Goal: Task Accomplishment & Management: Use online tool/utility

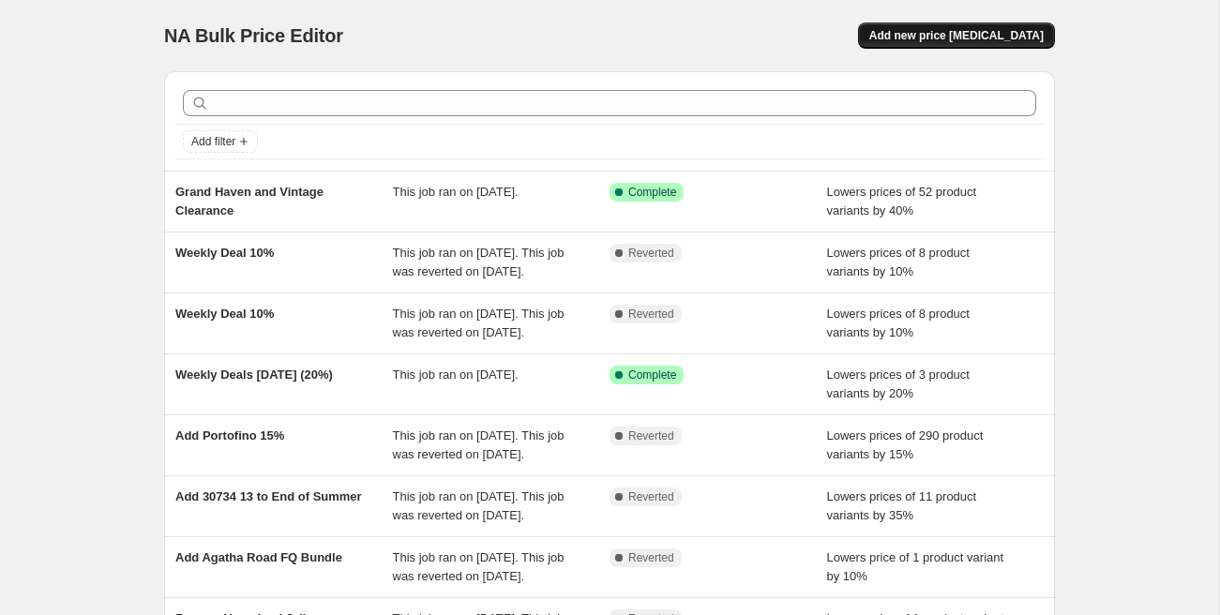
click at [1000, 38] on span "Add new price [MEDICAL_DATA]" at bounding box center [956, 35] width 174 height 15
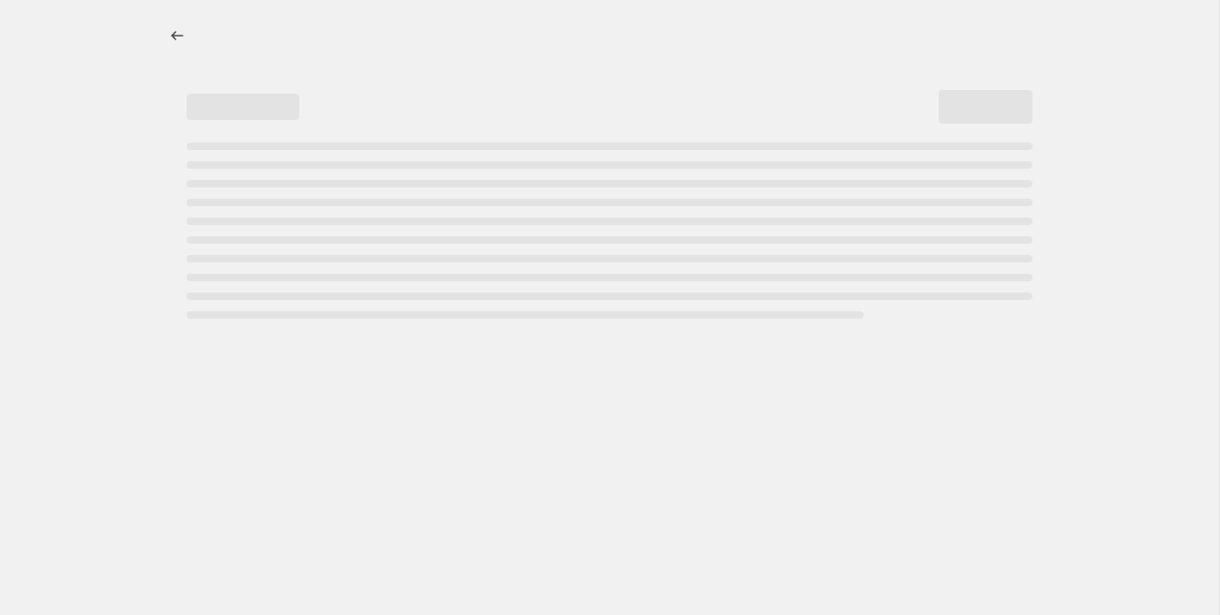
select select "percentage"
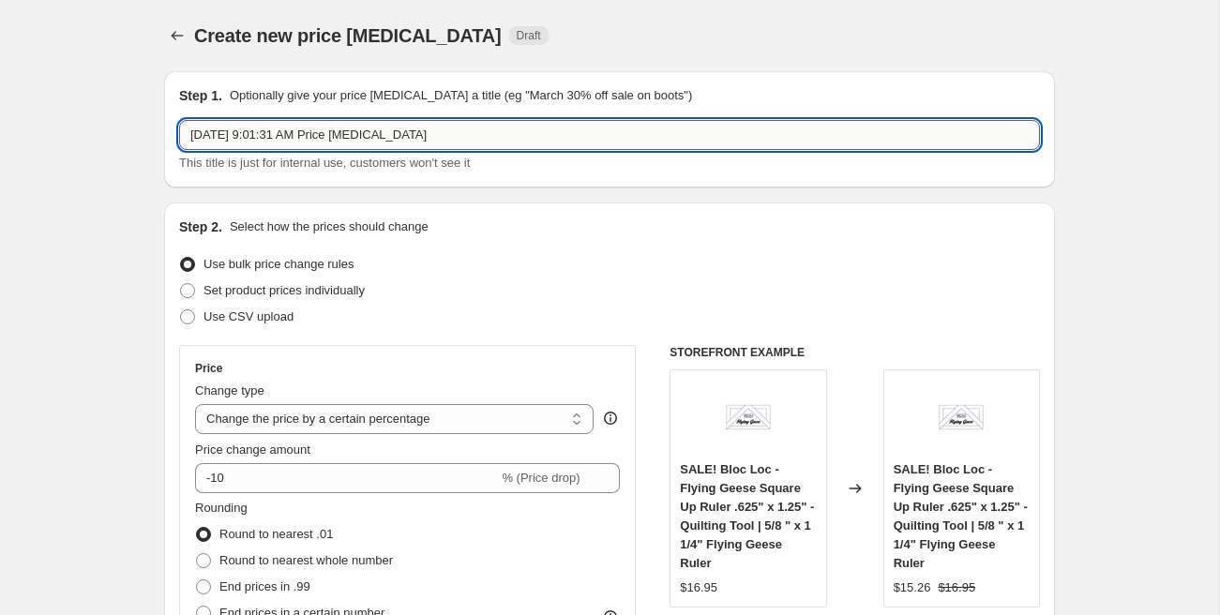
click at [236, 125] on input "[DATE] 9:01:31 AM Price [MEDICAL_DATA]" at bounding box center [609, 135] width 861 height 30
click at [345, 137] on input "Precut Flash Sale Sept 19 )10%)" at bounding box center [609, 135] width 861 height 30
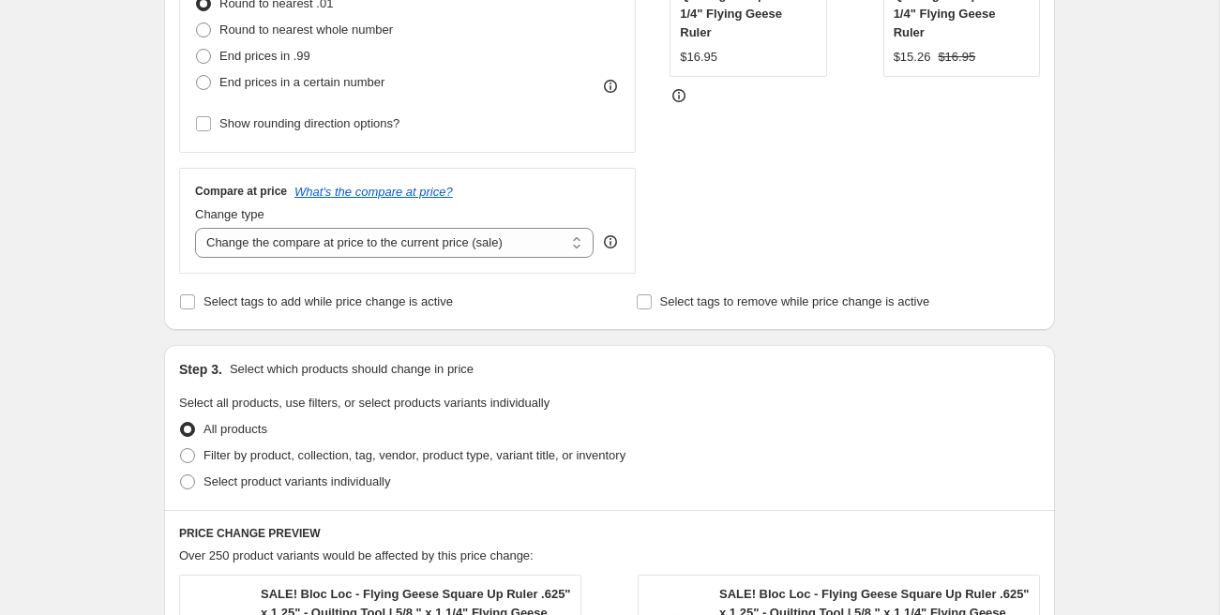
scroll to position [541, 0]
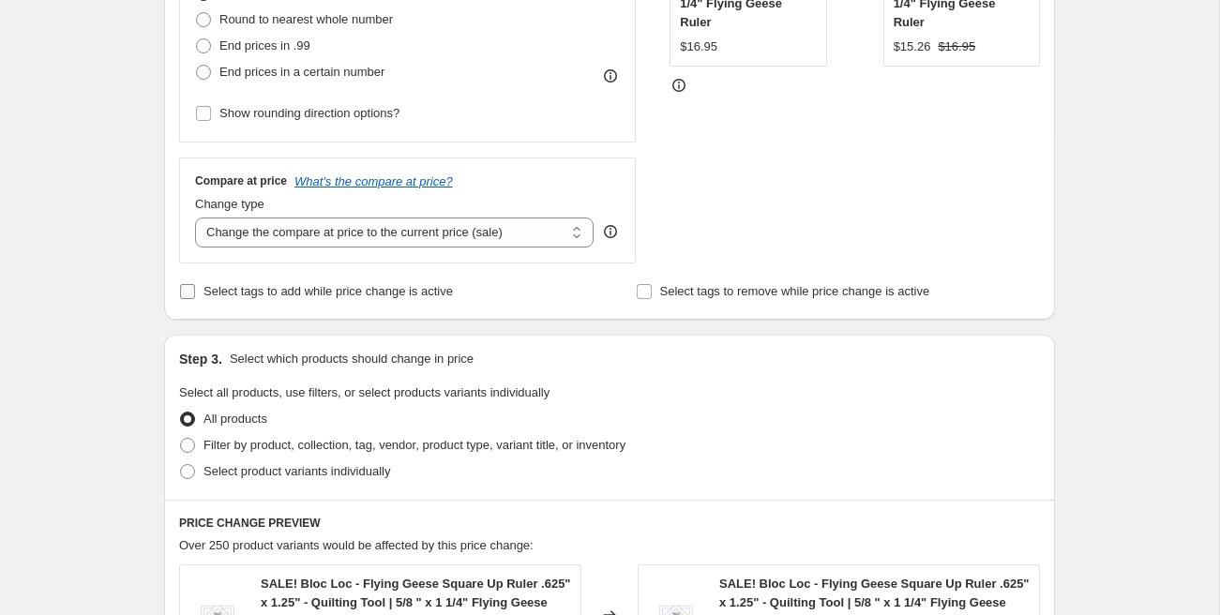
type input "Precut Flash Sale Sept 19 (10%)"
click at [211, 293] on span "Select tags to add while price change is active" at bounding box center [327, 291] width 249 height 14
click at [195, 293] on input "Select tags to add while price change is active" at bounding box center [187, 291] width 15 height 15
checkbox input "true"
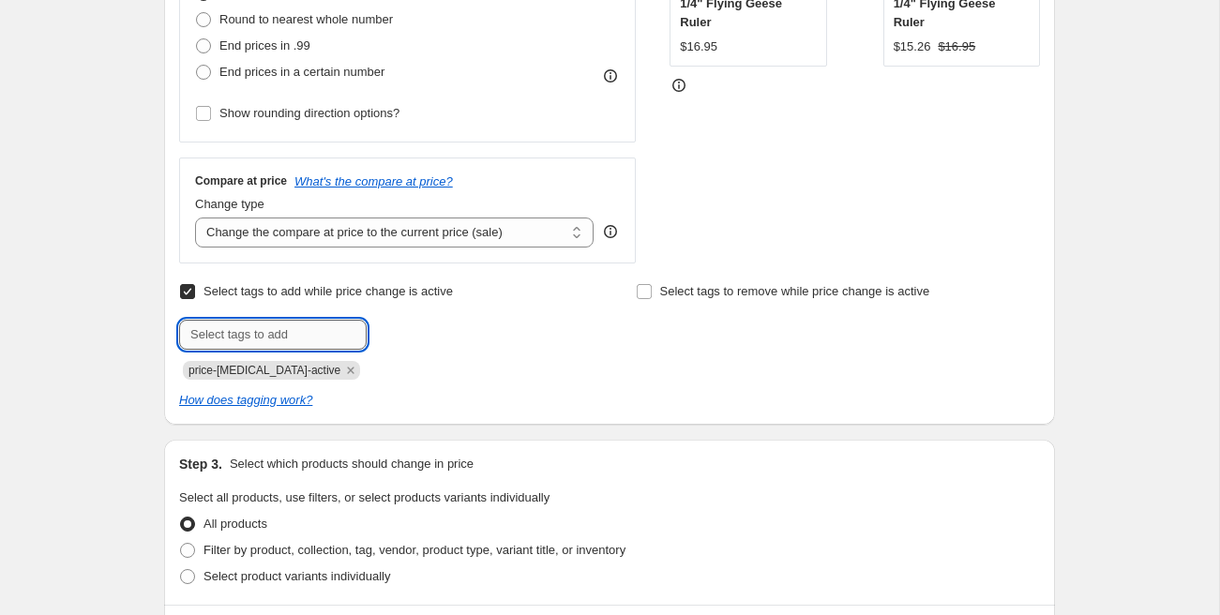
click at [247, 322] on input "text" at bounding box center [273, 335] width 188 height 30
type input "sale"
type input "Precut Sept 19"
click at [424, 336] on span "Precut Sept ..." at bounding box center [445, 332] width 75 height 13
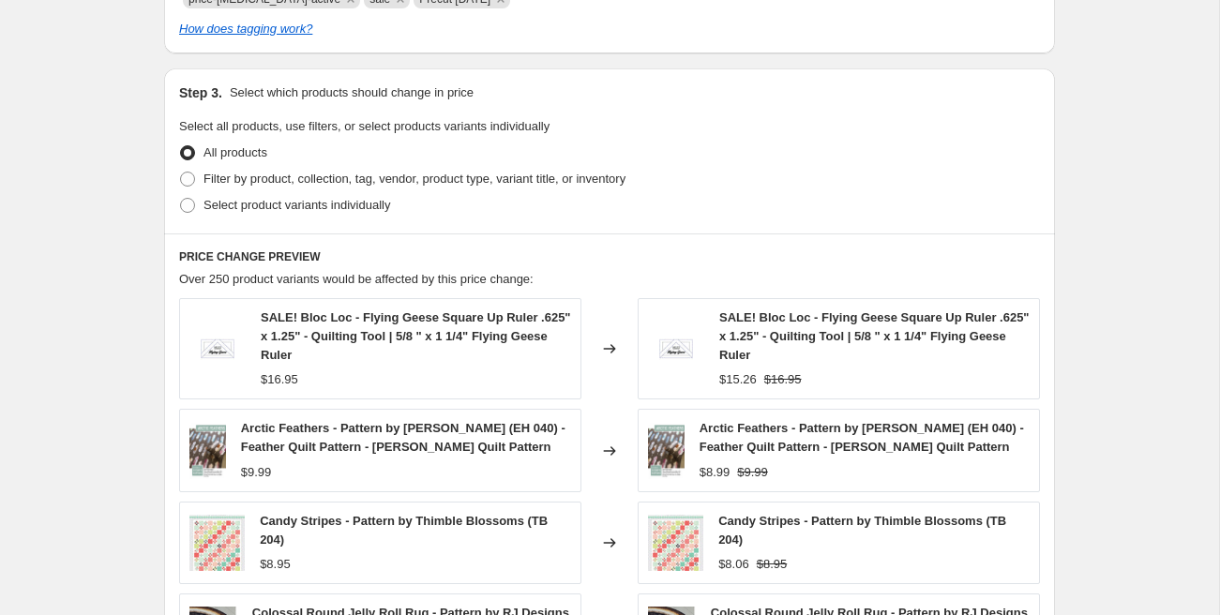
scroll to position [913, 0]
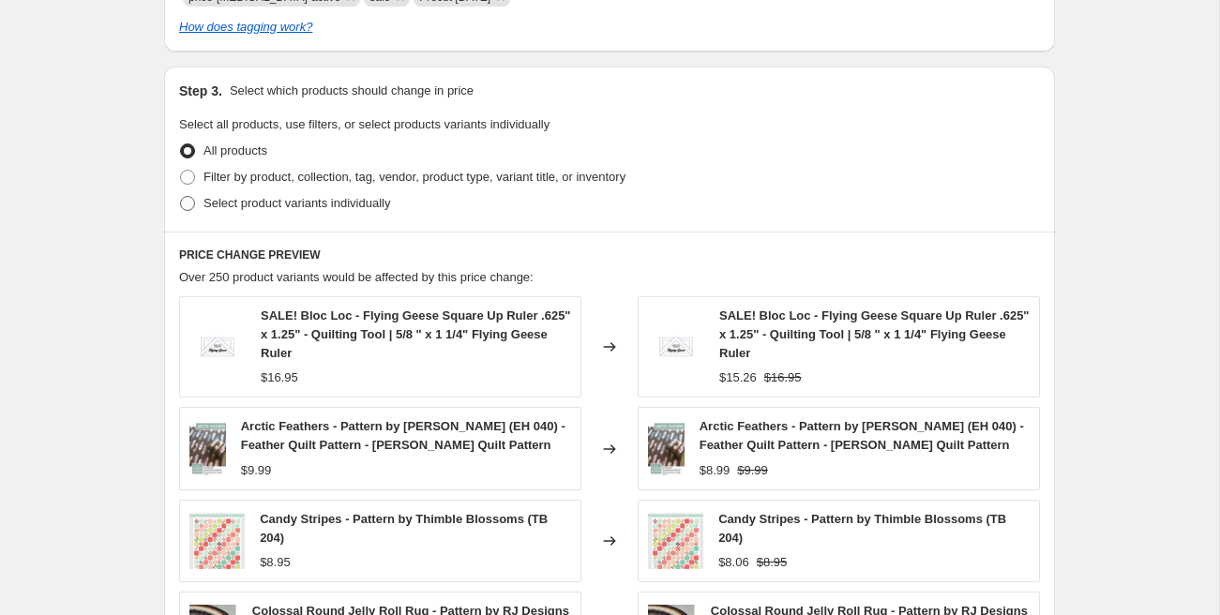
click at [247, 205] on span "Select product variants individually" at bounding box center [296, 203] width 187 height 14
click at [181, 197] on input "Select product variants individually" at bounding box center [180, 196] width 1 height 1
radio input "true"
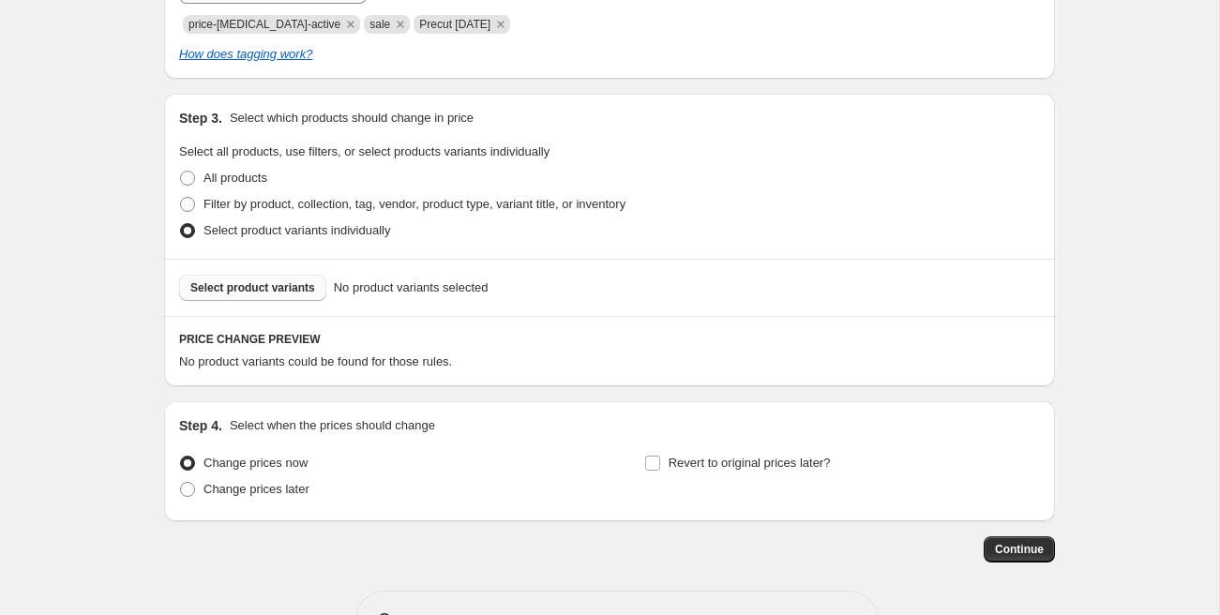
scroll to position [885, 0]
click at [265, 291] on span "Select product variants" at bounding box center [252, 289] width 125 height 15
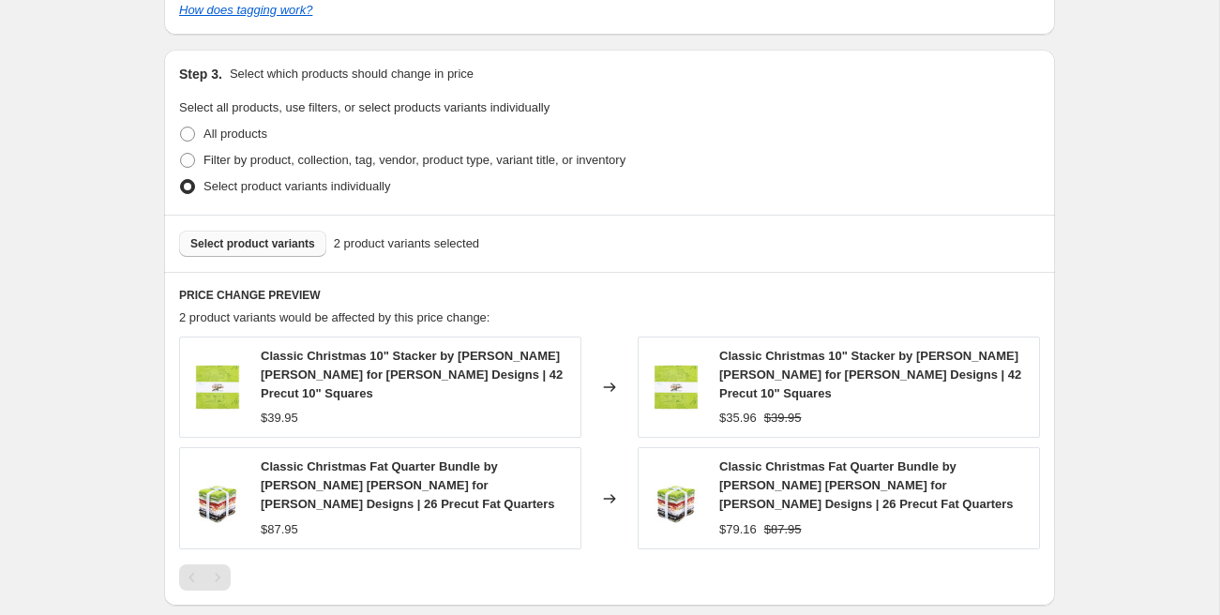
click at [276, 231] on button "Select product variants" at bounding box center [252, 244] width 147 height 26
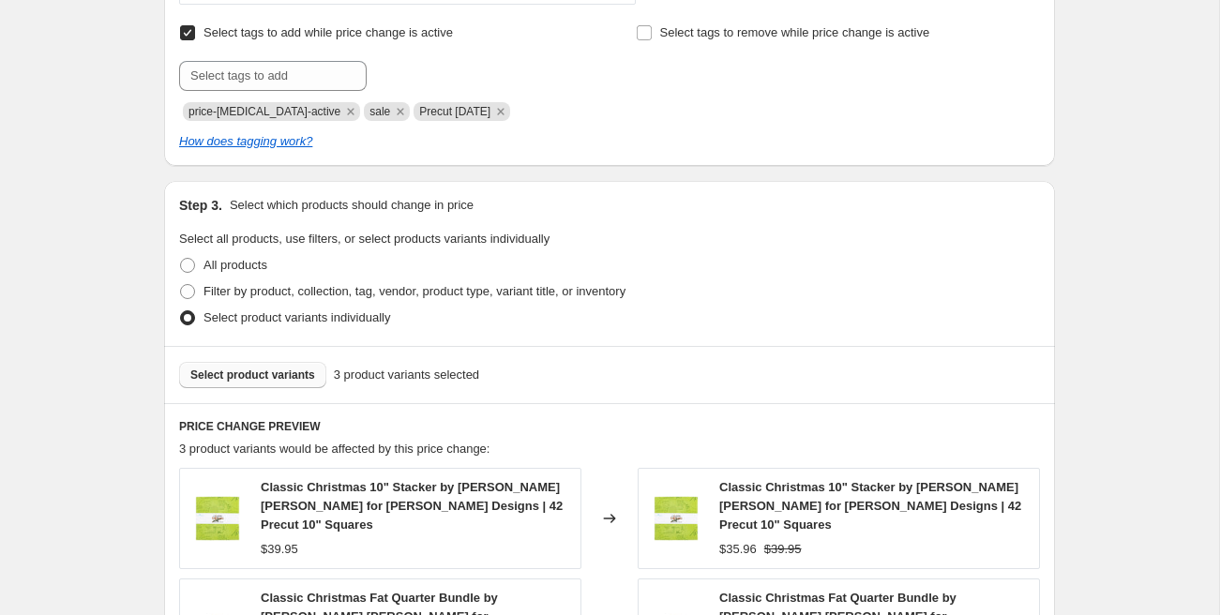
scroll to position [804, 0]
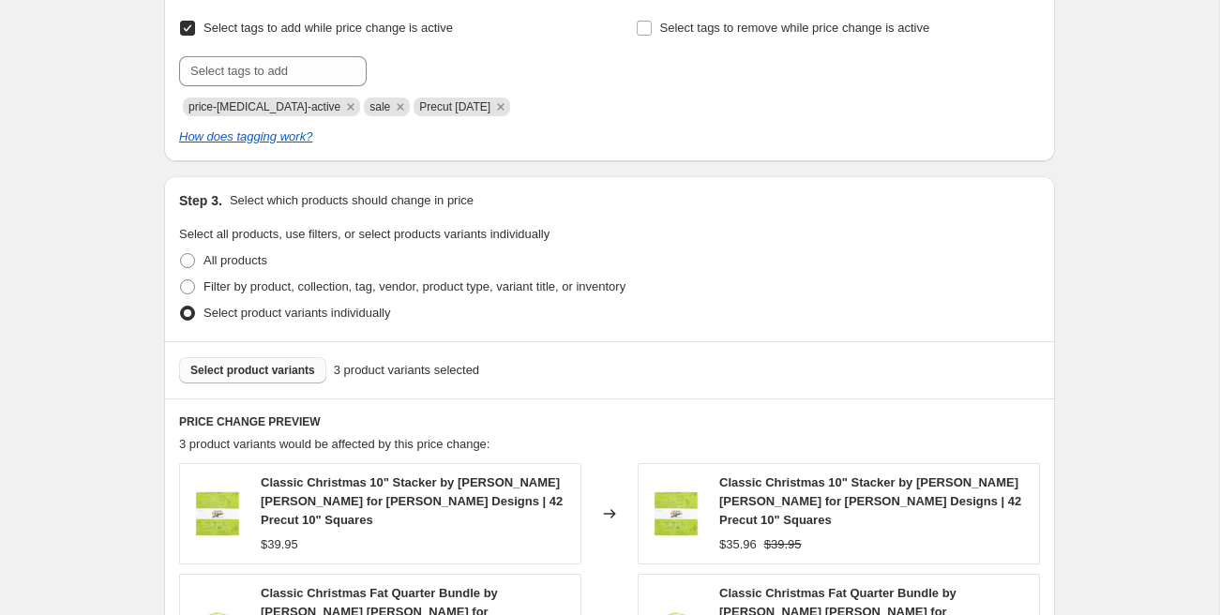
click at [254, 372] on span "Select product variants" at bounding box center [252, 370] width 125 height 15
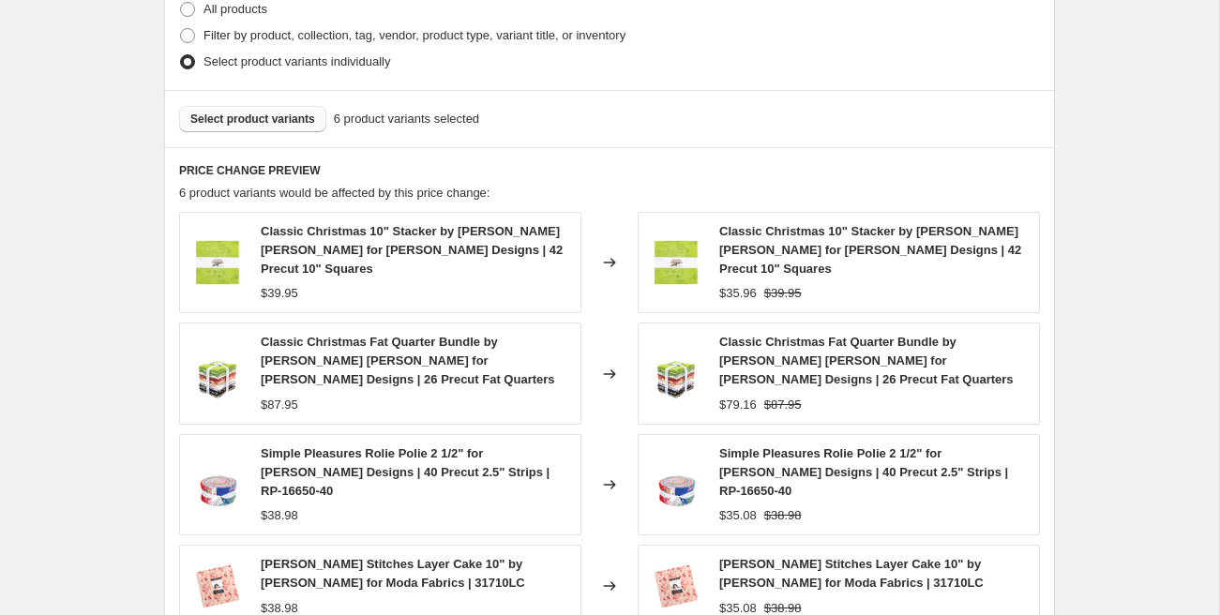
scroll to position [1058, 0]
click at [284, 121] on span "Select product variants" at bounding box center [252, 117] width 125 height 15
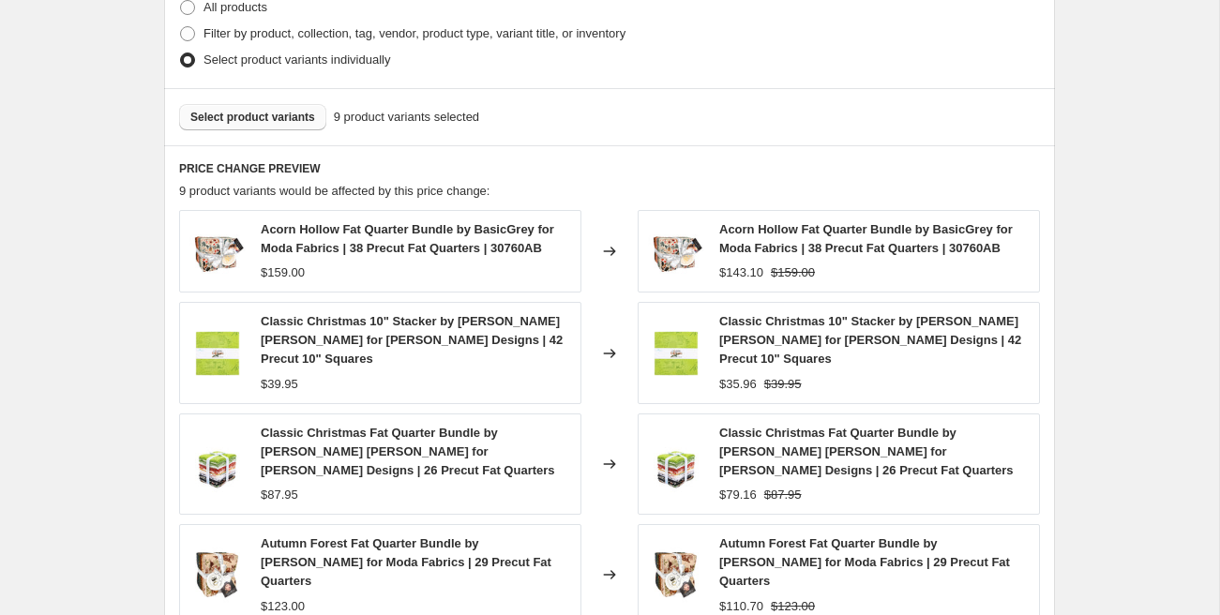
click at [284, 125] on button "Select product variants" at bounding box center [252, 117] width 147 height 26
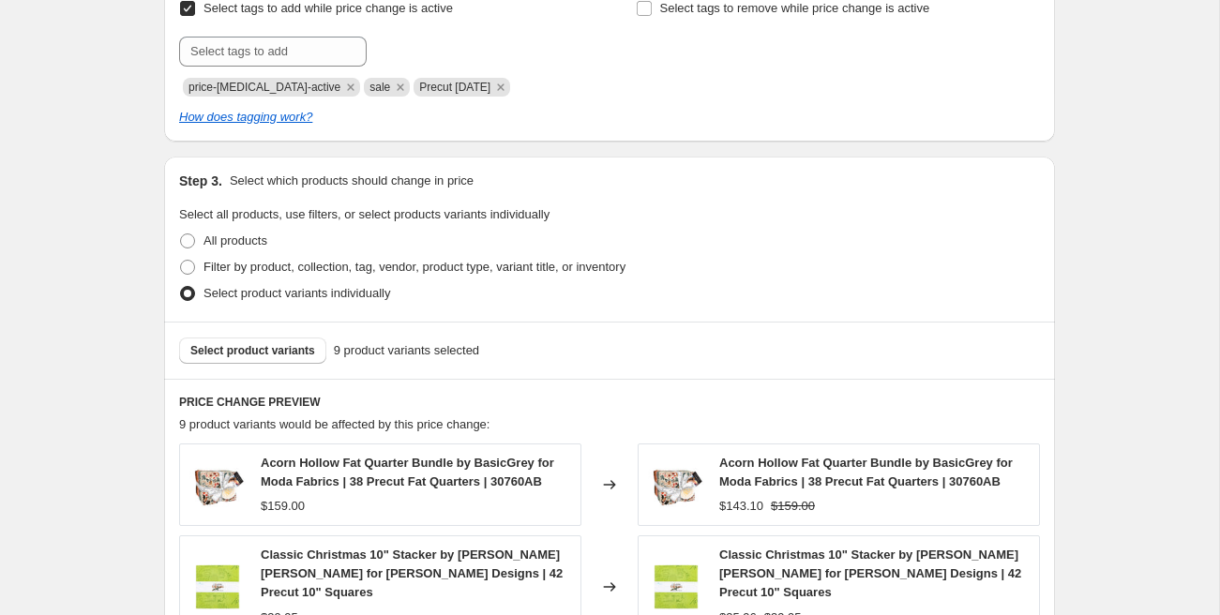
scroll to position [825, 0]
click at [263, 345] on span "Select product variants" at bounding box center [252, 349] width 125 height 15
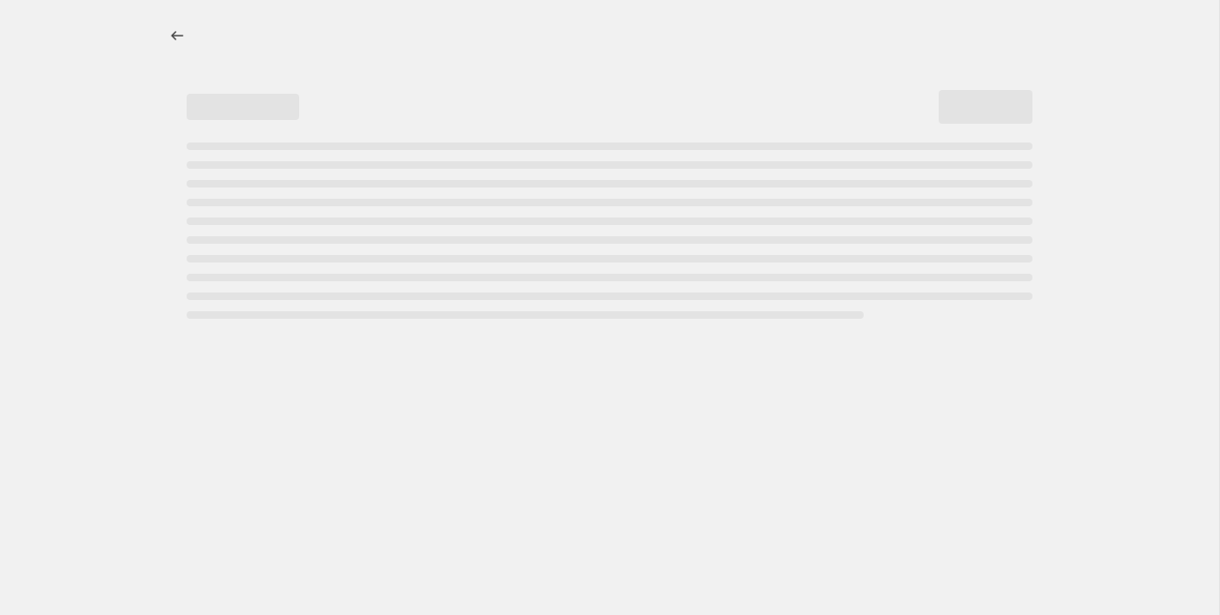
select select "percentage"
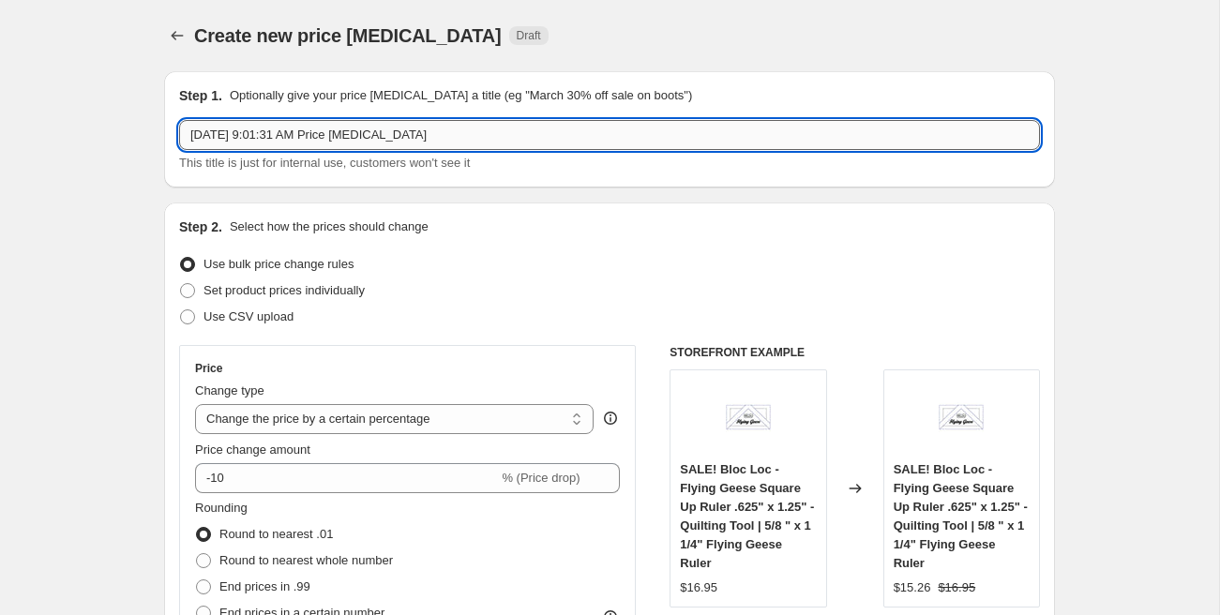
click at [282, 126] on input "[DATE] 9:01:31 AM Price [MEDICAL_DATA]" at bounding box center [609, 135] width 861 height 30
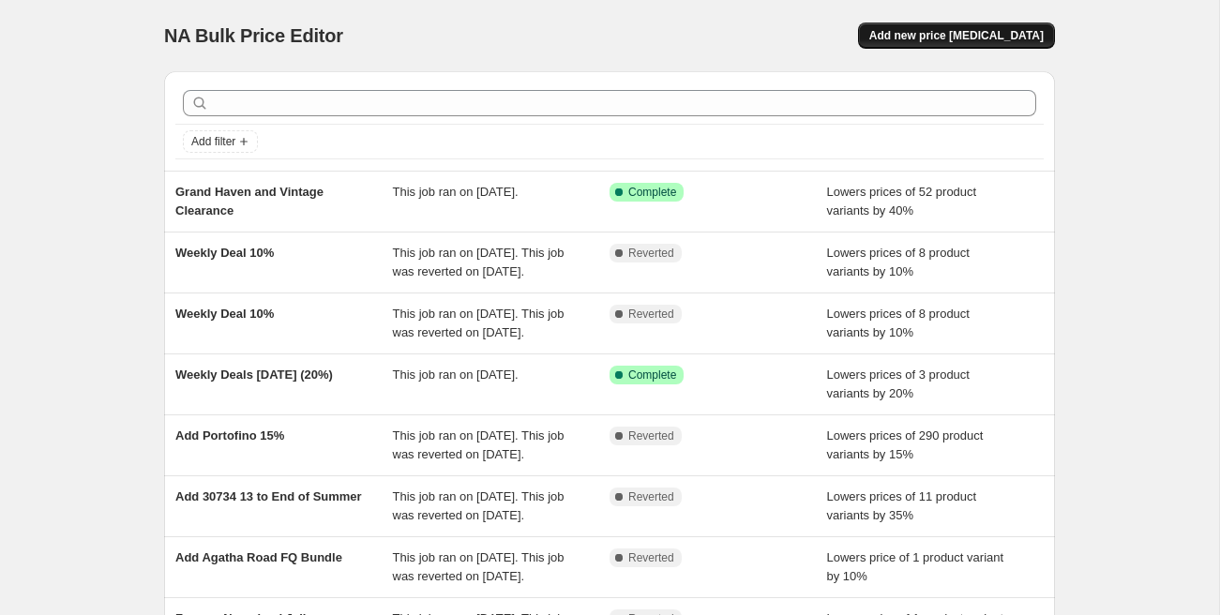
click at [939, 33] on span "Add new price [MEDICAL_DATA]" at bounding box center [956, 35] width 174 height 15
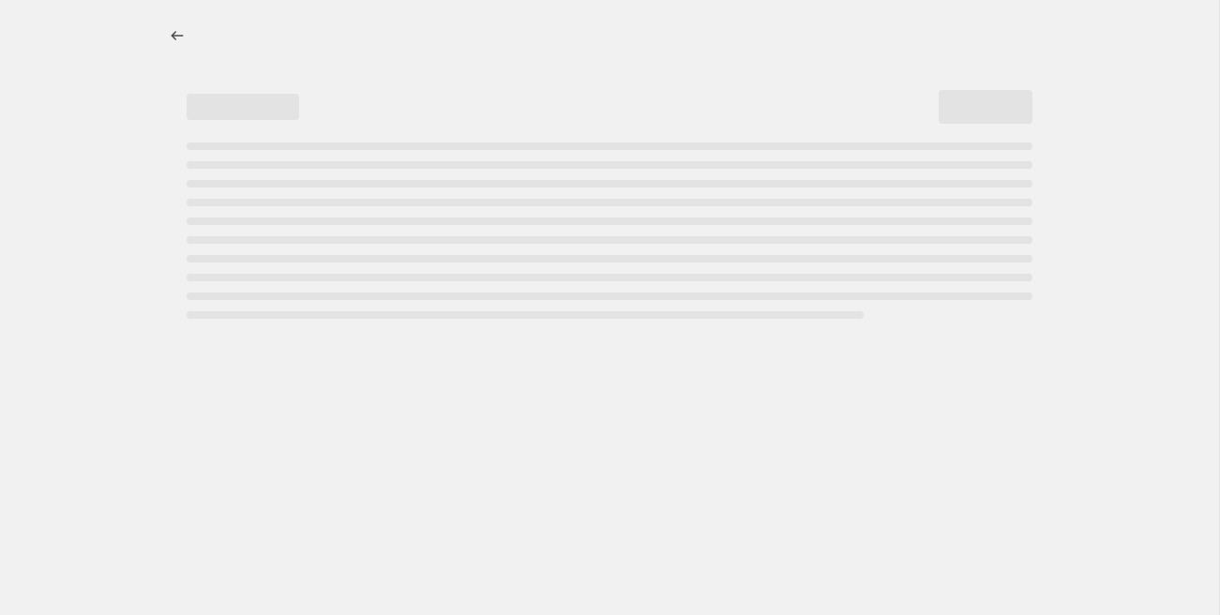
select select "percentage"
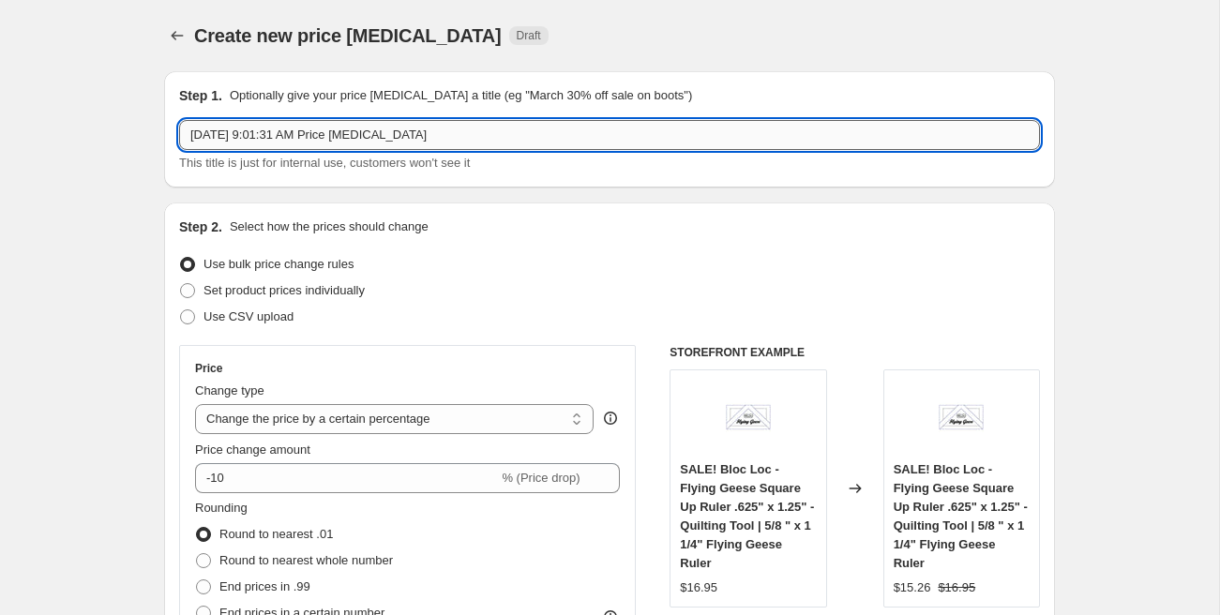
click at [290, 141] on input "[DATE] 9:01:31 AM Price [MEDICAL_DATA]" at bounding box center [609, 135] width 861 height 30
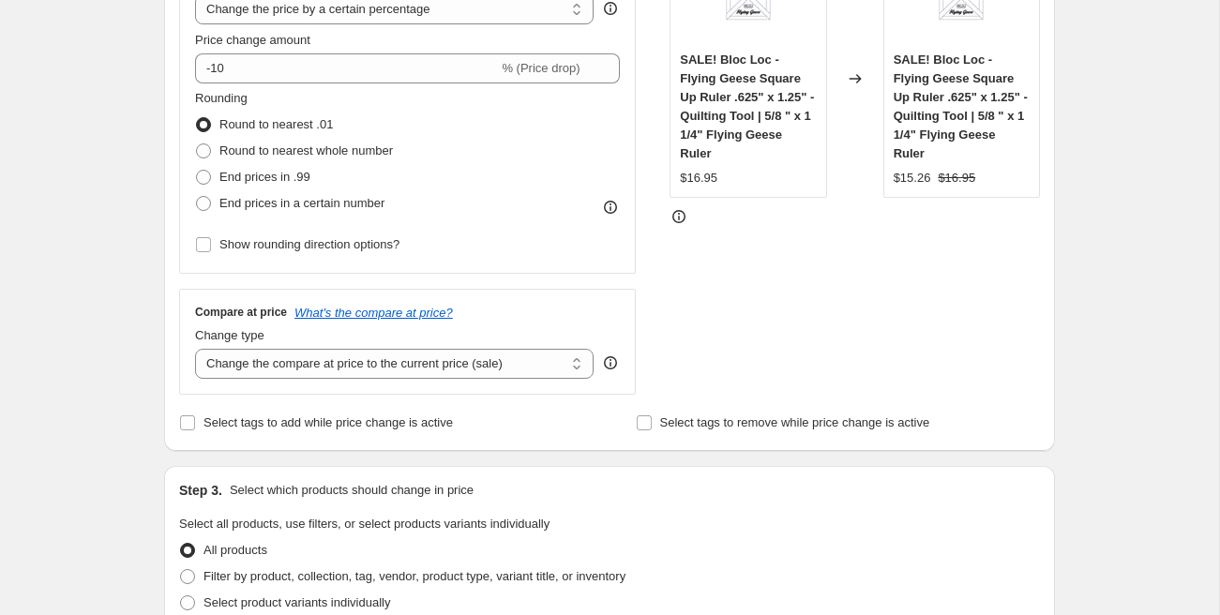
scroll to position [450, 0]
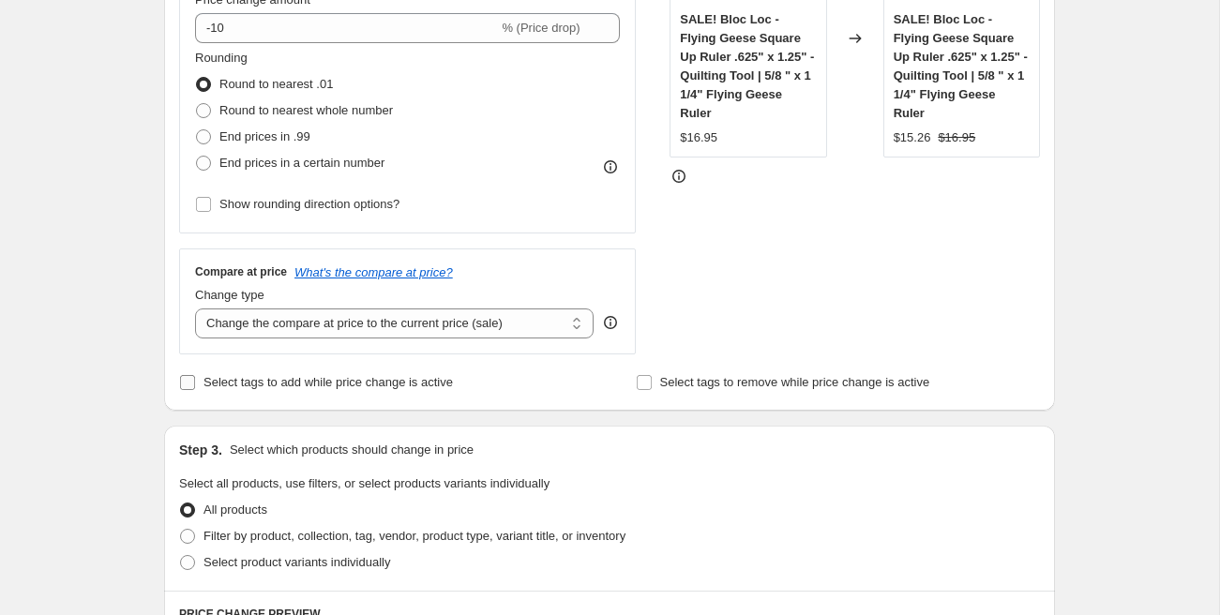
type input "Precut Flash sale Sept 19 (10%)"
click at [257, 375] on span "Select tags to add while price change is active" at bounding box center [327, 382] width 249 height 14
click at [195, 375] on input "Select tags to add while price change is active" at bounding box center [187, 382] width 15 height 15
checkbox input "true"
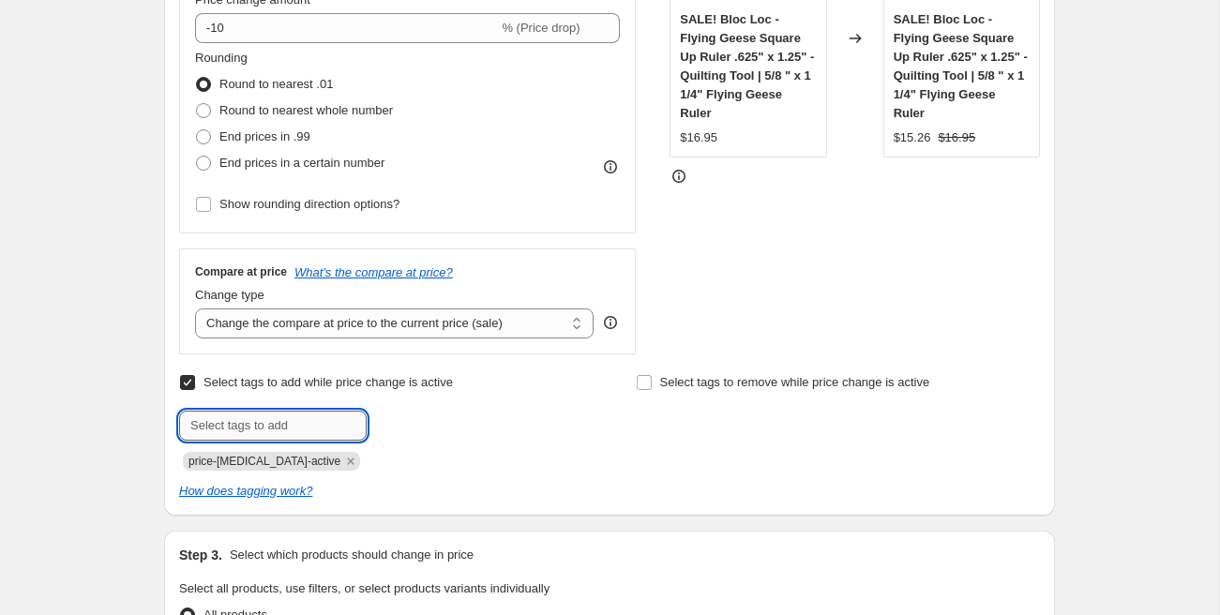
click at [270, 413] on input "text" at bounding box center [273, 426] width 188 height 30
type input "sale"
drag, startPoint x: 262, startPoint y: 424, endPoint x: 290, endPoint y: 426, distance: 28.2
click at [290, 426] on input "precut flash 10" at bounding box center [273, 426] width 188 height 30
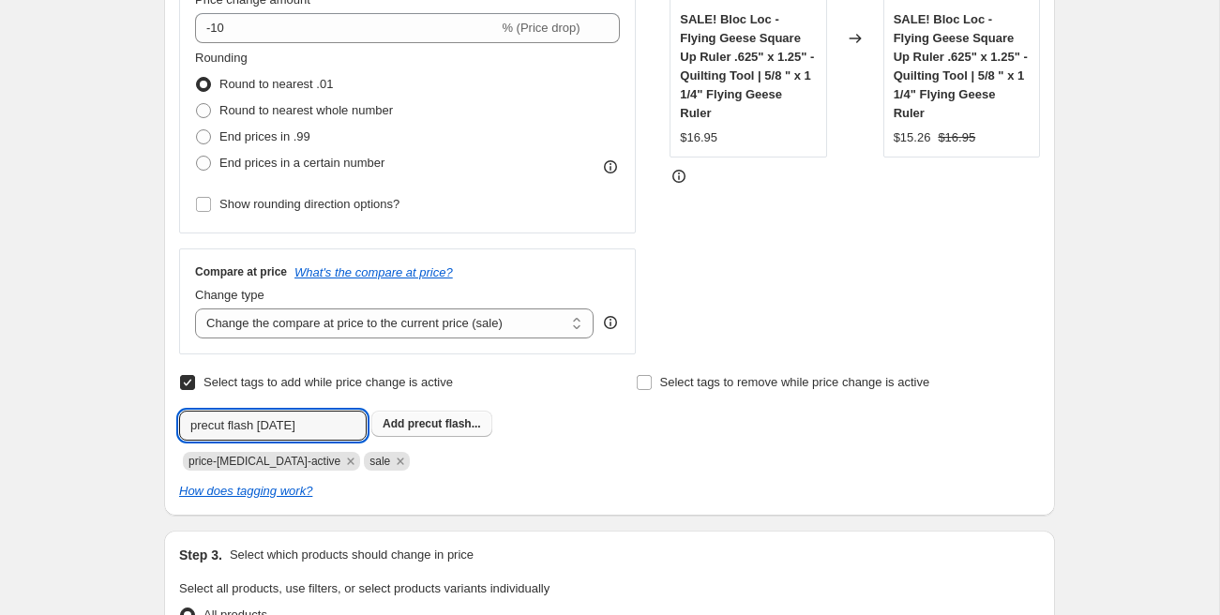
type input "precut flash Sept 19"
click at [473, 419] on span "precut flash..." at bounding box center [444, 423] width 73 height 13
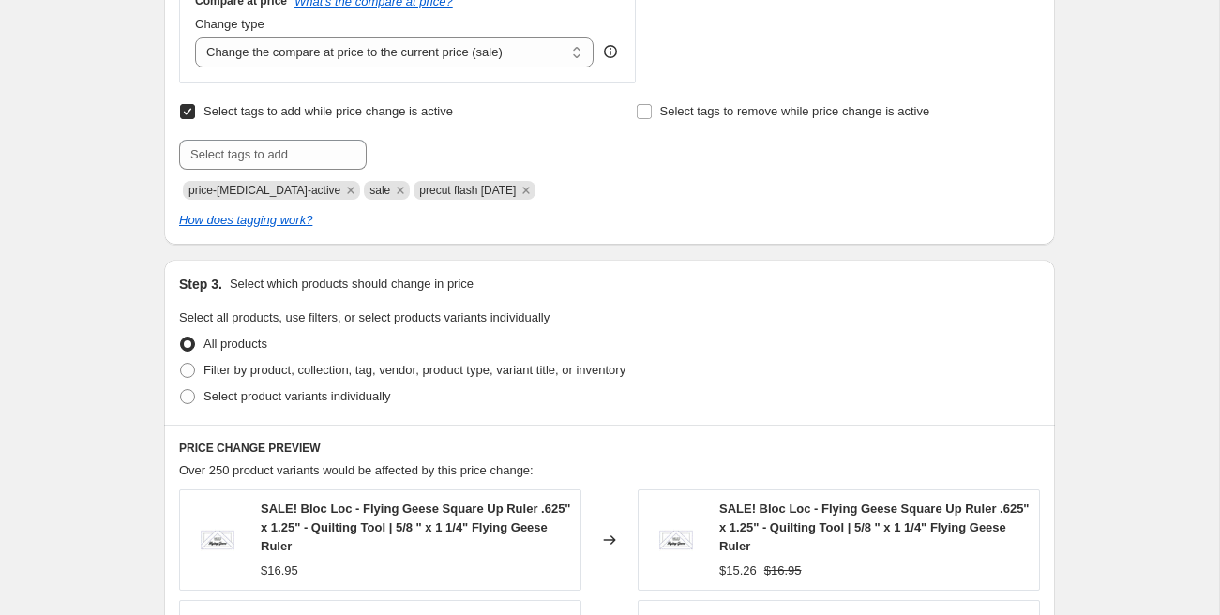
scroll to position [824, 0]
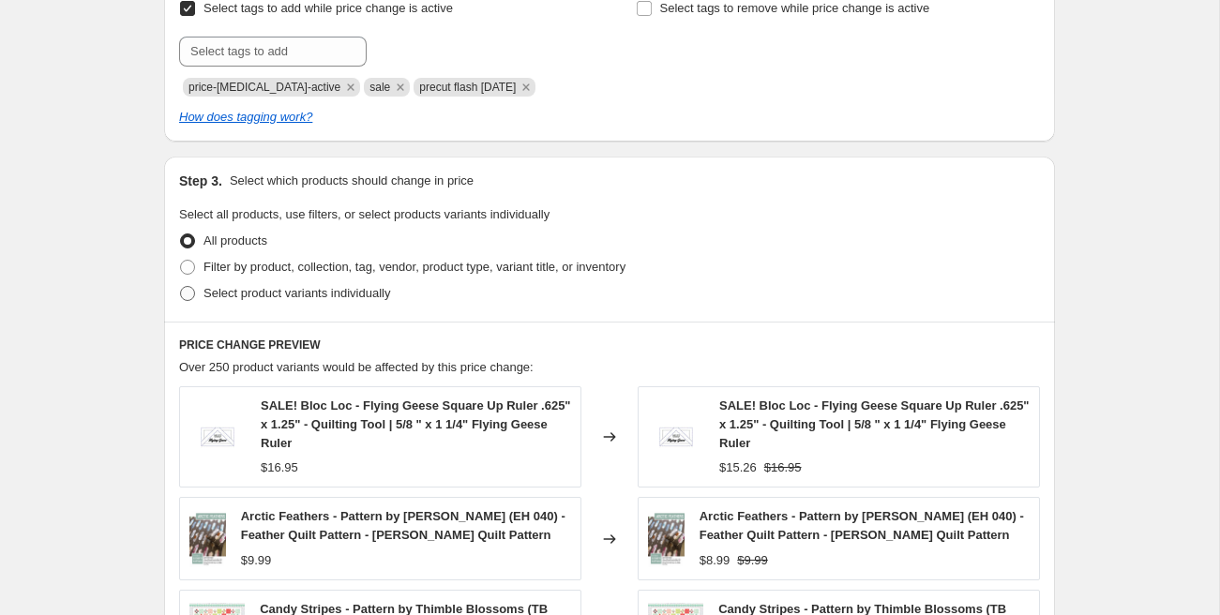
click at [294, 292] on span "Select product variants individually" at bounding box center [296, 293] width 187 height 14
click at [181, 287] on input "Select product variants individually" at bounding box center [180, 286] width 1 height 1
radio input "true"
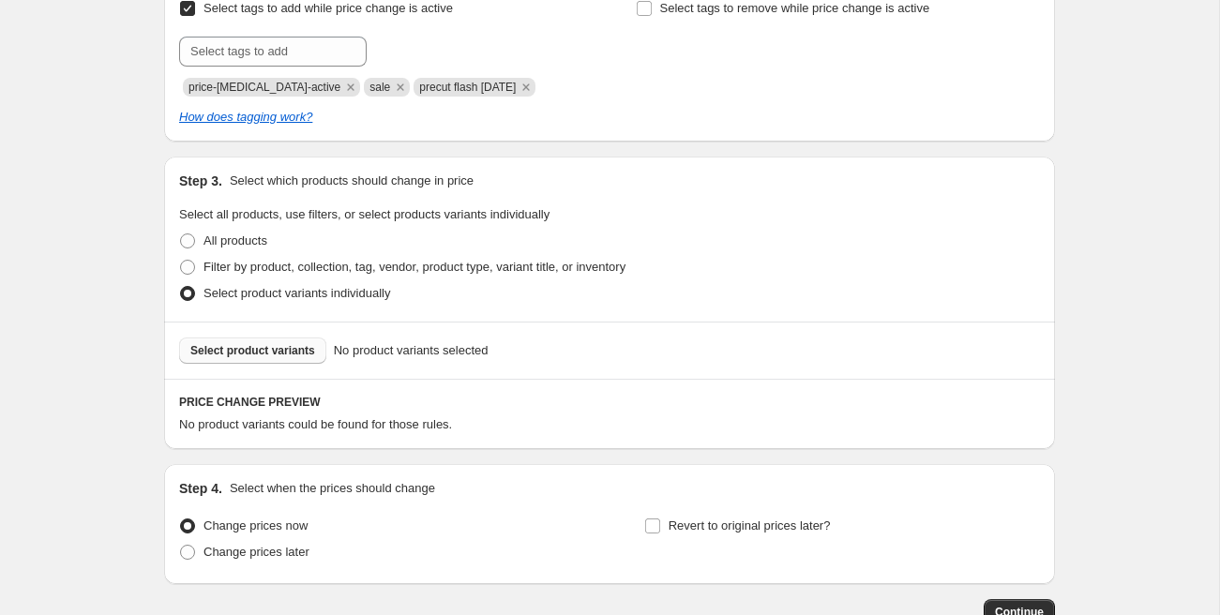
click at [272, 345] on span "Select product variants" at bounding box center [252, 350] width 125 height 15
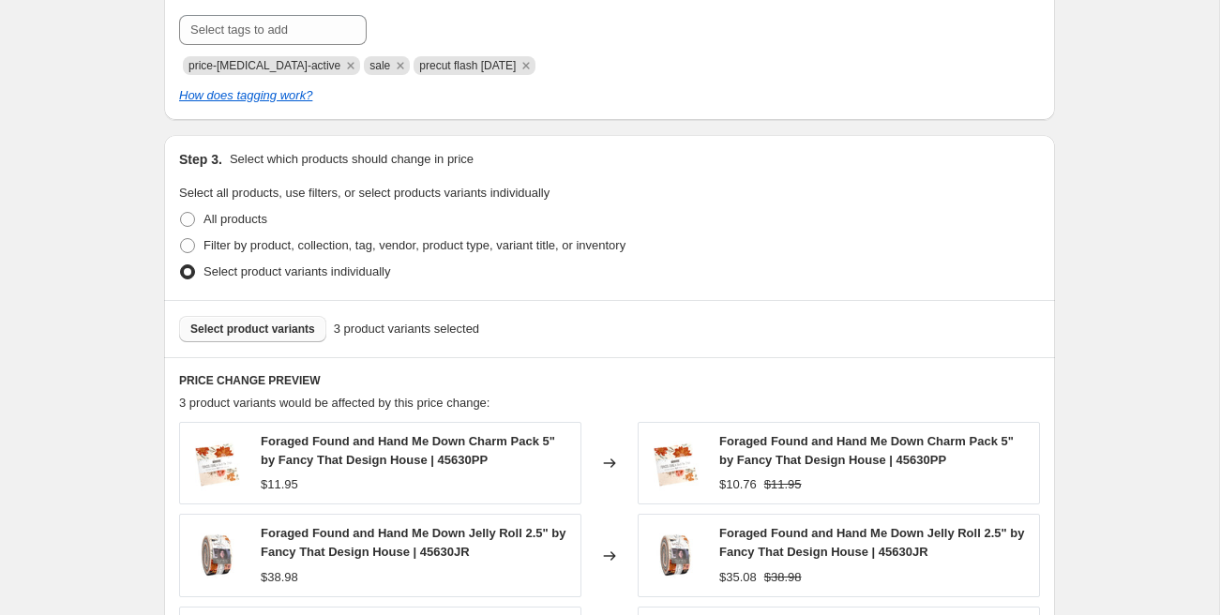
scroll to position [841, 0]
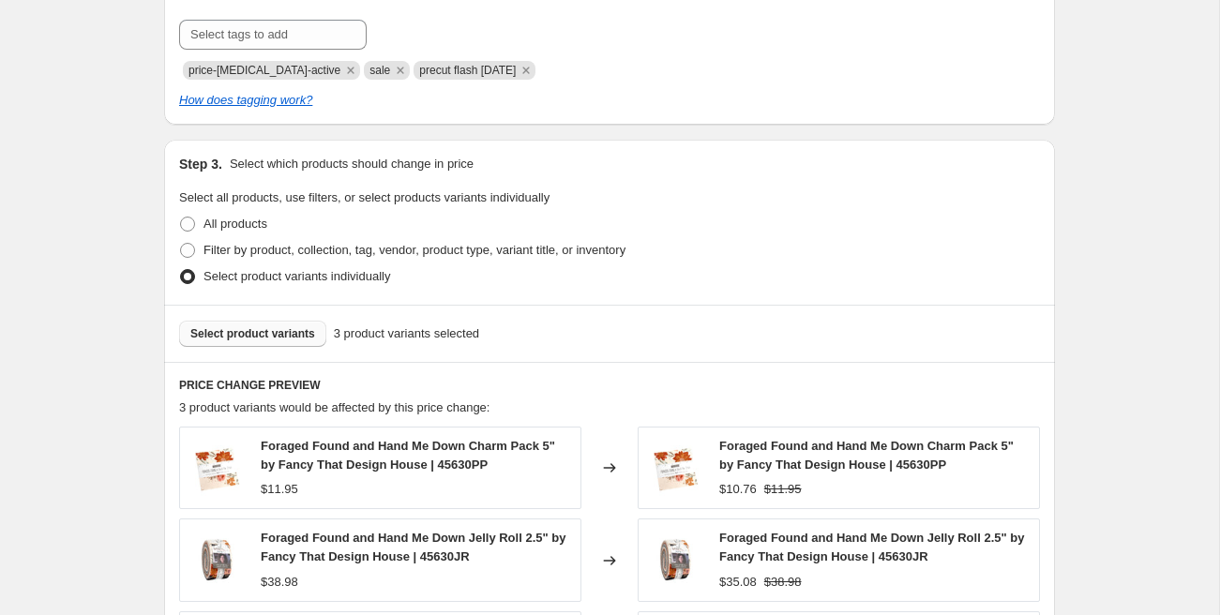
click at [274, 340] on button "Select product variants" at bounding box center [252, 334] width 147 height 26
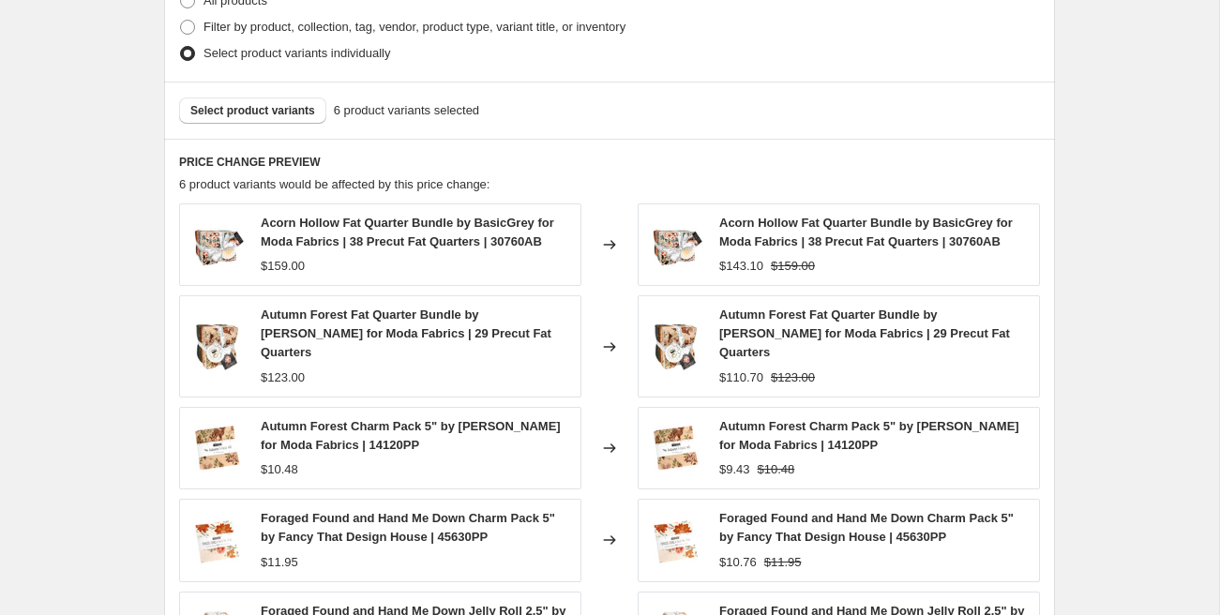
scroll to position [1065, 0]
click at [268, 117] on button "Select product variants" at bounding box center [252, 110] width 147 height 26
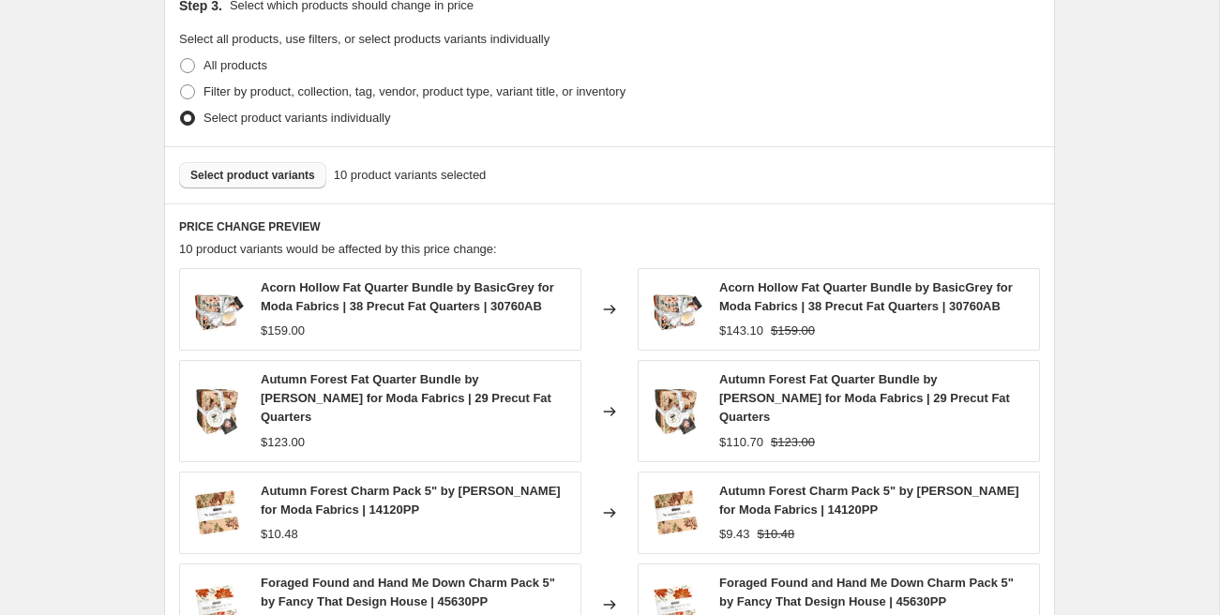
scroll to position [999, 0]
click at [297, 171] on span "Select product variants" at bounding box center [252, 176] width 125 height 15
click at [272, 171] on span "Select product variants" at bounding box center [252, 176] width 125 height 15
click at [269, 175] on span "Select product variants" at bounding box center [252, 176] width 125 height 15
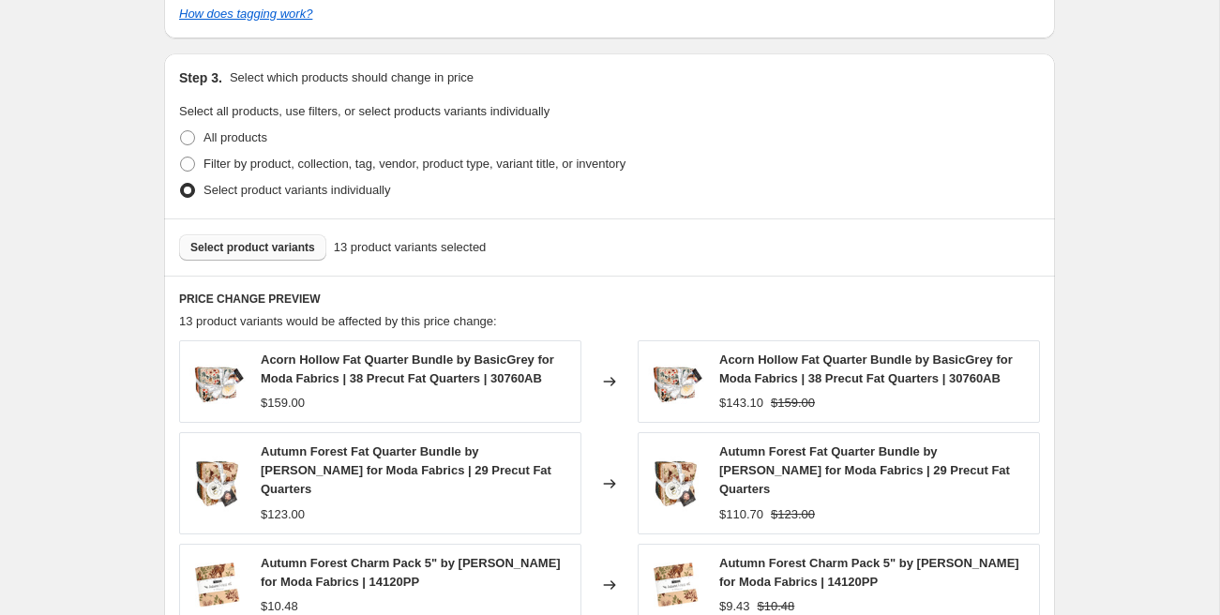
scroll to position [919, 0]
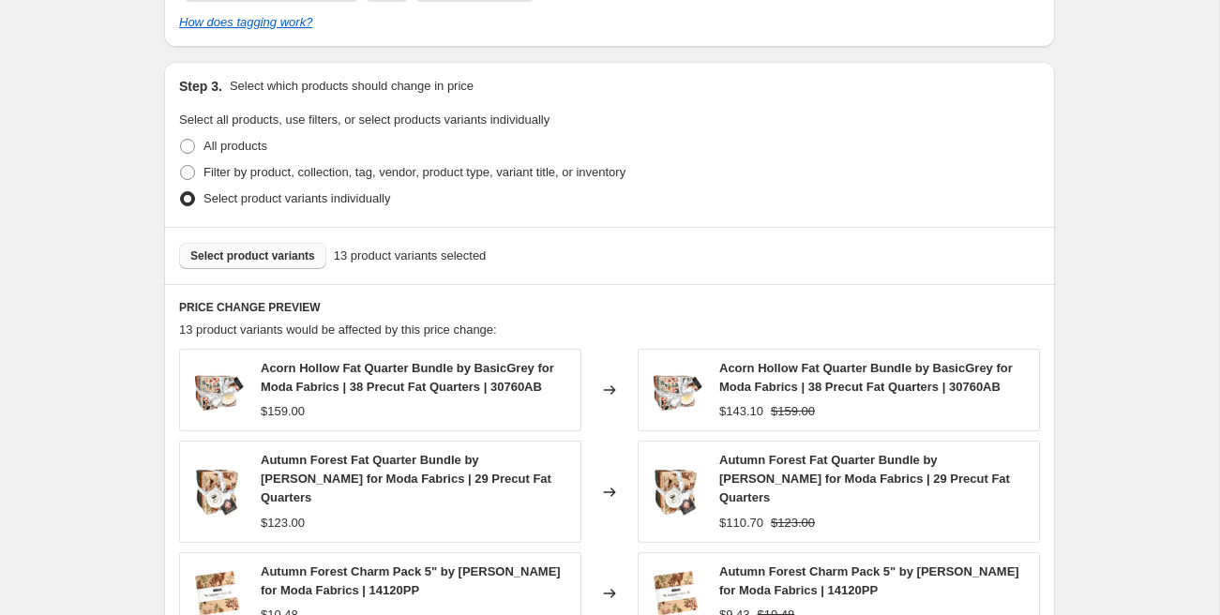
click at [312, 258] on span "Select product variants" at bounding box center [252, 255] width 125 height 15
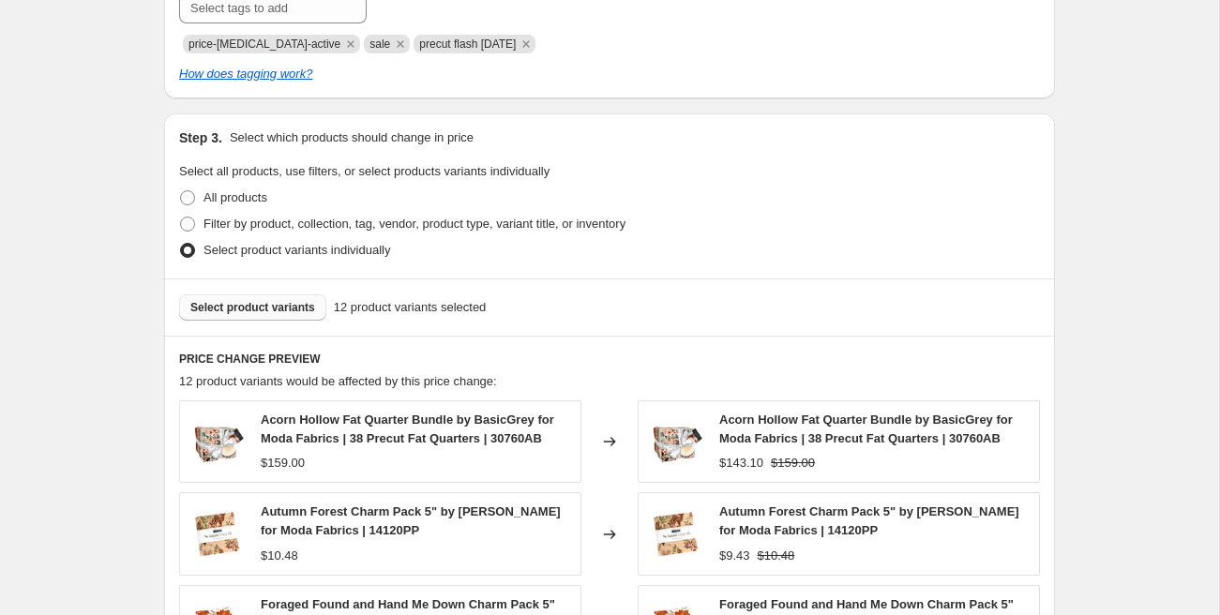
scroll to position [878, 0]
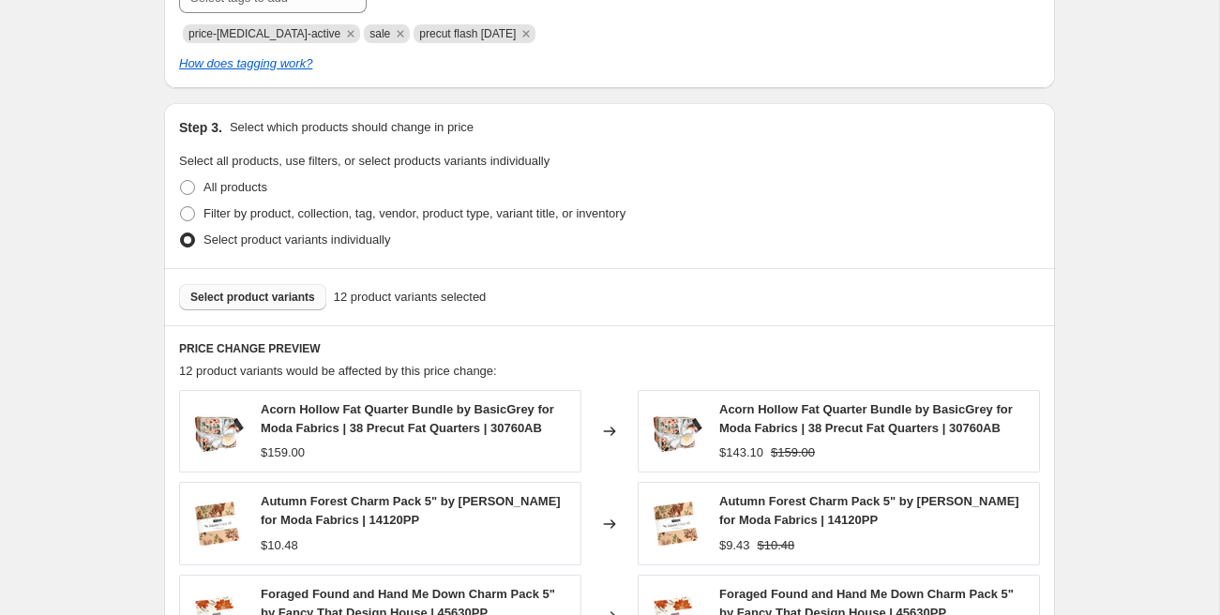
click at [265, 302] on span "Select product variants" at bounding box center [252, 297] width 125 height 15
click at [280, 299] on span "Select product variants" at bounding box center [252, 297] width 125 height 15
click at [274, 298] on span "Select product variants" at bounding box center [252, 297] width 125 height 15
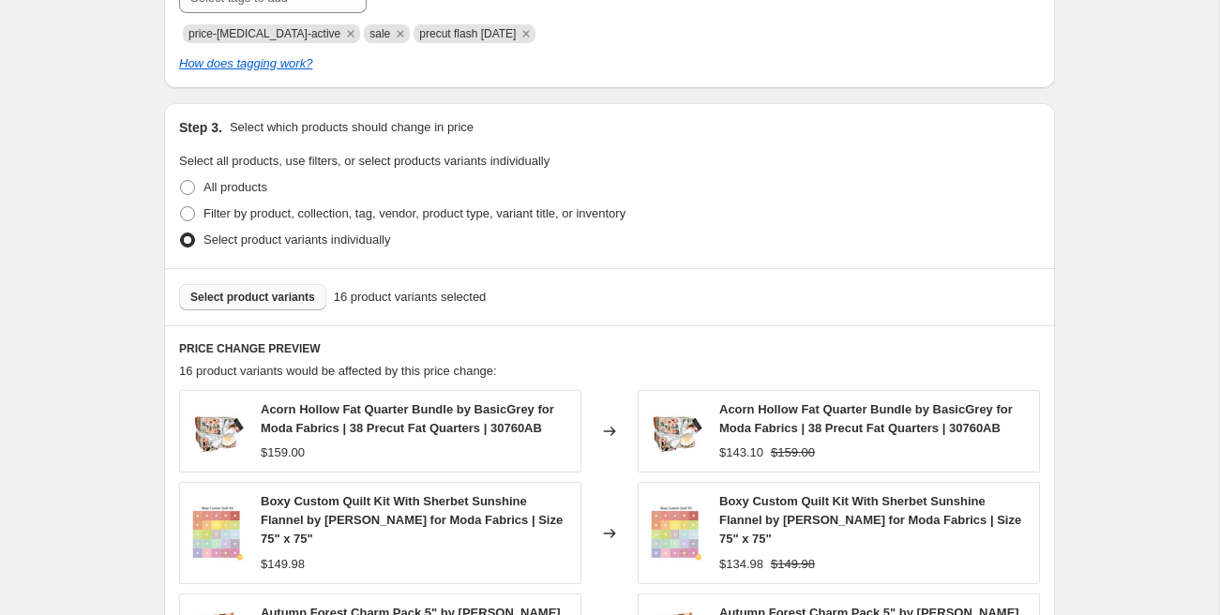
click at [243, 293] on span "Select product variants" at bounding box center [252, 297] width 125 height 15
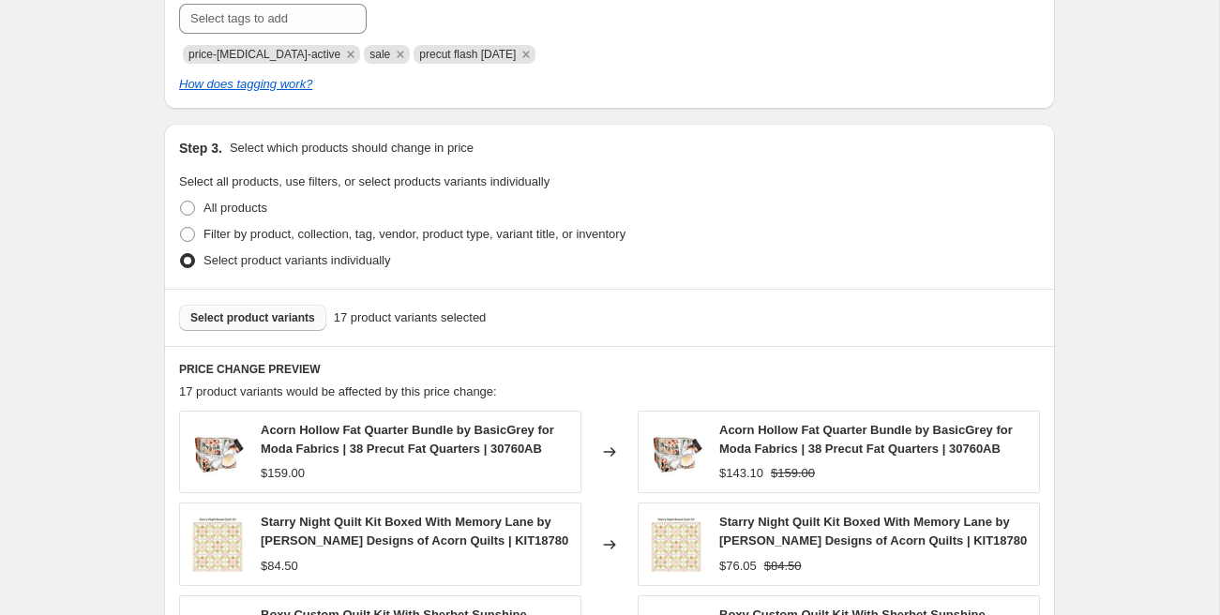
scroll to position [865, 0]
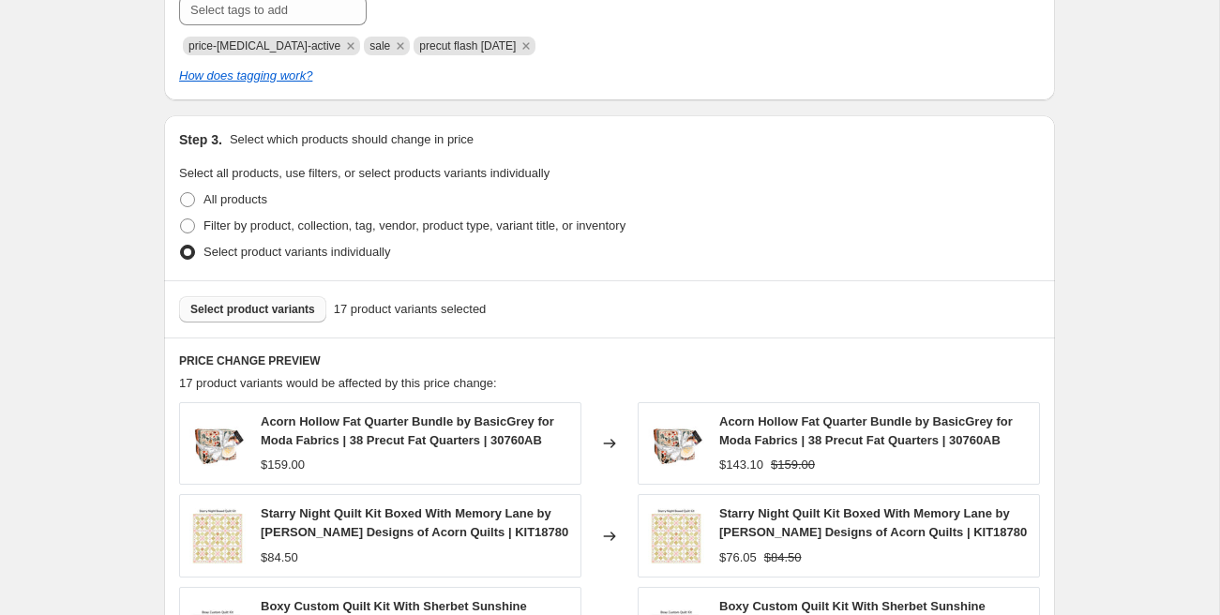
click at [293, 315] on span "Select product variants" at bounding box center [252, 309] width 125 height 15
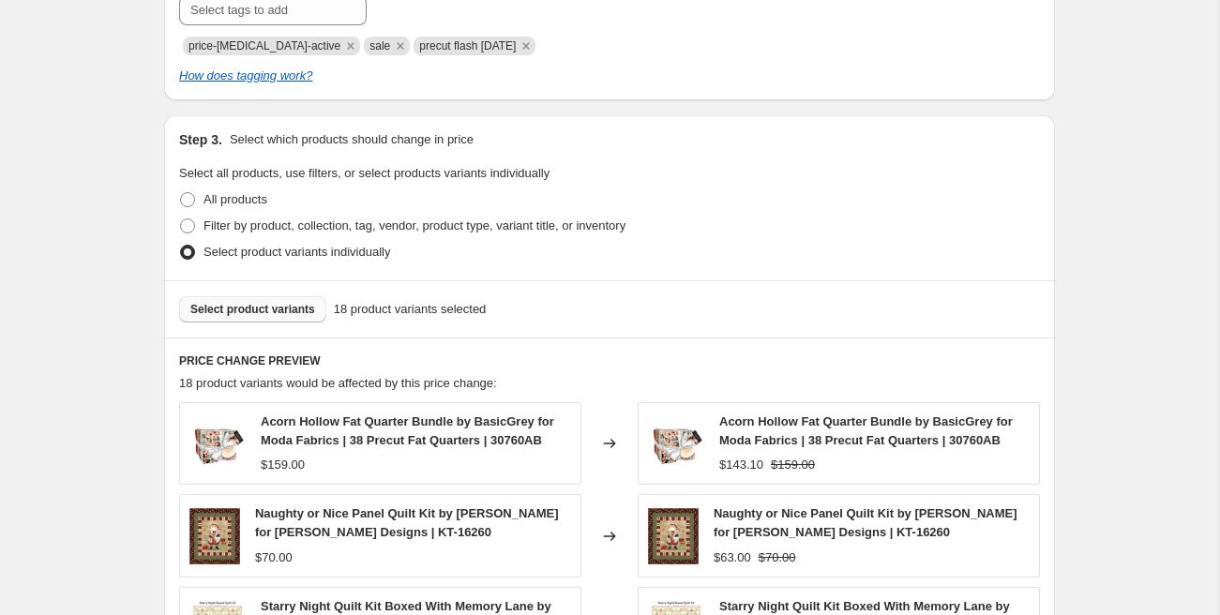
click at [294, 310] on span "Select product variants" at bounding box center [252, 309] width 125 height 15
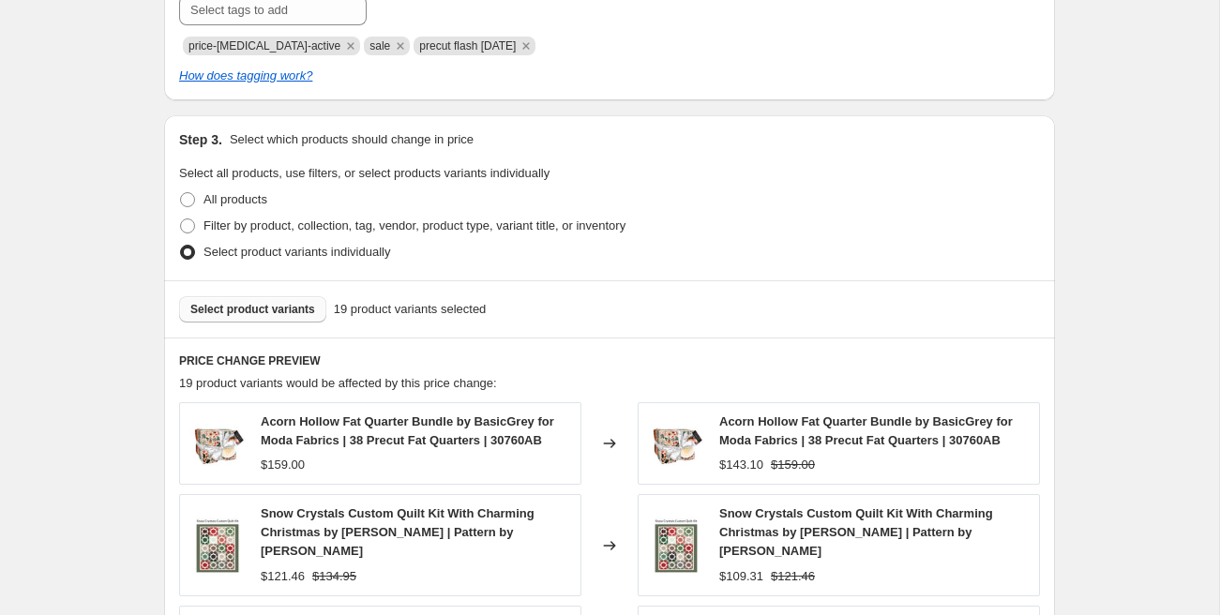
click at [270, 311] on span "Select product variants" at bounding box center [252, 309] width 125 height 15
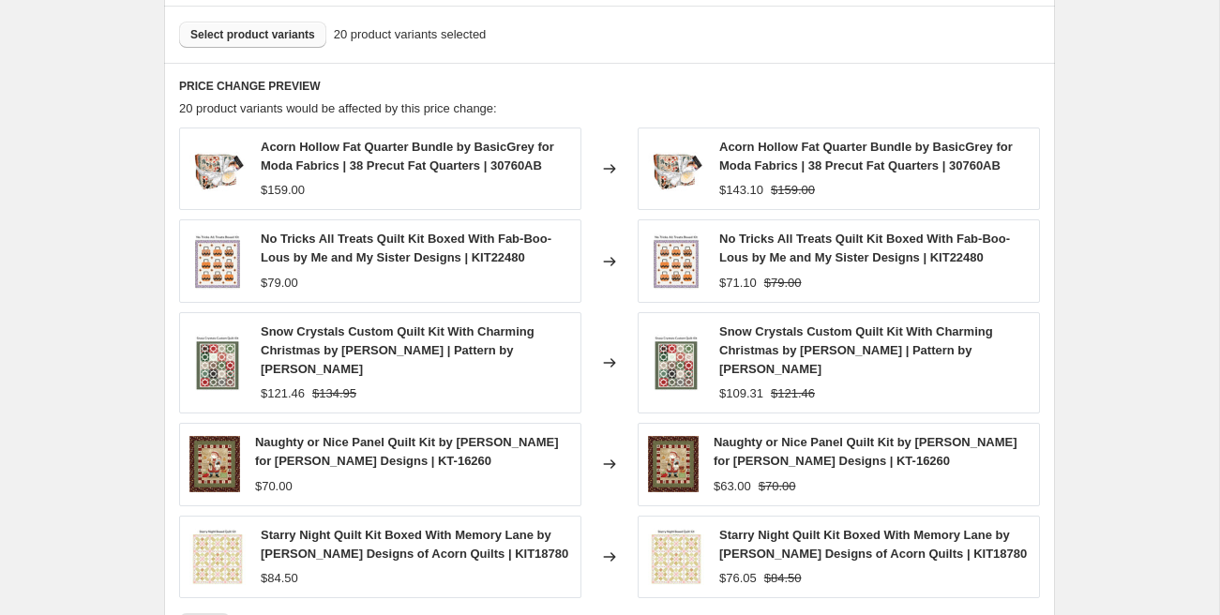
scroll to position [1470, 0]
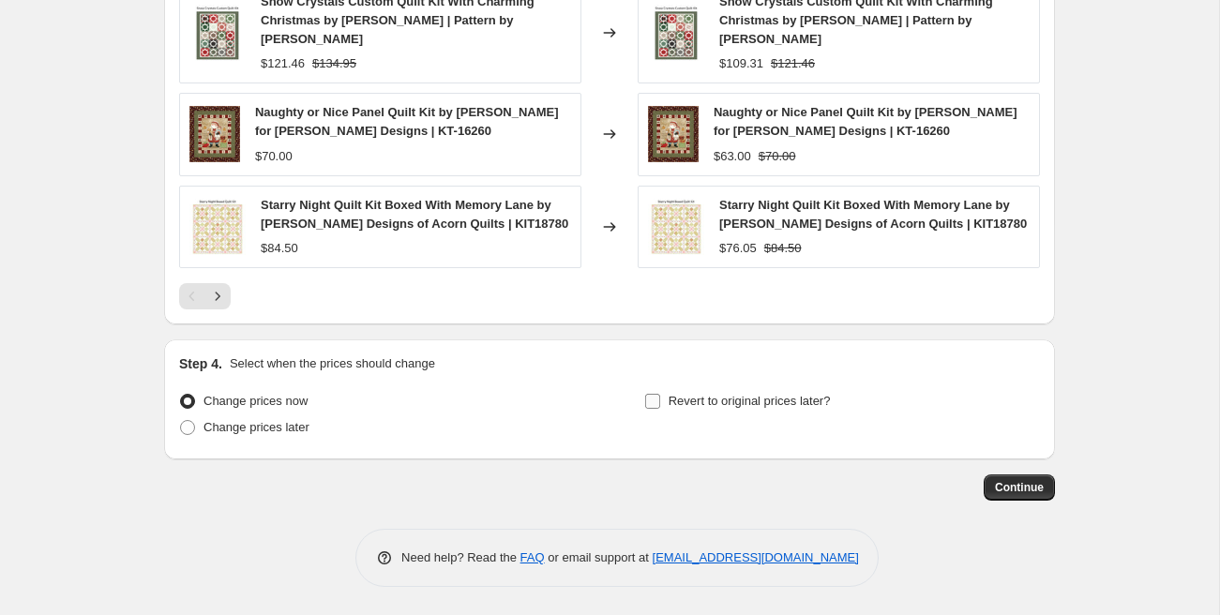
click at [653, 405] on input "Revert to original prices later?" at bounding box center [652, 401] width 15 height 15
checkbox input "true"
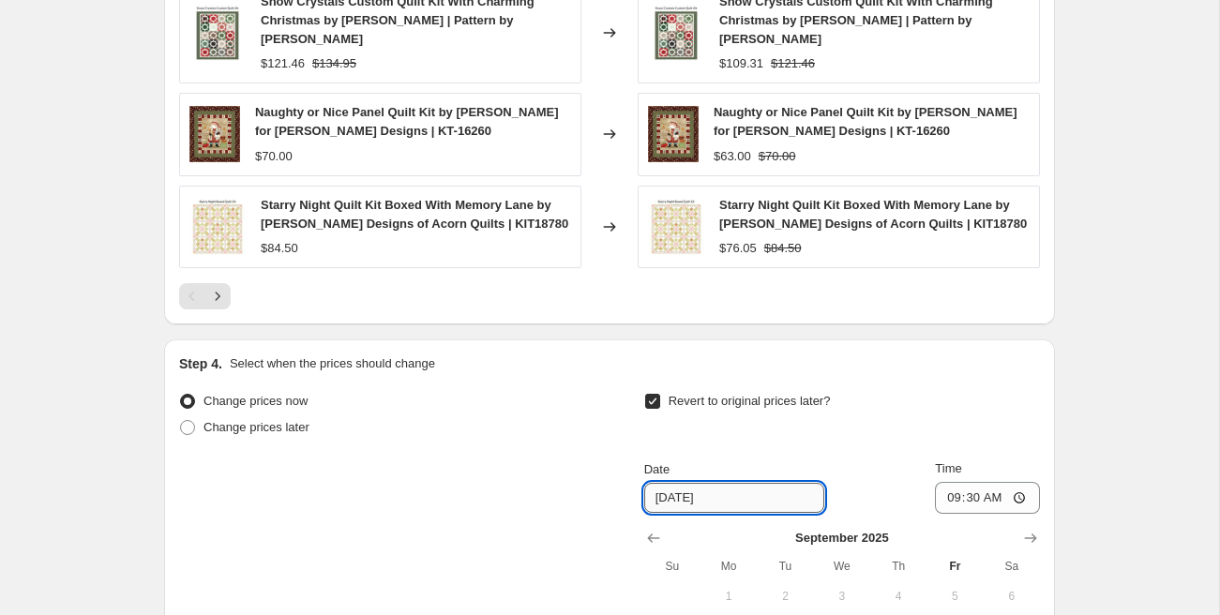
click at [694, 500] on input "[DATE]" at bounding box center [734, 498] width 180 height 30
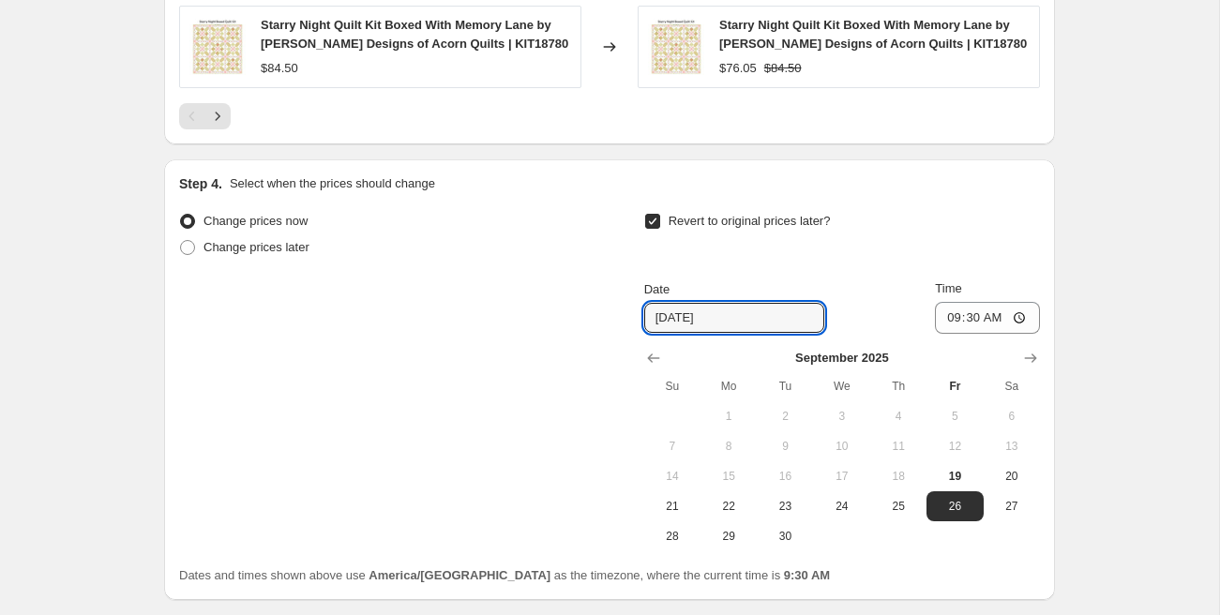
scroll to position [1663, 0]
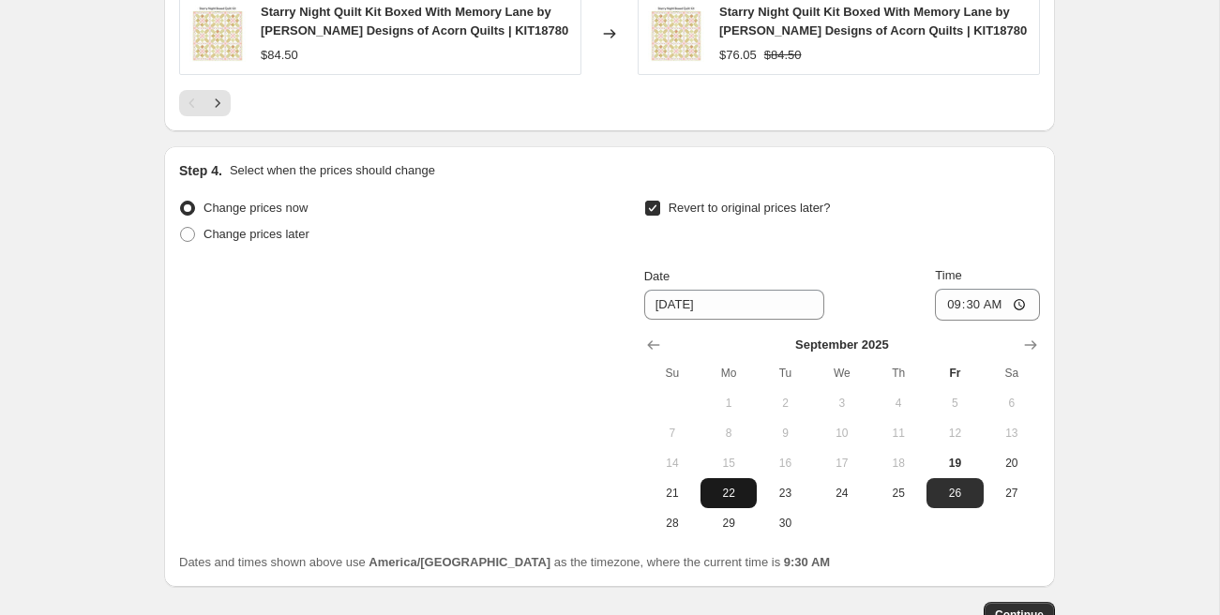
click at [731, 492] on span "22" at bounding box center [728, 493] width 41 height 15
type input "[DATE]"
click at [948, 304] on input "09:30" at bounding box center [987, 305] width 105 height 32
click at [948, 308] on input "11:30" at bounding box center [987, 305] width 105 height 32
type input "00:00"
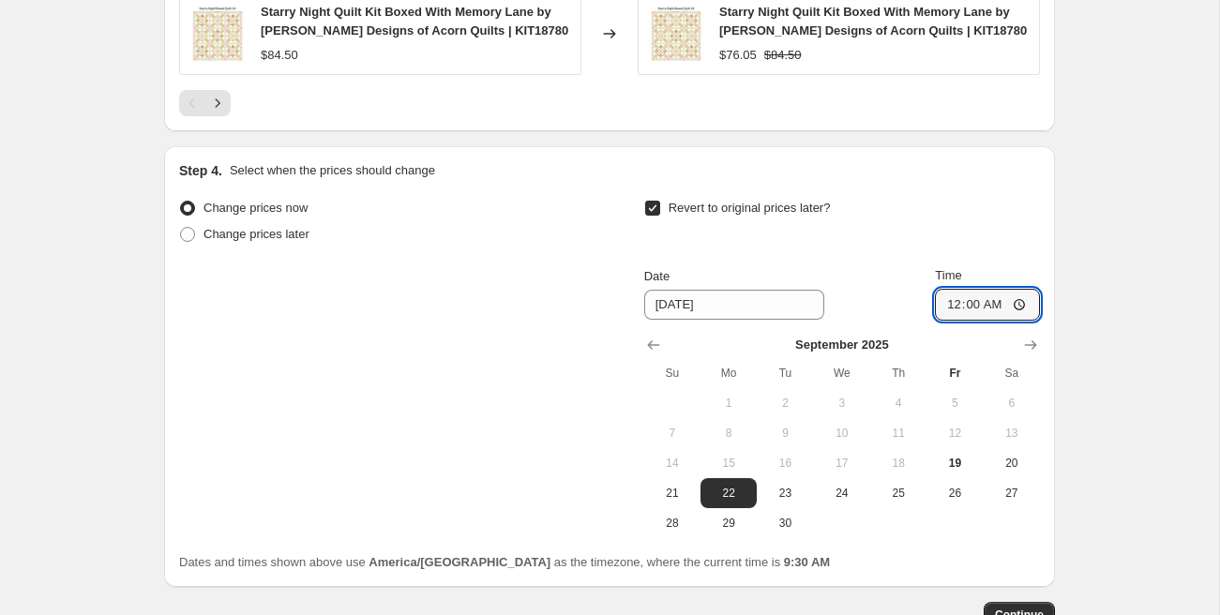
click at [593, 432] on div "Change prices now Change prices later Revert to original prices later? Date 9/2…" at bounding box center [609, 366] width 861 height 343
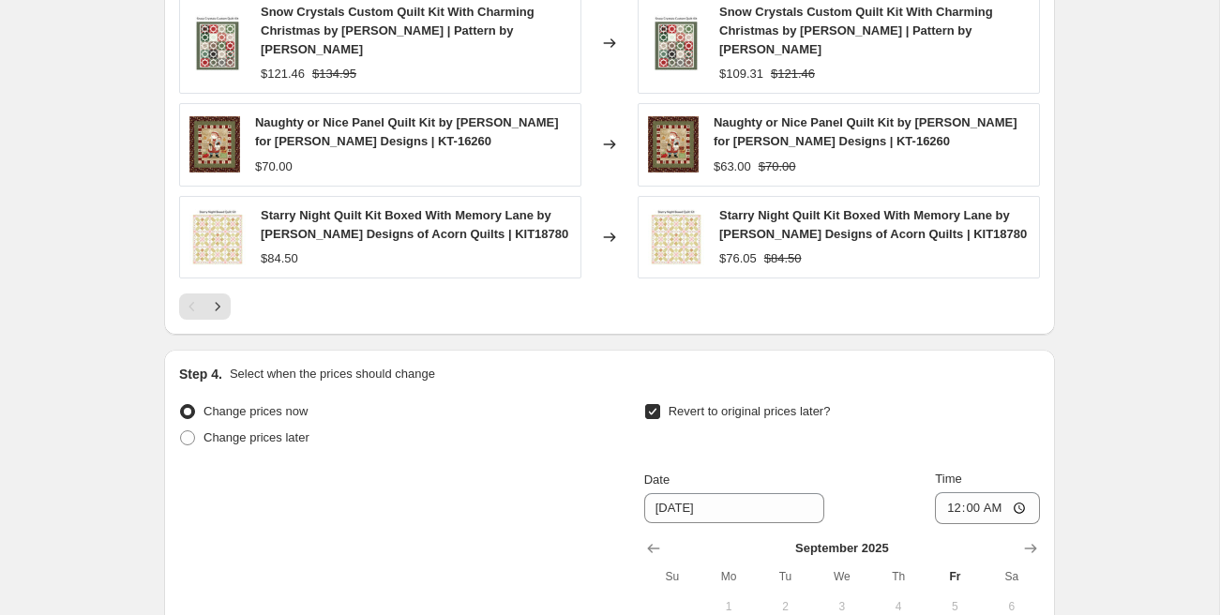
scroll to position [1791, 0]
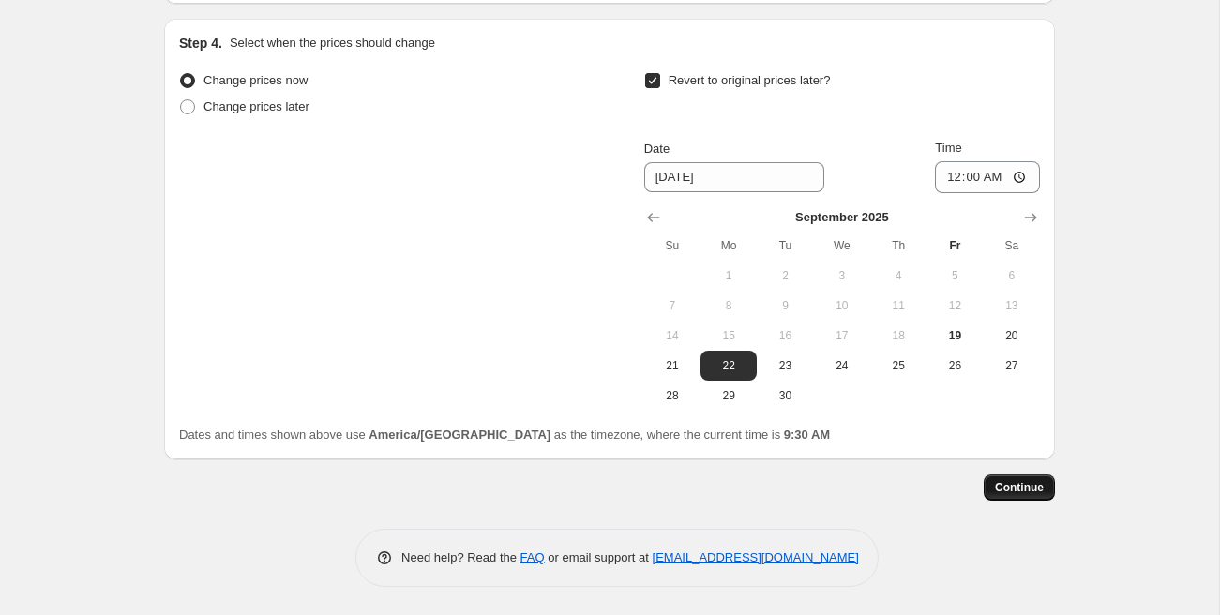
click at [1005, 495] on button "Continue" at bounding box center [1019, 487] width 71 height 26
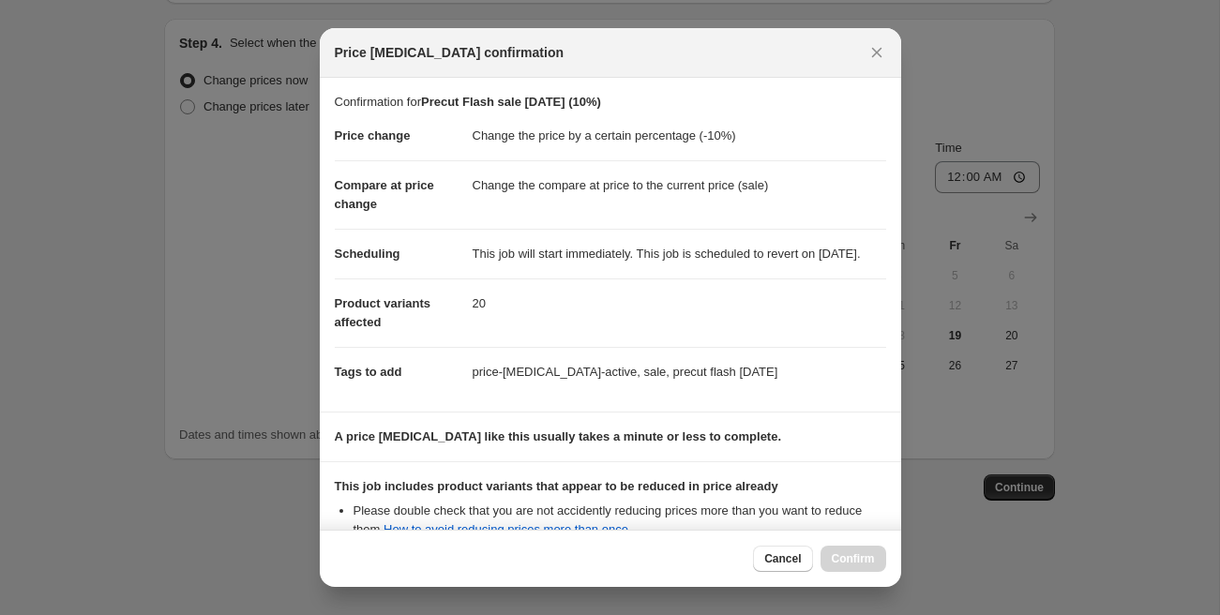
scroll to position [243, 0]
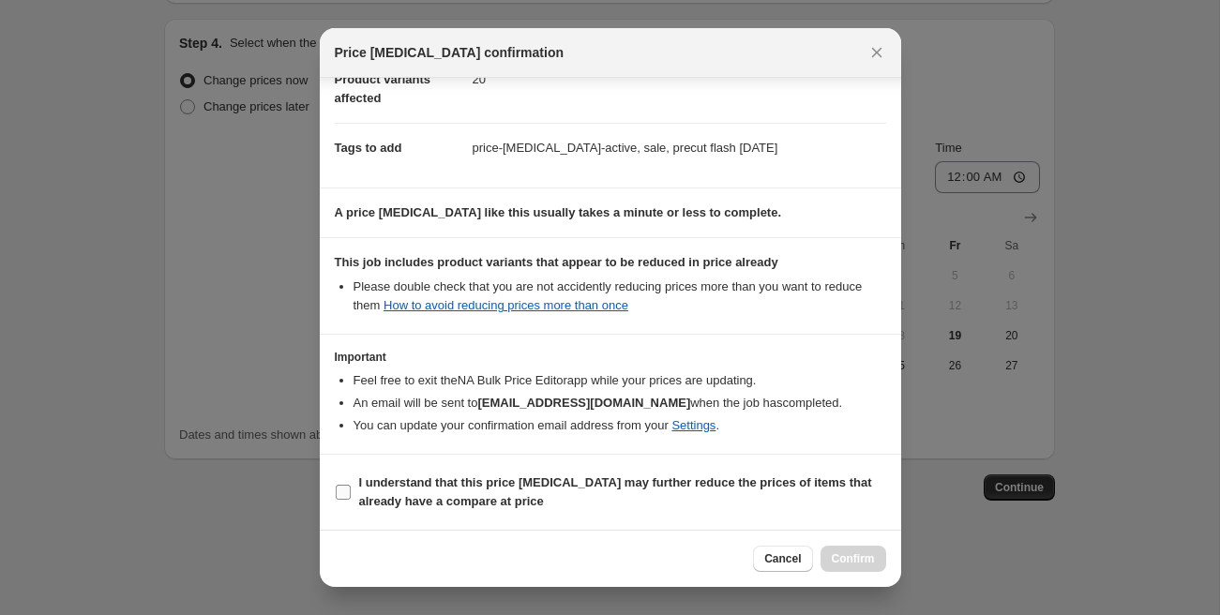
click at [404, 492] on b "I understand that this price change job may further reduce the prices of items …" at bounding box center [615, 491] width 513 height 33
click at [351, 492] on input "I understand that this price change job may further reduce the prices of items …" at bounding box center [343, 492] width 15 height 15
checkbox input "true"
click at [850, 559] on span "Confirm" at bounding box center [853, 558] width 43 height 15
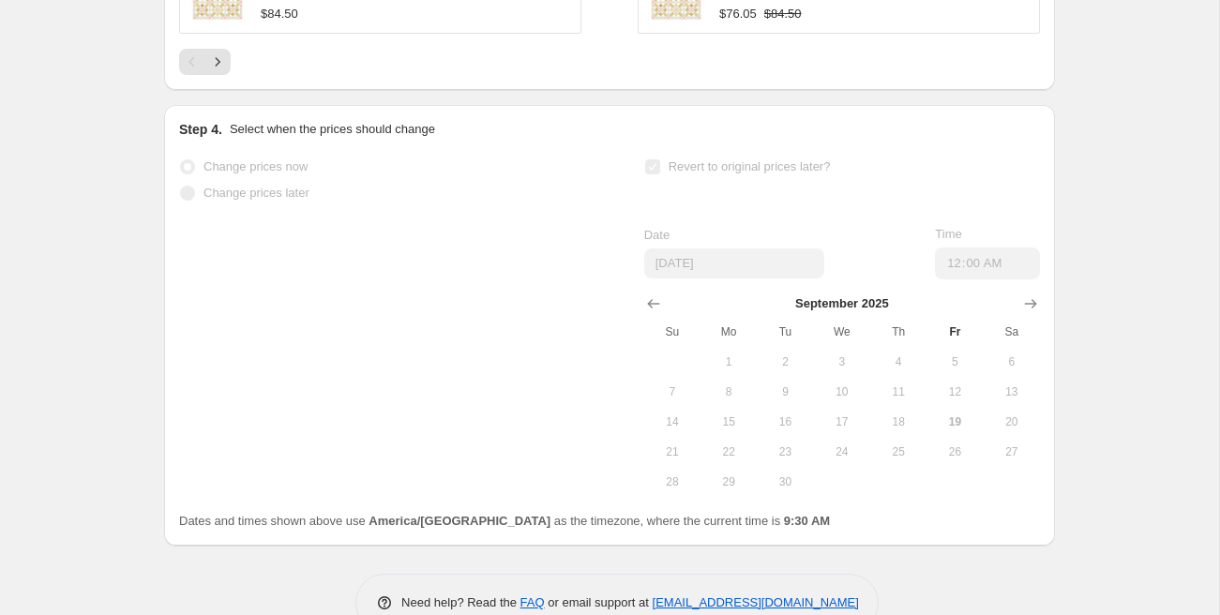
scroll to position [1840, 0]
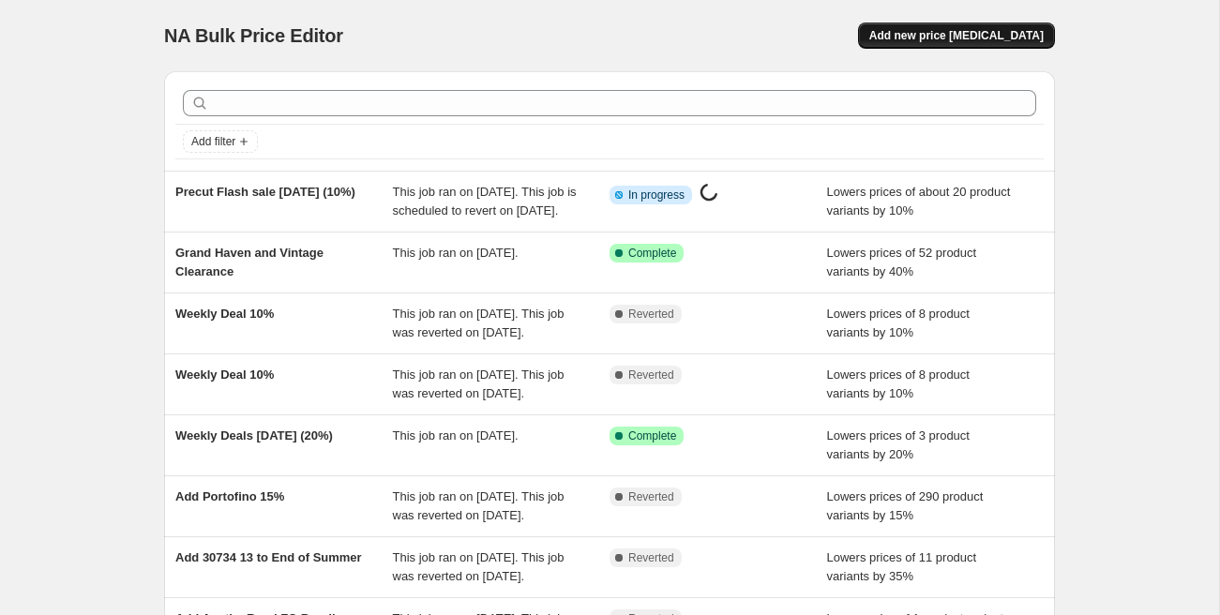
click at [969, 40] on span "Add new price [MEDICAL_DATA]" at bounding box center [956, 35] width 174 height 15
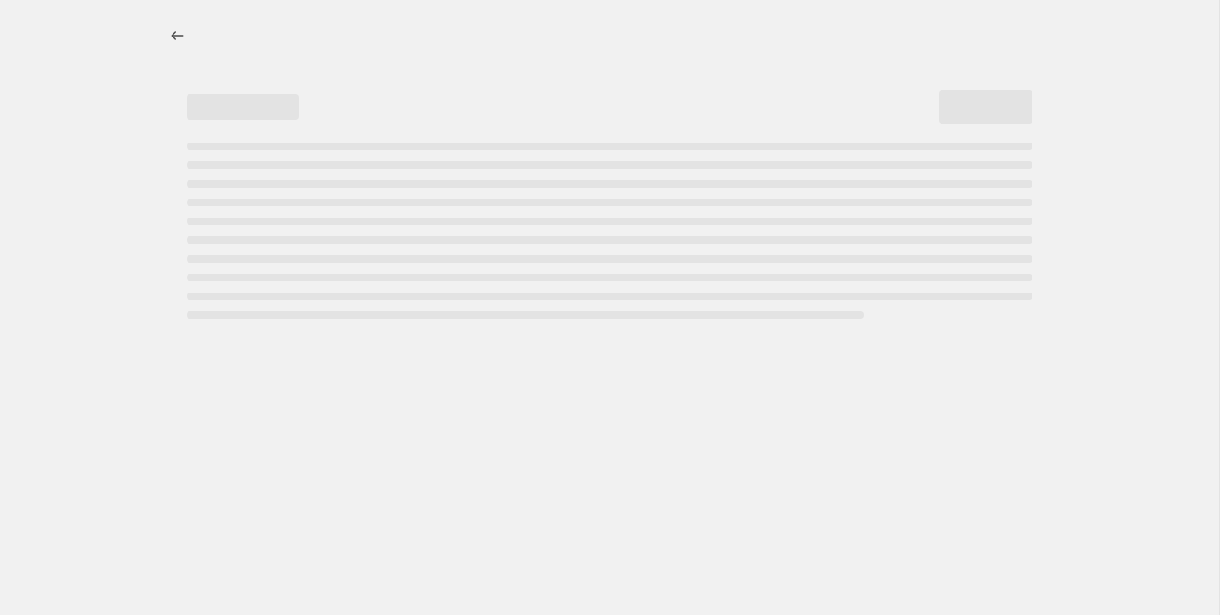
select select "percentage"
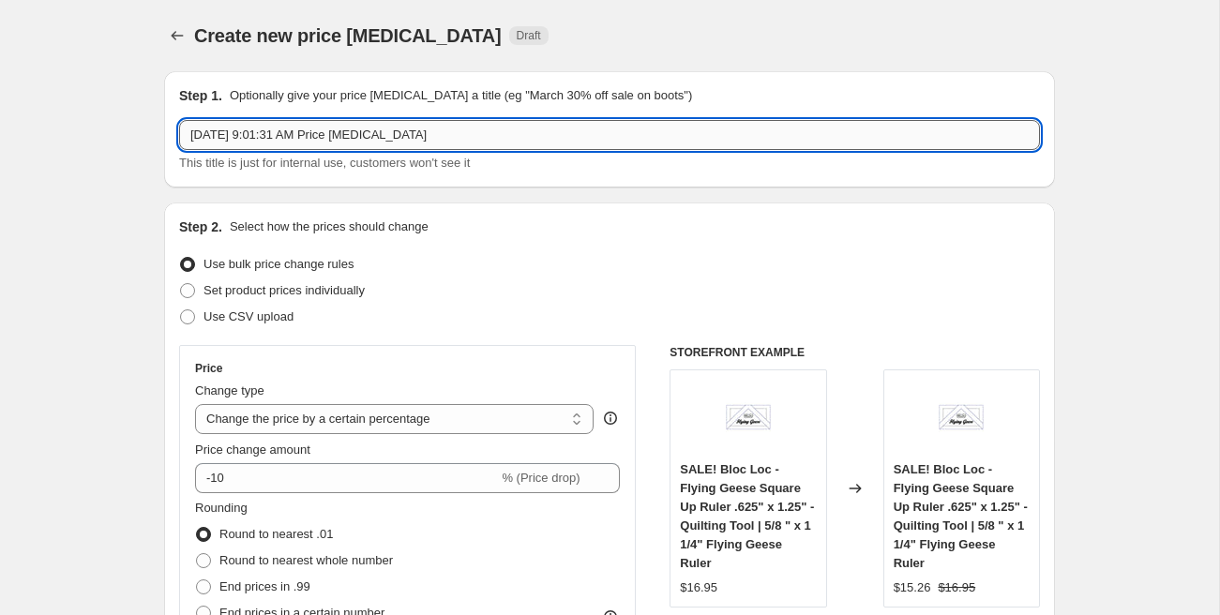
click at [279, 127] on input "[DATE] 9:01:31 AM Price [MEDICAL_DATA]" at bounding box center [609, 135] width 861 height 30
type input "Precuts Flash Sa"
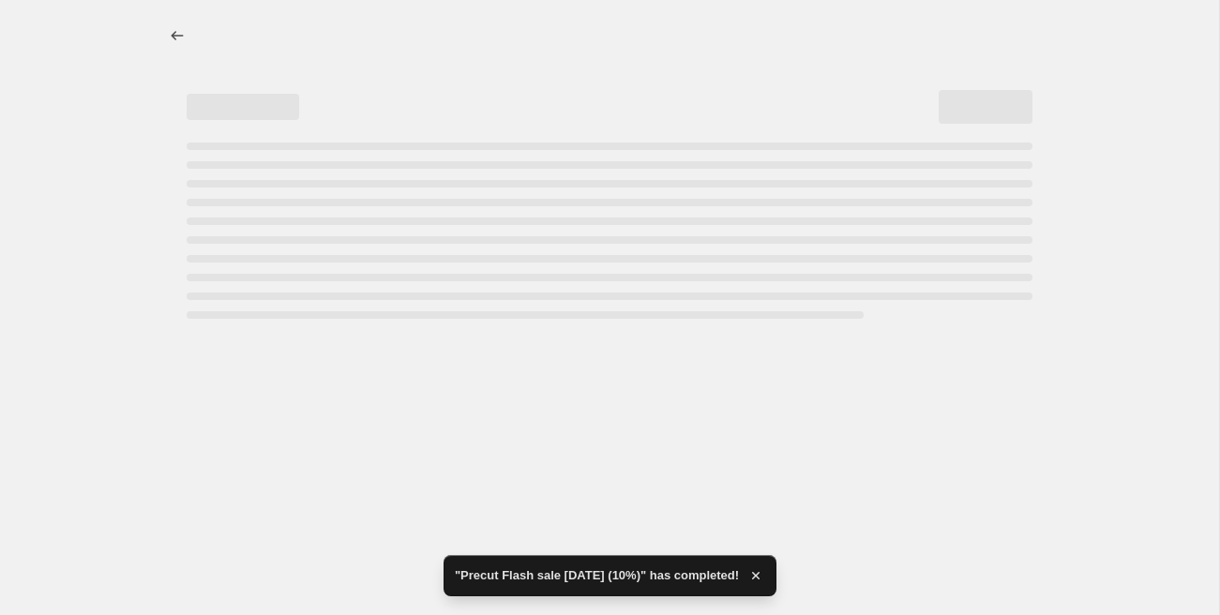
select select "percentage"
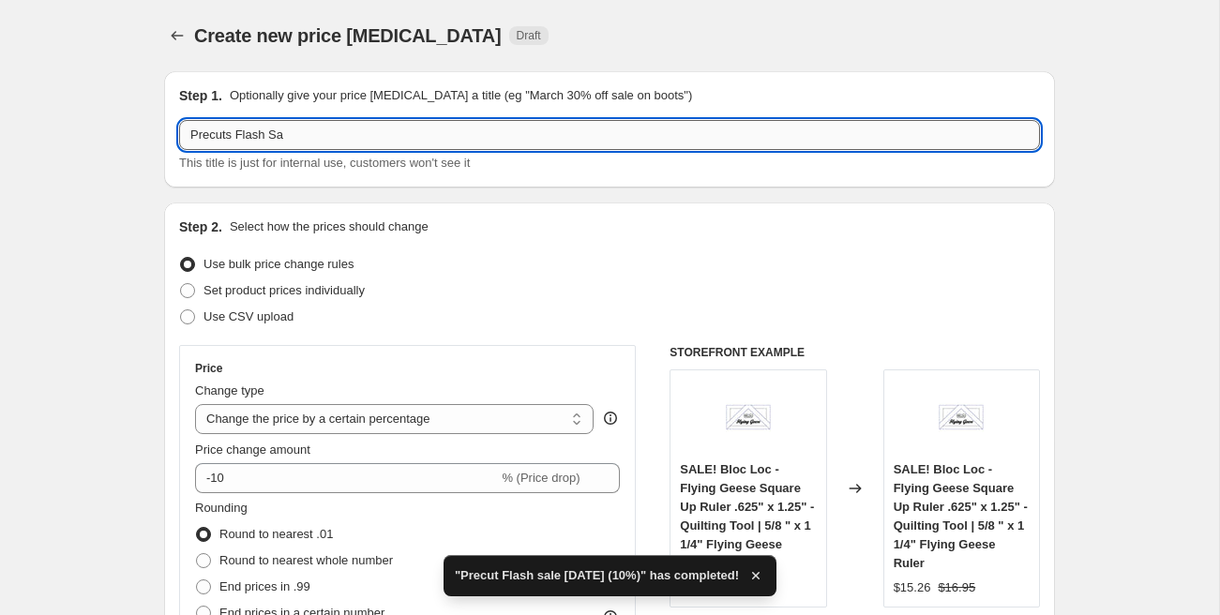
click at [373, 134] on input "Precuts Flash Sa" at bounding box center [609, 135] width 861 height 30
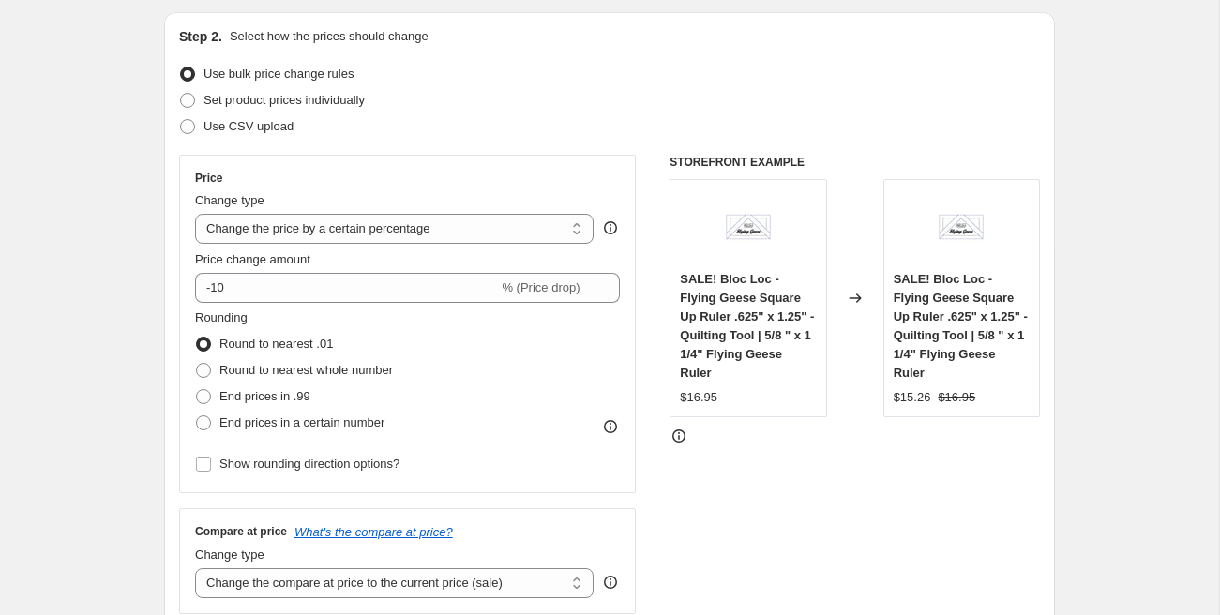
scroll to position [225, 0]
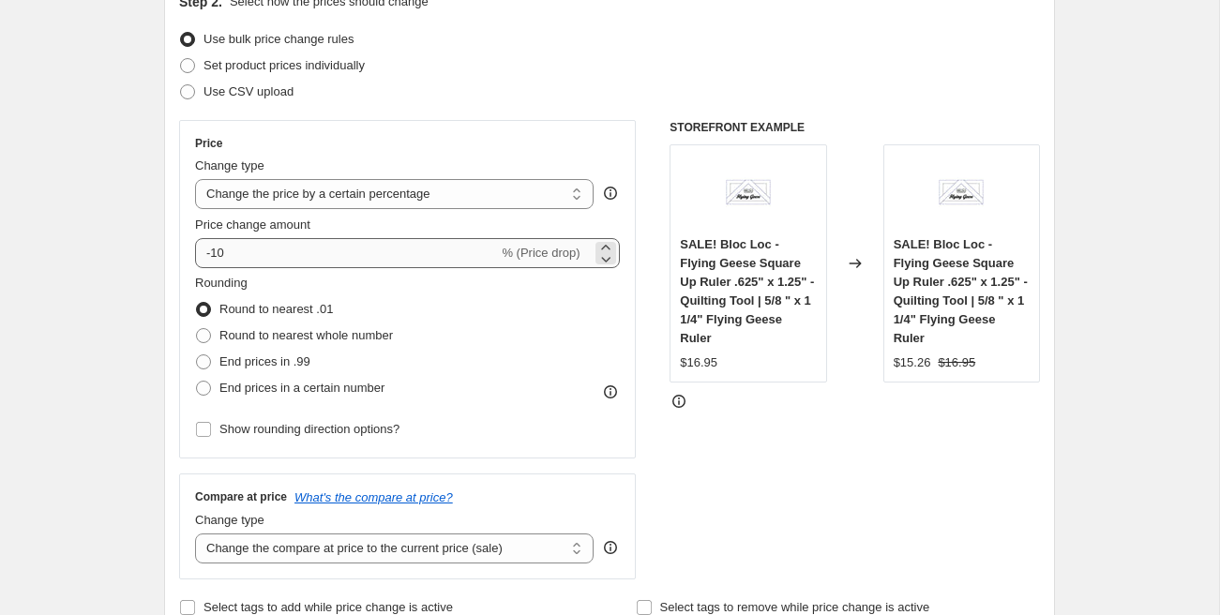
type input "Precuts Flash Sale 15%"
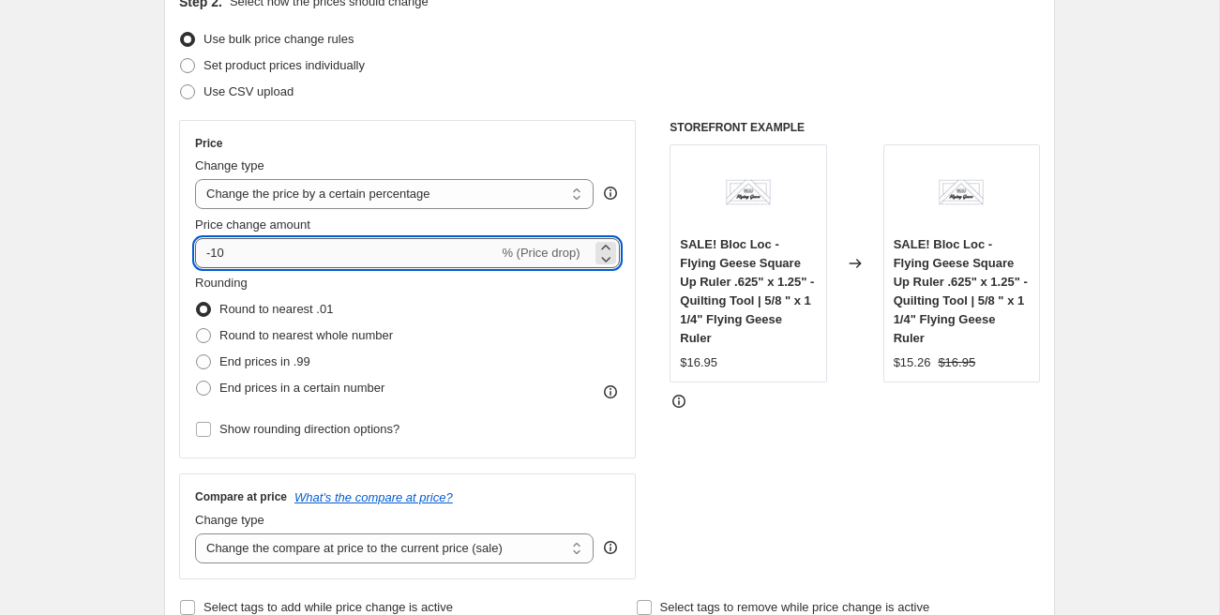
click at [274, 245] on input "-10" at bounding box center [346, 253] width 303 height 30
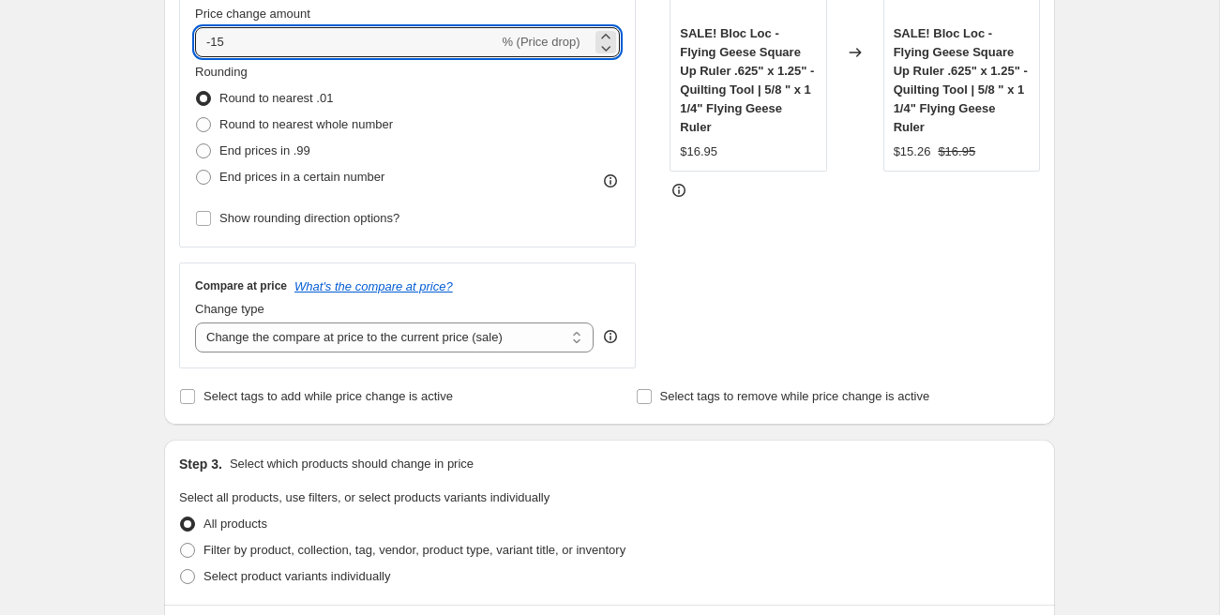
scroll to position [450, 0]
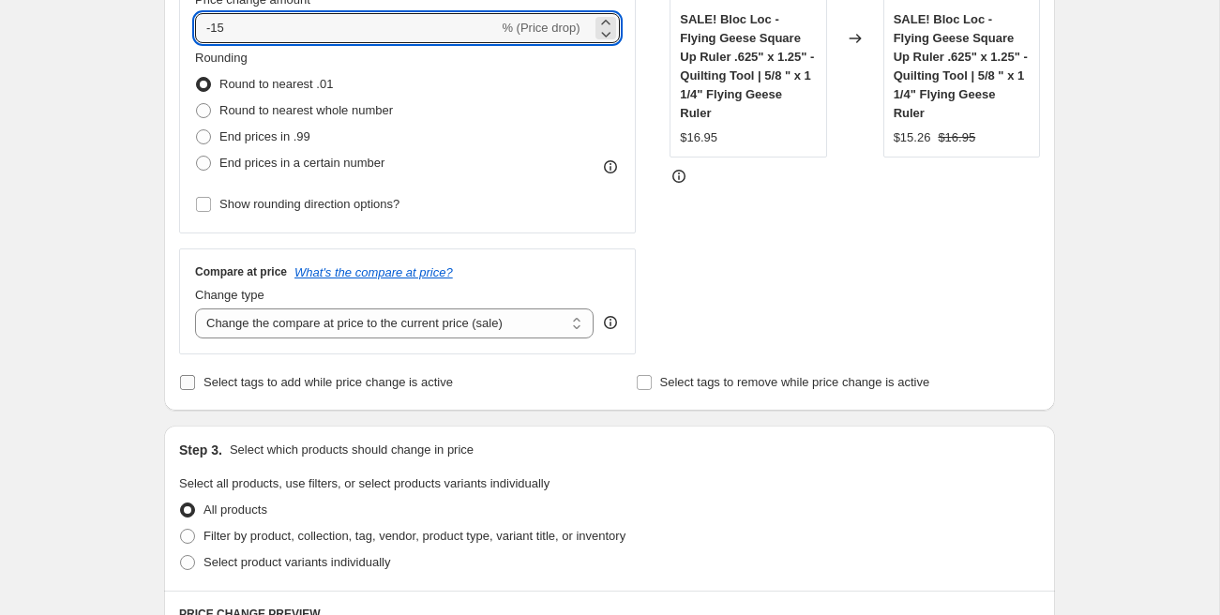
type input "-15"
click at [226, 373] on span "Select tags to add while price change is active" at bounding box center [327, 382] width 249 height 19
click at [195, 375] on input "Select tags to add while price change is active" at bounding box center [187, 382] width 15 height 15
checkbox input "true"
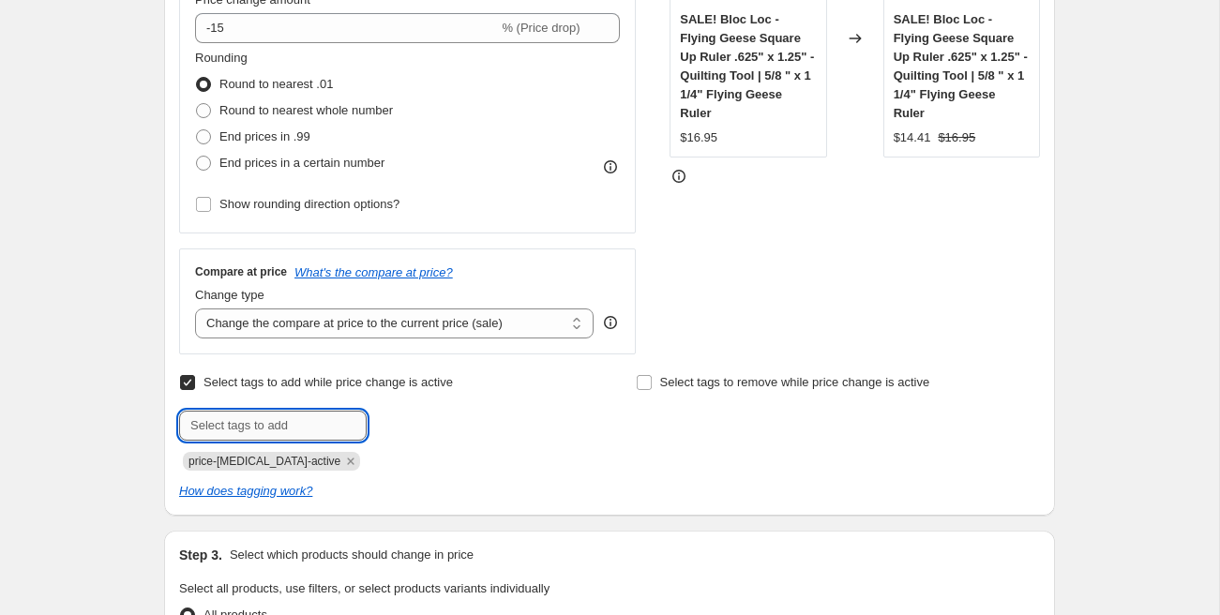
click at [243, 416] on input "text" at bounding box center [273, 426] width 188 height 30
type input "sale"
click at [287, 414] on input "precut flash Spet 19" at bounding box center [273, 426] width 188 height 30
click at [288, 414] on input "precut flash Spet 19" at bounding box center [273, 426] width 188 height 30
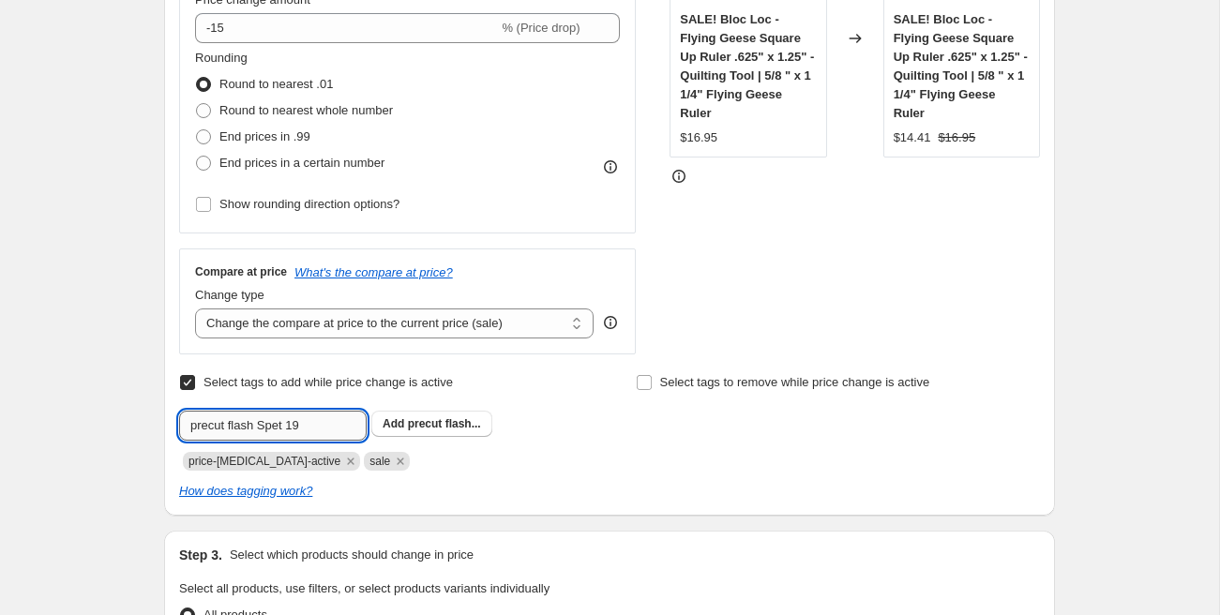
click at [288, 415] on input "precut flash Spet 19" at bounding box center [273, 426] width 188 height 30
paste input "ep"
click at [337, 428] on input "precut flash Sept 19" at bounding box center [273, 426] width 188 height 30
type input "precut flash Sept 19"
click at [430, 429] on span "precut flash..." at bounding box center [444, 423] width 73 height 13
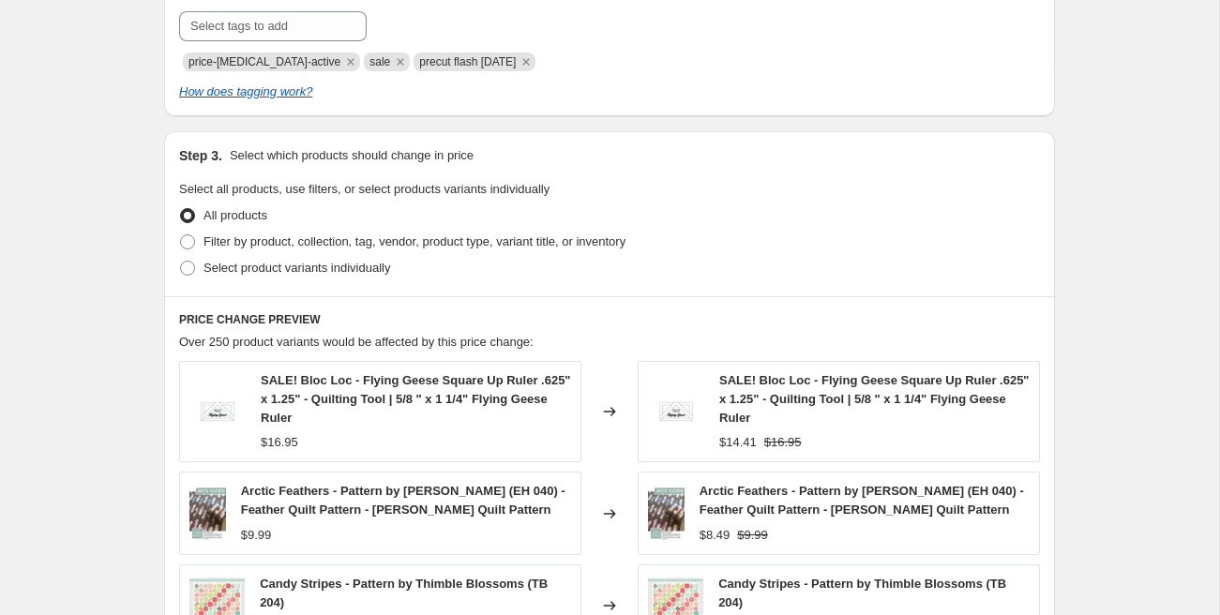
scroll to position [854, 0]
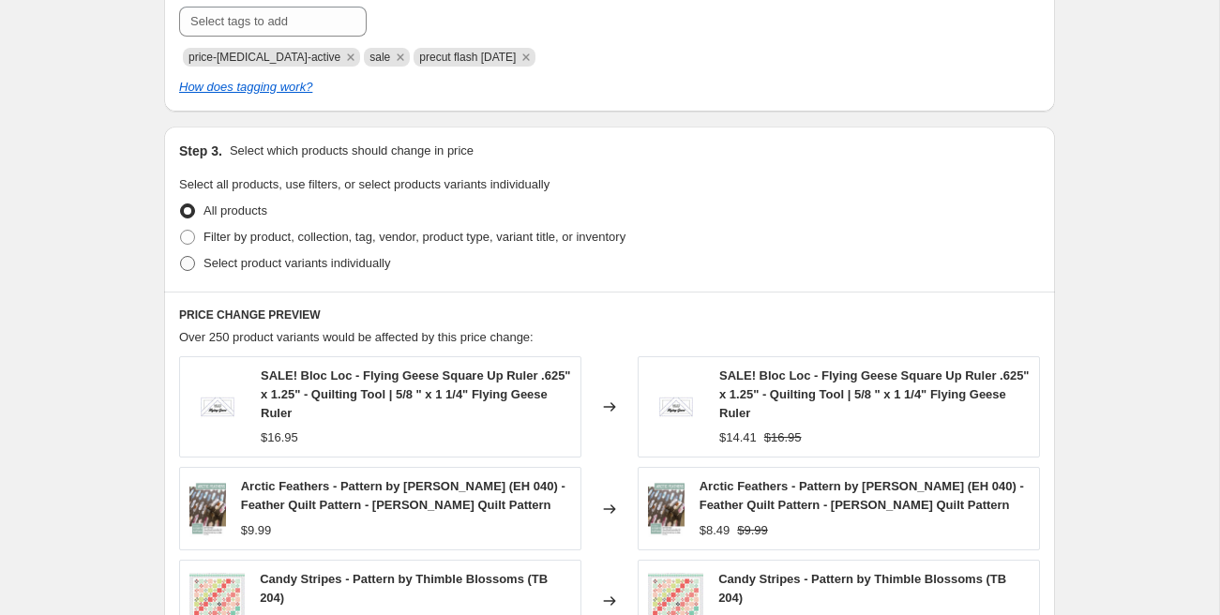
click at [246, 263] on span "Select product variants individually" at bounding box center [296, 263] width 187 height 14
click at [181, 257] on input "Select product variants individually" at bounding box center [180, 256] width 1 height 1
radio input "true"
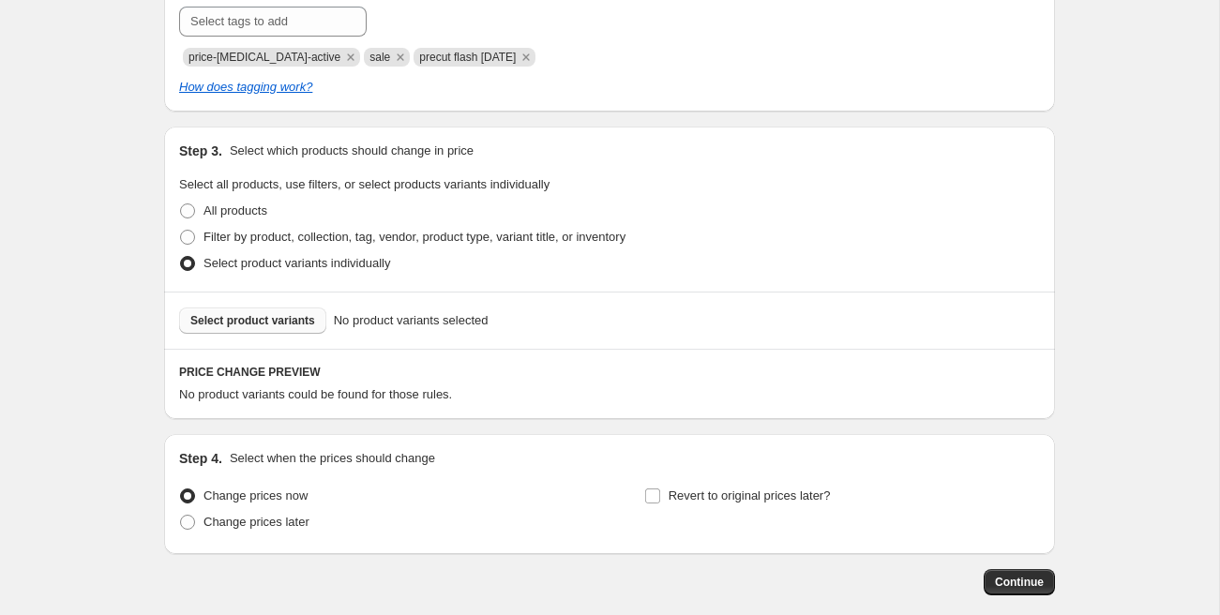
click at [275, 314] on span "Select product variants" at bounding box center [252, 320] width 125 height 15
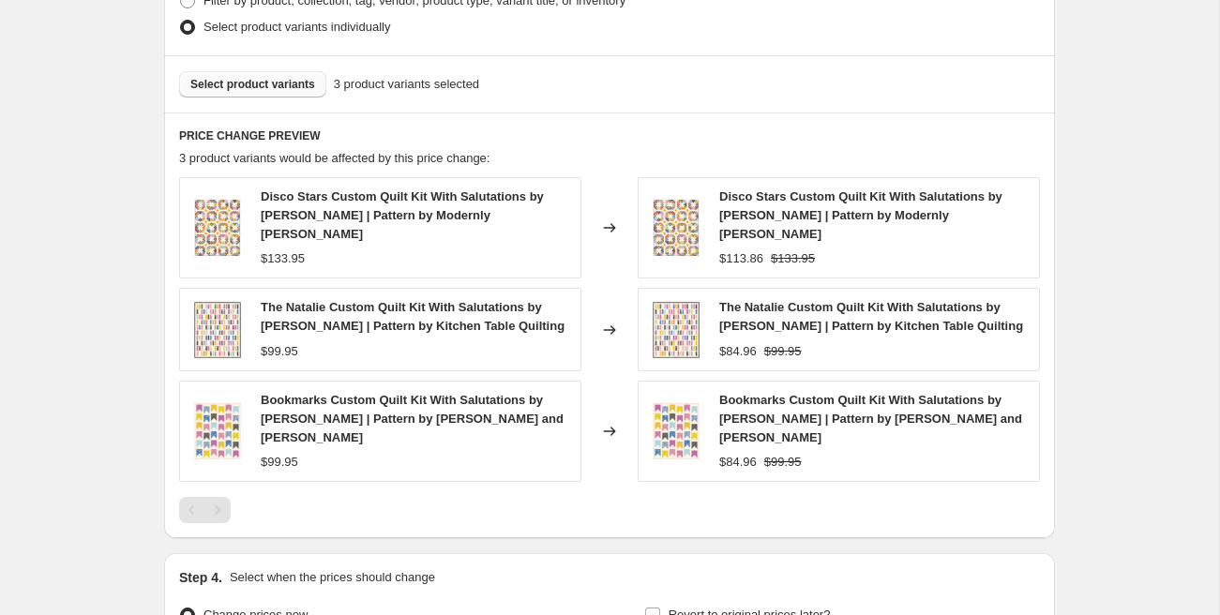
scroll to position [956, 0]
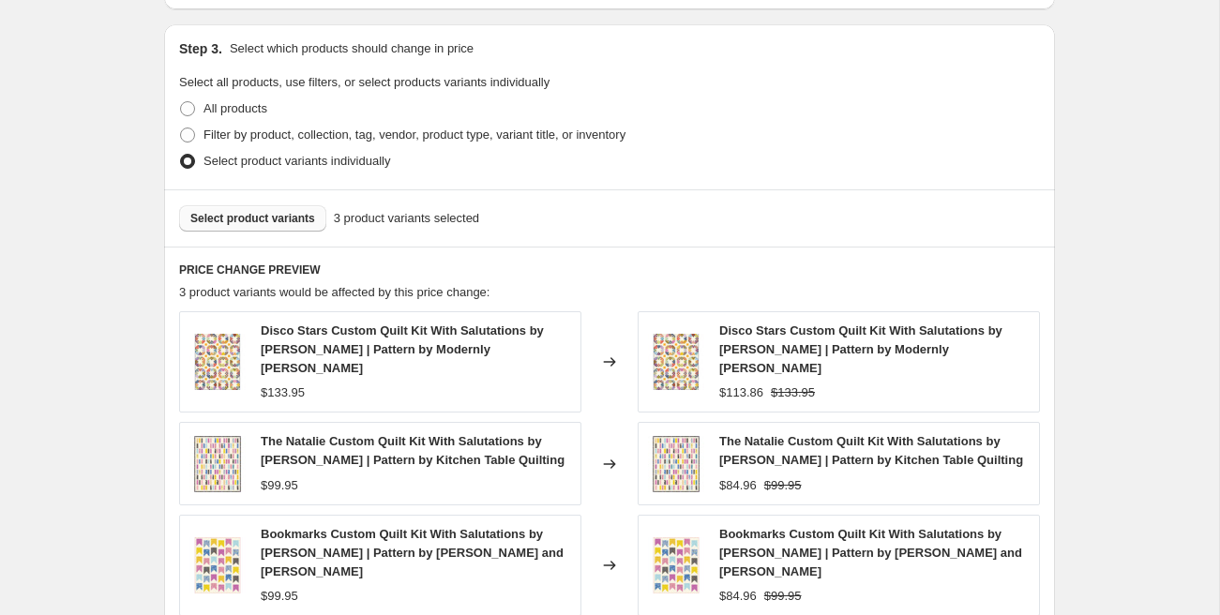
click at [268, 220] on span "Select product variants" at bounding box center [252, 218] width 125 height 15
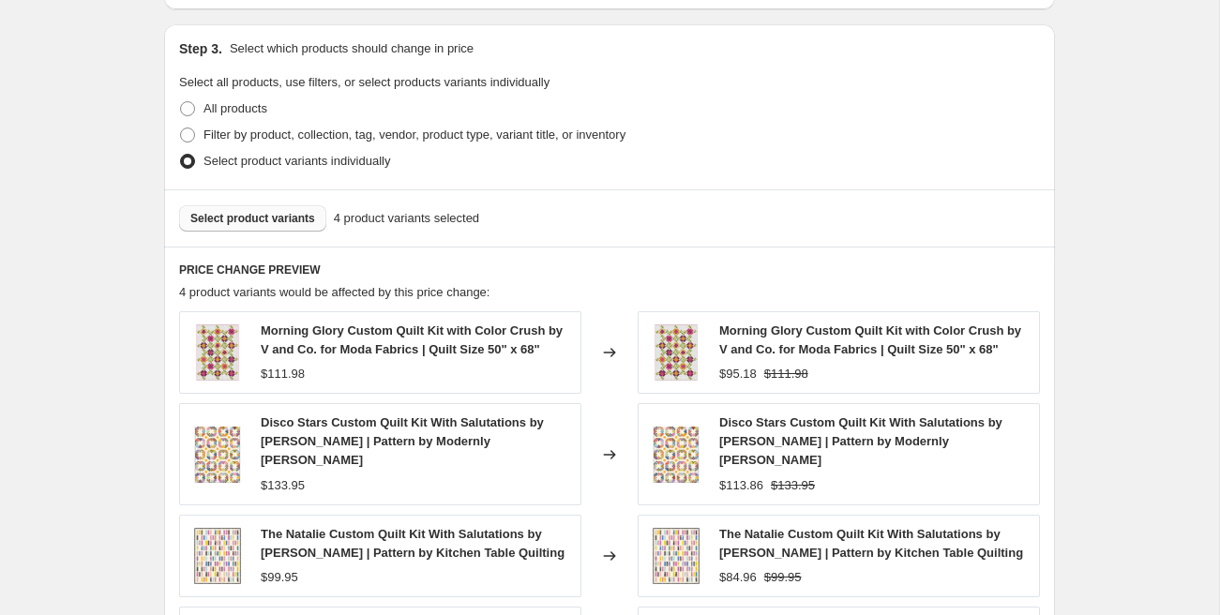
click at [254, 218] on span "Select product variants" at bounding box center [252, 218] width 125 height 15
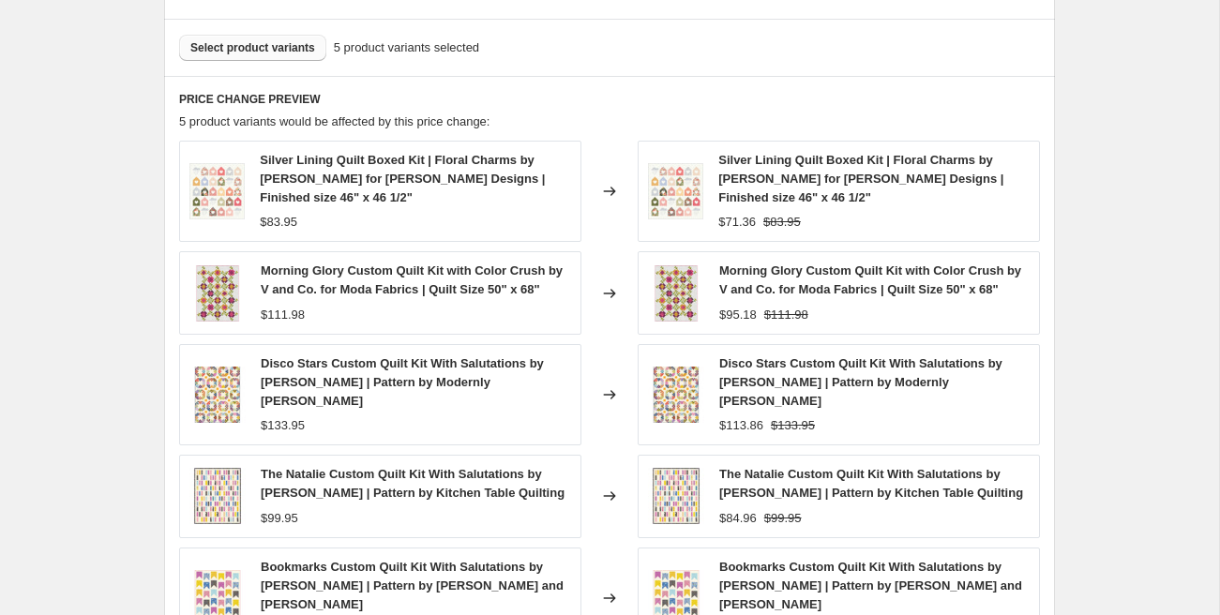
scroll to position [1128, 0]
click at [242, 44] on span "Select product variants" at bounding box center [252, 46] width 125 height 15
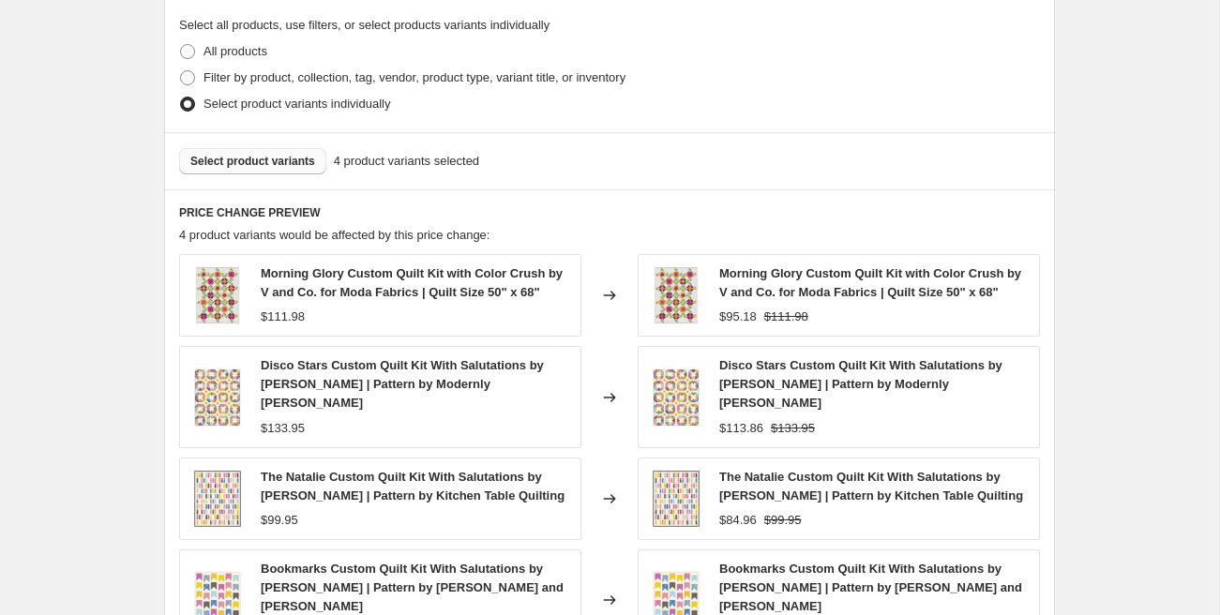
scroll to position [1012, 0]
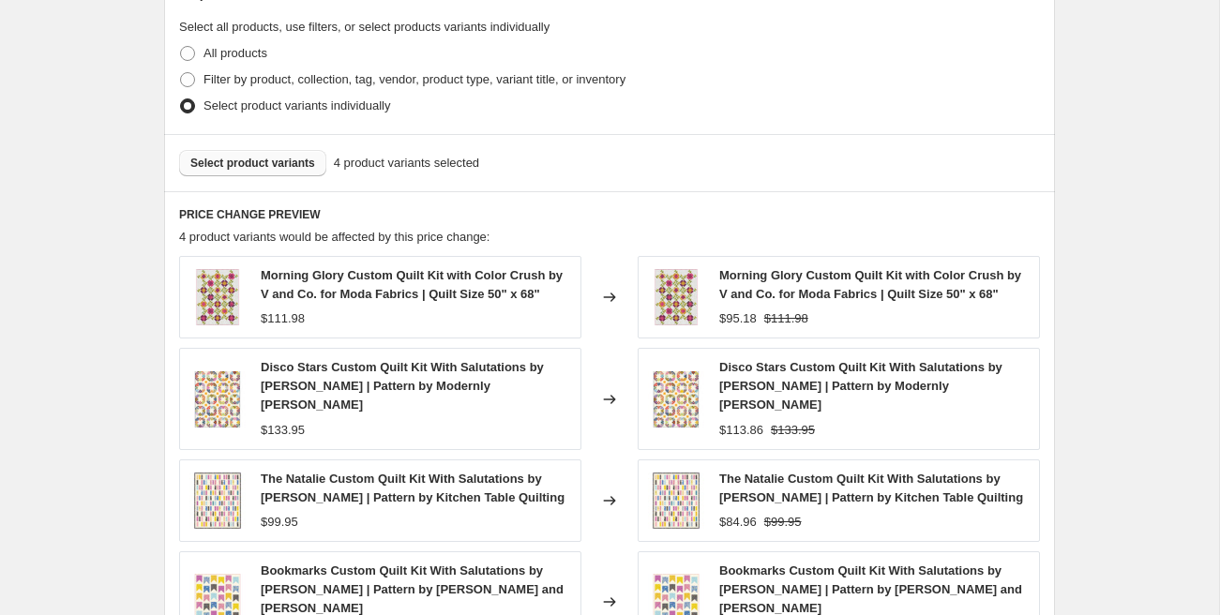
click at [234, 156] on span "Select product variants" at bounding box center [252, 163] width 125 height 15
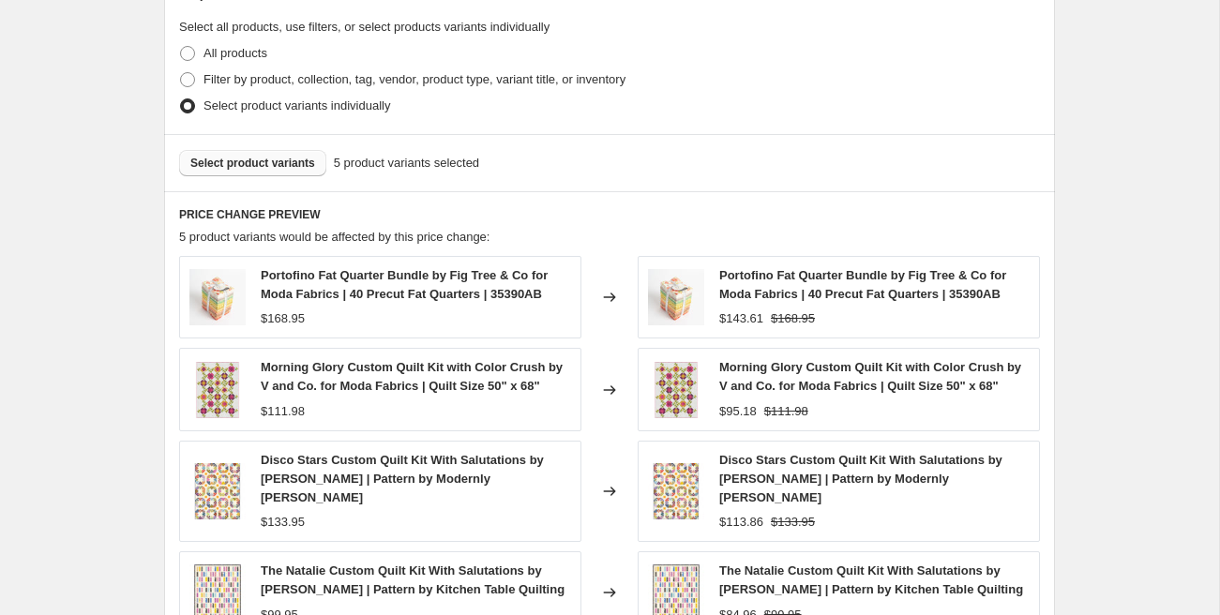
click at [282, 169] on span "Select product variants" at bounding box center [252, 163] width 125 height 15
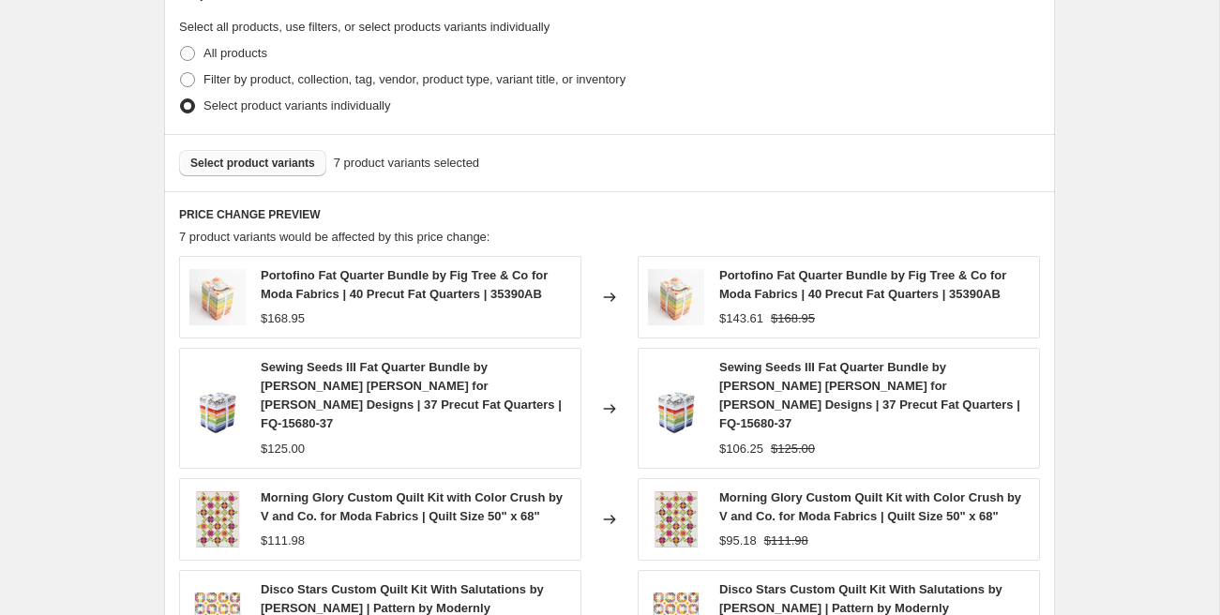
click at [296, 158] on span "Select product variants" at bounding box center [252, 163] width 125 height 15
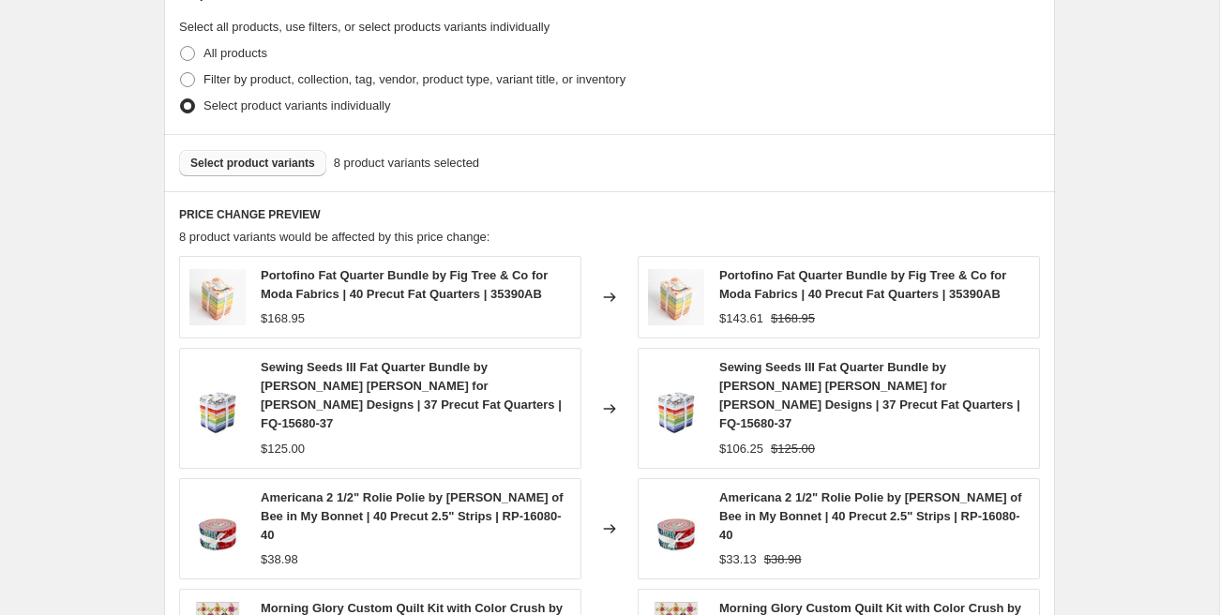
click at [228, 161] on span "Select product variants" at bounding box center [252, 163] width 125 height 15
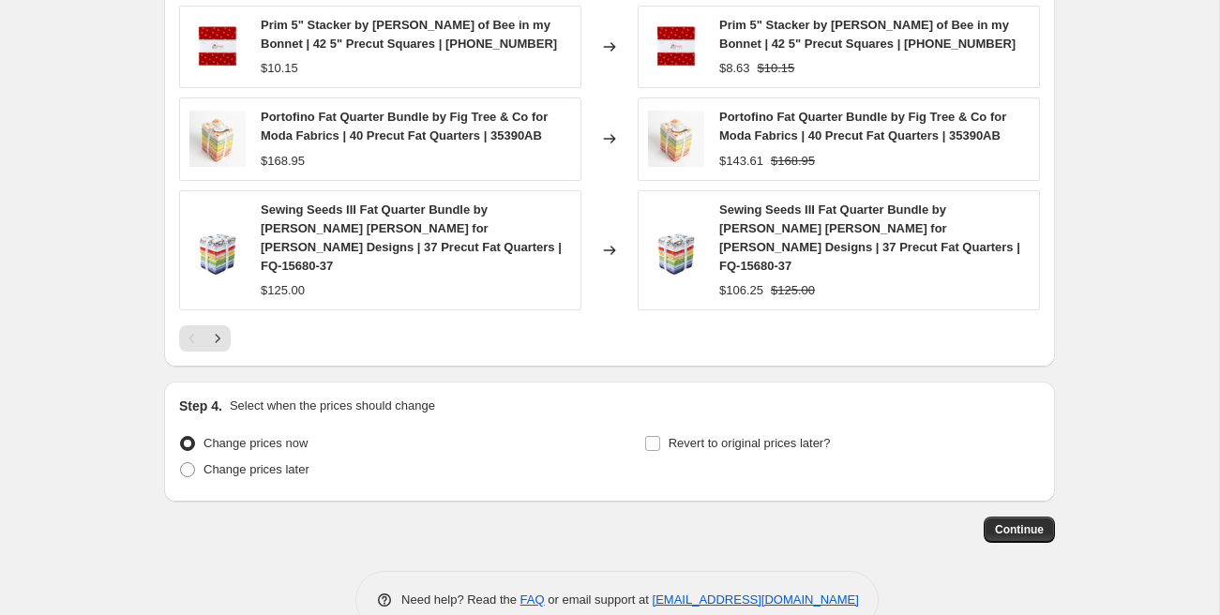
scroll to position [1485, 0]
click at [673, 435] on span "Revert to original prices later?" at bounding box center [749, 442] width 162 height 14
click at [660, 435] on input "Revert to original prices later?" at bounding box center [652, 442] width 15 height 15
checkbox input "true"
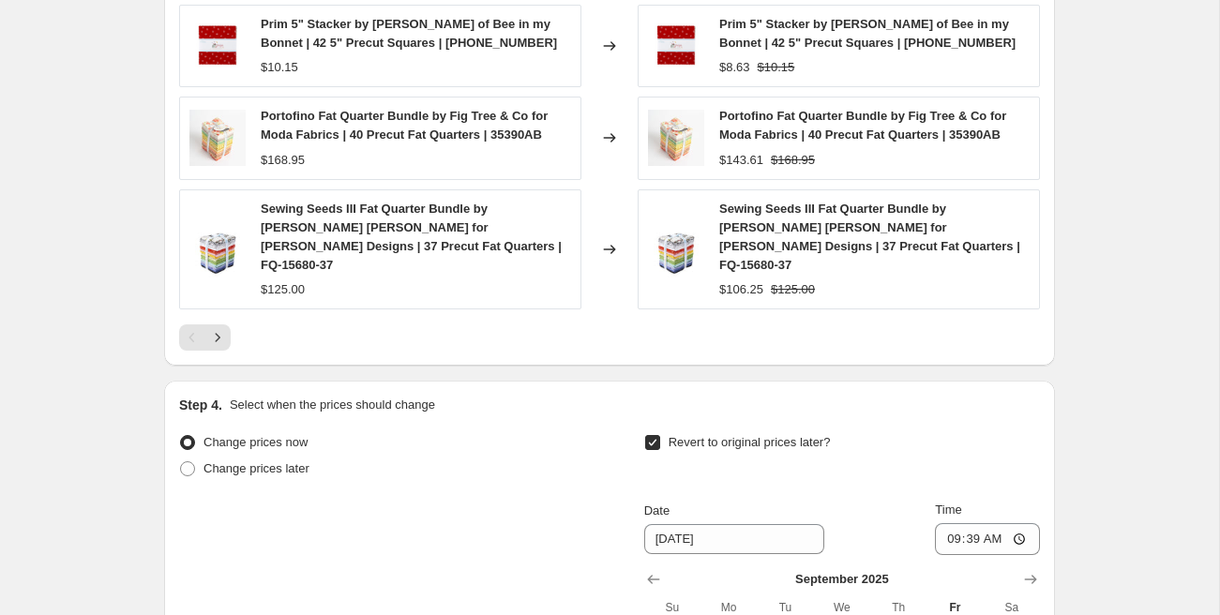
scroll to position [1673, 0]
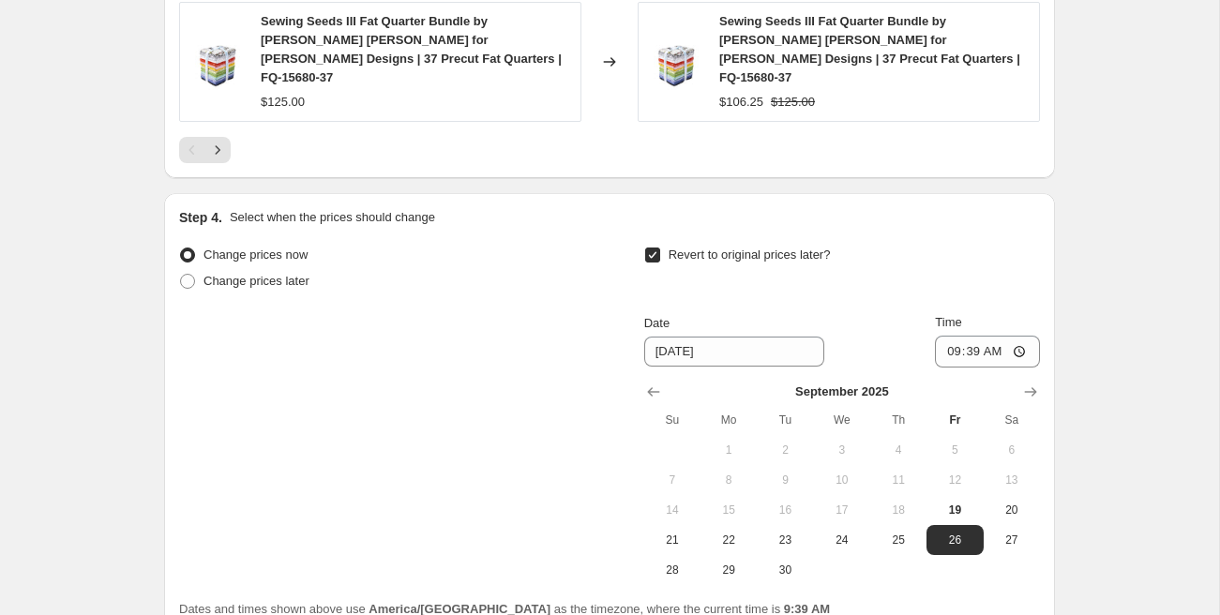
drag, startPoint x: 728, startPoint y: 528, endPoint x: 788, endPoint y: 456, distance: 94.5
click at [728, 533] on span "22" at bounding box center [728, 540] width 41 height 15
type input "[DATE]"
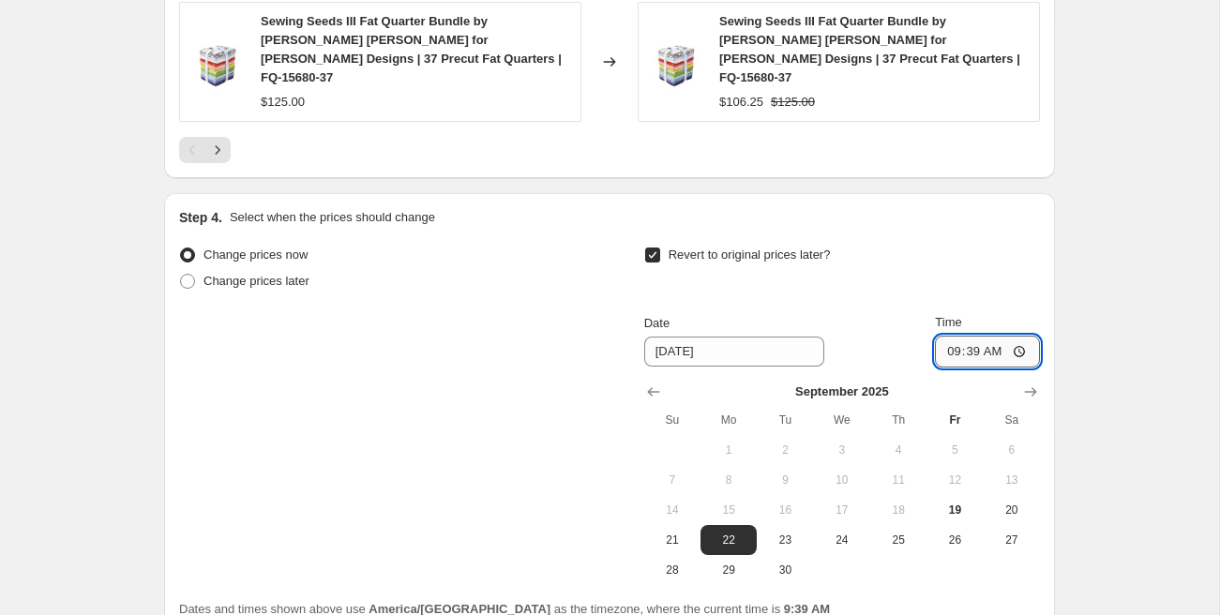
click at [952, 336] on input "09:39" at bounding box center [987, 352] width 105 height 32
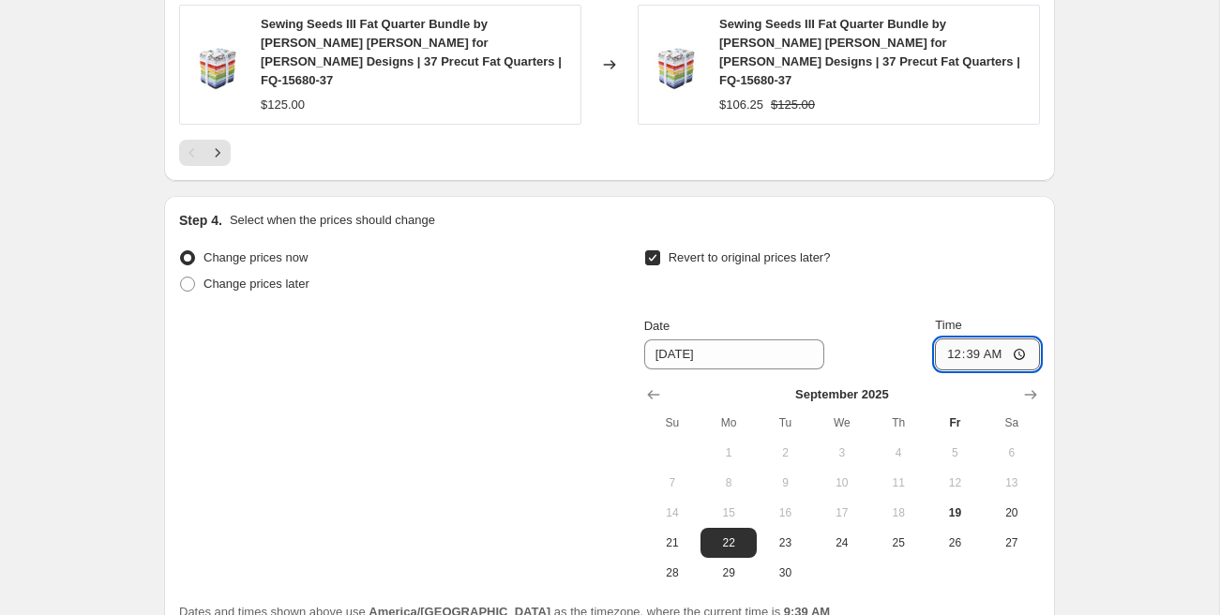
type input "00:00"
click at [516, 485] on div "Change prices now Change prices later Revert to original prices later? Date 9/2…" at bounding box center [609, 416] width 861 height 343
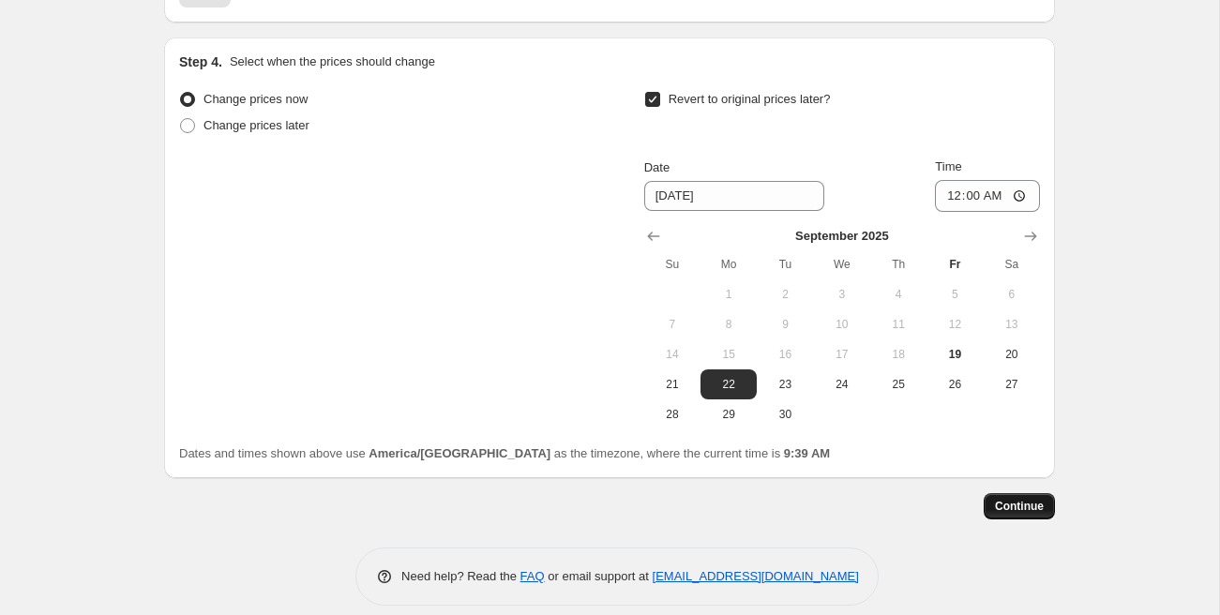
click at [1040, 499] on span "Continue" at bounding box center [1019, 506] width 49 height 15
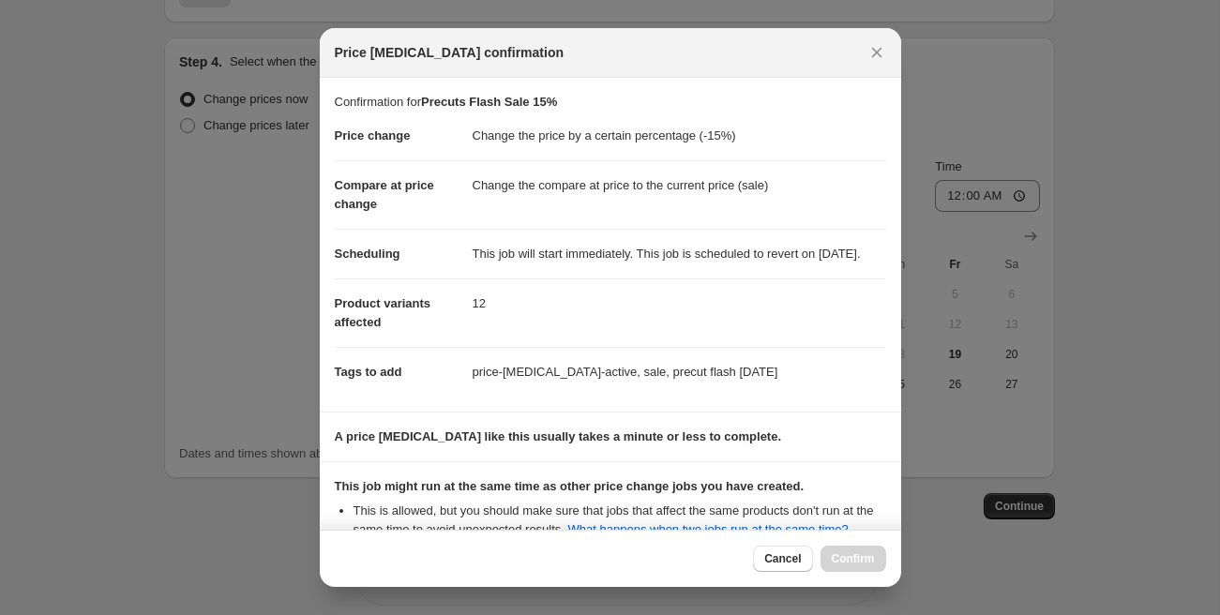
scroll to position [262, 0]
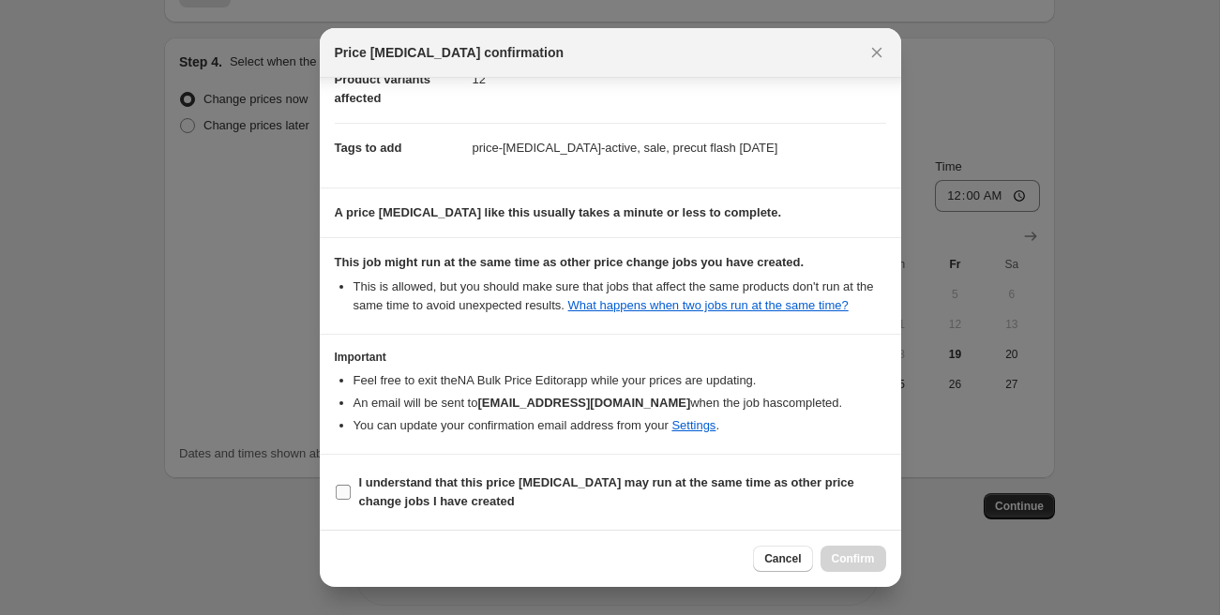
click at [413, 488] on b "I understand that this price [MEDICAL_DATA] may run at the same time as other p…" at bounding box center [606, 491] width 495 height 33
click at [351, 488] on input "I understand that this price [MEDICAL_DATA] may run at the same time as other p…" at bounding box center [343, 492] width 15 height 15
checkbox input "true"
click at [842, 554] on span "Confirm" at bounding box center [853, 558] width 43 height 15
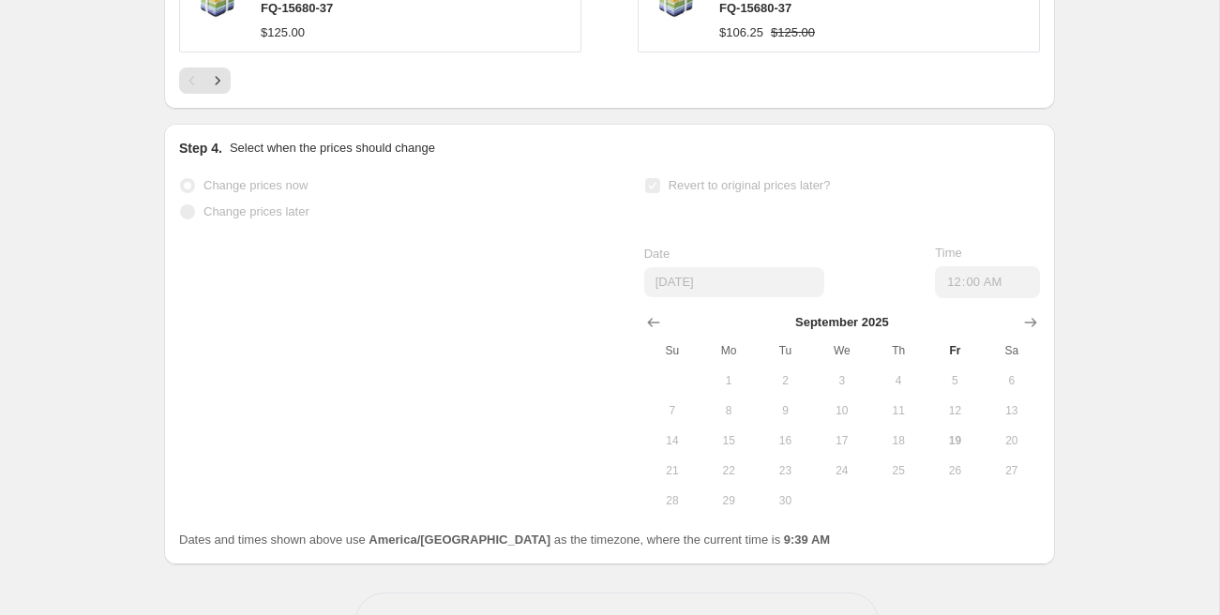
scroll to position [1877, 0]
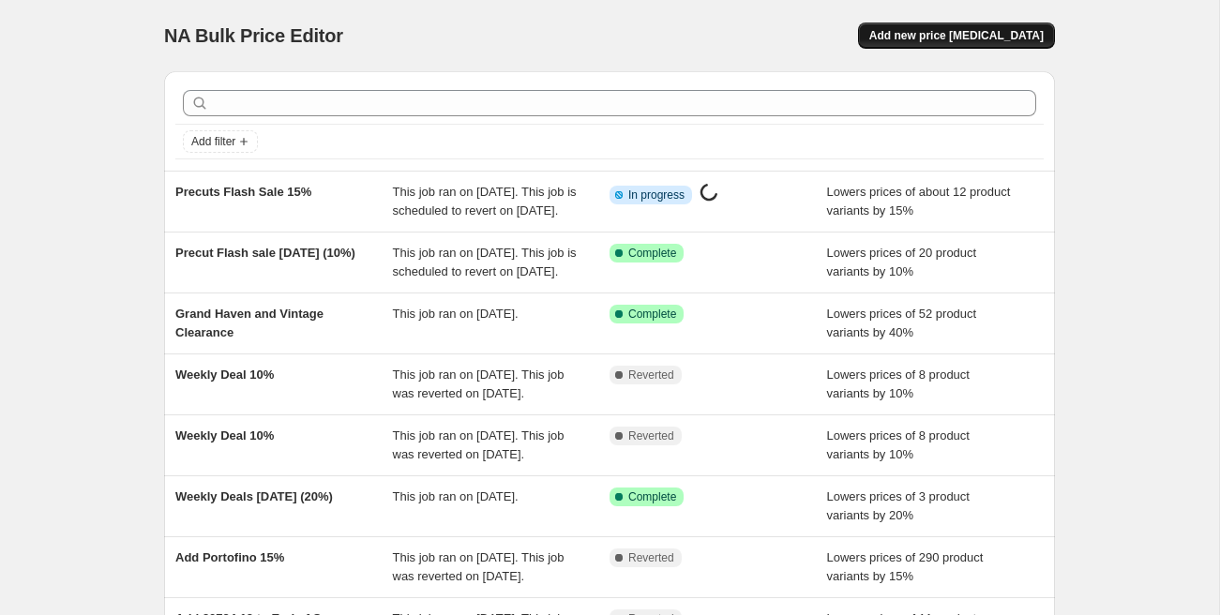
click at [960, 34] on span "Add new price [MEDICAL_DATA]" at bounding box center [956, 35] width 174 height 15
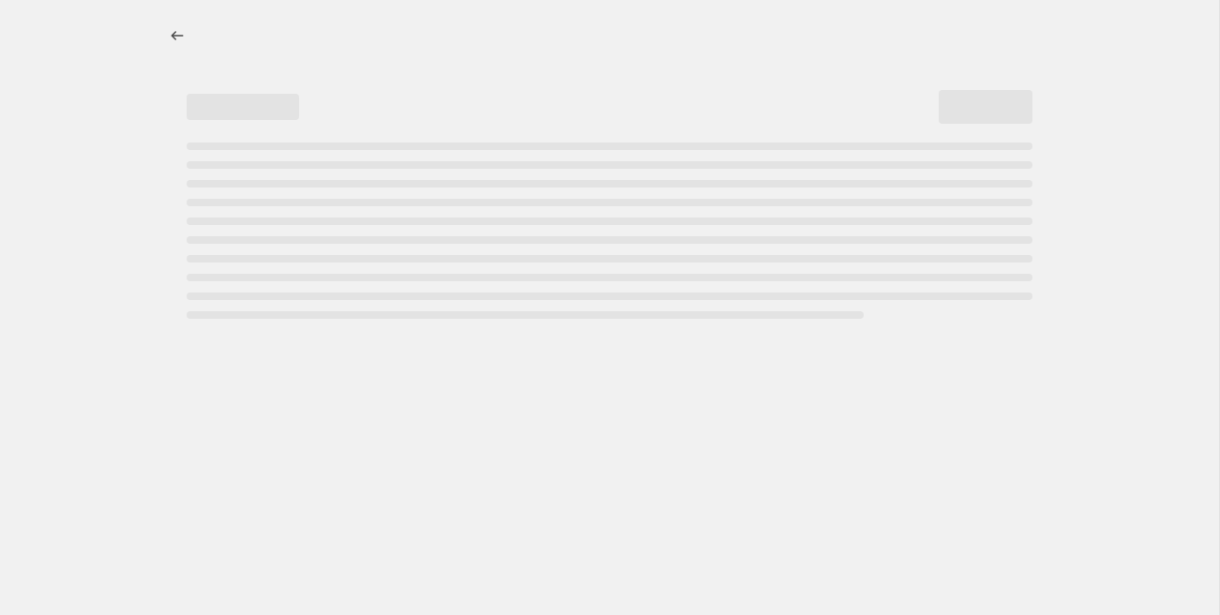
select select "percentage"
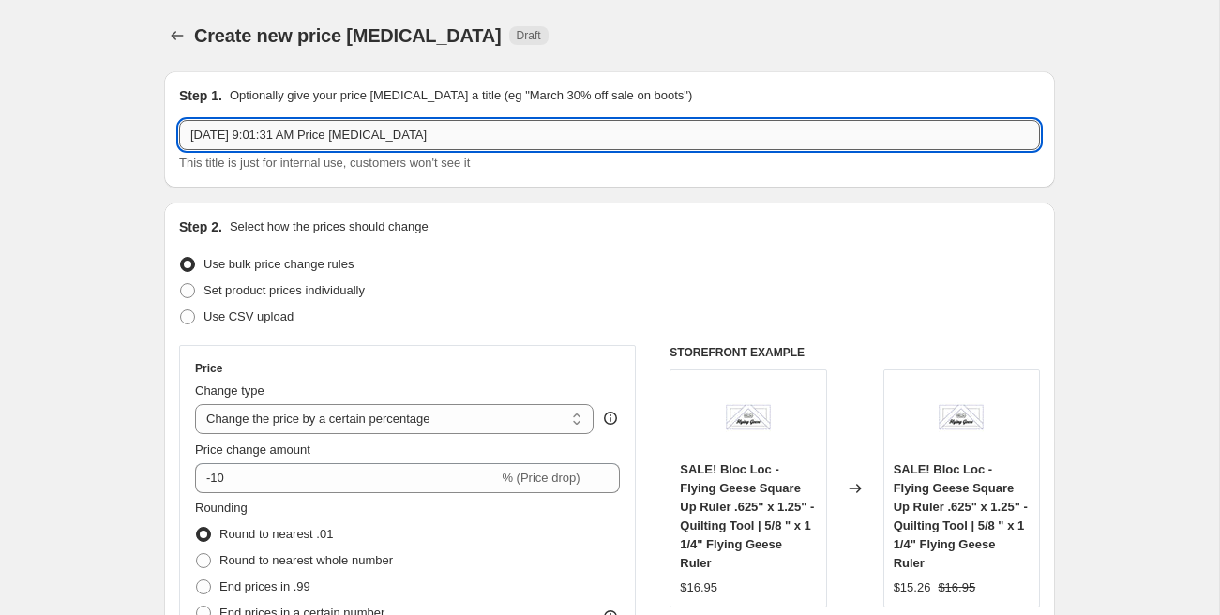
click at [286, 133] on input "[DATE] 9:01:31 AM Price [MEDICAL_DATA]" at bounding box center [609, 135] width 861 height 30
type input "Add to Flash Sale"
select select "percentage"
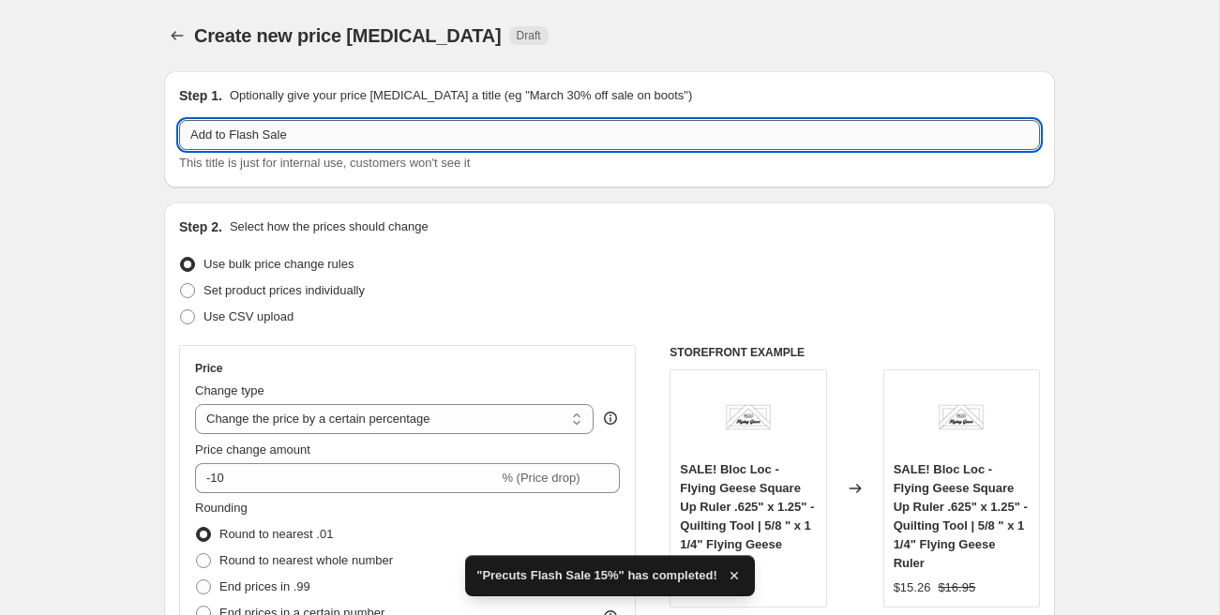
click at [360, 135] on input "Add to Flash Sale" at bounding box center [609, 135] width 861 height 30
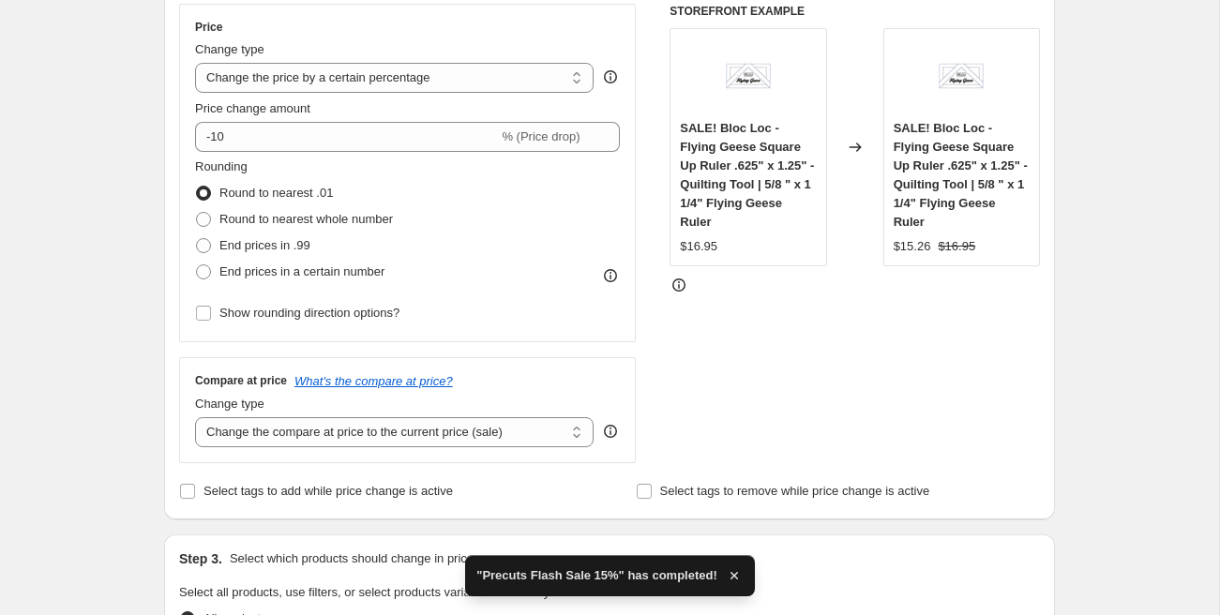
scroll to position [396, 0]
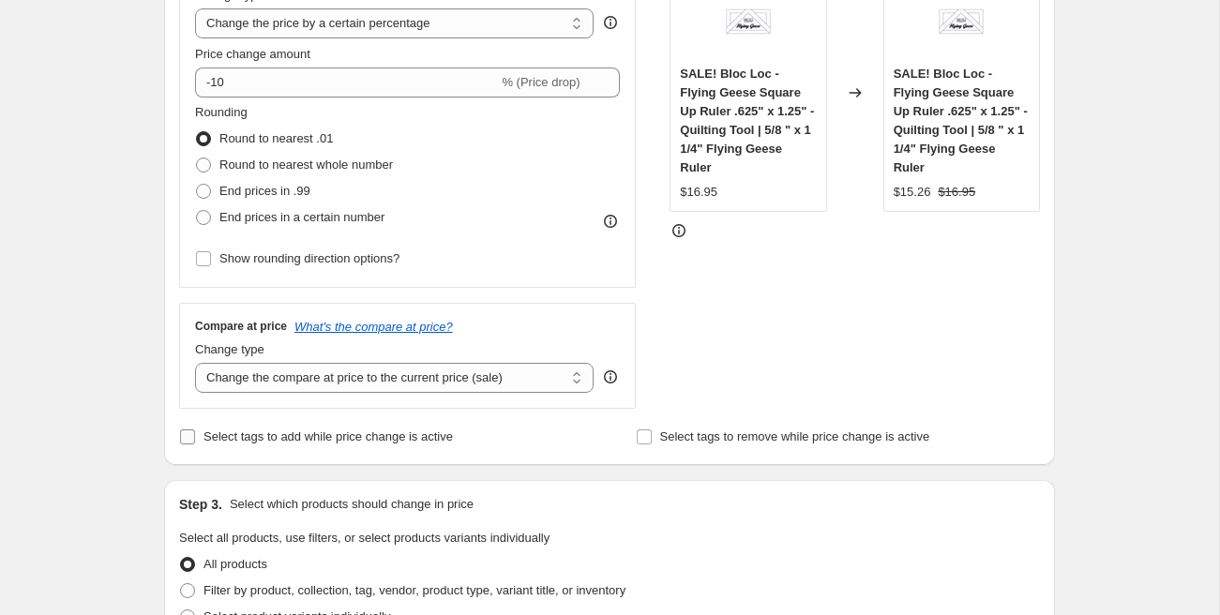
type input "Add to Flash Sale 10%"
click at [237, 428] on span "Select tags to add while price change is active" at bounding box center [327, 437] width 249 height 19
click at [195, 429] on input "Select tags to add while price change is active" at bounding box center [187, 436] width 15 height 15
checkbox input "true"
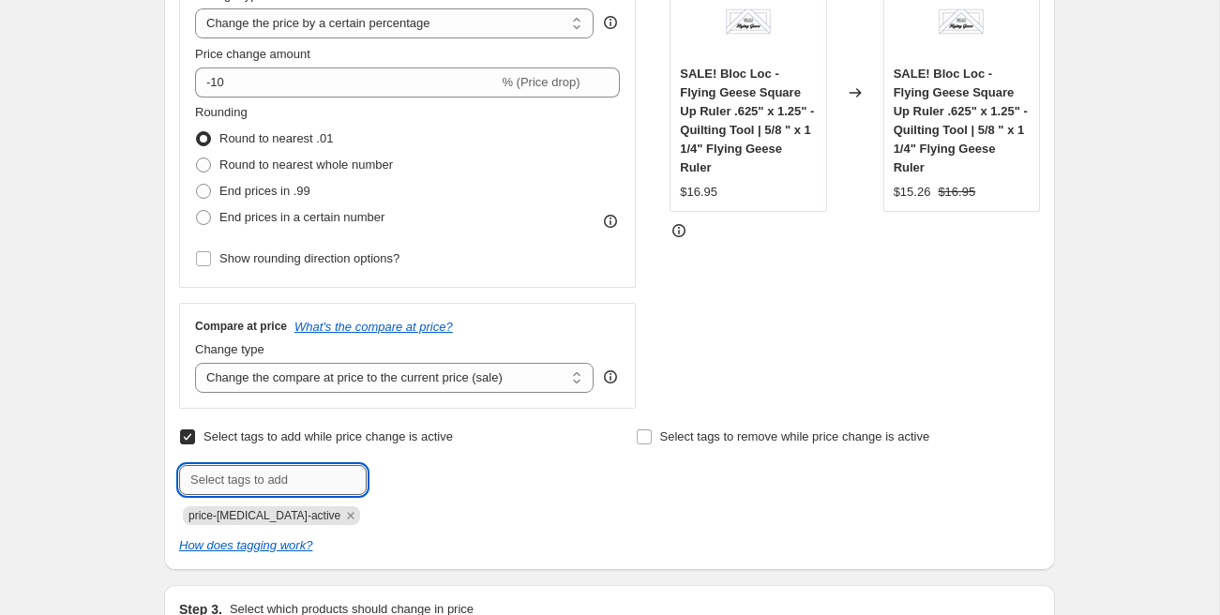
click at [240, 472] on input "text" at bounding box center [273, 480] width 188 height 30
type input "precut flash Sept 19"
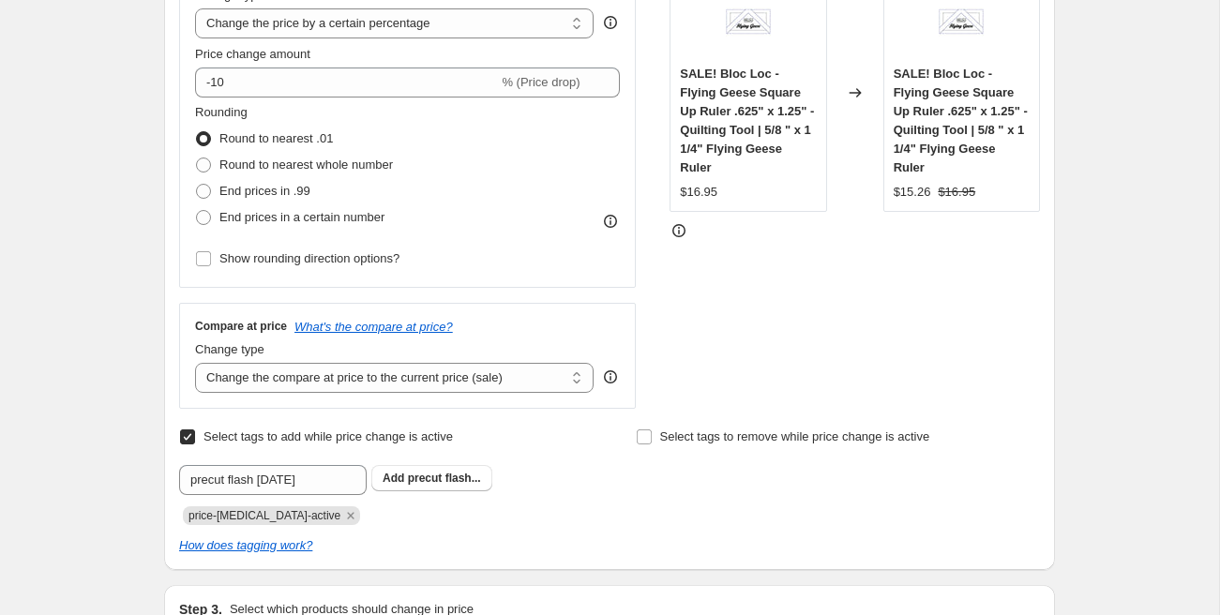
click at [420, 484] on span "precut flash..." at bounding box center [444, 478] width 73 height 13
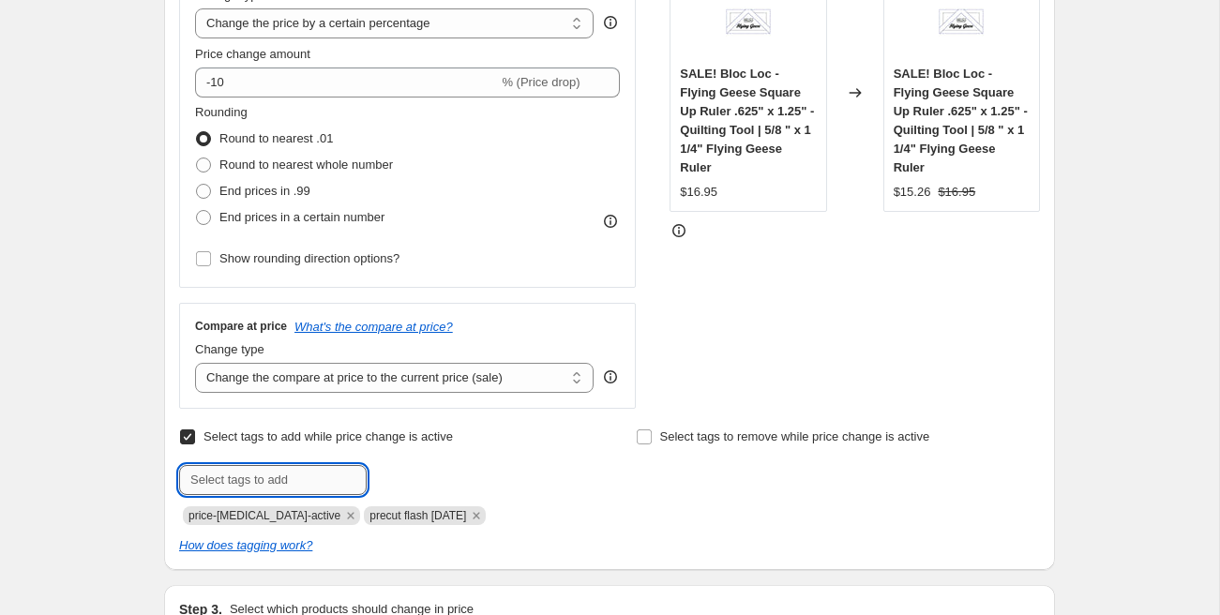
click at [318, 481] on input "text" at bounding box center [273, 480] width 188 height 30
type input "sale"
click at [388, 479] on b "Add" at bounding box center [394, 478] width 22 height 13
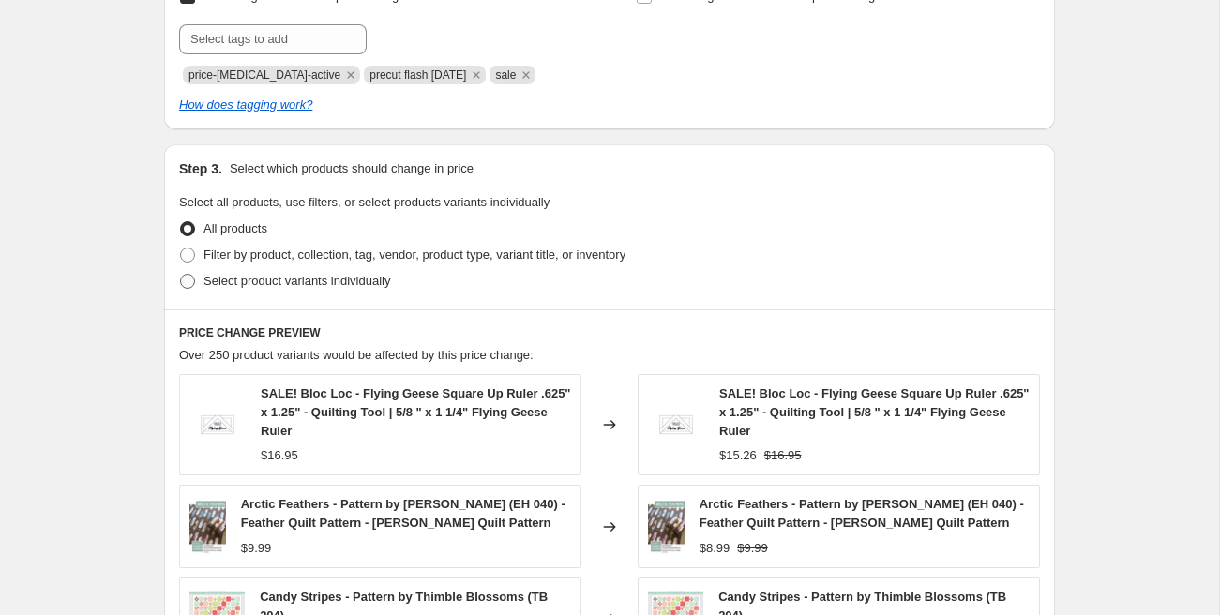
scroll to position [838, 0]
click at [248, 276] on span "Select product variants individually" at bounding box center [296, 279] width 187 height 14
click at [181, 273] on input "Select product variants individually" at bounding box center [180, 272] width 1 height 1
radio input "true"
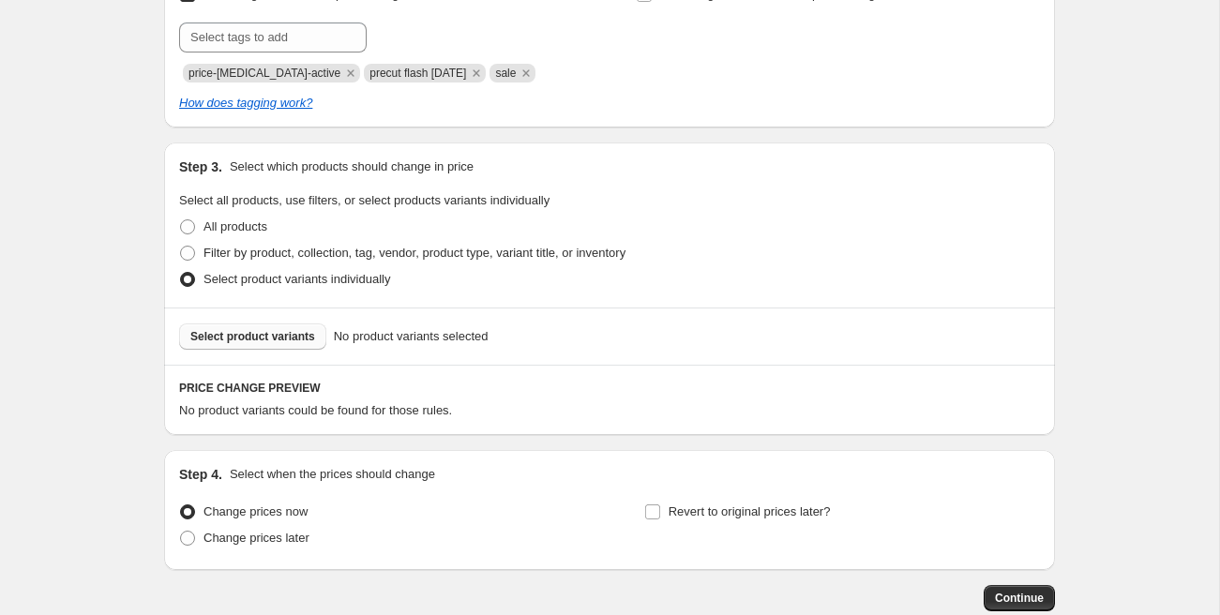
click at [249, 343] on button "Select product variants" at bounding box center [252, 336] width 147 height 26
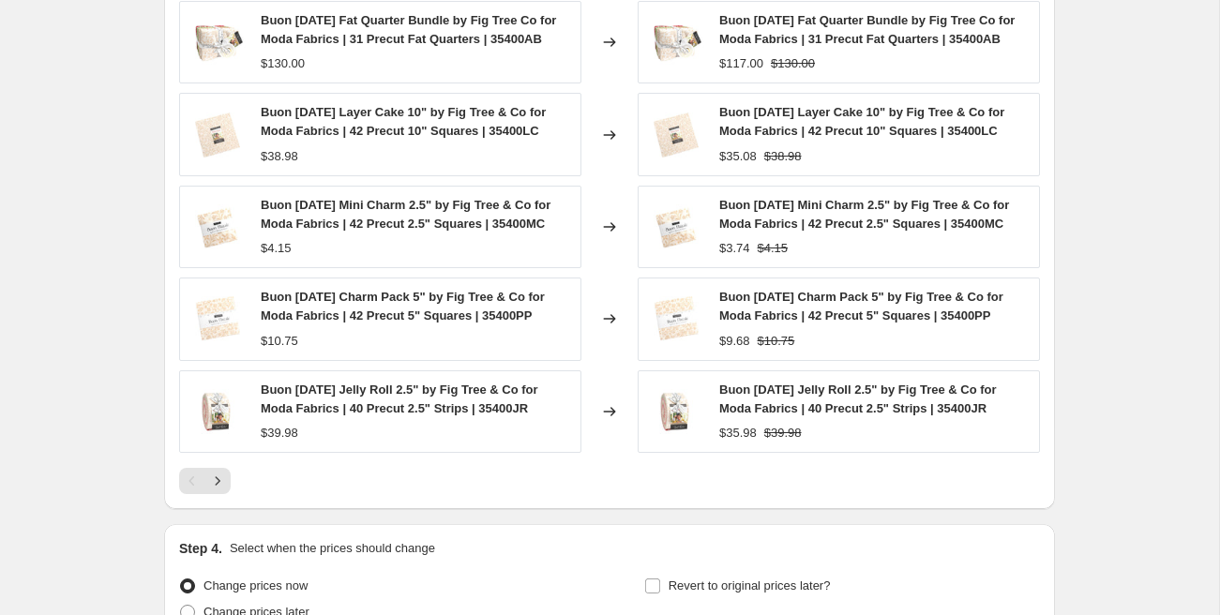
scroll to position [1451, 0]
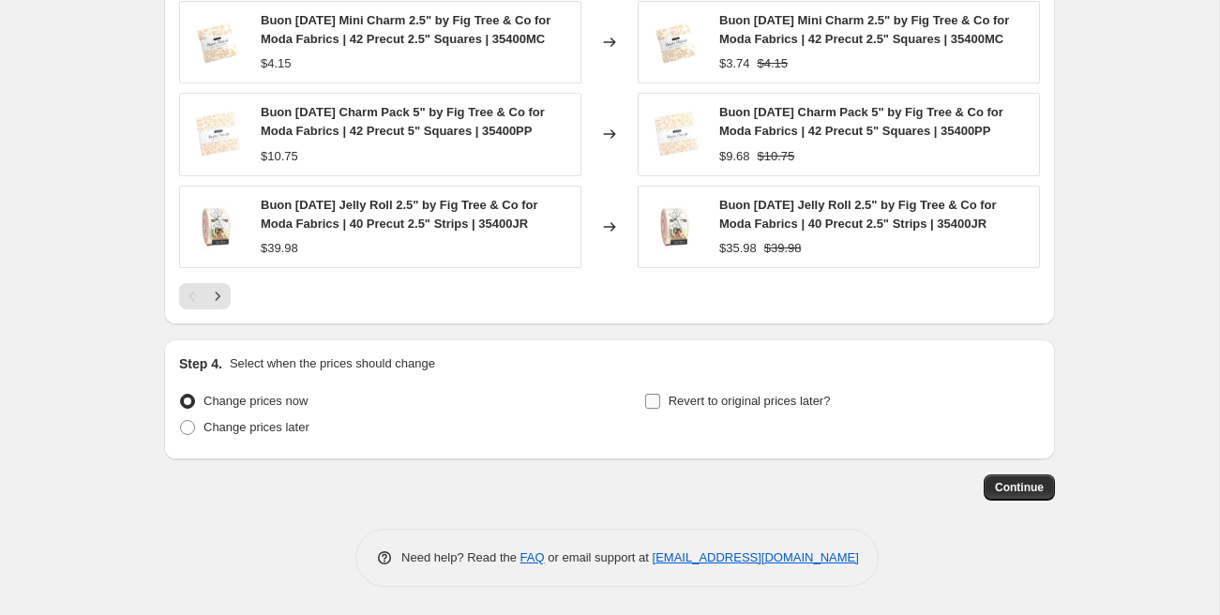
click at [655, 399] on input "Revert to original prices later?" at bounding box center [652, 401] width 15 height 15
checkbox input "true"
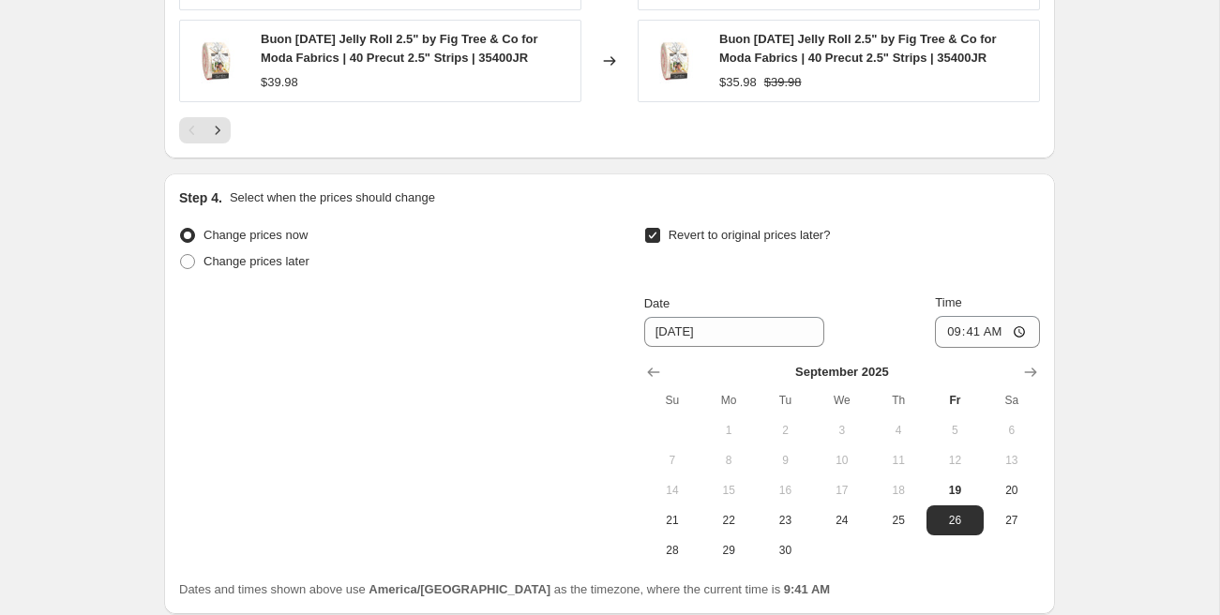
scroll to position [1689, 0]
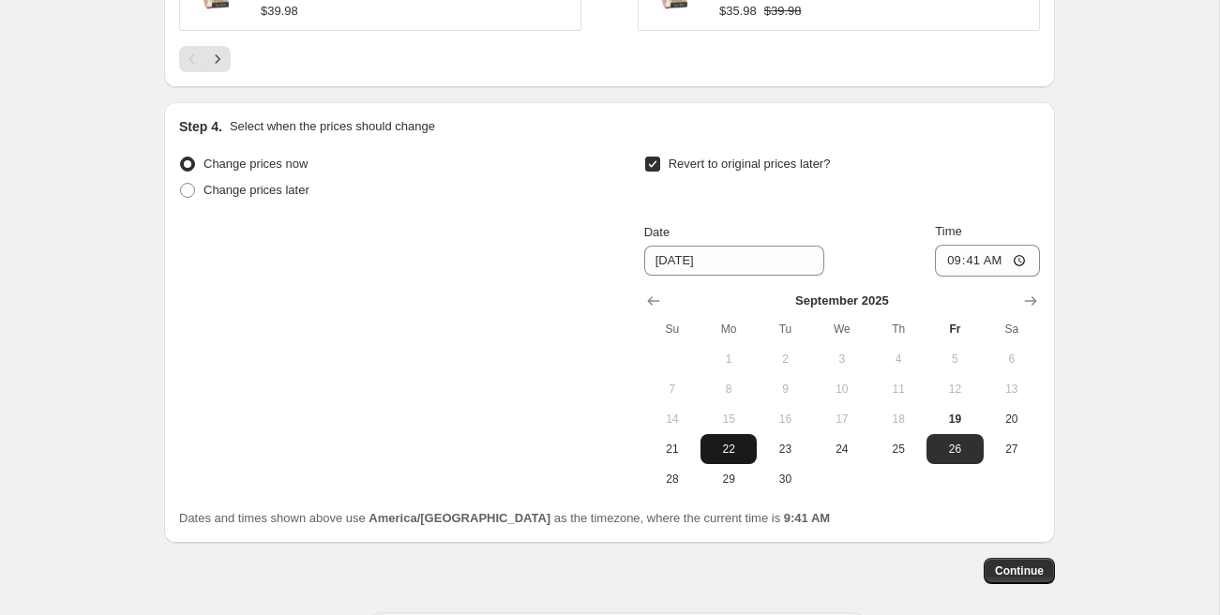
click at [742, 451] on span "22" at bounding box center [728, 449] width 41 height 15
type input "[DATE]"
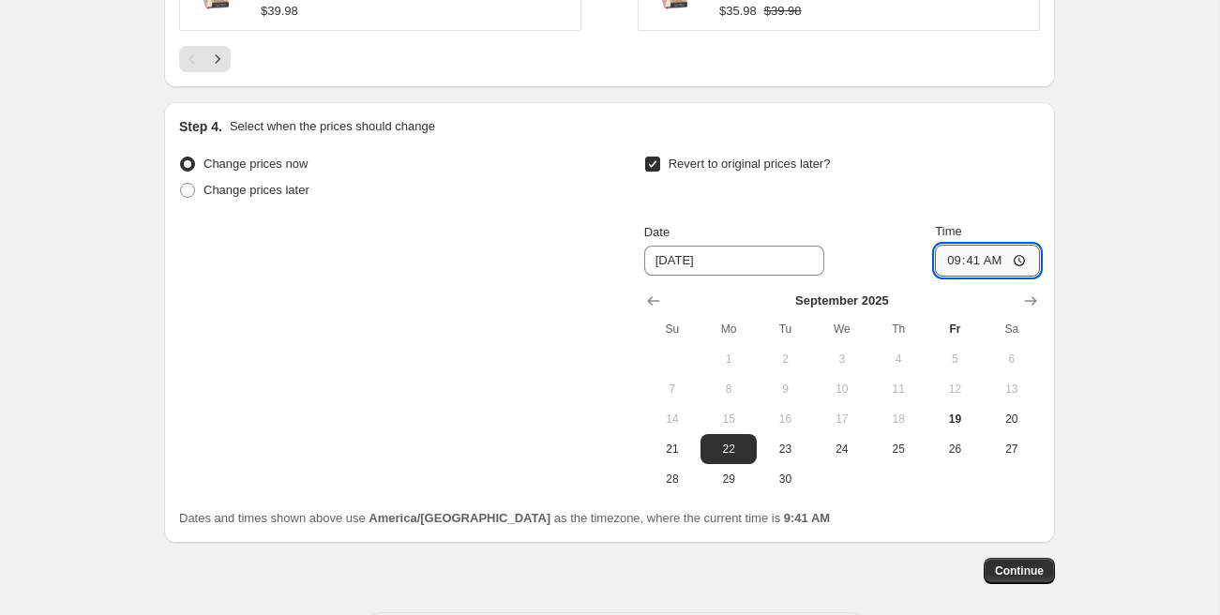
click at [948, 252] on input "09:41" at bounding box center [987, 261] width 105 height 32
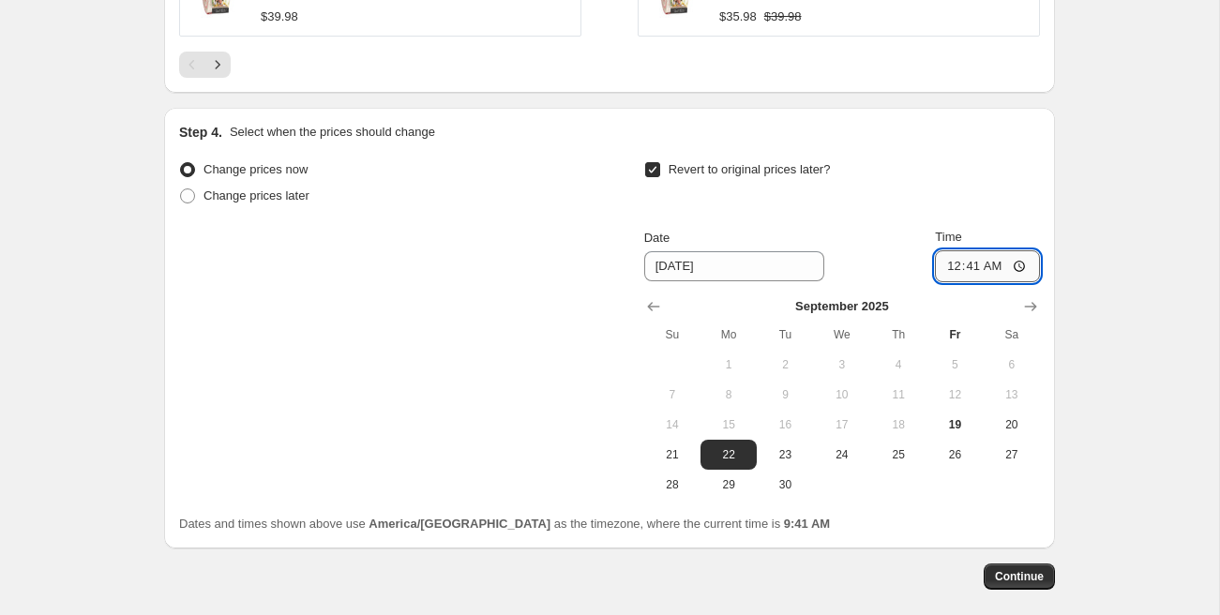
type input "00:00"
click at [1027, 575] on span "Continue" at bounding box center [1019, 576] width 49 height 15
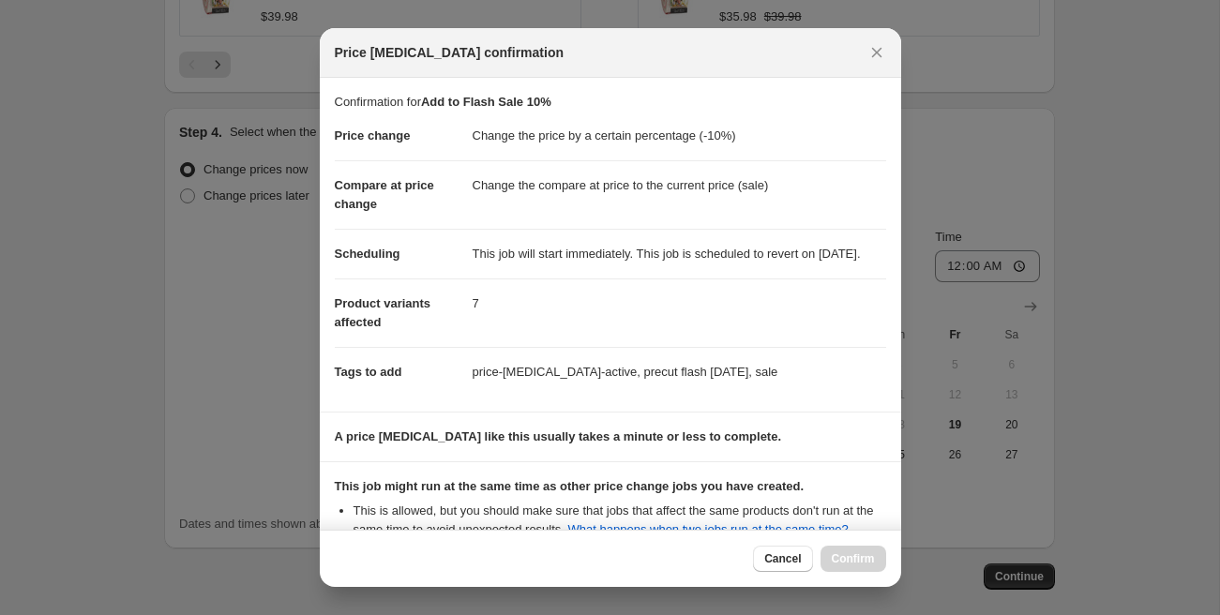
scroll to position [377, 0]
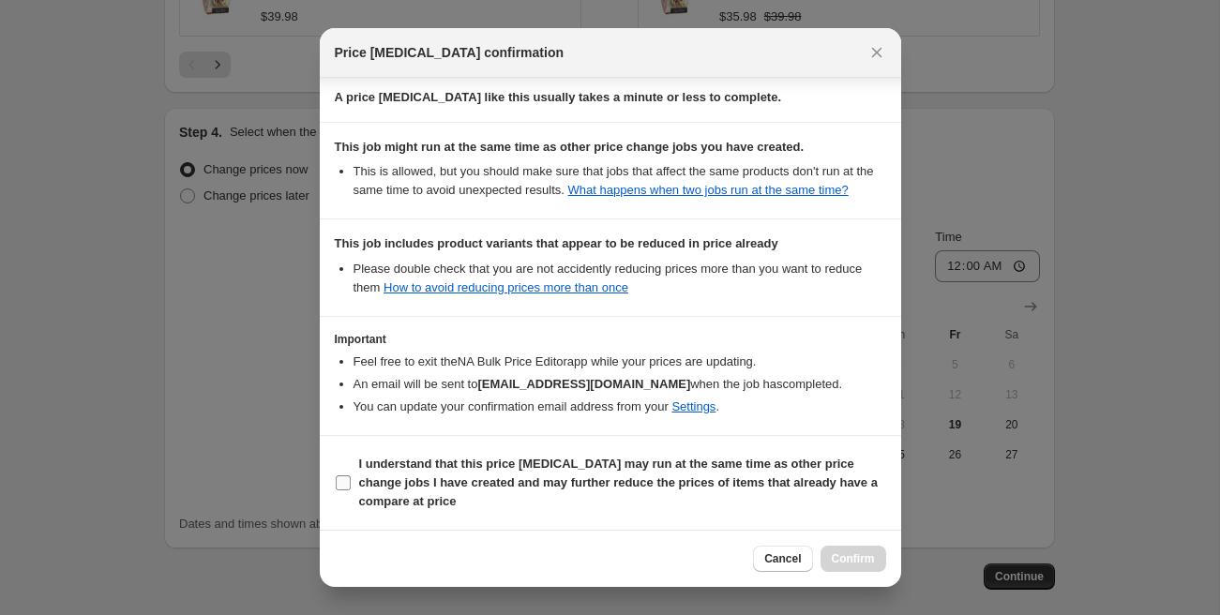
click at [345, 485] on input "I understand that this price change job may run at the same time as other price…" at bounding box center [343, 482] width 15 height 15
checkbox input "true"
drag, startPoint x: 791, startPoint y: 560, endPoint x: 649, endPoint y: 495, distance: 156.5
click at [790, 560] on span "Cancel" at bounding box center [782, 558] width 37 height 15
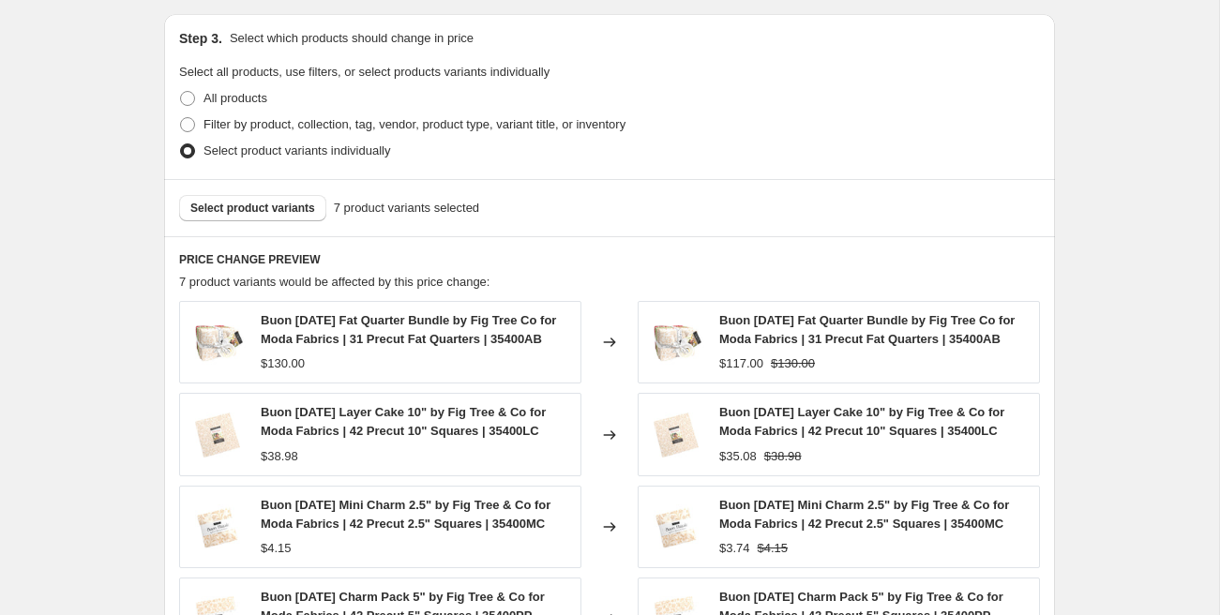
scroll to position [968, 0]
click at [303, 214] on button "Select product variants" at bounding box center [252, 207] width 147 height 26
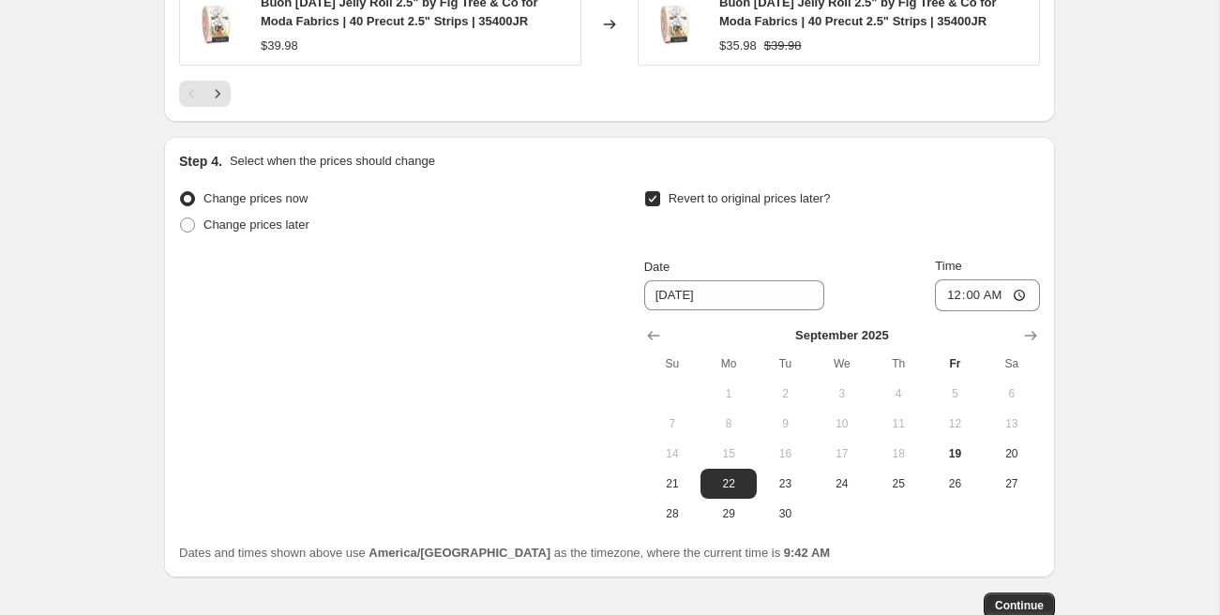
scroll to position [1772, 0]
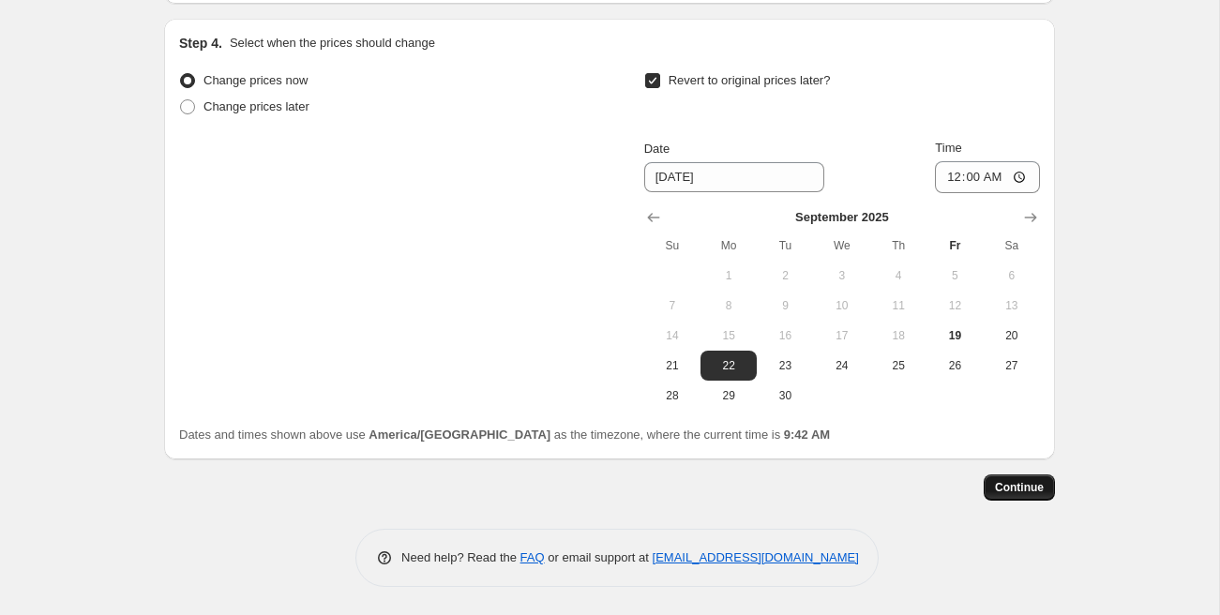
click at [1035, 490] on span "Continue" at bounding box center [1019, 487] width 49 height 15
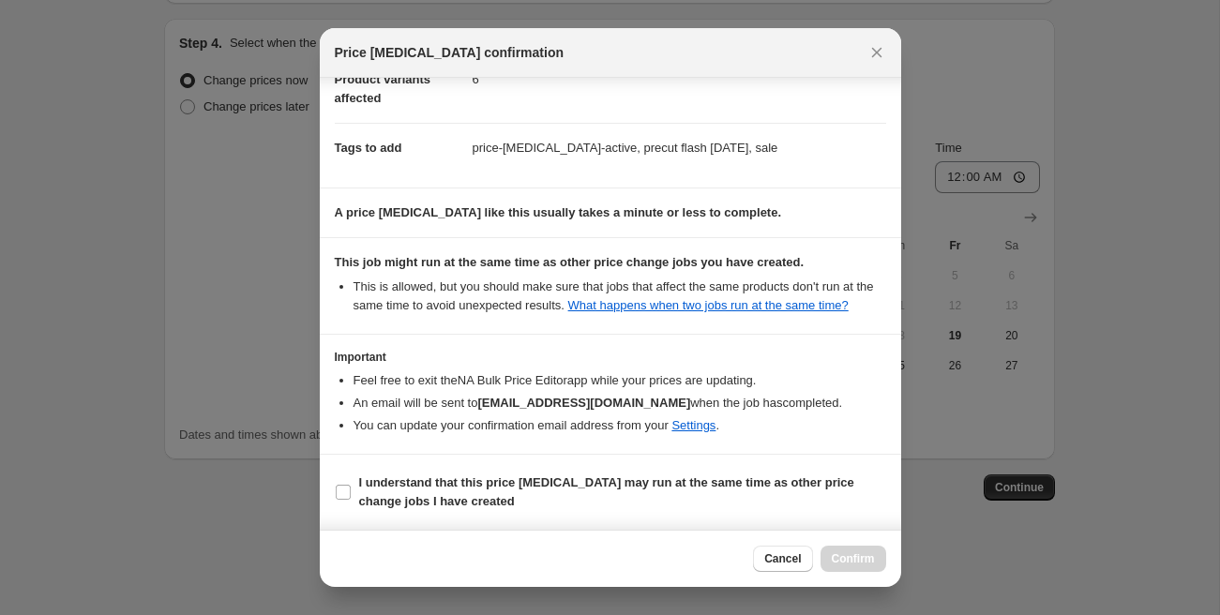
scroll to position [262, 0]
click at [345, 488] on input "I understand that this price [MEDICAL_DATA] may run at the same time as other p…" at bounding box center [343, 492] width 15 height 15
checkbox input "true"
click at [867, 558] on span "Confirm" at bounding box center [853, 558] width 43 height 15
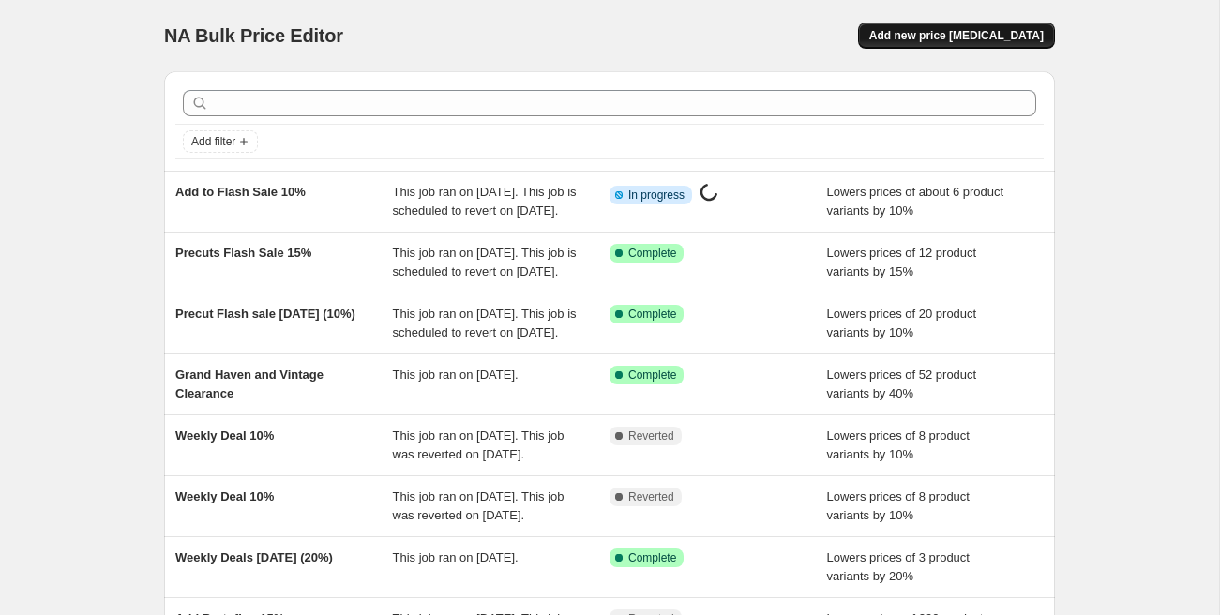
click at [922, 27] on button "Add new price [MEDICAL_DATA]" at bounding box center [956, 36] width 197 height 26
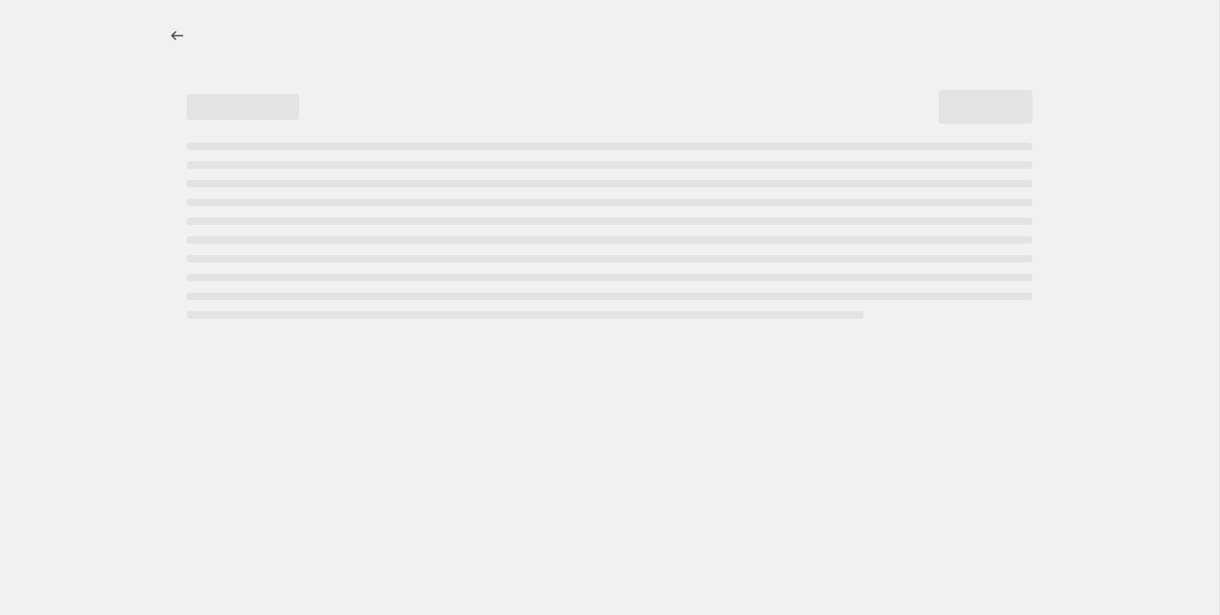
select select "percentage"
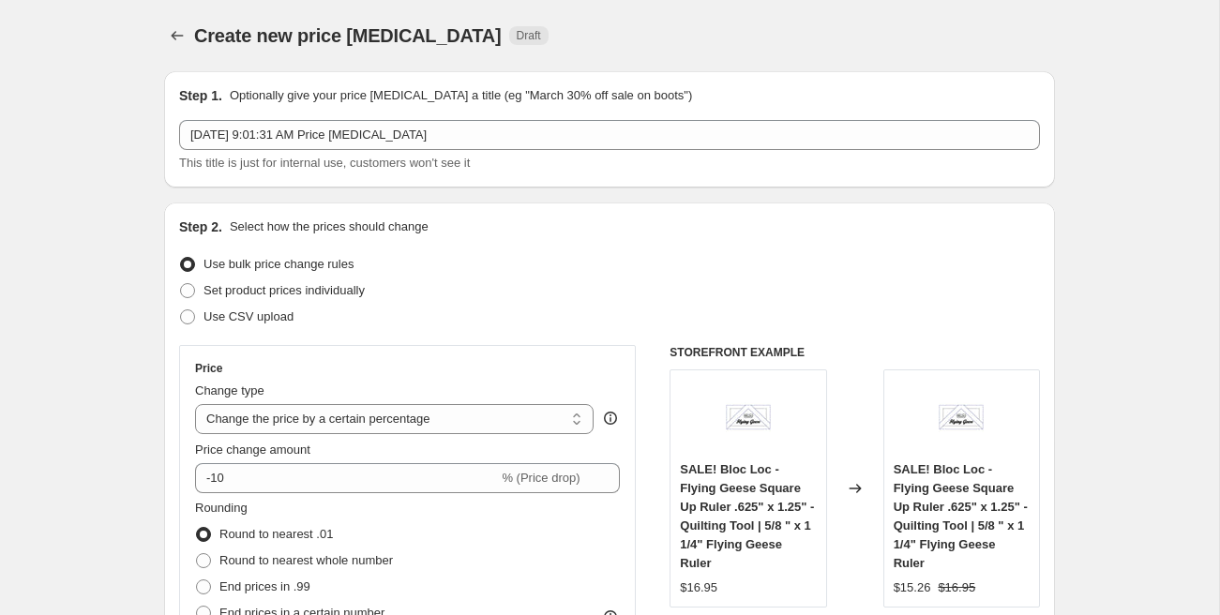
select select "percentage"
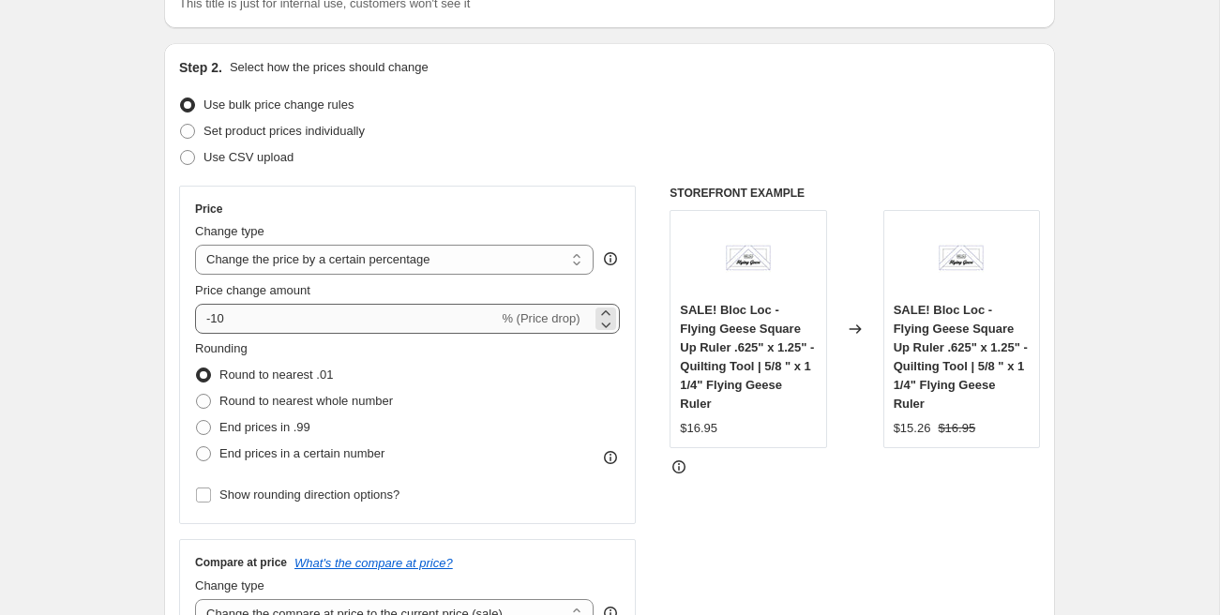
scroll to position [160, 0]
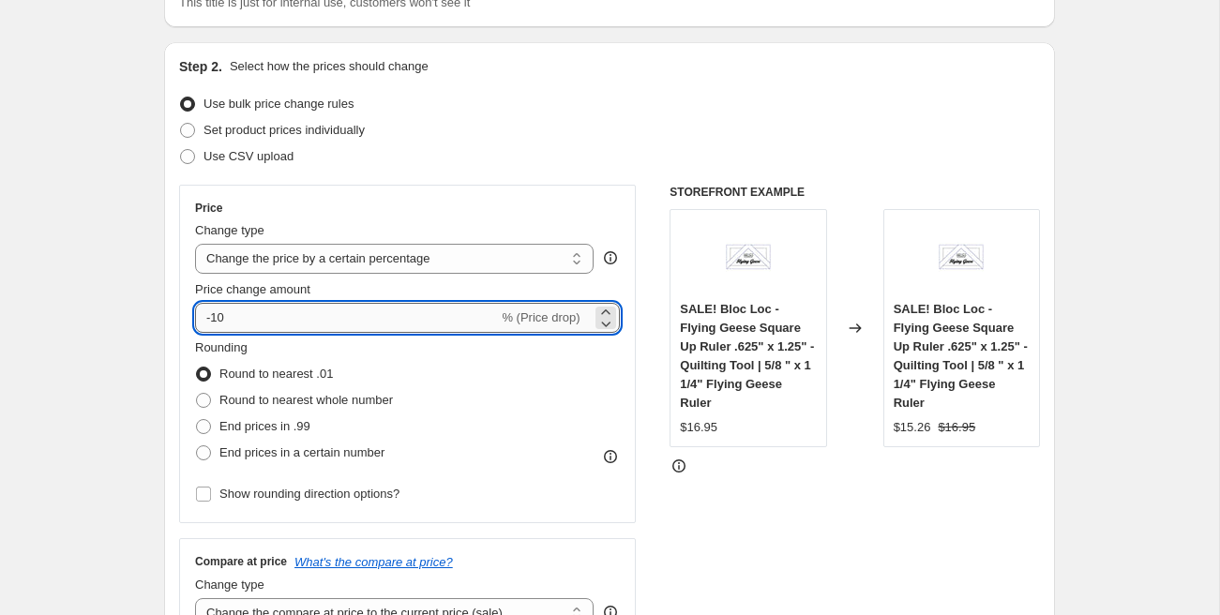
drag, startPoint x: 215, startPoint y: 319, endPoint x: 236, endPoint y: 318, distance: 21.6
click at [236, 318] on input "-10" at bounding box center [346, 318] width 303 height 30
type input "-1"
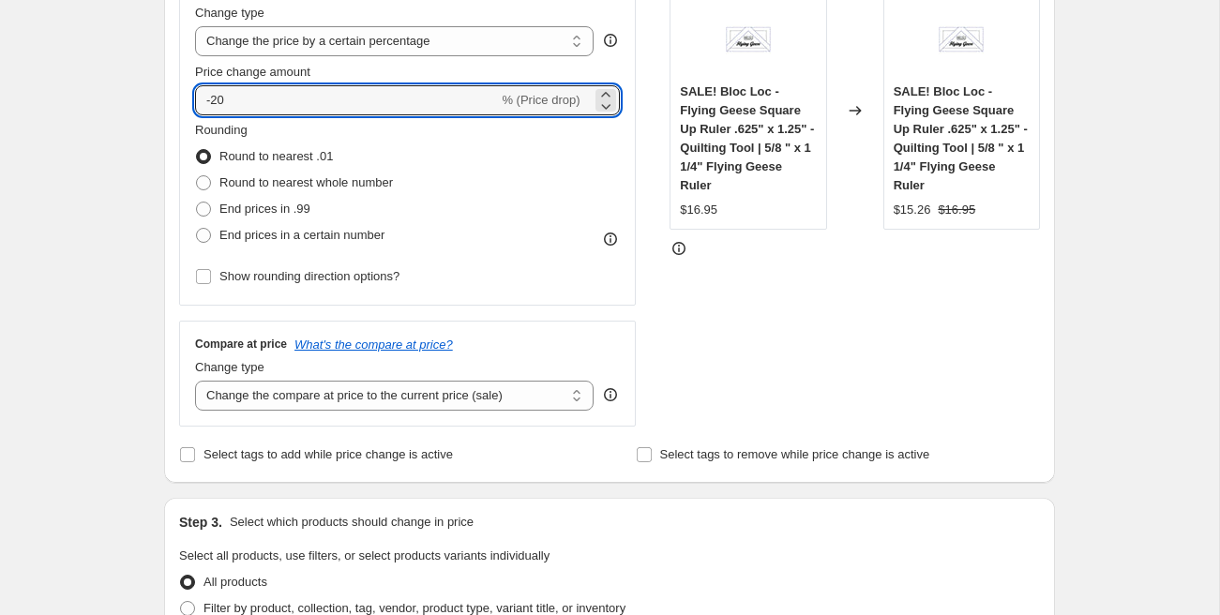
scroll to position [383, 0]
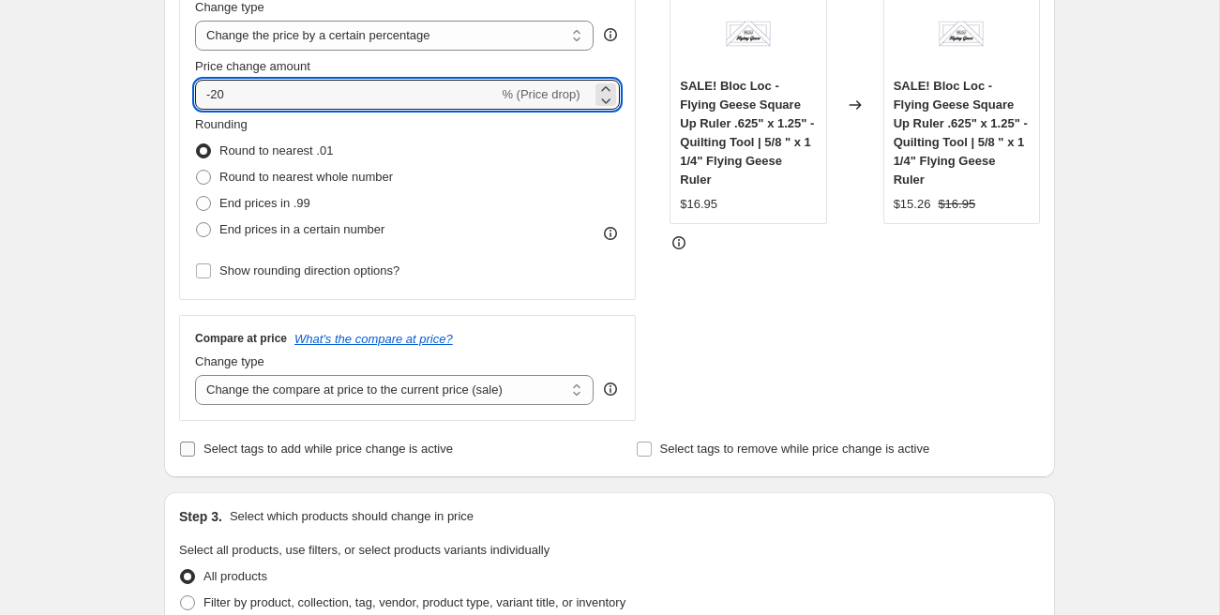
type input "-20"
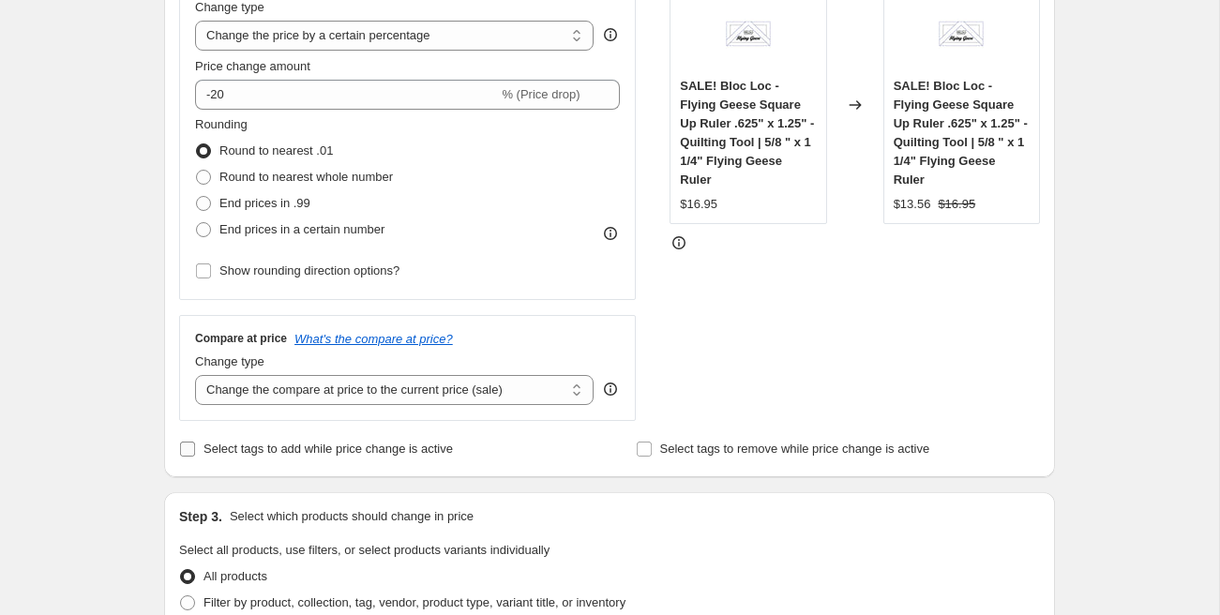
click at [278, 448] on span "Select tags to add while price change is active" at bounding box center [327, 449] width 249 height 14
click at [195, 448] on input "Select tags to add while price change is active" at bounding box center [187, 449] width 15 height 15
checkbox input "true"
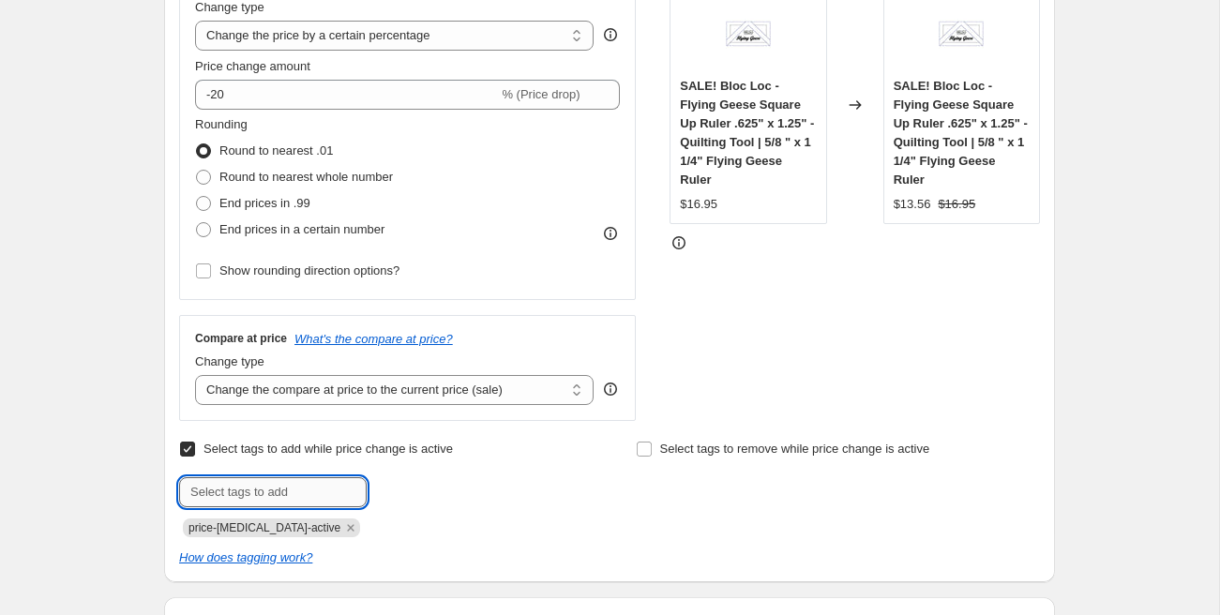
drag, startPoint x: 276, startPoint y: 477, endPoint x: 275, endPoint y: 488, distance: 11.3
click at [275, 478] on input "text" at bounding box center [273, 492] width 188 height 30
type input "sale"
type input "flash sale [DATE]"
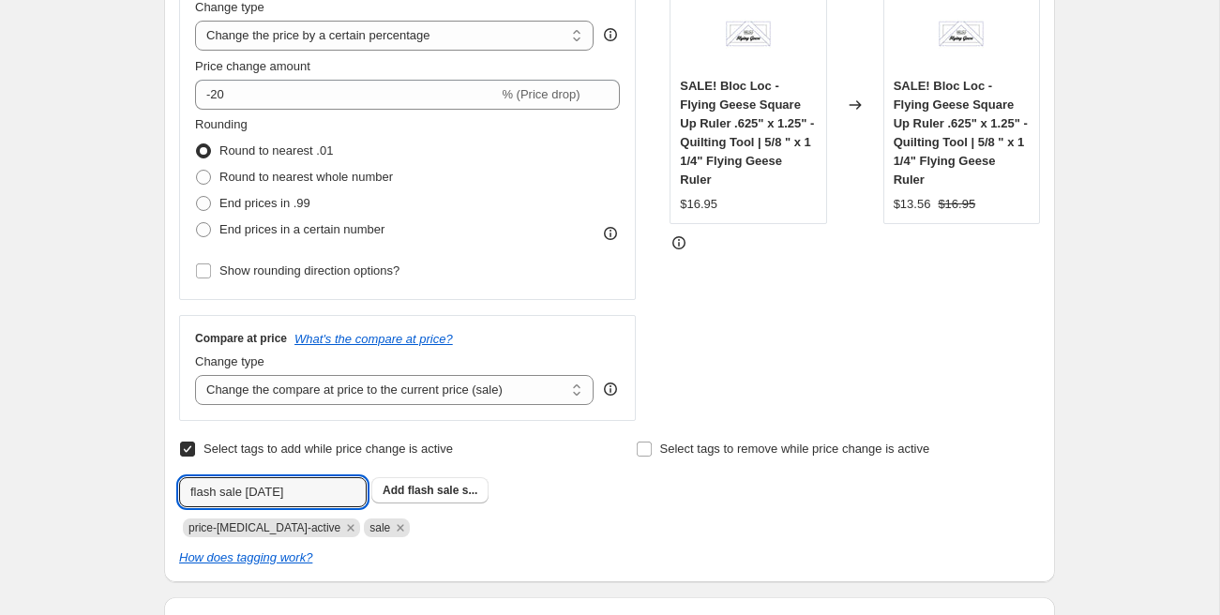
click at [459, 489] on span "flash sale s..." at bounding box center [443, 490] width 70 height 13
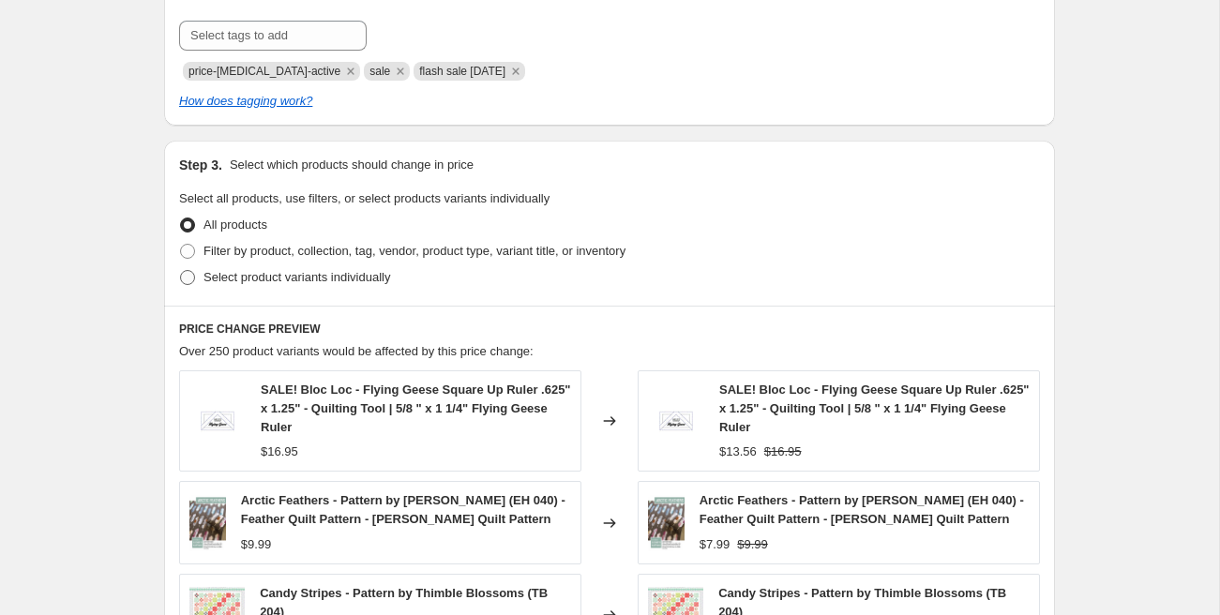
scroll to position [841, 0]
click at [287, 279] on span "Select product variants individually" at bounding box center [296, 276] width 187 height 14
click at [181, 270] on input "Select product variants individually" at bounding box center [180, 269] width 1 height 1
radio input "true"
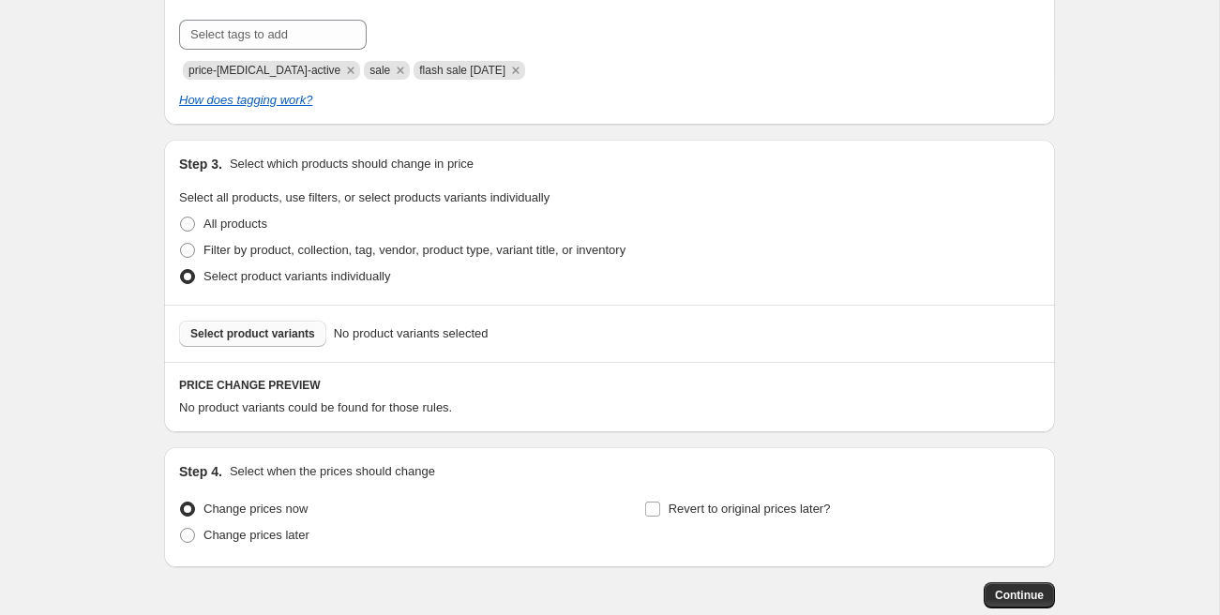
click at [278, 336] on span "Select product variants" at bounding box center [252, 333] width 125 height 15
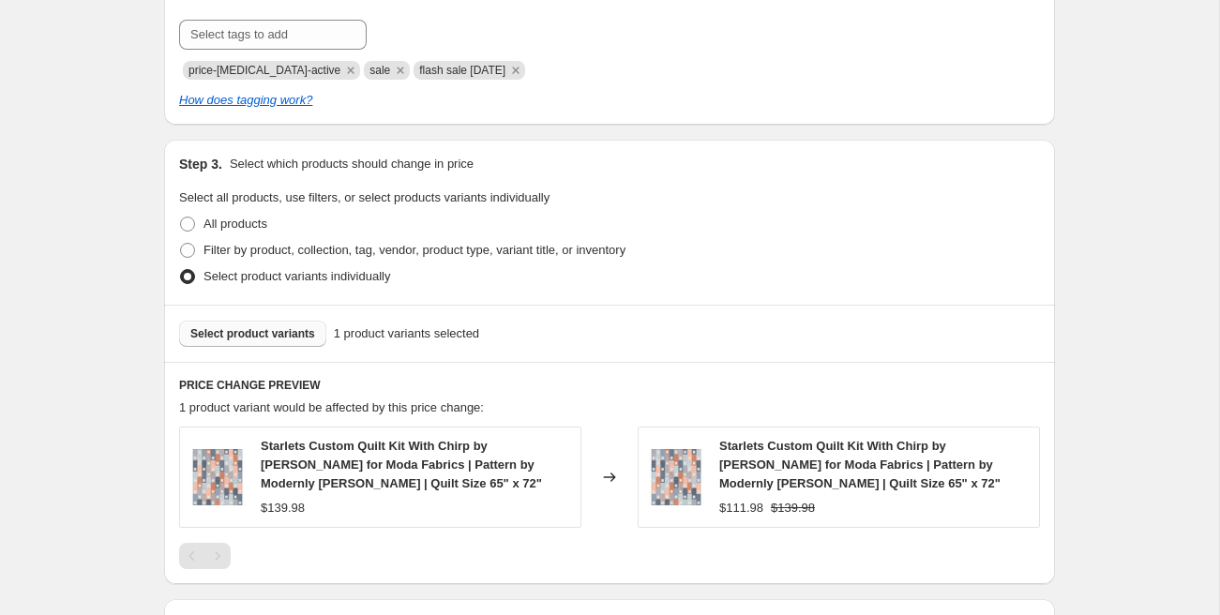
click at [271, 338] on span "Select product variants" at bounding box center [252, 333] width 125 height 15
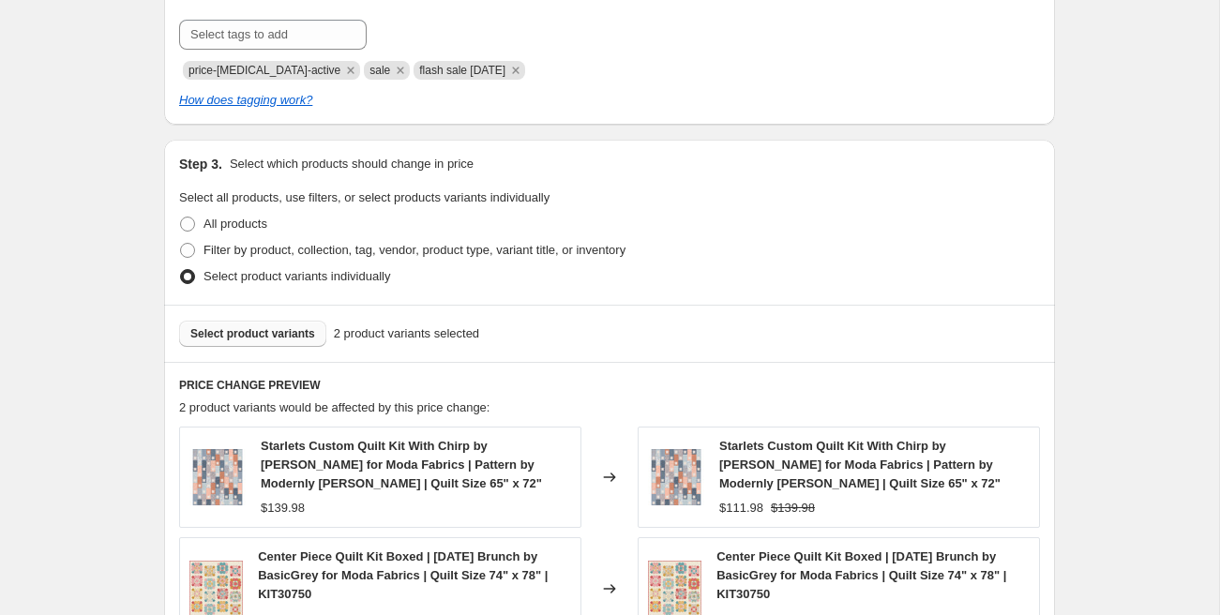
click at [251, 338] on span "Select product variants" at bounding box center [252, 333] width 125 height 15
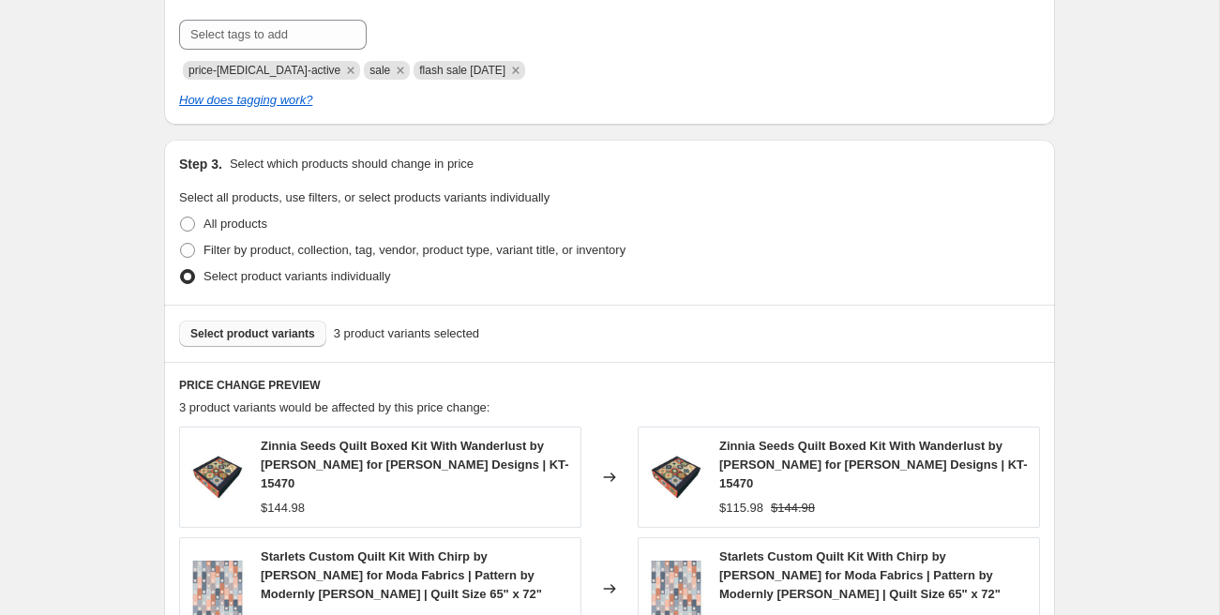
click at [286, 335] on span "Select product variants" at bounding box center [252, 333] width 125 height 15
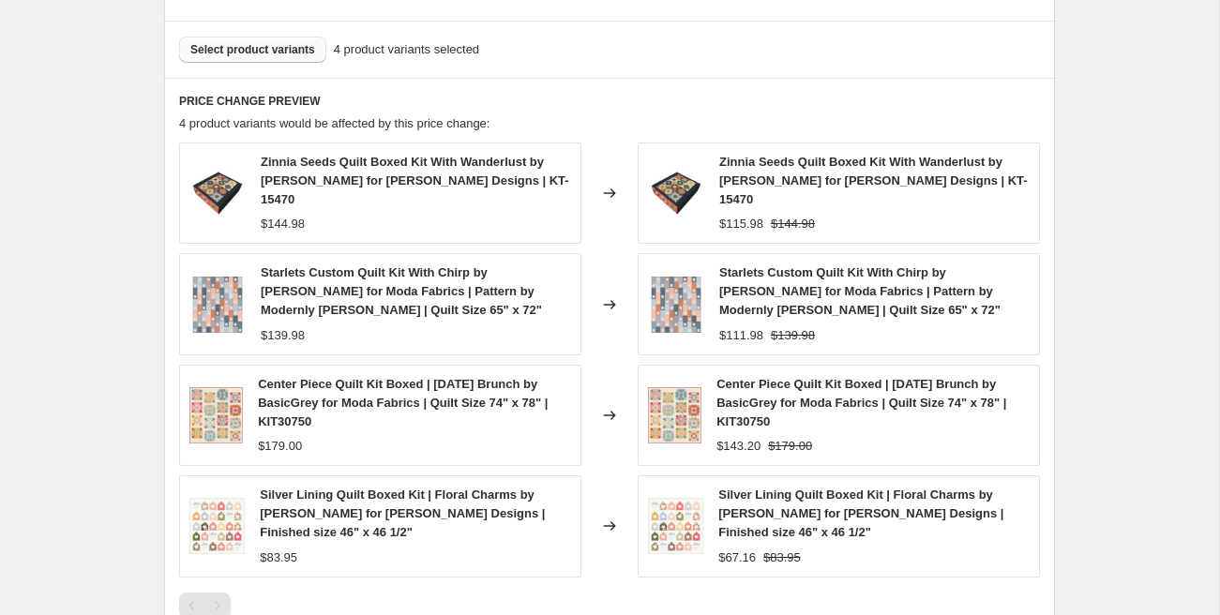
scroll to position [1416, 0]
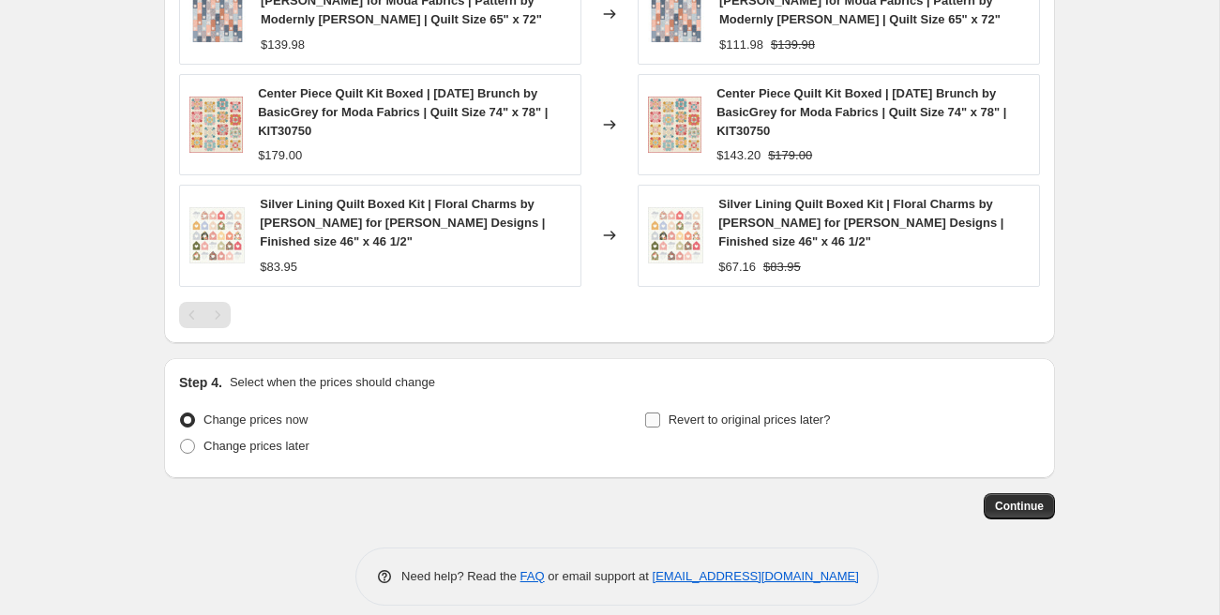
click at [780, 413] on span "Revert to original prices later?" at bounding box center [749, 420] width 162 height 14
click at [660, 413] on input "Revert to original prices later?" at bounding box center [652, 420] width 15 height 15
checkbox input "true"
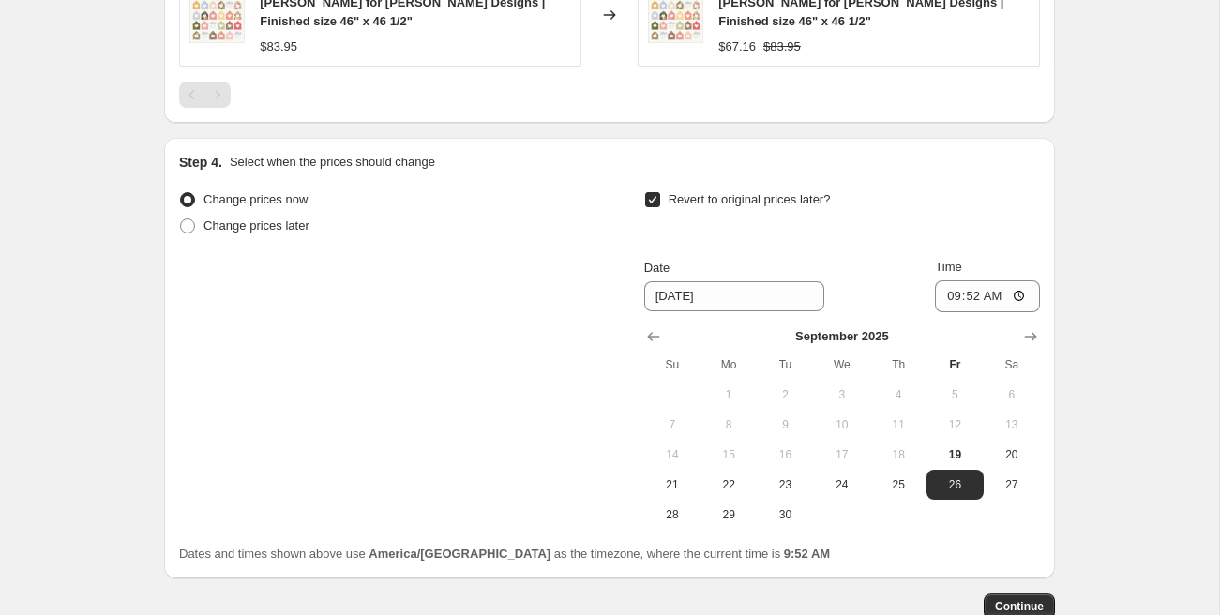
scroll to position [1661, 0]
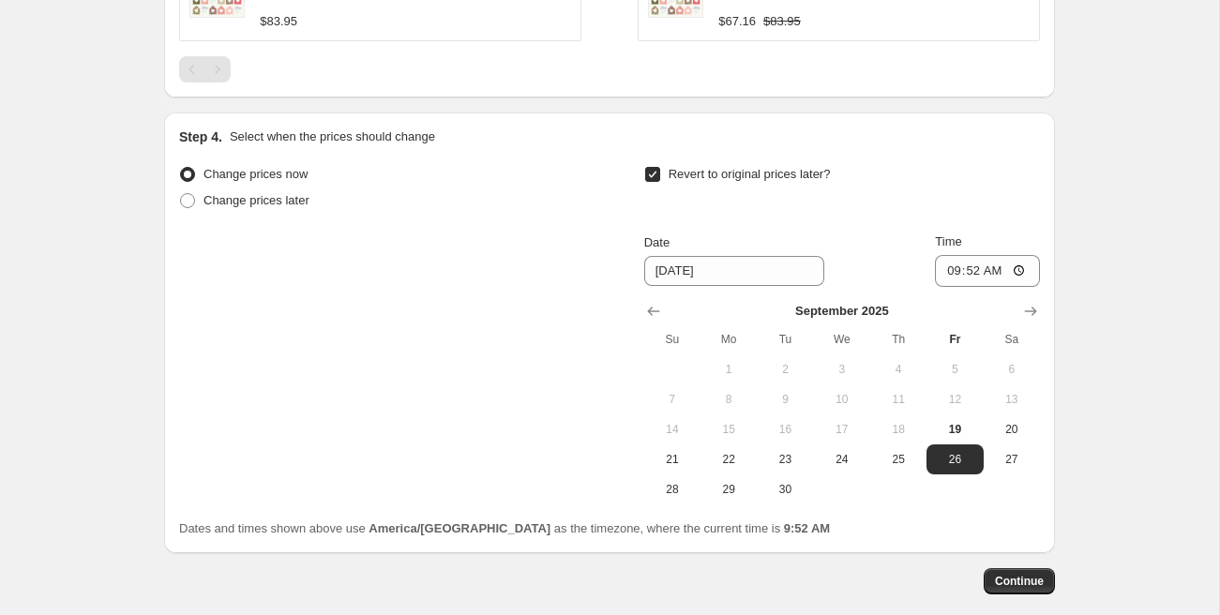
drag, startPoint x: 728, startPoint y: 431, endPoint x: 837, endPoint y: 337, distance: 144.9
click at [728, 444] on button "22" at bounding box center [728, 459] width 56 height 30
type input "[DATE]"
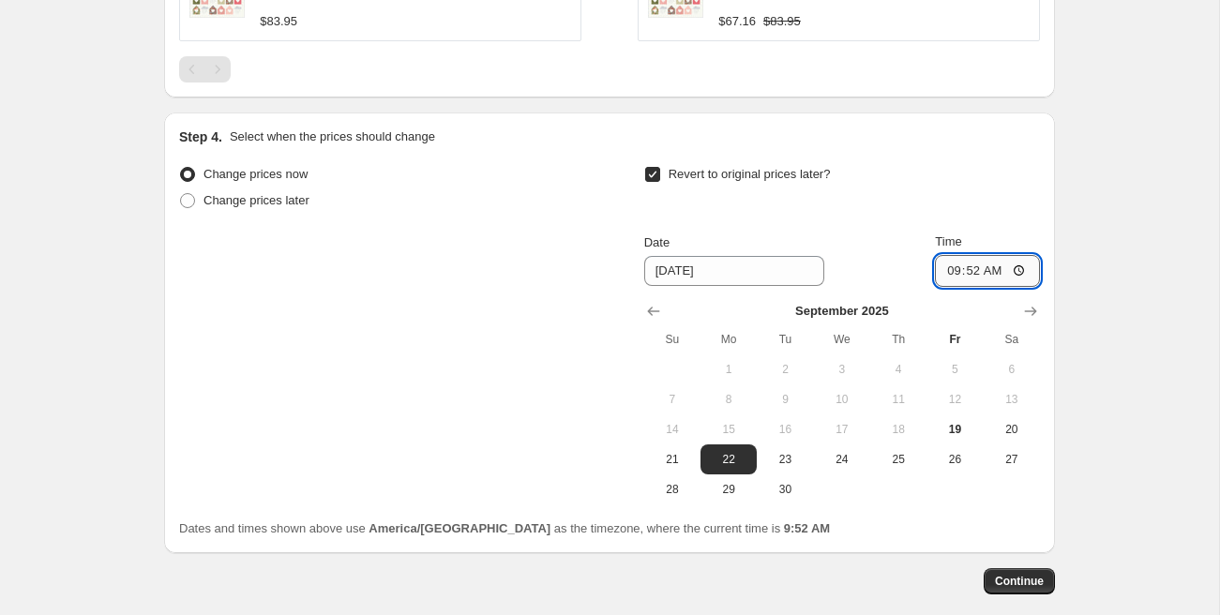
click at [947, 255] on input "09:52" at bounding box center [987, 271] width 105 height 32
type input "00:00"
click at [1012, 574] on span "Continue" at bounding box center [1019, 581] width 49 height 15
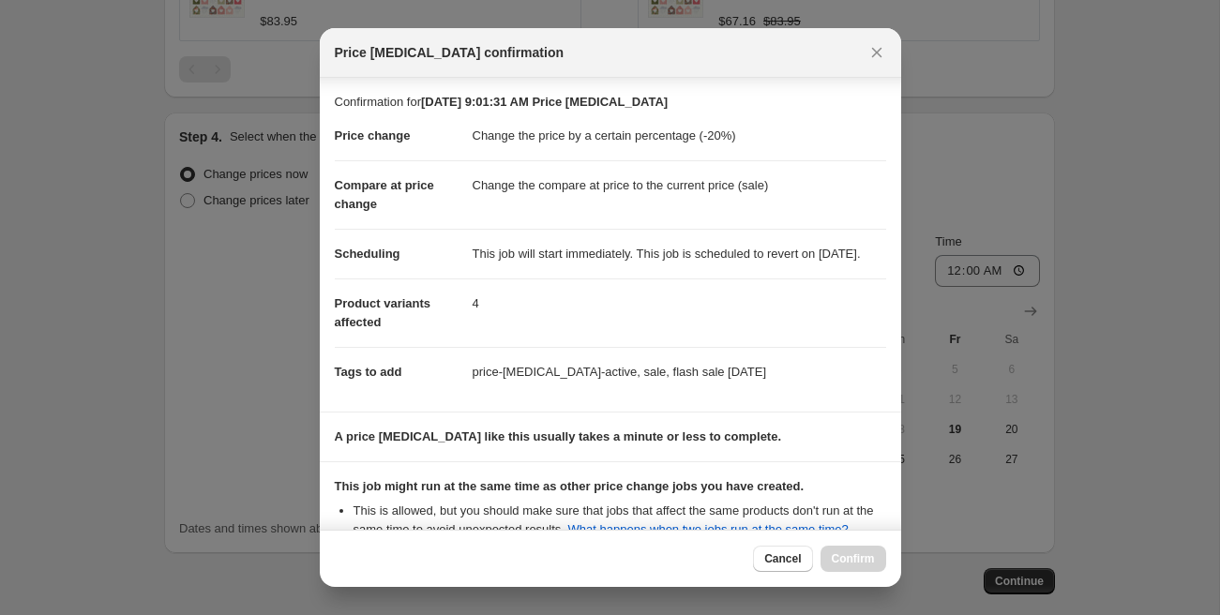
scroll to position [262, 0]
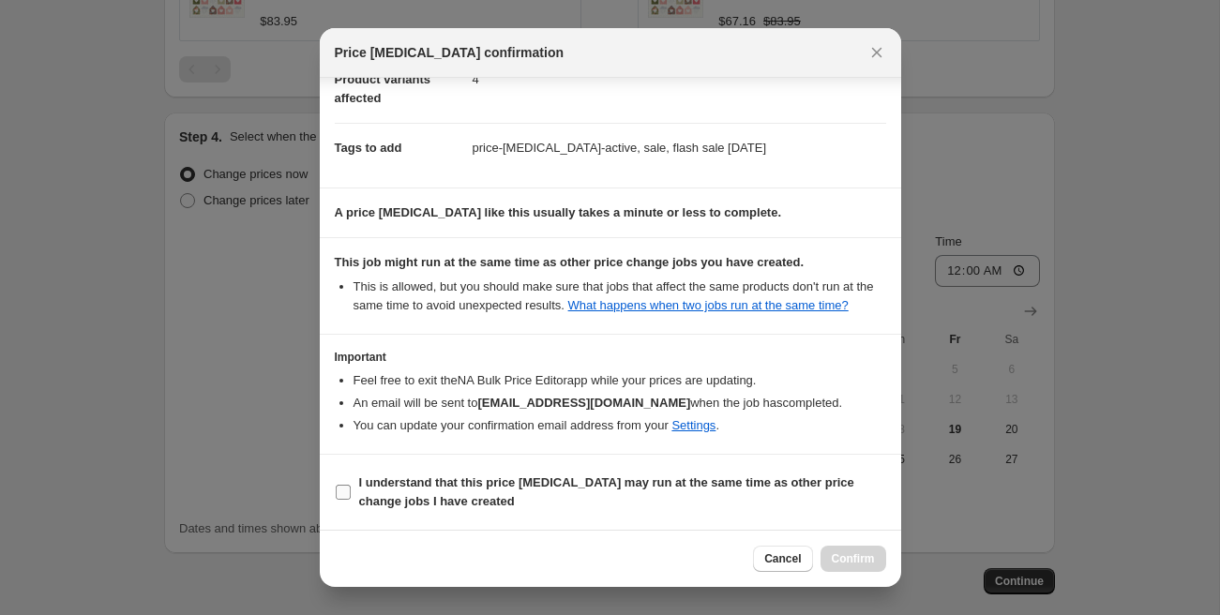
click at [398, 482] on b "I understand that this price [MEDICAL_DATA] may run at the same time as other p…" at bounding box center [606, 491] width 495 height 33
click at [351, 485] on input "I understand that this price [MEDICAL_DATA] may run at the same time as other p…" at bounding box center [343, 492] width 15 height 15
checkbox input "true"
click at [858, 559] on span "Confirm" at bounding box center [853, 558] width 43 height 15
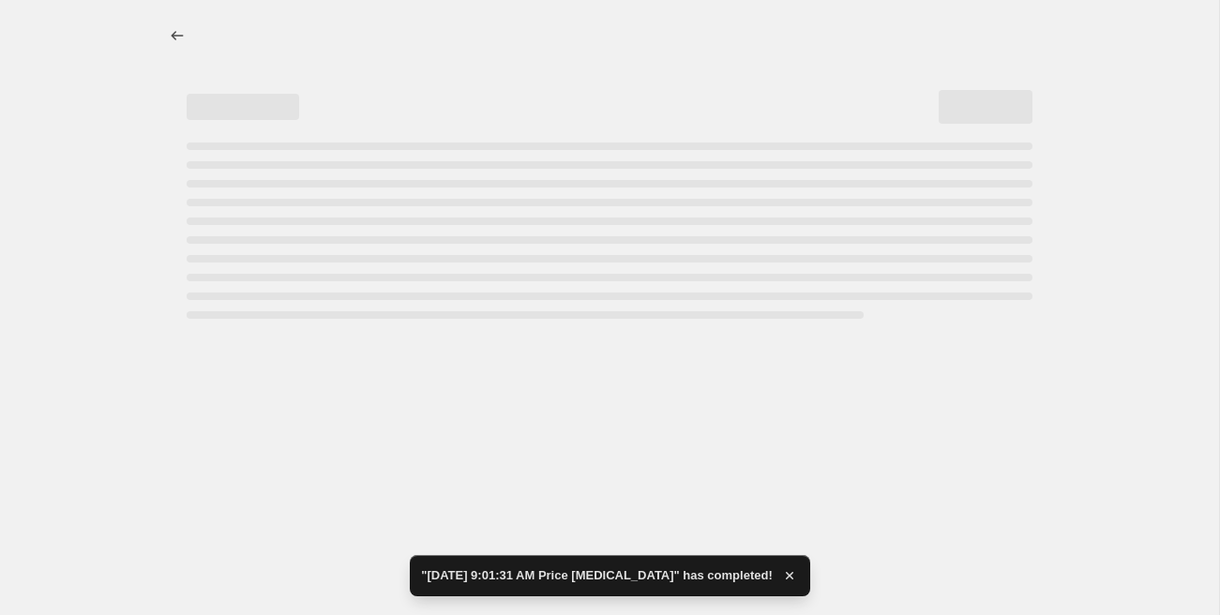
select select "percentage"
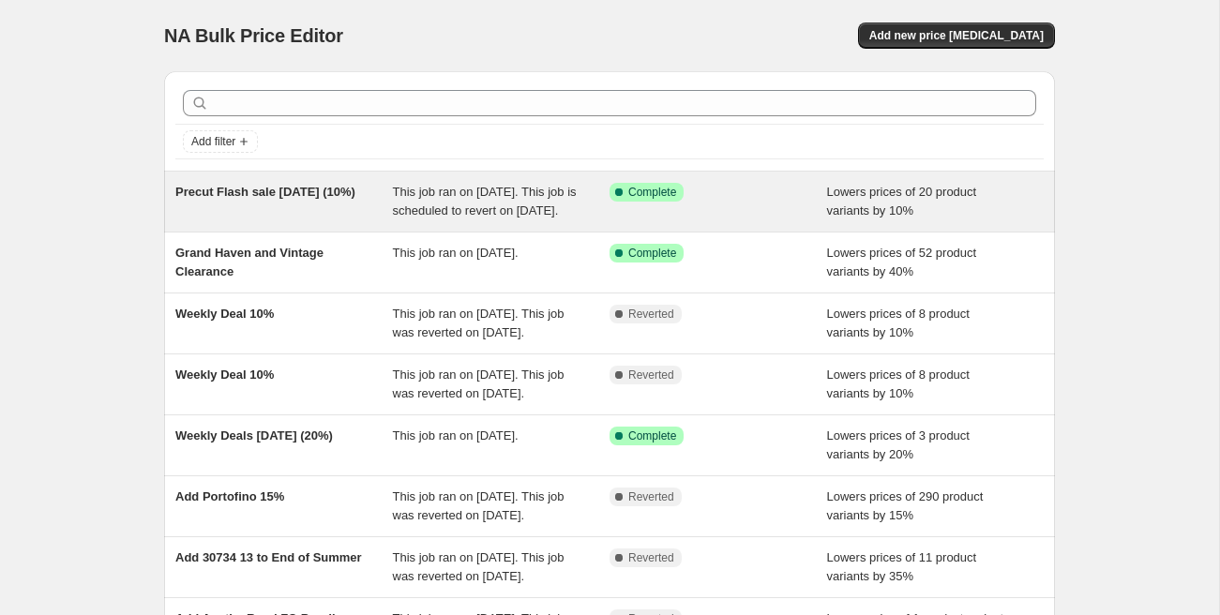
click at [276, 213] on div "Precut Flash sale [DATE] (10%)" at bounding box center [284, 202] width 218 height 38
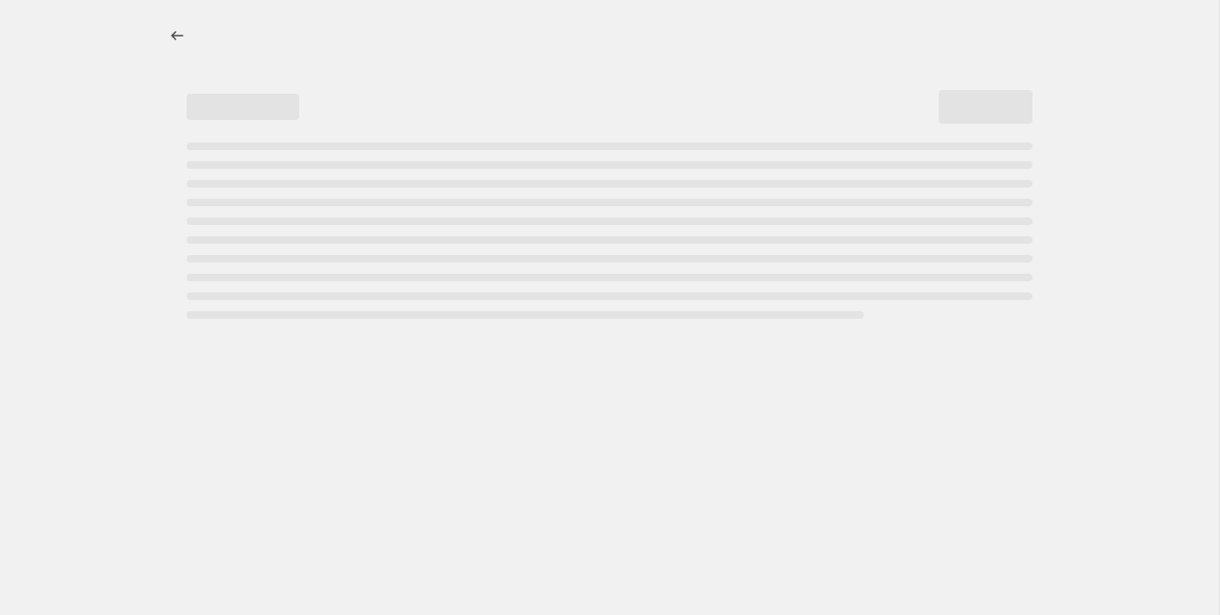
select select "percentage"
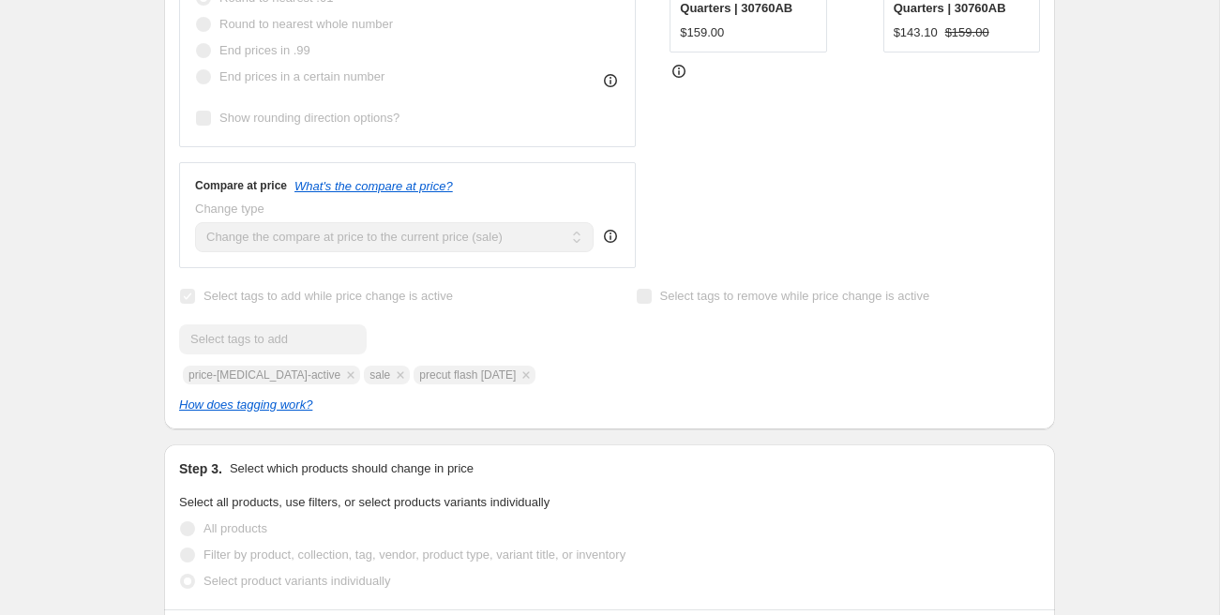
scroll to position [723, 0]
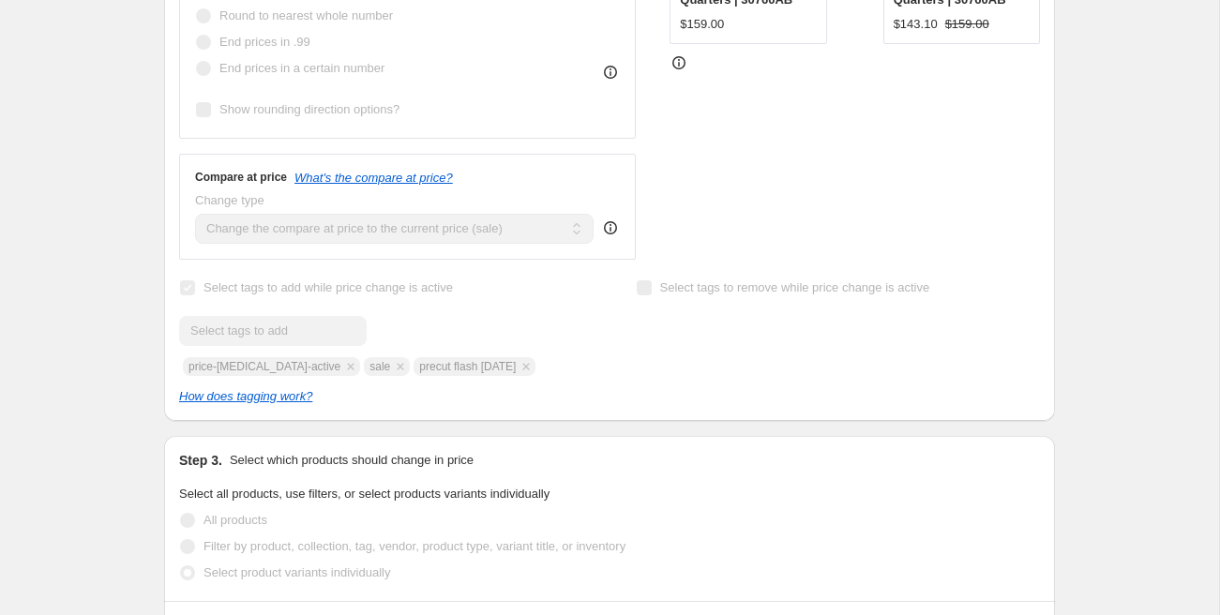
drag, startPoint x: 398, startPoint y: 386, endPoint x: 503, endPoint y: 389, distance: 106.0
click at [503, 376] on div "Submit price-change-job-active sale precut flash Sept 19" at bounding box center [381, 346] width 404 height 60
copy span "precut flash [DATE]"
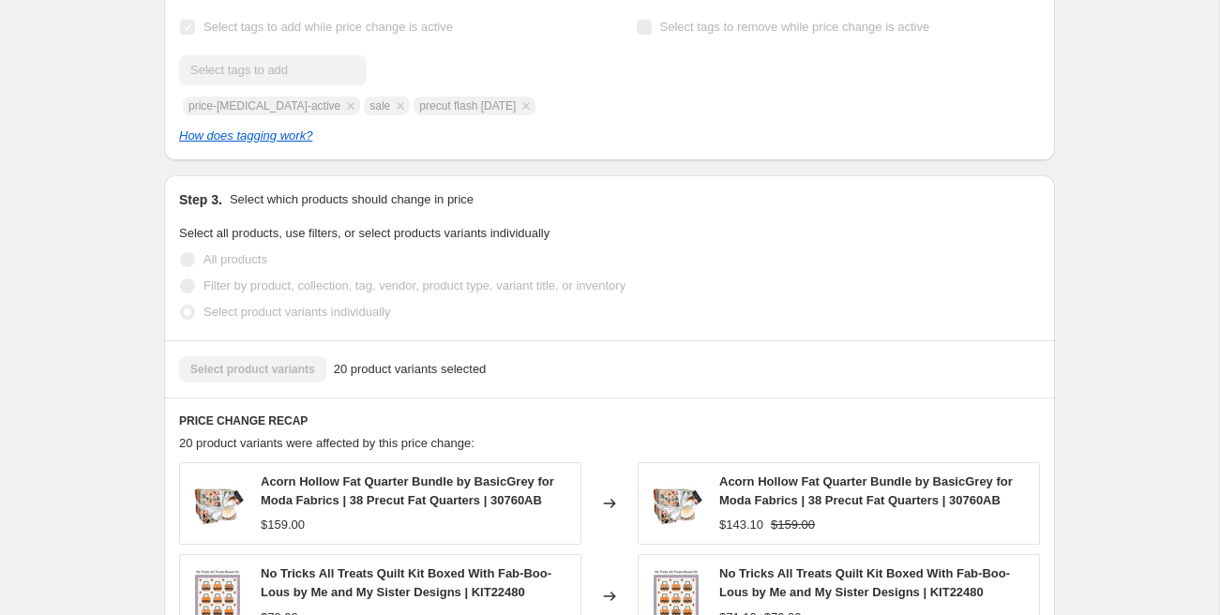
scroll to position [999, 0]
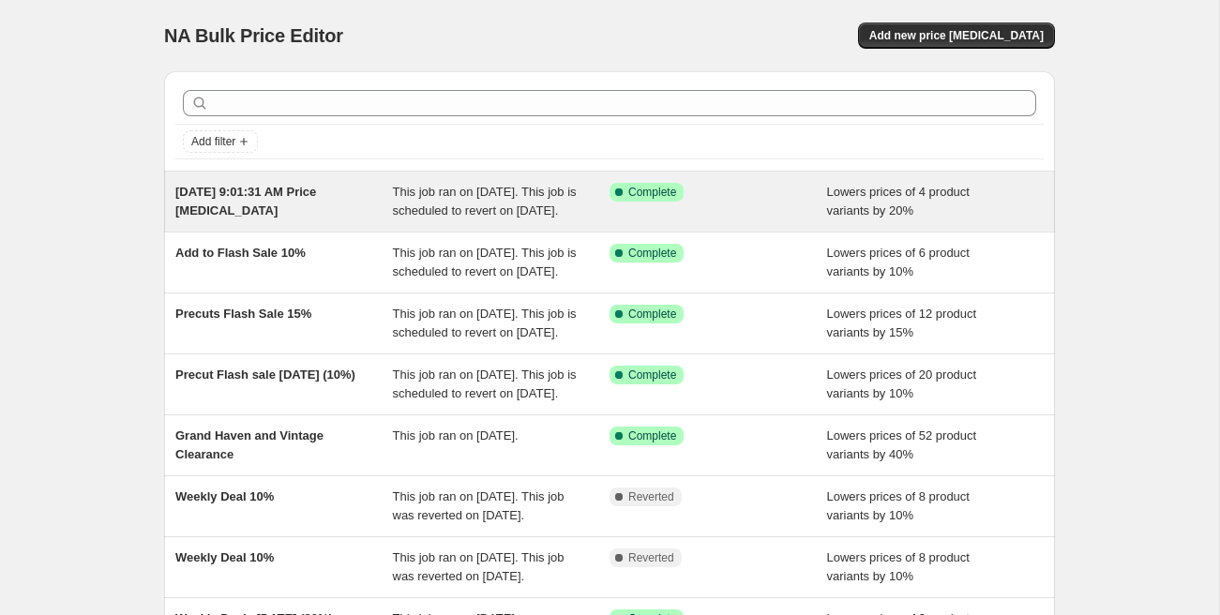
click at [327, 220] on div "[DATE] 9:01:31 AM Price [MEDICAL_DATA]" at bounding box center [284, 202] width 218 height 38
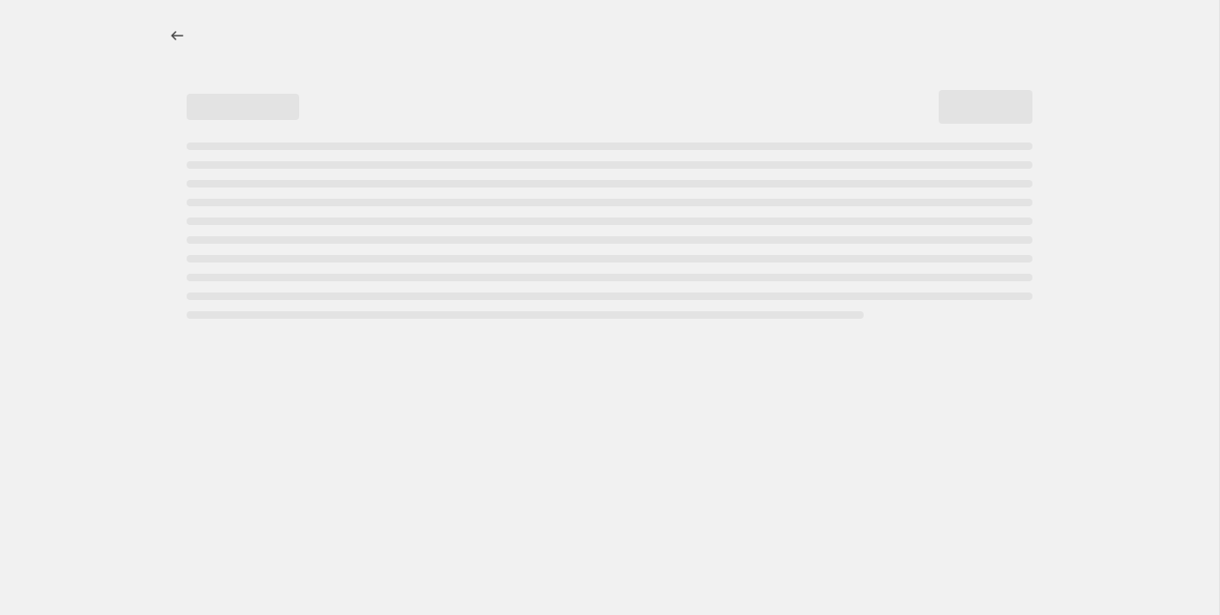
select select "percentage"
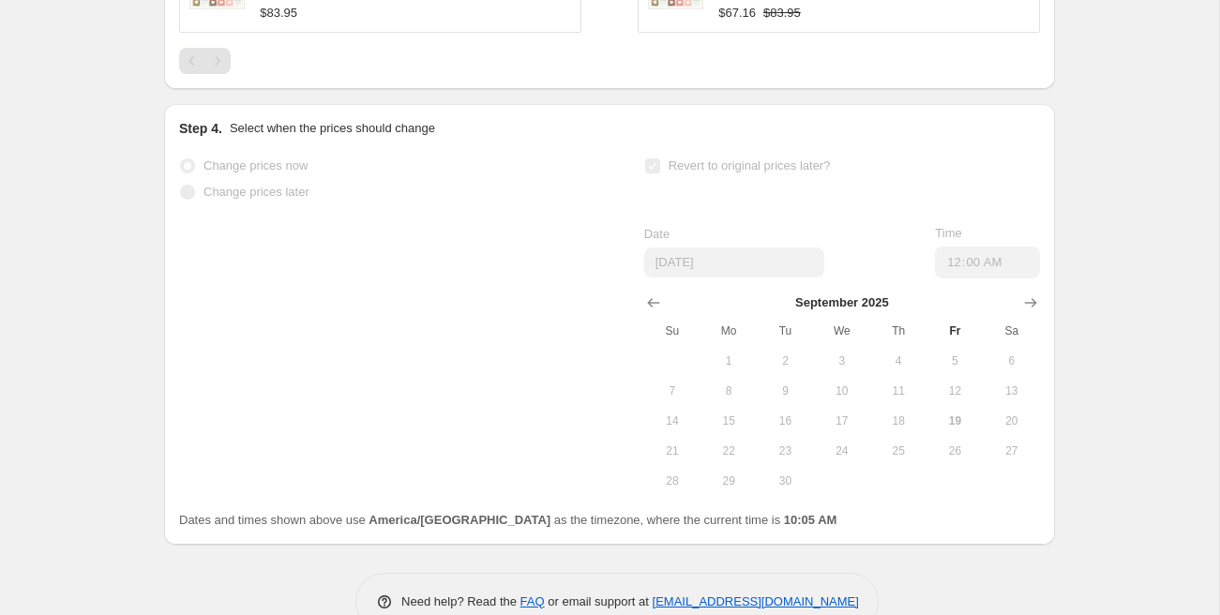
scroll to position [1892, 0]
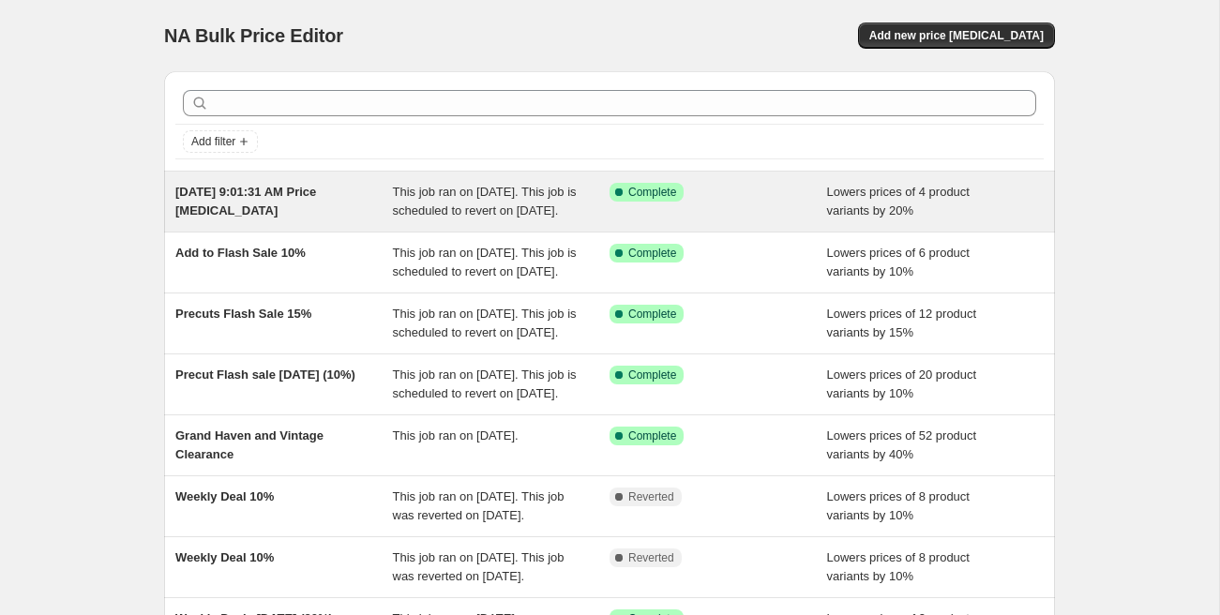
click at [283, 205] on div "[DATE] 9:01:31 AM Price [MEDICAL_DATA]" at bounding box center [284, 202] width 218 height 38
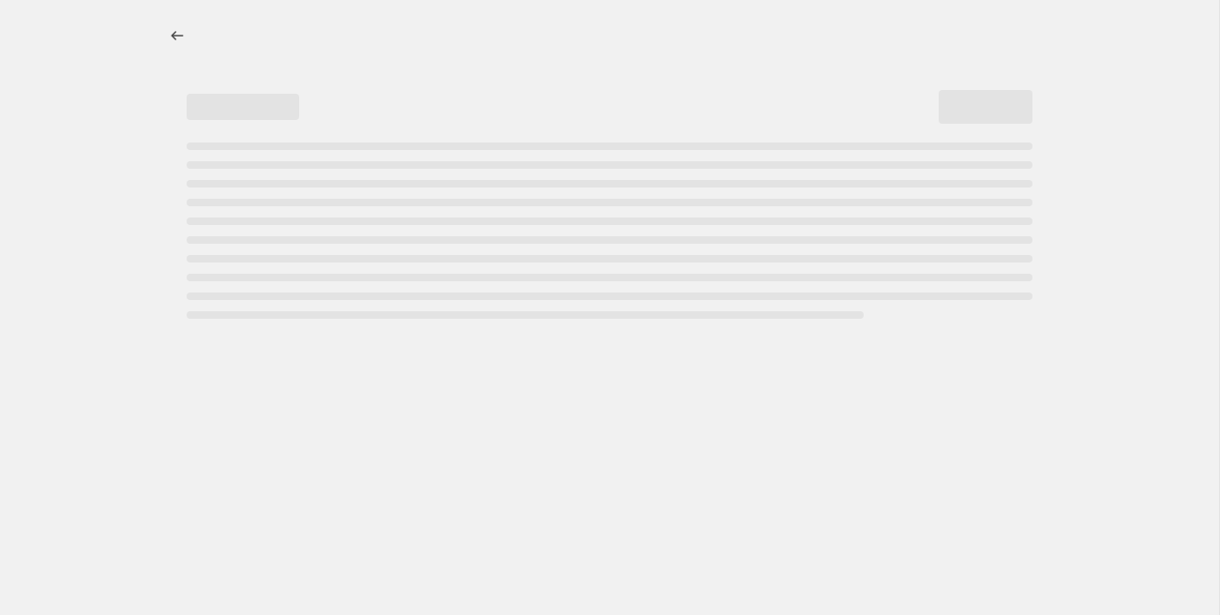
select select "percentage"
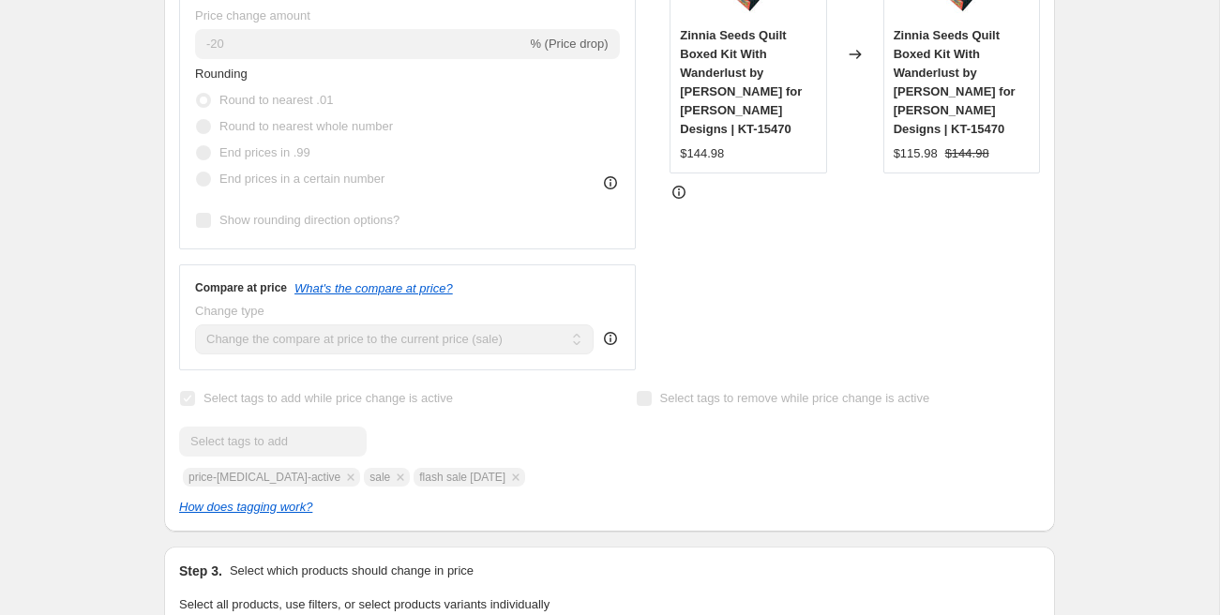
scroll to position [615, 0]
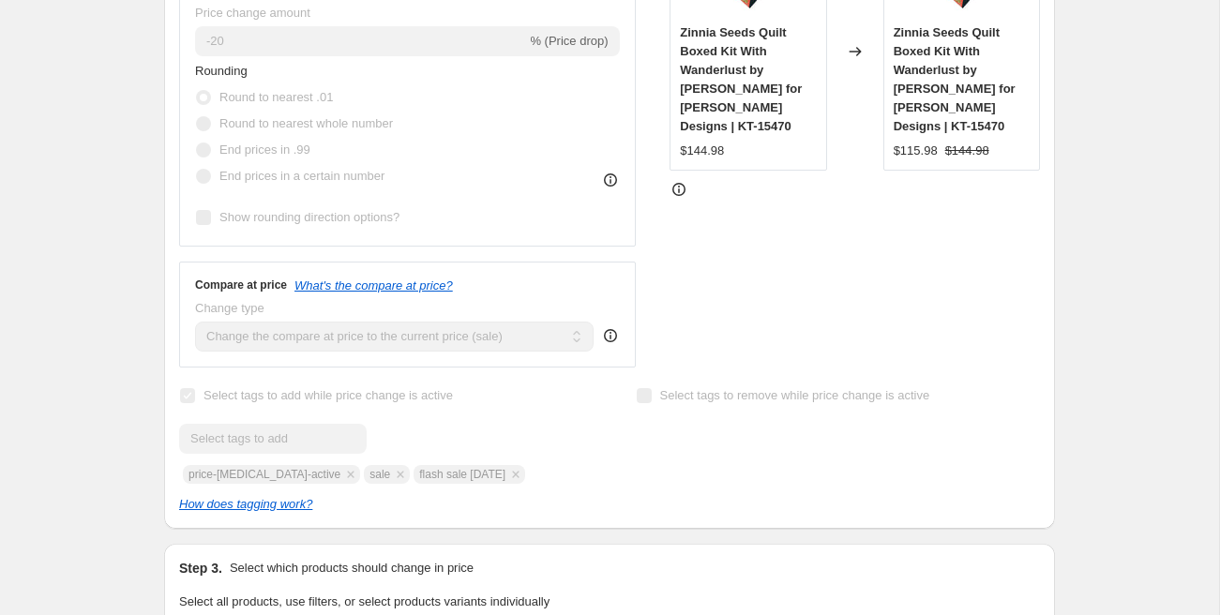
drag, startPoint x: 401, startPoint y: 494, endPoint x: 458, endPoint y: 492, distance: 56.3
click at [457, 484] on div "Submit price-change-job-active sale flash sale sept 19" at bounding box center [381, 454] width 404 height 60
click at [464, 484] on div "Submit price-change-job-active sale flash sale sept 19" at bounding box center [381, 454] width 404 height 60
drag, startPoint x: 489, startPoint y: 494, endPoint x: 399, endPoint y: 494, distance: 90.0
click at [399, 484] on div "Submit price-change-job-active sale flash sale sept 19" at bounding box center [381, 454] width 404 height 60
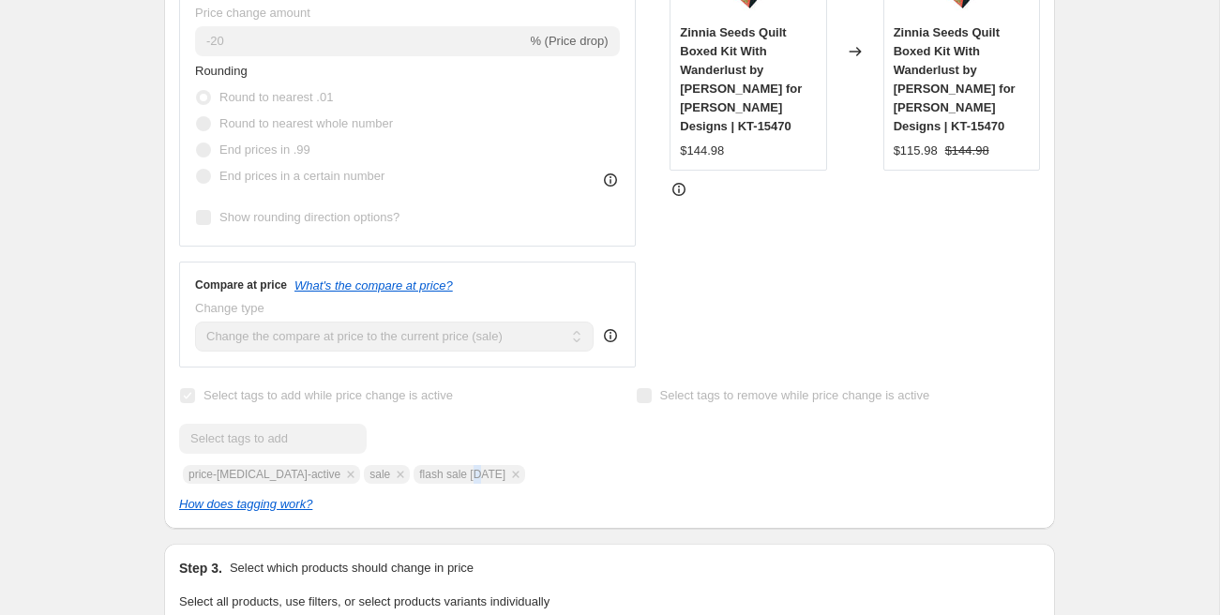
copy span "flash sale sept 19"
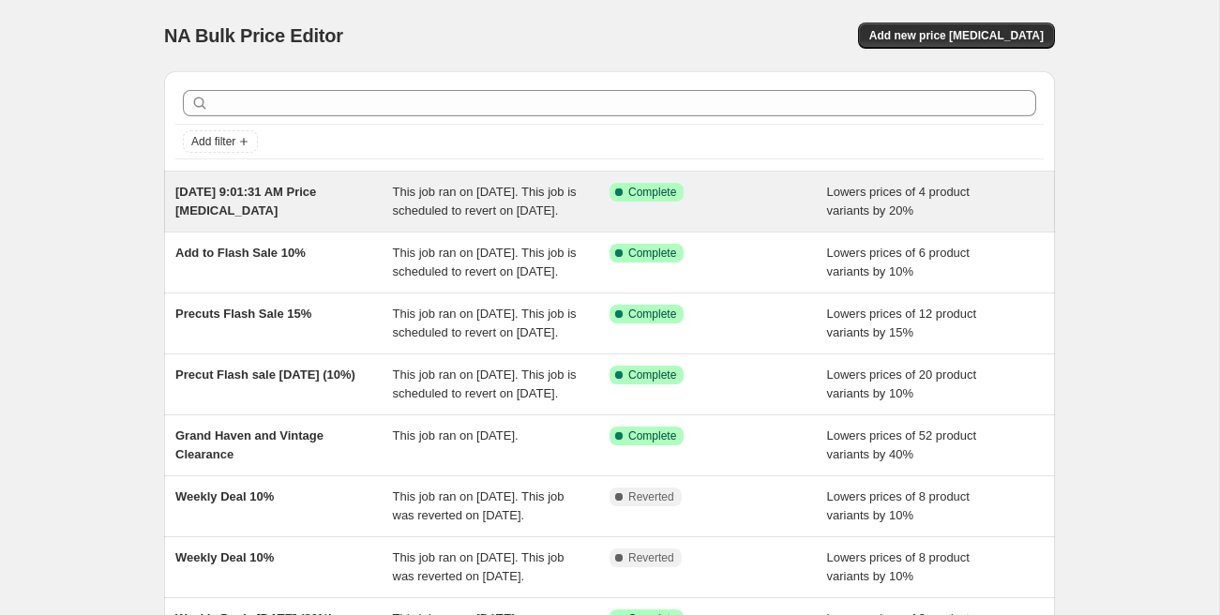
click at [338, 207] on div "[DATE] 9:01:31 AM Price [MEDICAL_DATA]" at bounding box center [284, 202] width 218 height 38
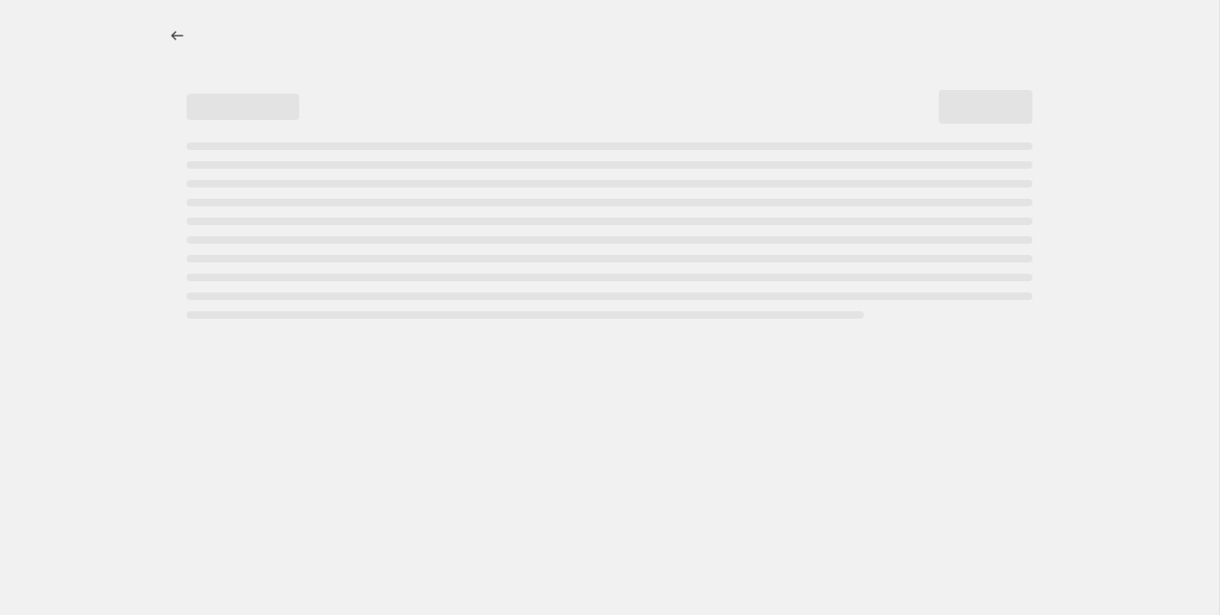
select select "percentage"
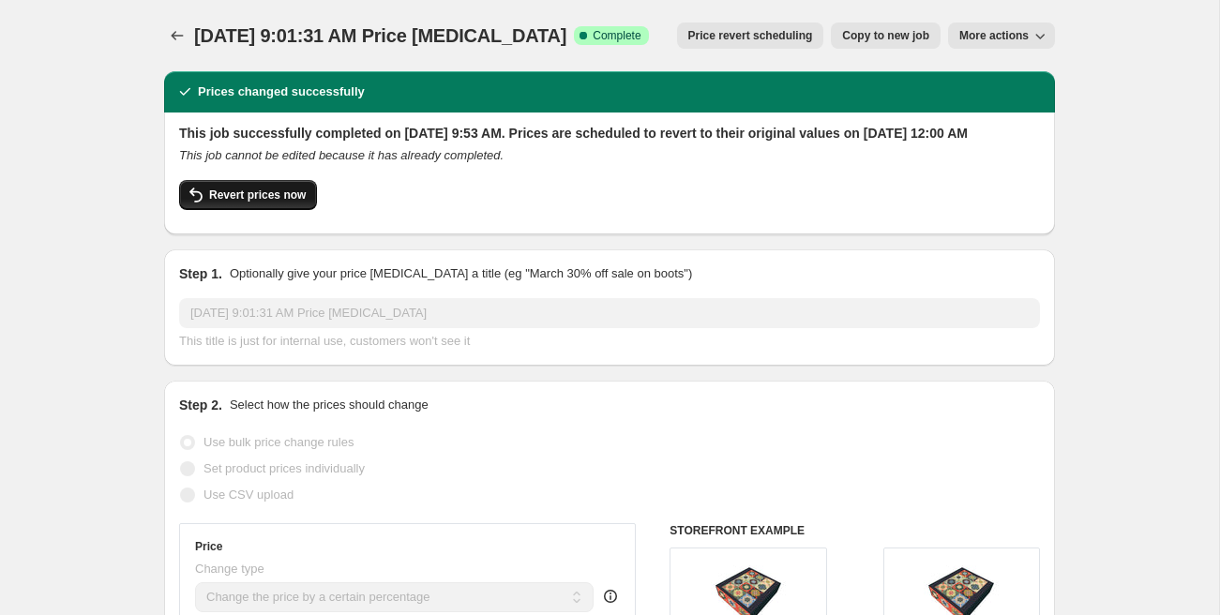
click at [281, 203] on span "Revert prices now" at bounding box center [257, 195] width 97 height 15
checkbox input "false"
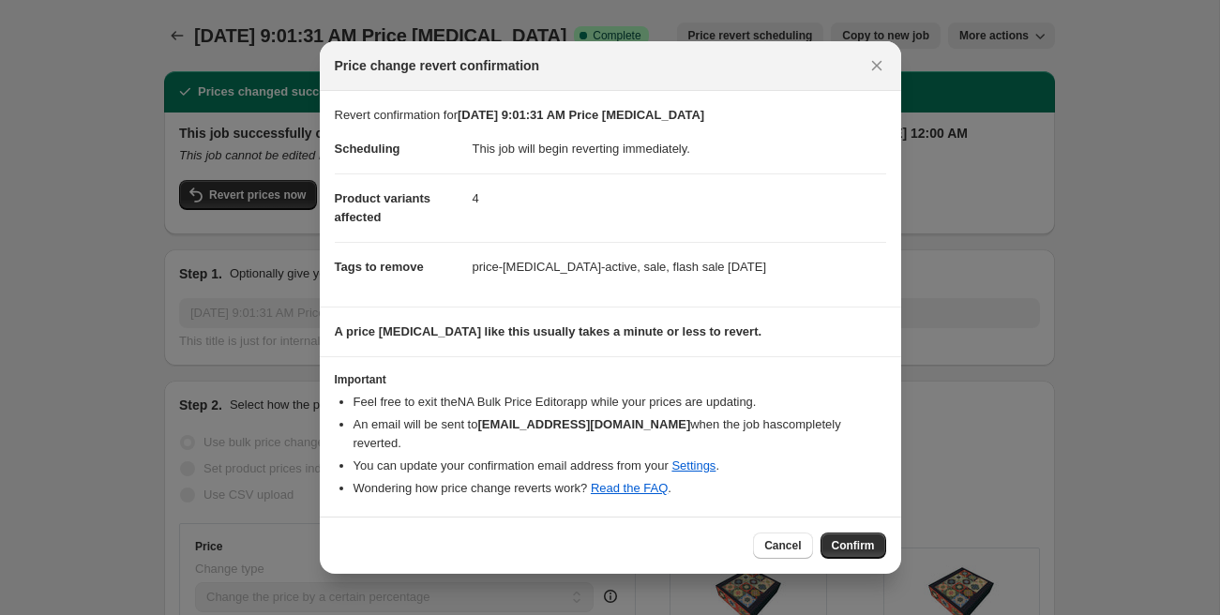
click at [848, 538] on span "Confirm" at bounding box center [853, 545] width 43 height 15
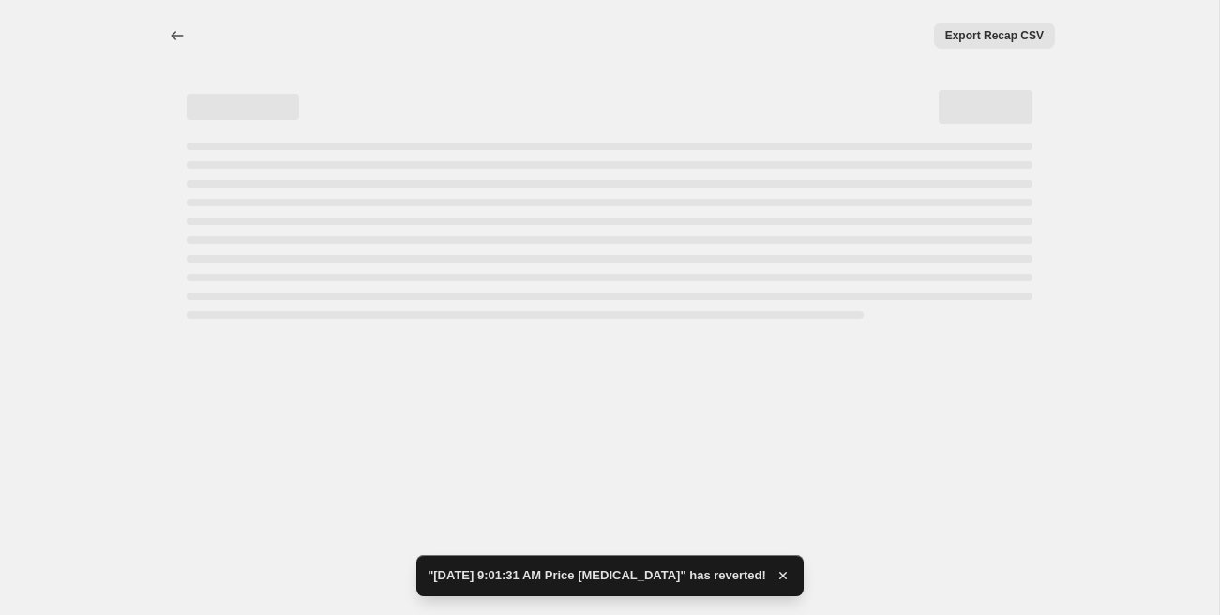
select select "percentage"
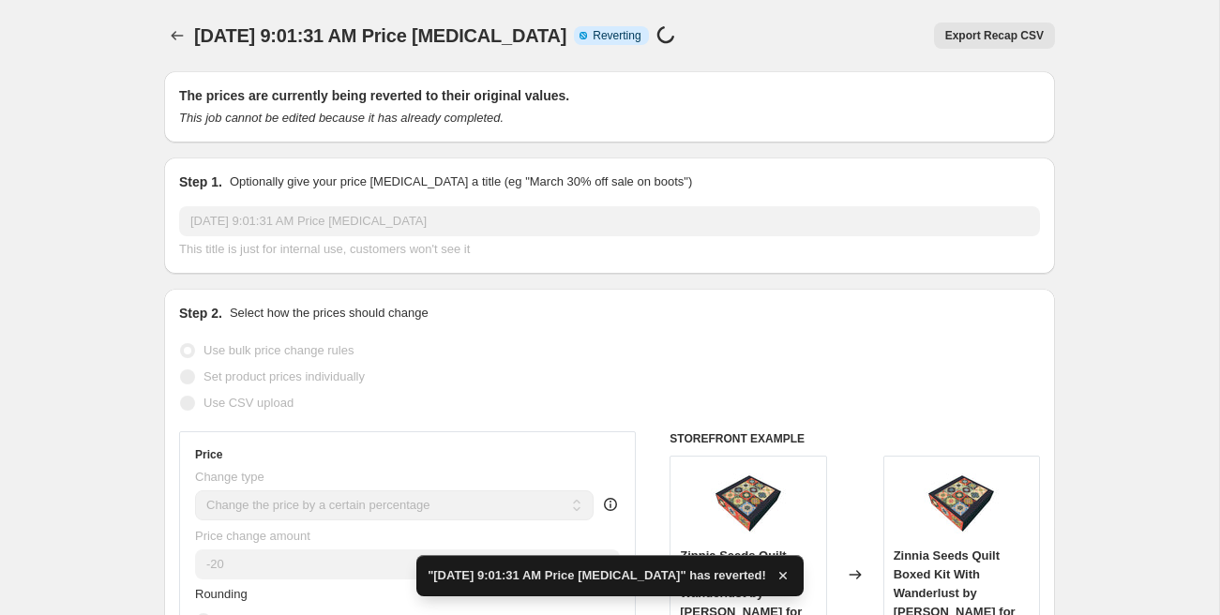
checkbox input "true"
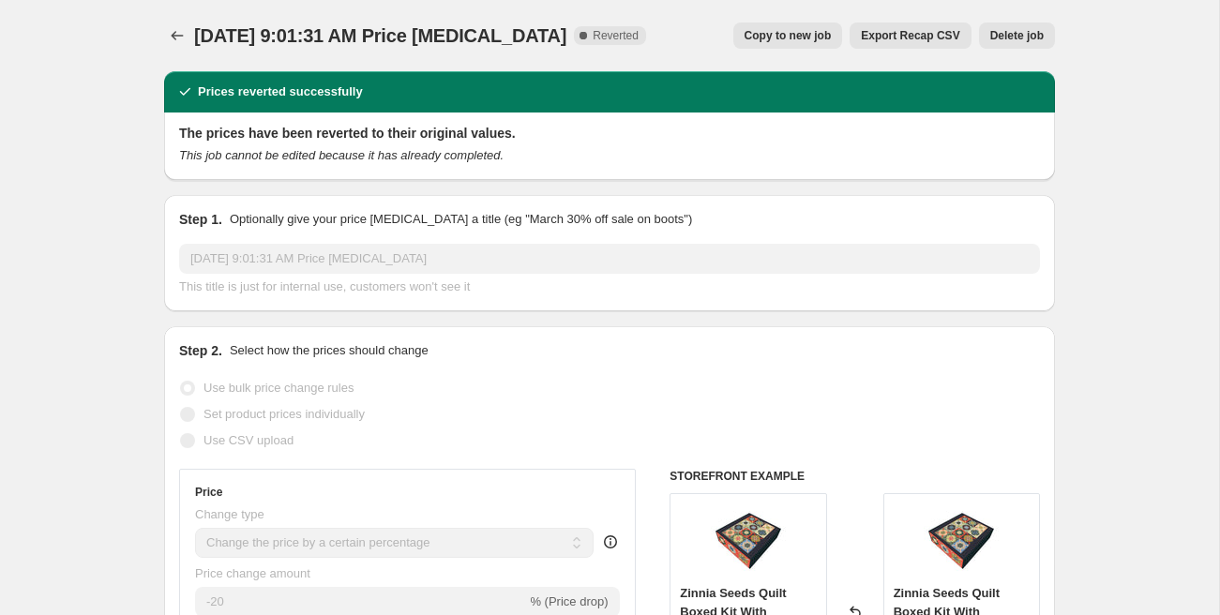
click at [764, 35] on span "Copy to new job" at bounding box center [787, 35] width 87 height 15
select select "percentage"
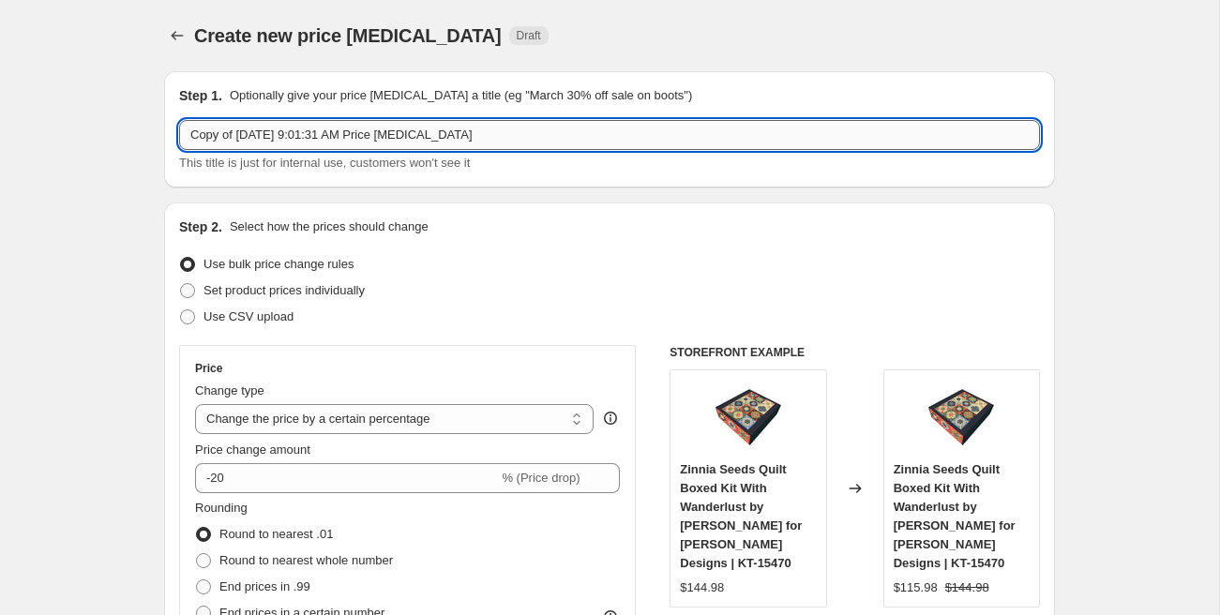
click at [273, 141] on input "Copy of Sep 19, 2025, 9:01:31 AM Price change job" at bounding box center [609, 135] width 861 height 30
drag, startPoint x: 308, startPoint y: 141, endPoint x: 182, endPoint y: 135, distance: 126.7
click at [182, 135] on input "Add Flash 20" at bounding box center [609, 135] width 861 height 30
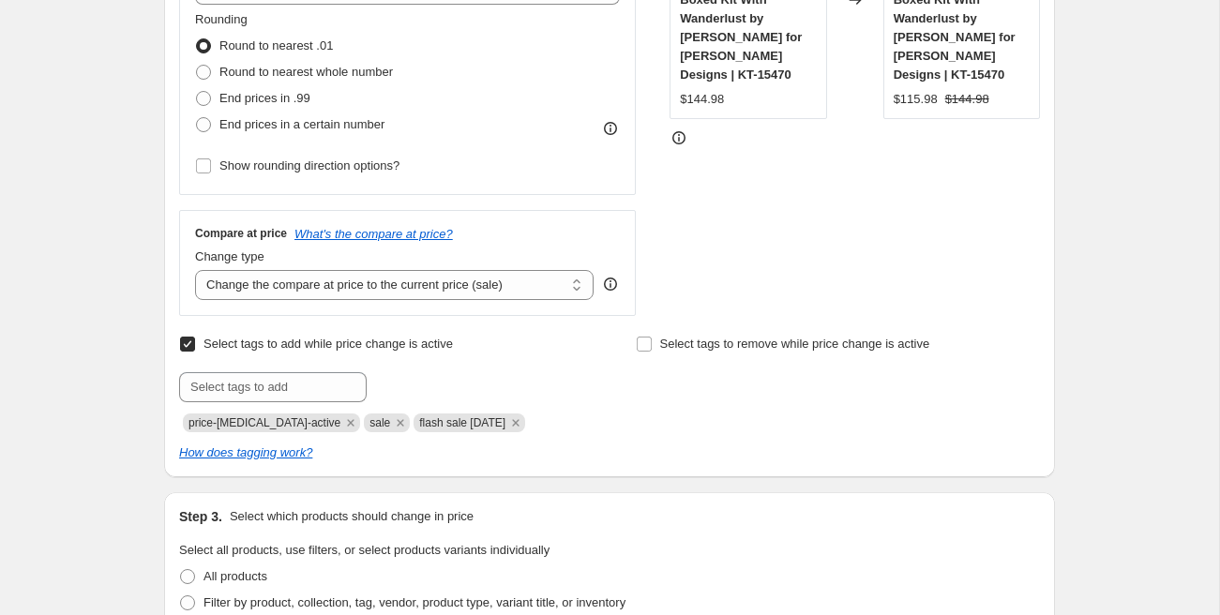
scroll to position [525, 0]
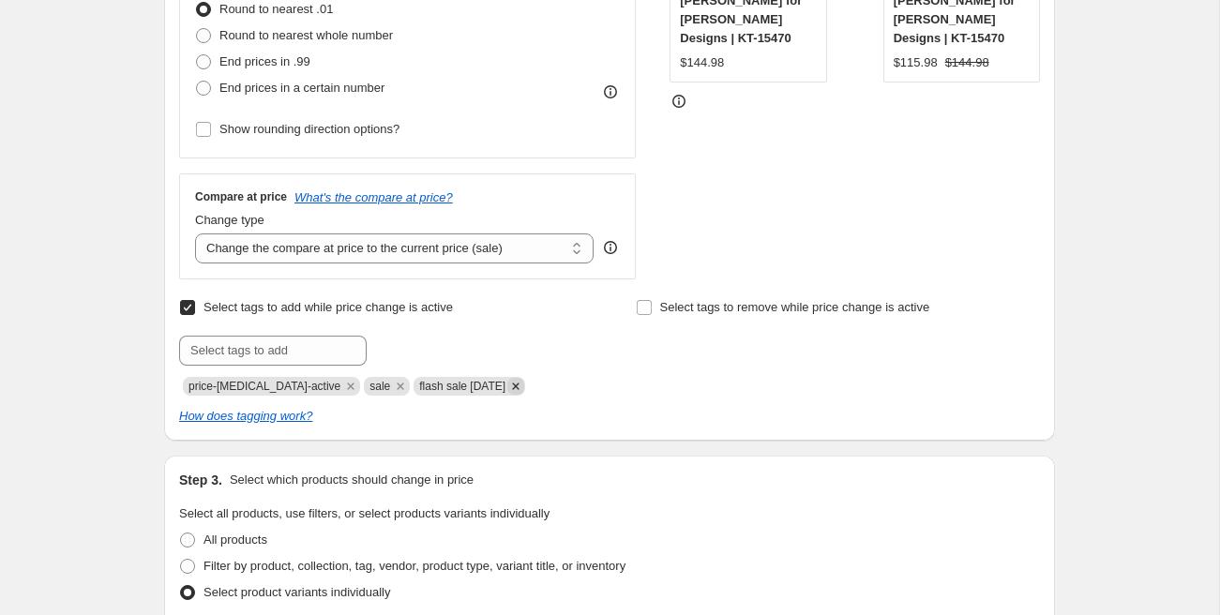
type input "Flash Sale [DATE] 20%"
click at [511, 387] on icon "Remove flash sale sept 19" at bounding box center [515, 386] width 17 height 17
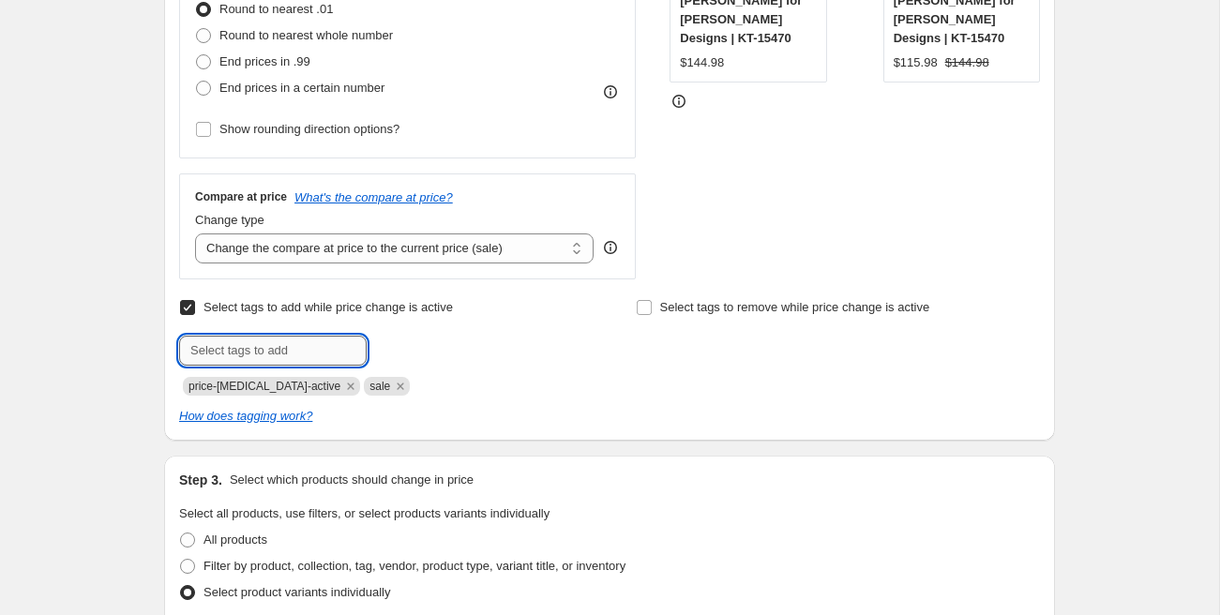
click at [318, 344] on input "text" at bounding box center [273, 351] width 188 height 30
type input "flash sale [DATE]"
click at [451, 351] on span "flash sale S..." at bounding box center [443, 348] width 71 height 13
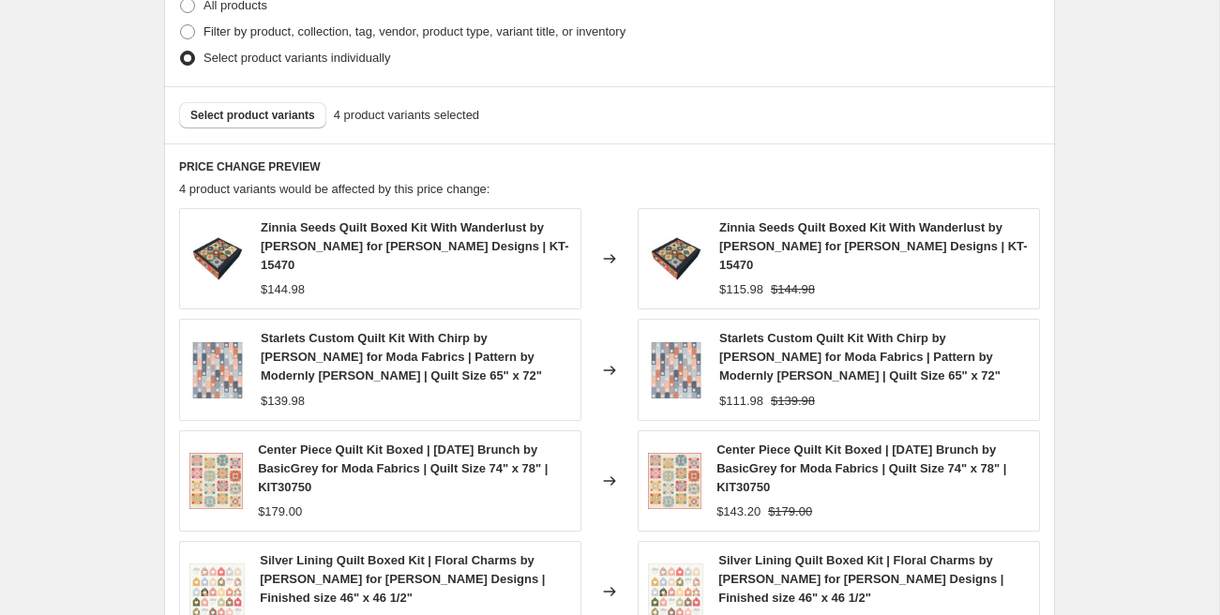
scroll to position [1416, 0]
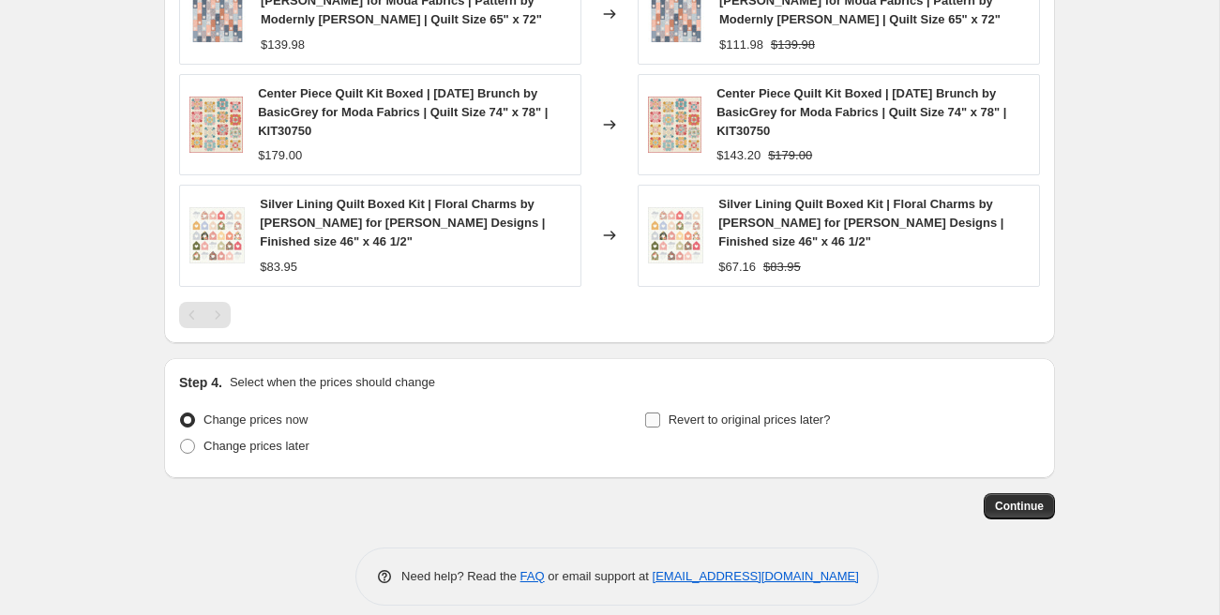
click at [653, 413] on input "Revert to original prices later?" at bounding box center [652, 420] width 15 height 15
checkbox input "true"
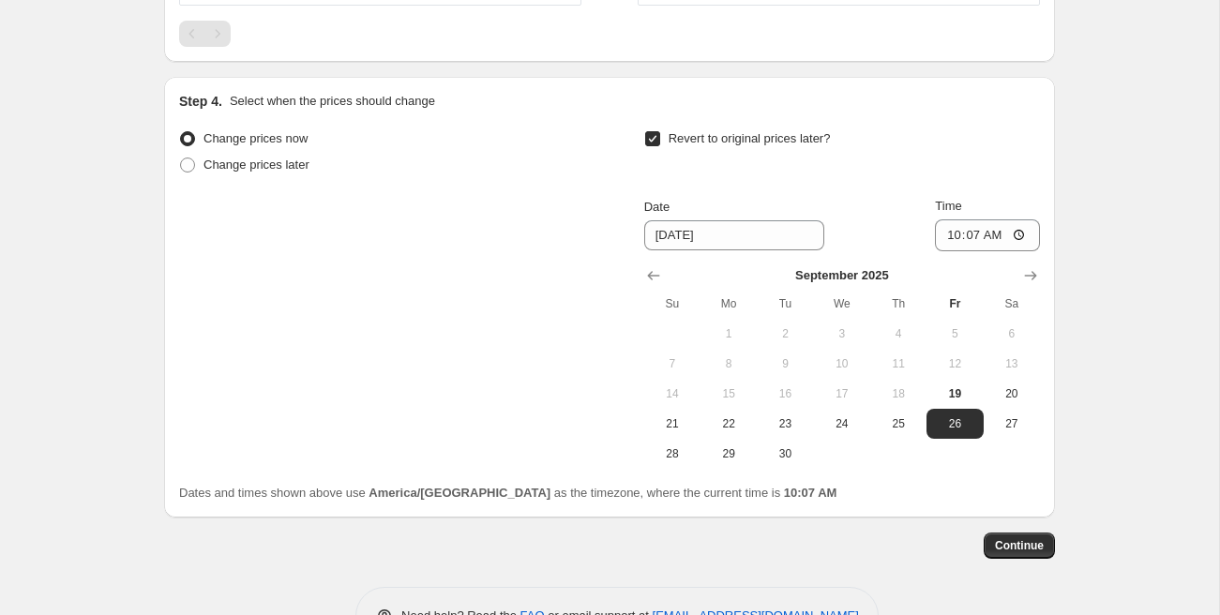
scroll to position [1706, 0]
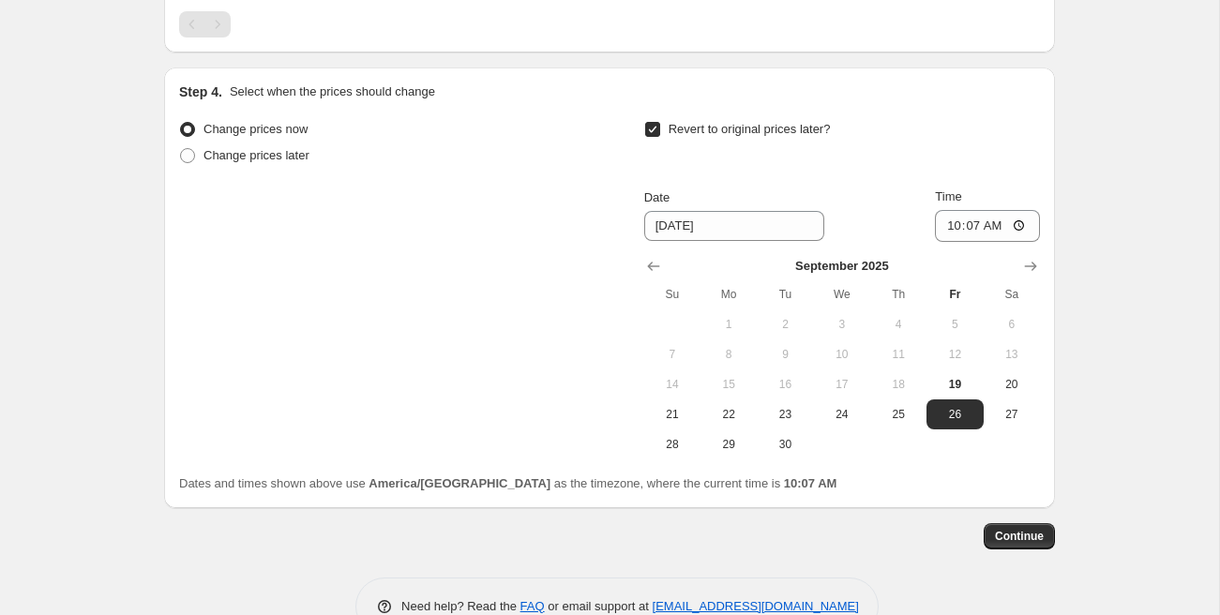
drag, startPoint x: 727, startPoint y: 397, endPoint x: 742, endPoint y: 376, distance: 25.5
click at [727, 407] on span "22" at bounding box center [728, 414] width 41 height 15
type input "9/22/2025"
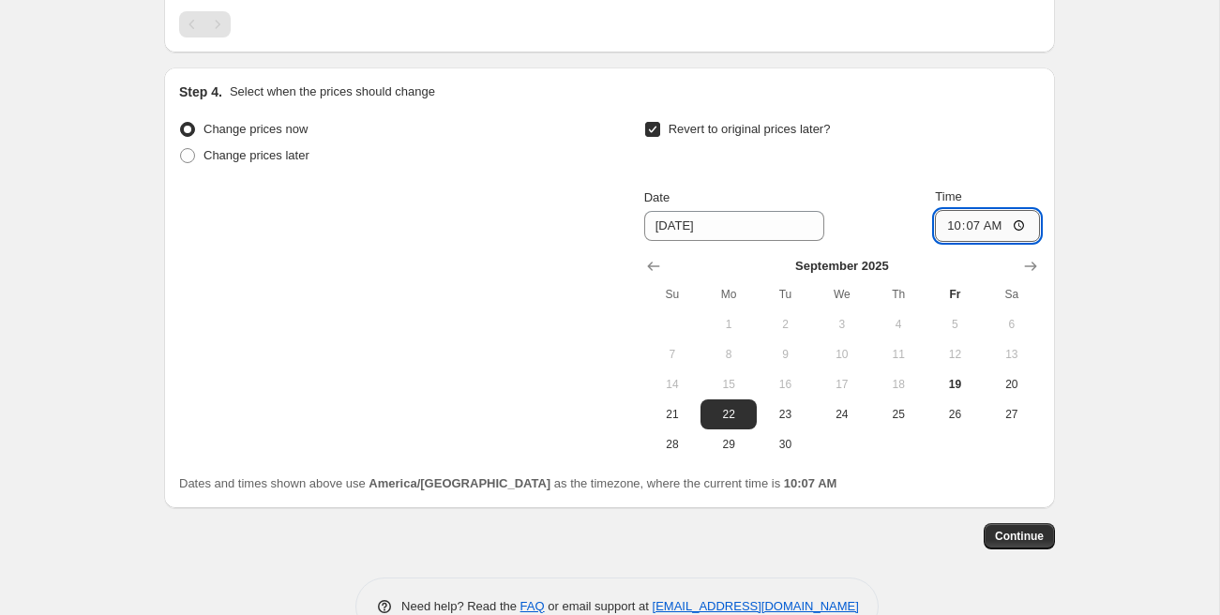
drag, startPoint x: 953, startPoint y: 201, endPoint x: 952, endPoint y: 213, distance: 12.2
click at [953, 210] on input "10:07" at bounding box center [987, 226] width 105 height 32
type input "00:00"
click at [1031, 529] on span "Continue" at bounding box center [1019, 536] width 49 height 15
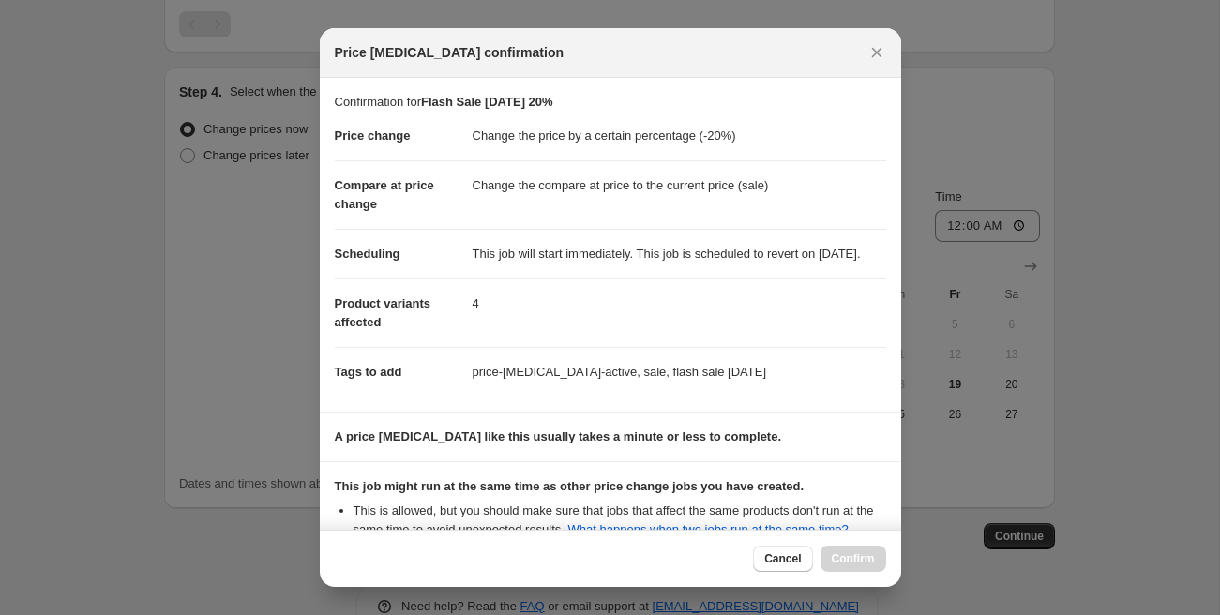
scroll to position [262, 0]
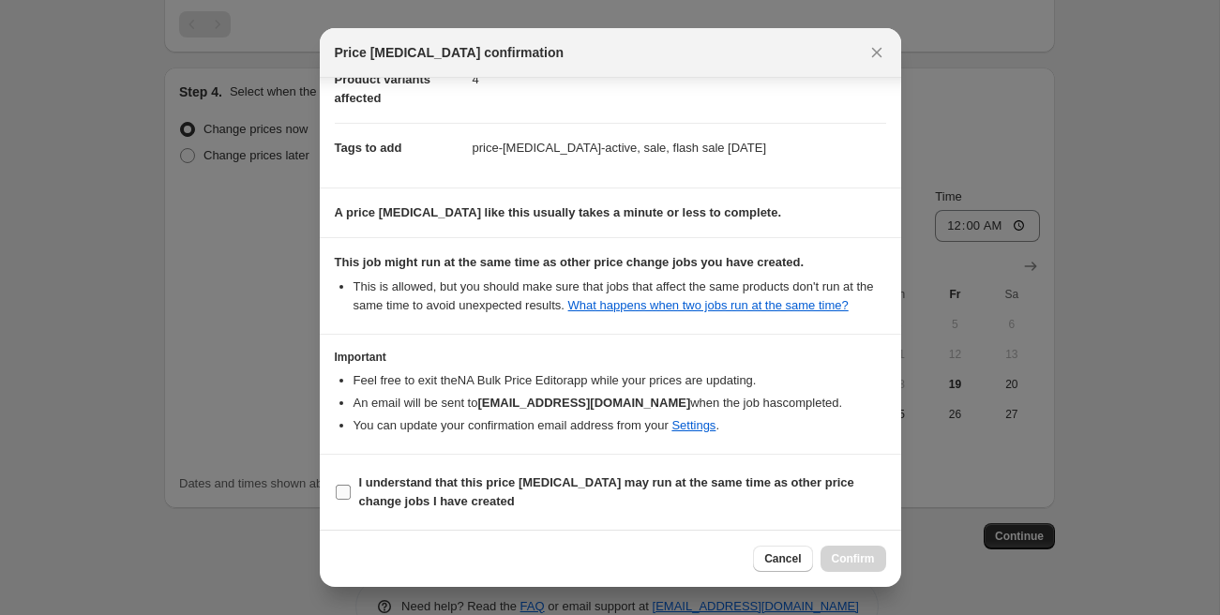
click at [435, 484] on b "I understand that this price change job may run at the same time as other price…" at bounding box center [606, 491] width 495 height 33
click at [351, 485] on input "I understand that this price change job may run at the same time as other price…" at bounding box center [343, 492] width 15 height 15
checkbox input "true"
click at [862, 559] on span "Confirm" at bounding box center [853, 558] width 43 height 15
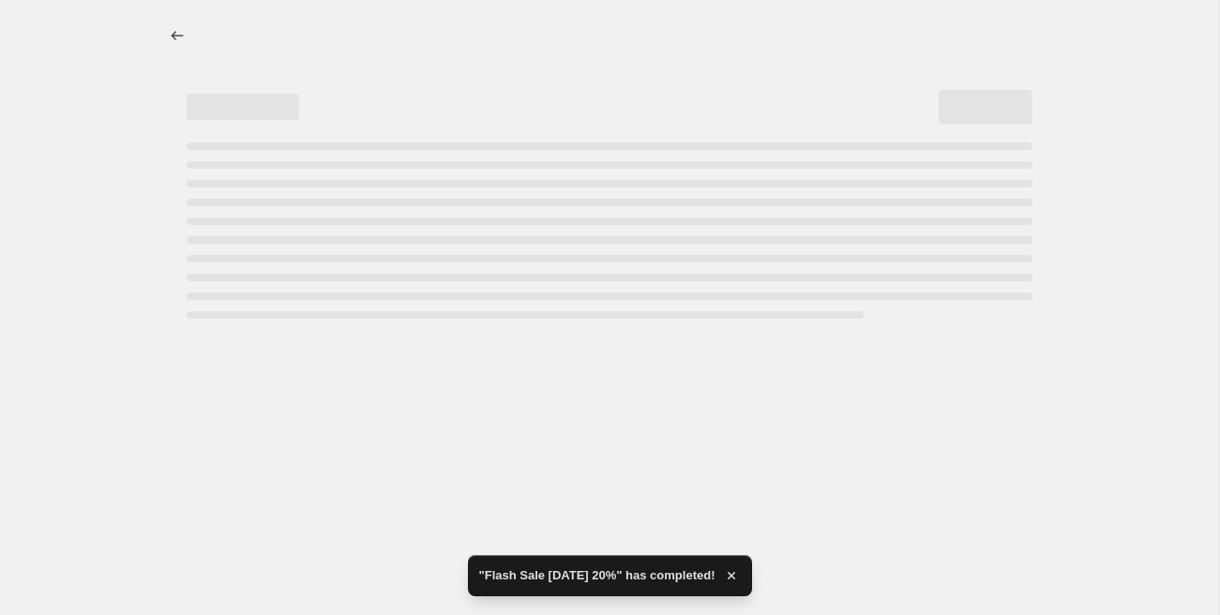
select select "percentage"
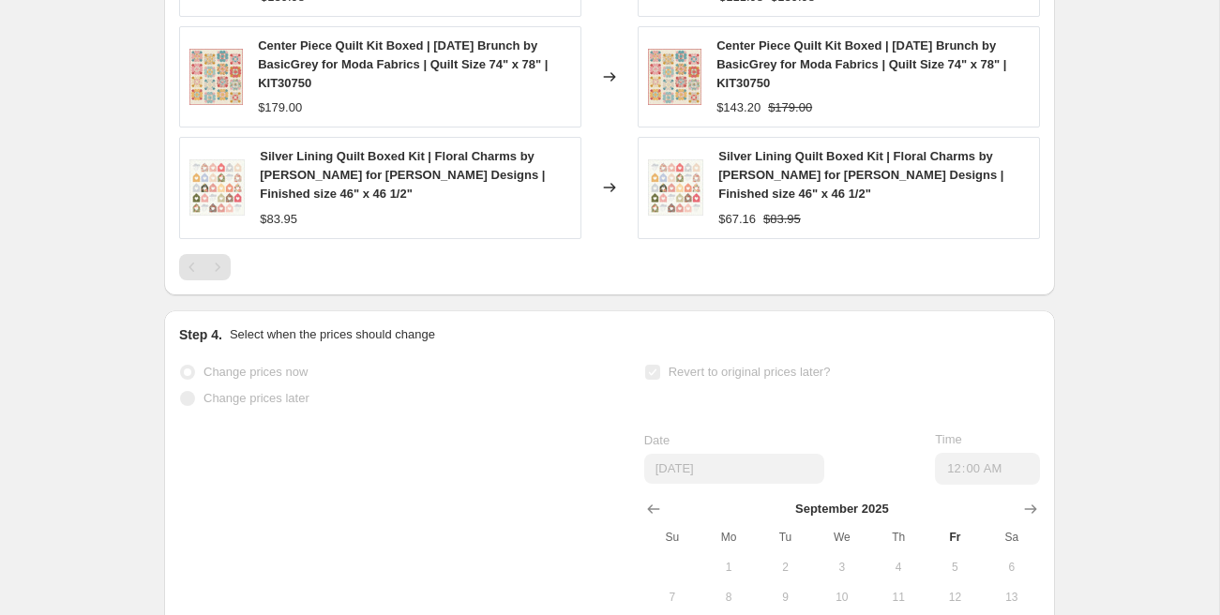
scroll to position [1892, 0]
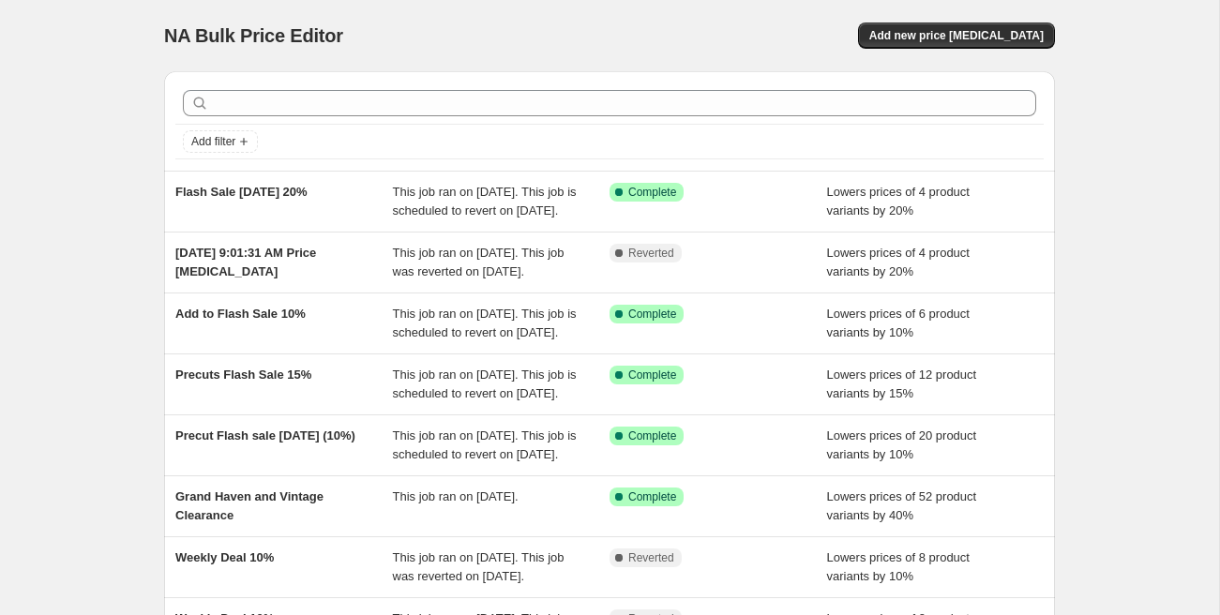
click at [923, 49] on div "NA Bulk Price Editor. This page is ready NA Bulk Price Editor Add new price cha…" at bounding box center [609, 35] width 891 height 71
click at [924, 38] on span "Add new price [MEDICAL_DATA]" at bounding box center [956, 35] width 174 height 15
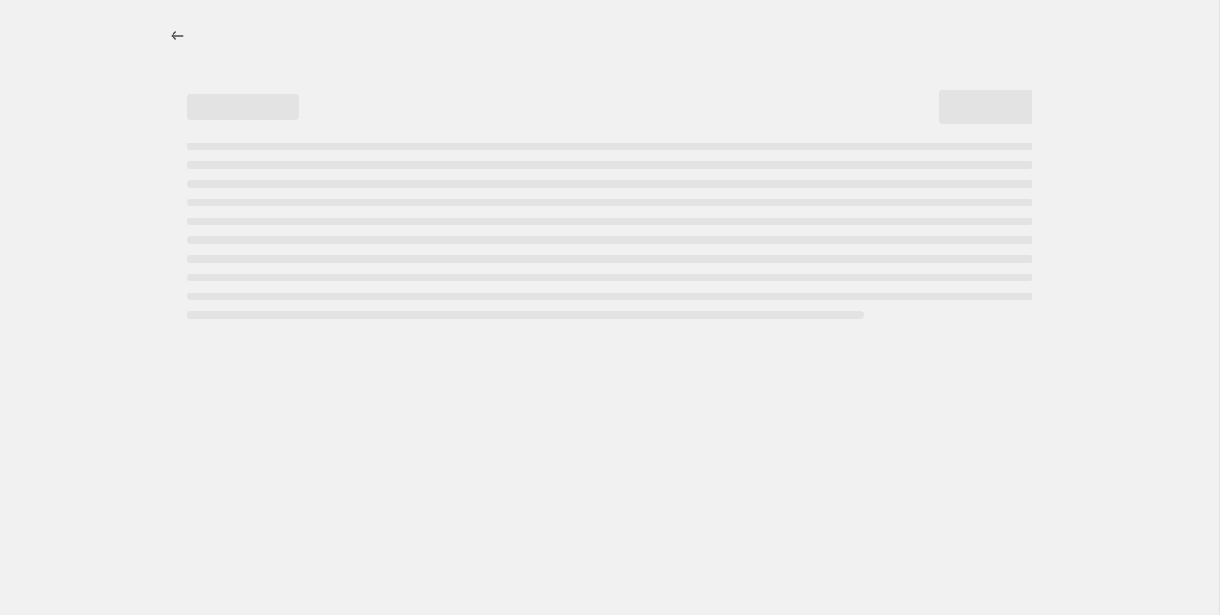
select select "percentage"
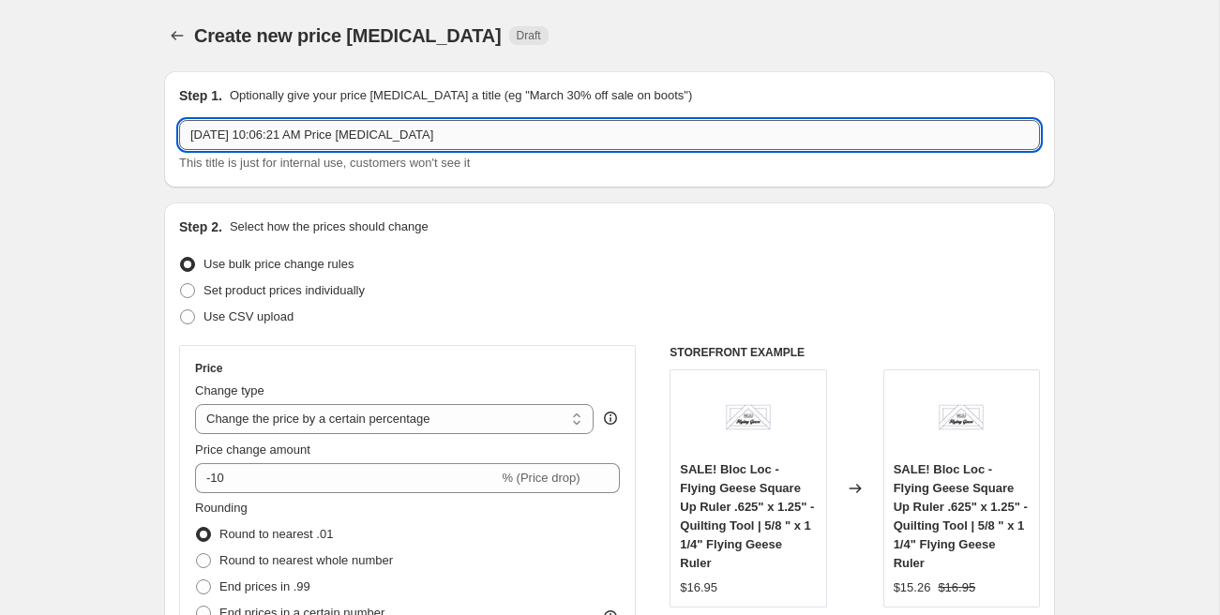
click at [275, 134] on input "Sep 19, 2025, 10:06:21 AM Price change job" at bounding box center [609, 135] width 861 height 30
type input "Flash Sale 35%"
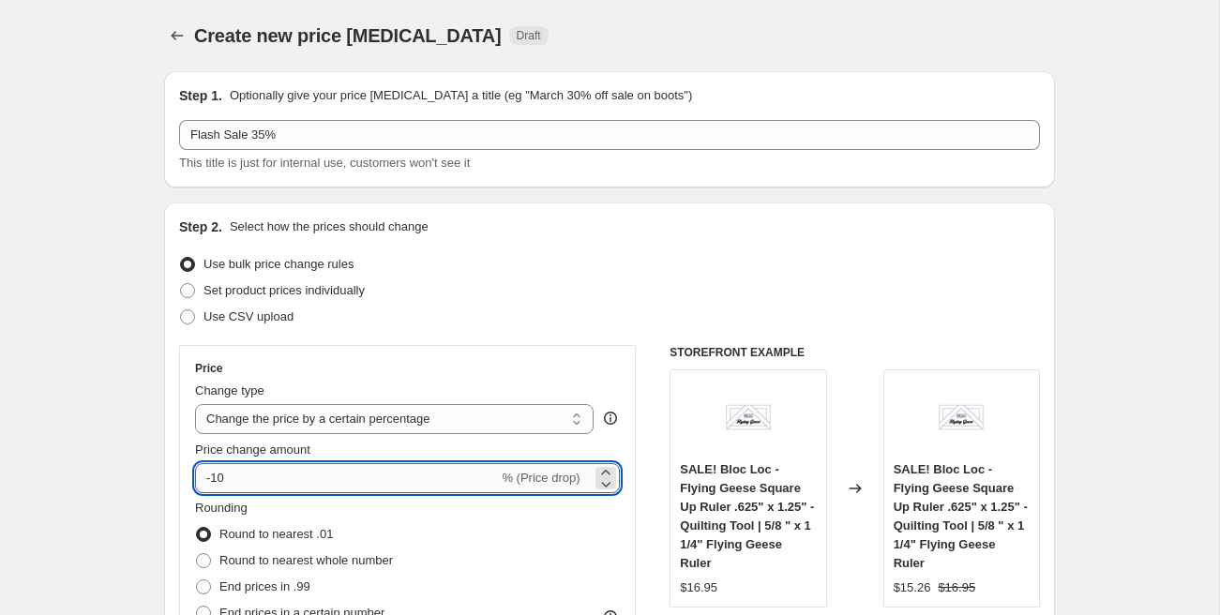
drag, startPoint x: 215, startPoint y: 482, endPoint x: 229, endPoint y: 481, distance: 14.1
click at [228, 483] on input "-10" at bounding box center [346, 478] width 303 height 30
type input "-35"
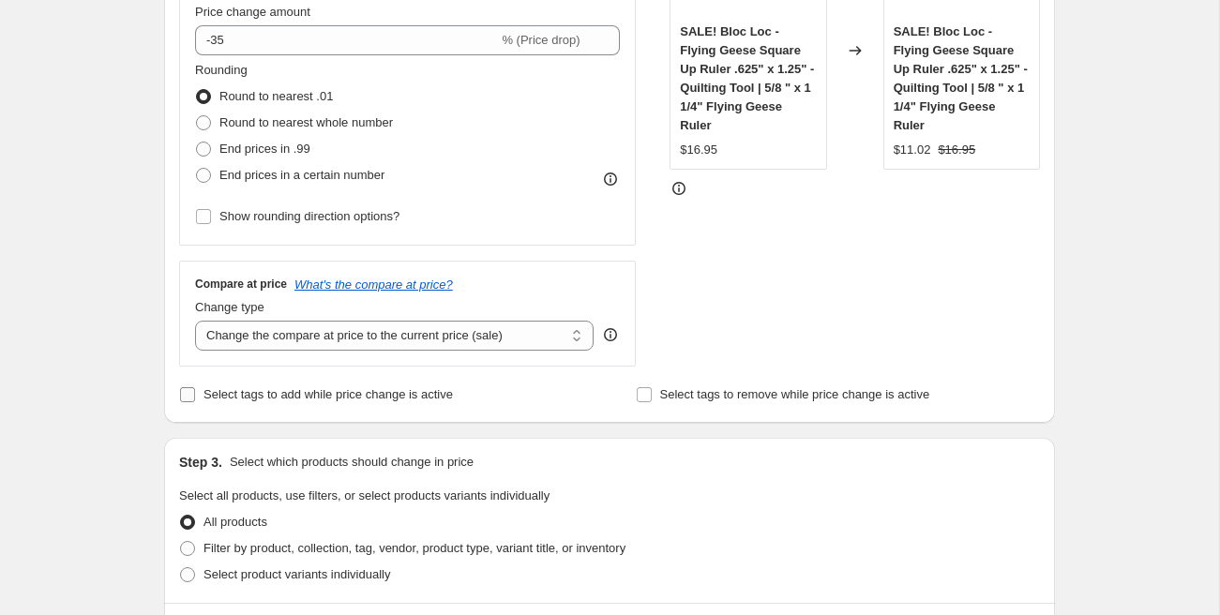
click at [196, 399] on label "Select tags to add while price change is active" at bounding box center [316, 395] width 274 height 26
click at [195, 399] on input "Select tags to add while price change is active" at bounding box center [187, 394] width 15 height 15
checkbox input "true"
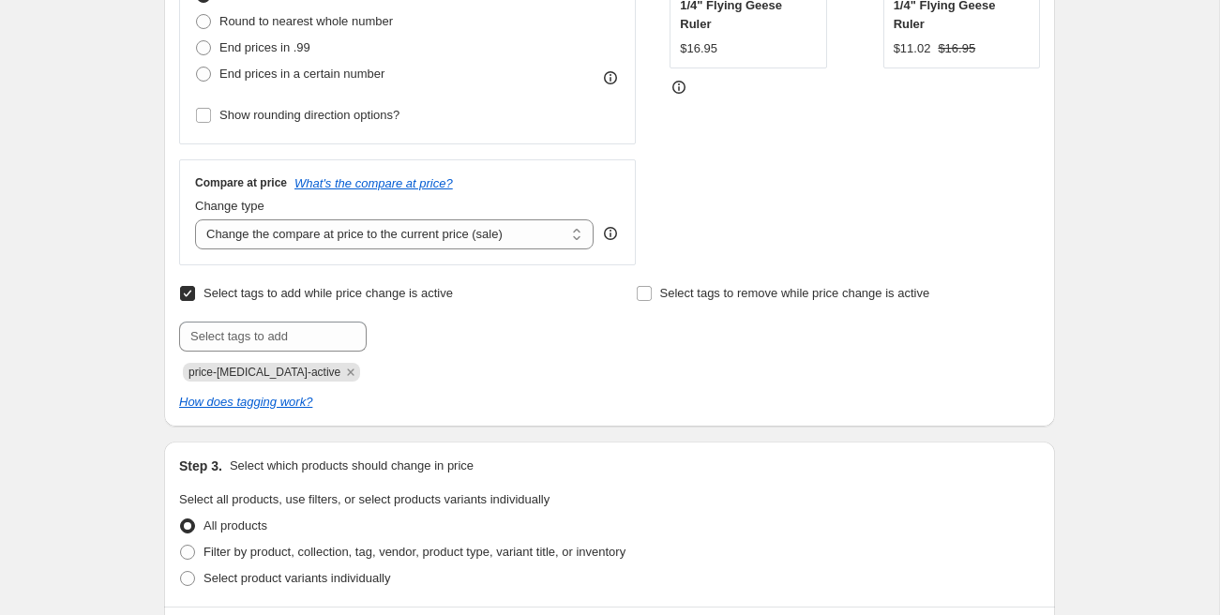
scroll to position [553, 0]
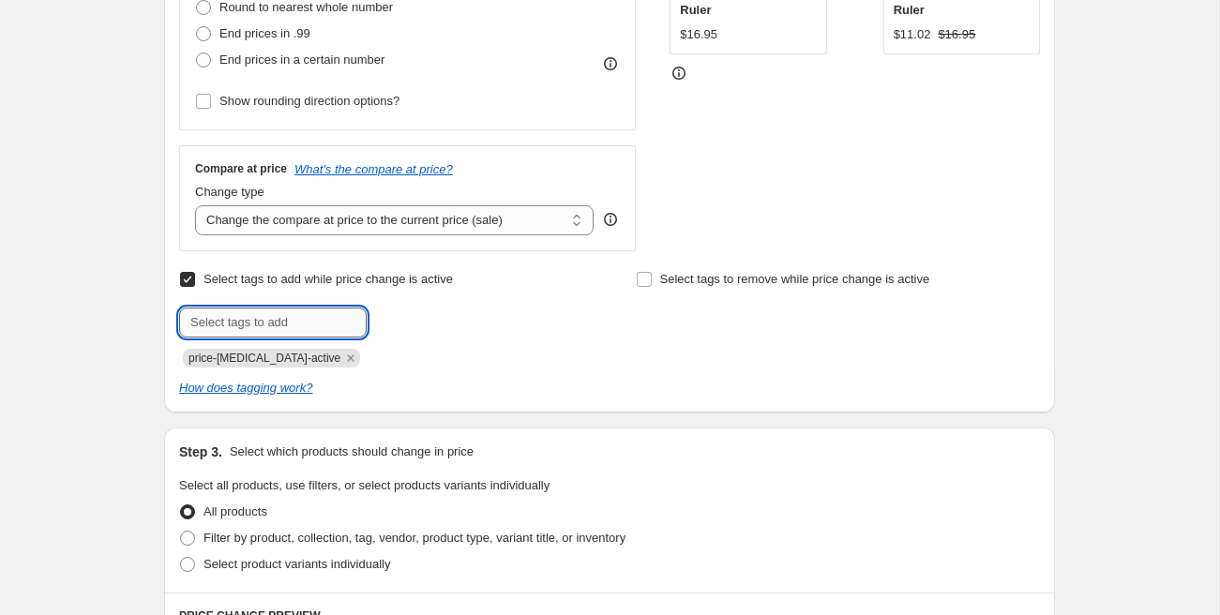
click at [252, 325] on input "text" at bounding box center [273, 323] width 188 height 30
type input "sale"
type input "flash sale Sept 19"
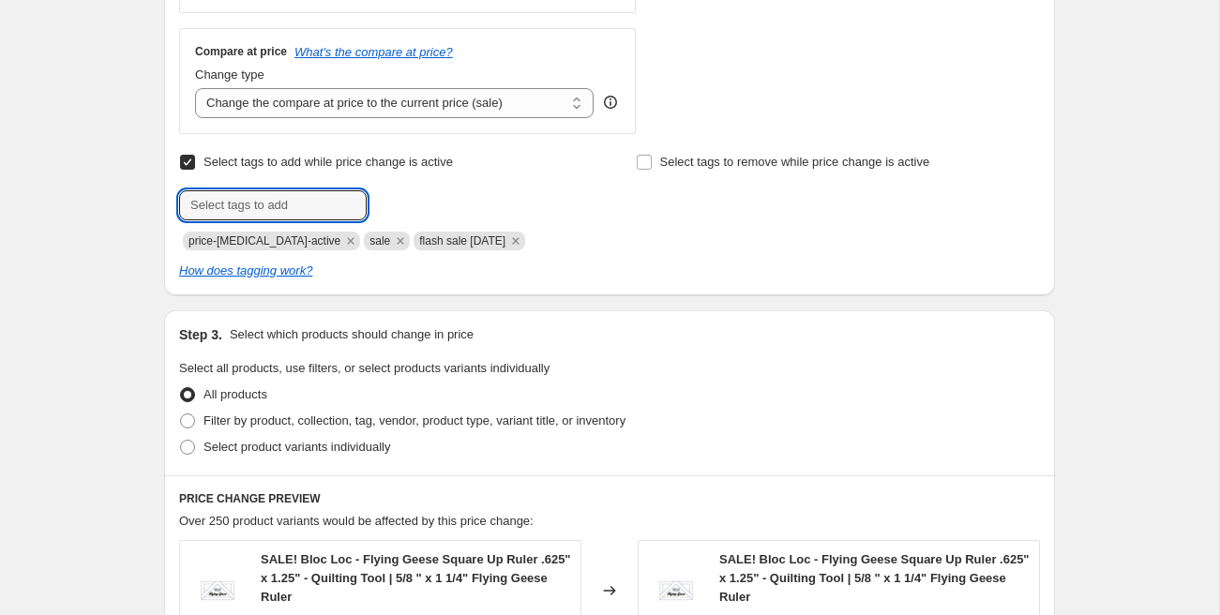
scroll to position [683, 0]
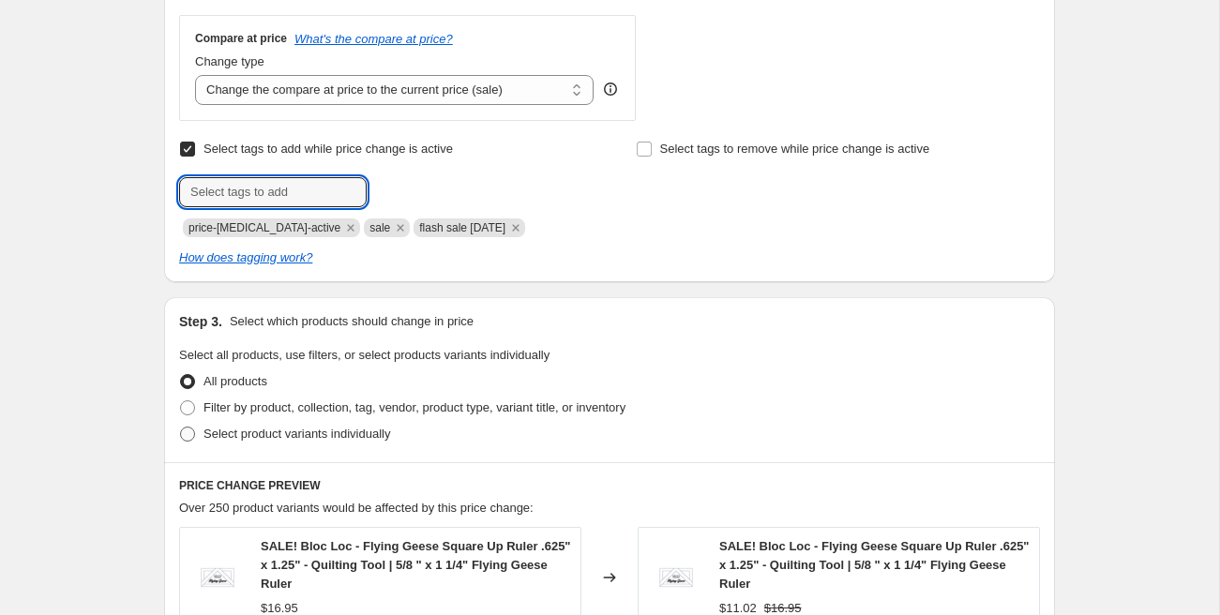
click at [245, 428] on span "Select product variants individually" at bounding box center [296, 434] width 187 height 14
click at [181, 428] on input "Select product variants individually" at bounding box center [180, 427] width 1 height 1
radio input "true"
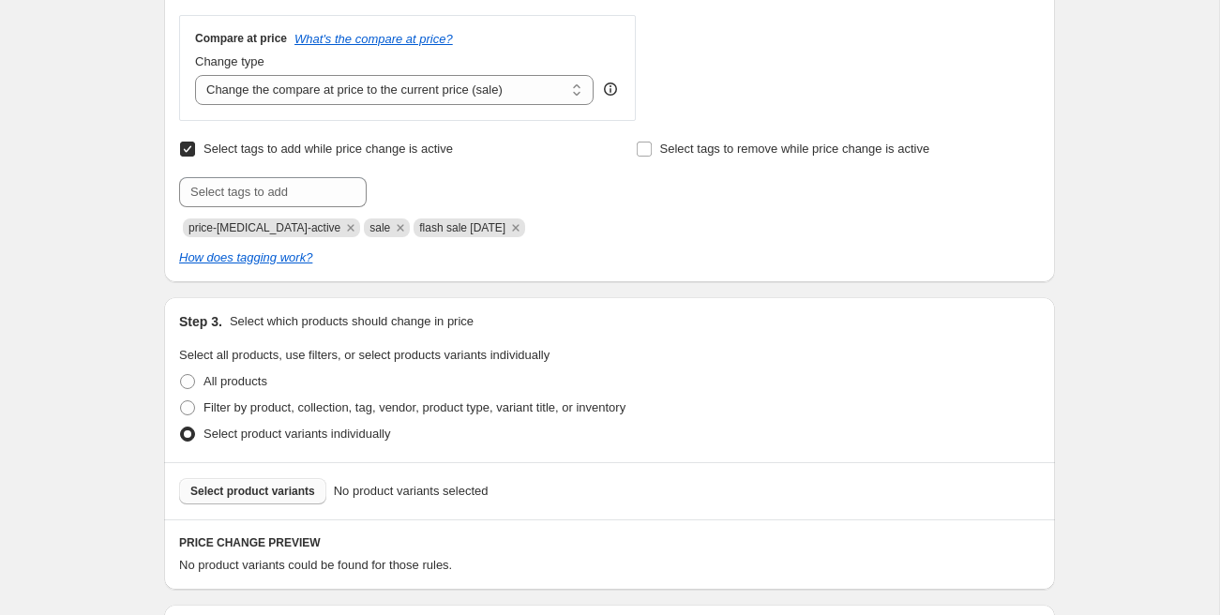
click at [256, 498] on button "Select product variants" at bounding box center [252, 491] width 147 height 26
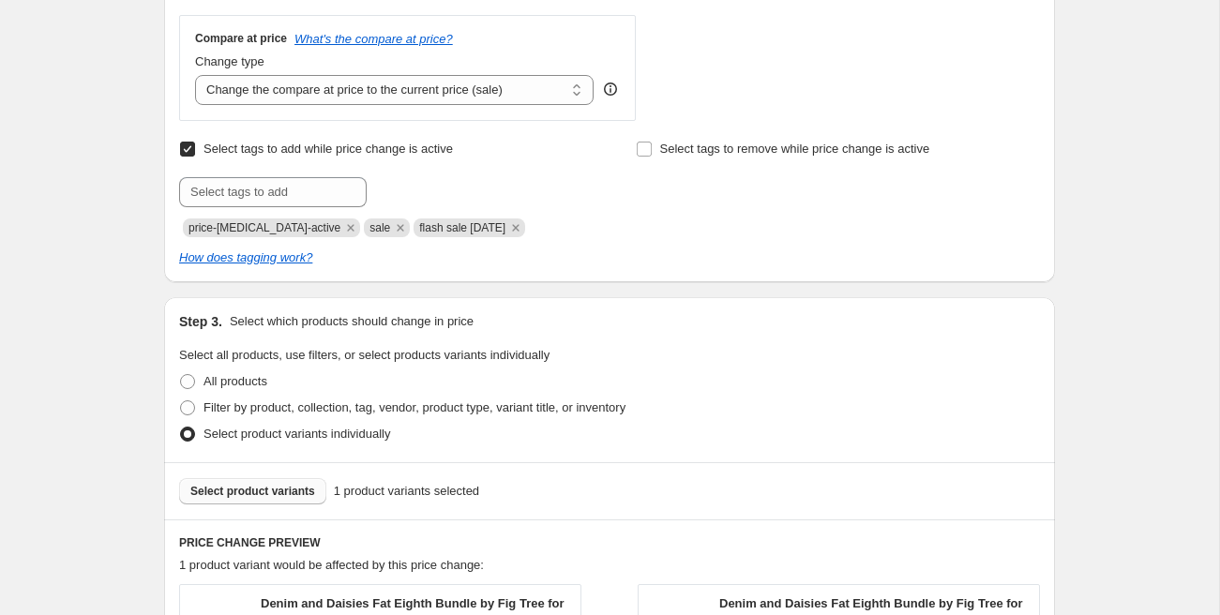
click at [244, 479] on button "Select product variants" at bounding box center [252, 491] width 147 height 26
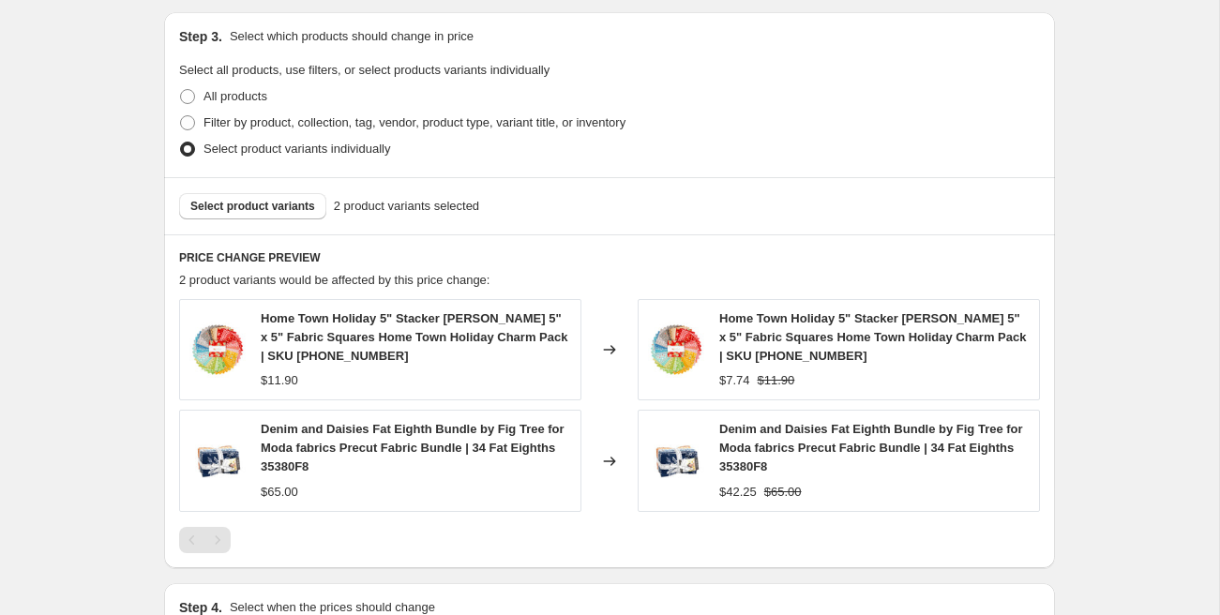
scroll to position [971, 0]
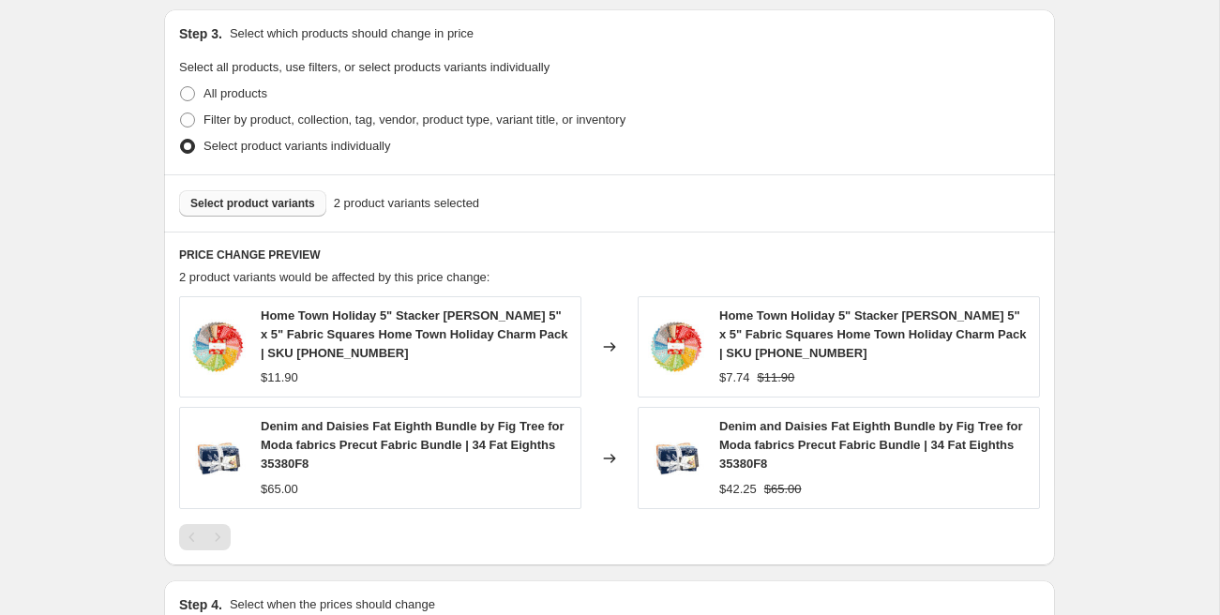
click at [307, 211] on button "Select product variants" at bounding box center [252, 203] width 147 height 26
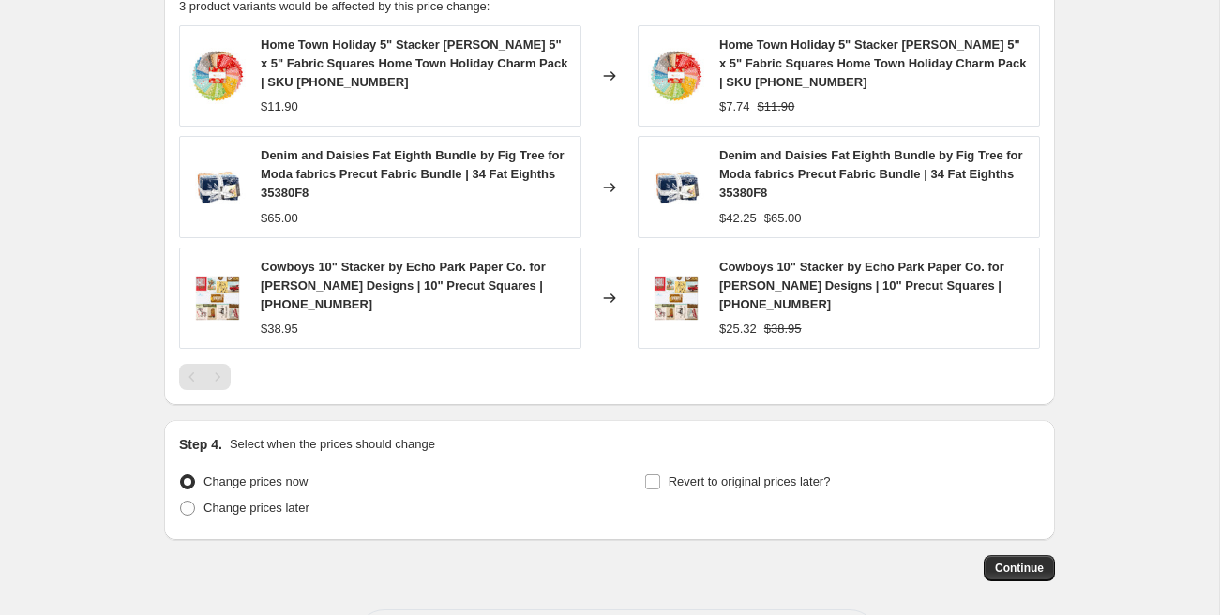
scroll to position [1323, 0]
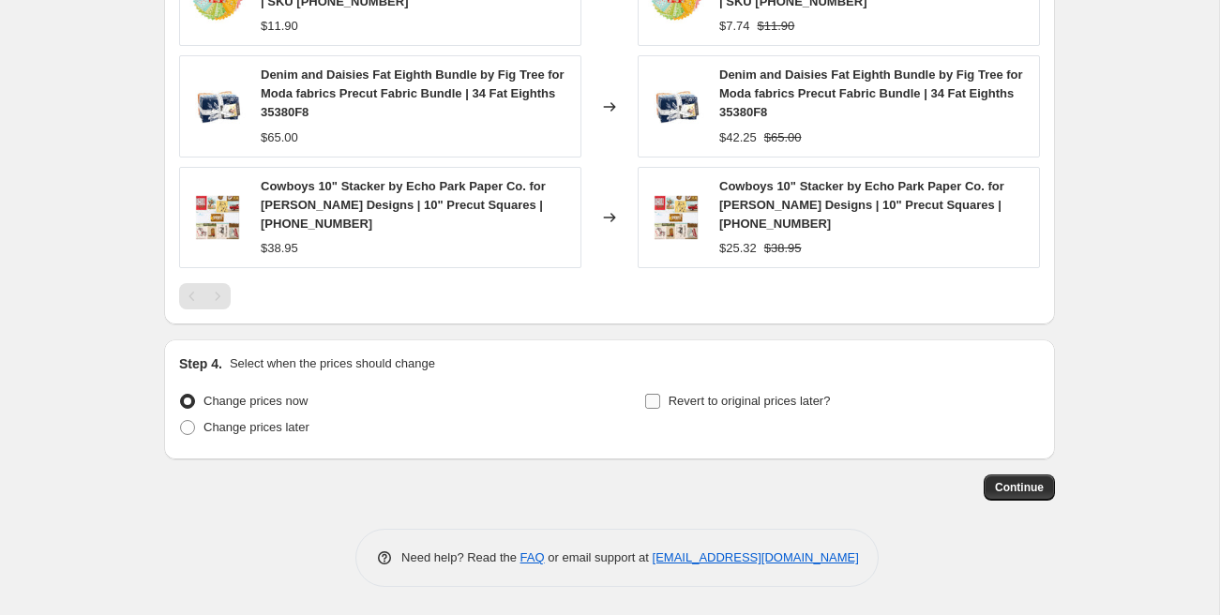
click at [664, 400] on label "Revert to original prices later?" at bounding box center [737, 401] width 187 height 26
click at [660, 400] on input "Revert to original prices later?" at bounding box center [652, 401] width 15 height 15
checkbox input "true"
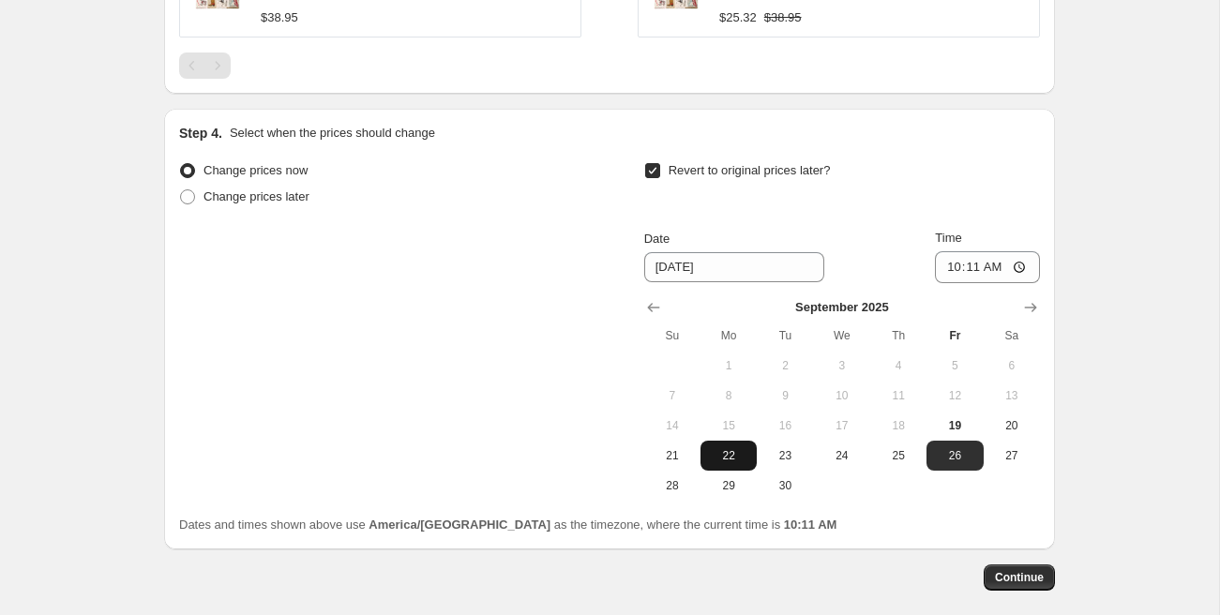
scroll to position [1567, 0]
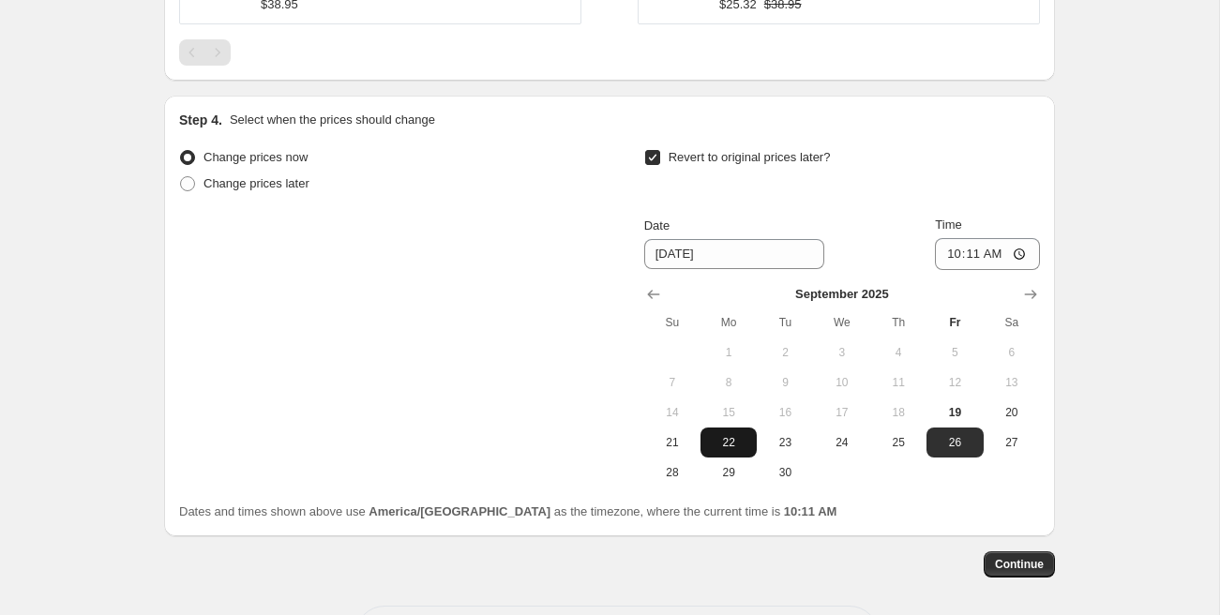
drag, startPoint x: 722, startPoint y: 441, endPoint x: 732, endPoint y: 434, distance: 12.2
click at [723, 440] on span "22" at bounding box center [728, 442] width 41 height 15
type input "[DATE]"
click at [961, 250] on input "10:11" at bounding box center [987, 254] width 105 height 32
click at [950, 255] on input "10:11" at bounding box center [987, 254] width 105 height 32
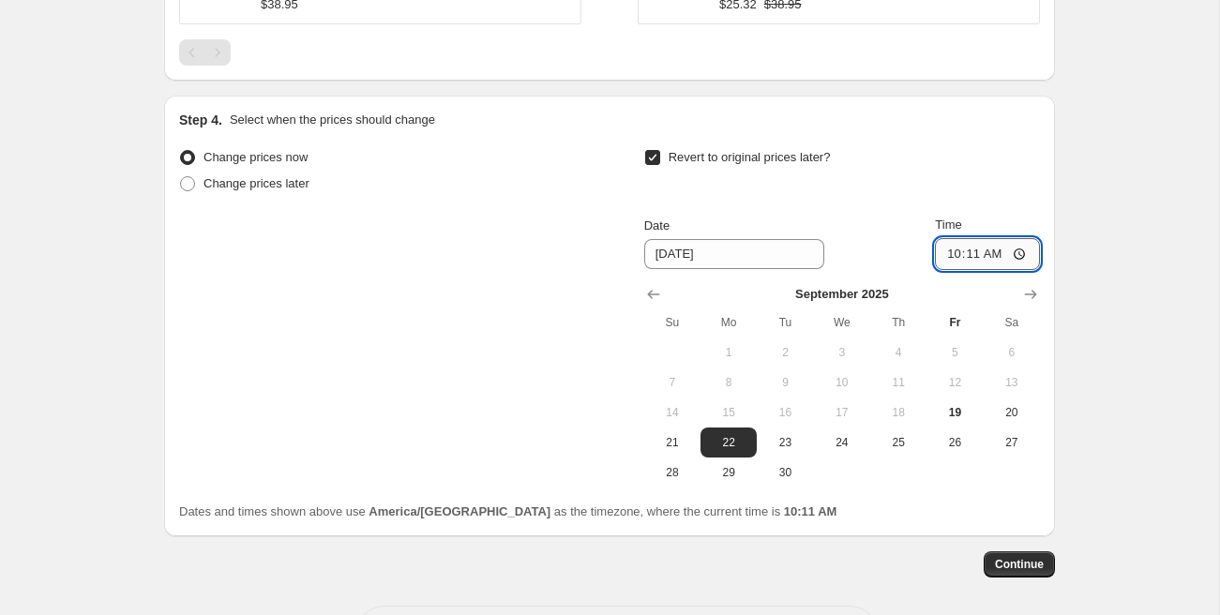
click at [950, 255] on input "10:11" at bounding box center [987, 254] width 105 height 32
type input "00:00"
click at [1039, 563] on span "Continue" at bounding box center [1019, 564] width 49 height 15
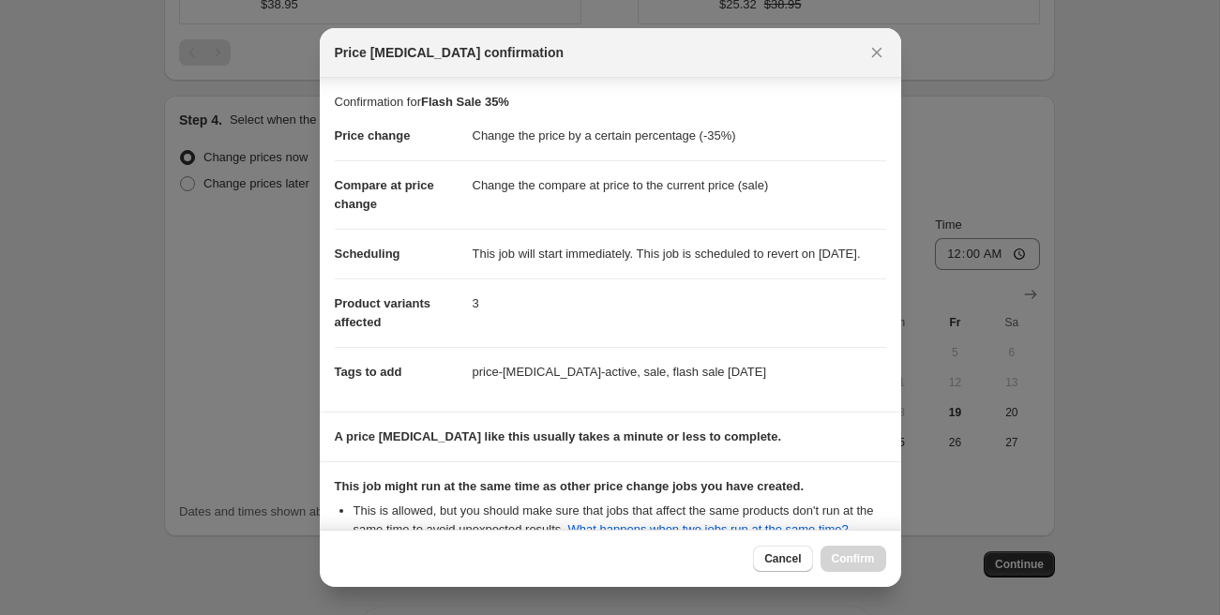
scroll to position [262, 0]
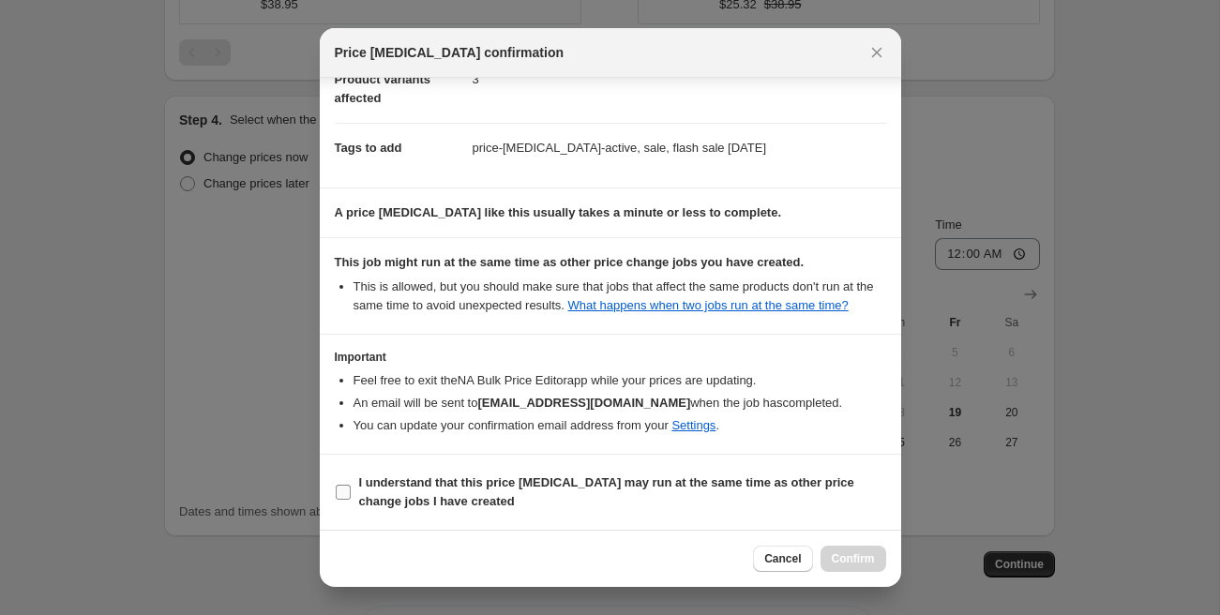
click at [409, 487] on b "I understand that this price [MEDICAL_DATA] may run at the same time as other p…" at bounding box center [606, 491] width 495 height 33
click at [351, 487] on input "I understand that this price [MEDICAL_DATA] may run at the same time as other p…" at bounding box center [343, 492] width 15 height 15
checkbox input "true"
drag, startPoint x: 851, startPoint y: 553, endPoint x: 827, endPoint y: 541, distance: 27.3
click at [850, 553] on span "Confirm" at bounding box center [853, 558] width 43 height 15
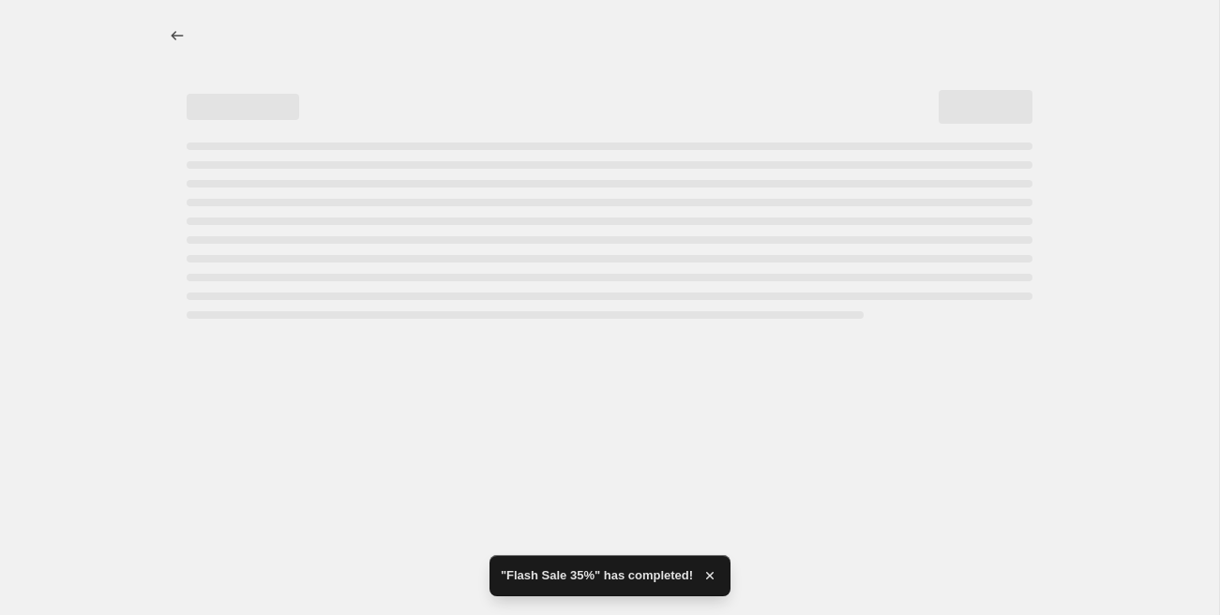
select select "percentage"
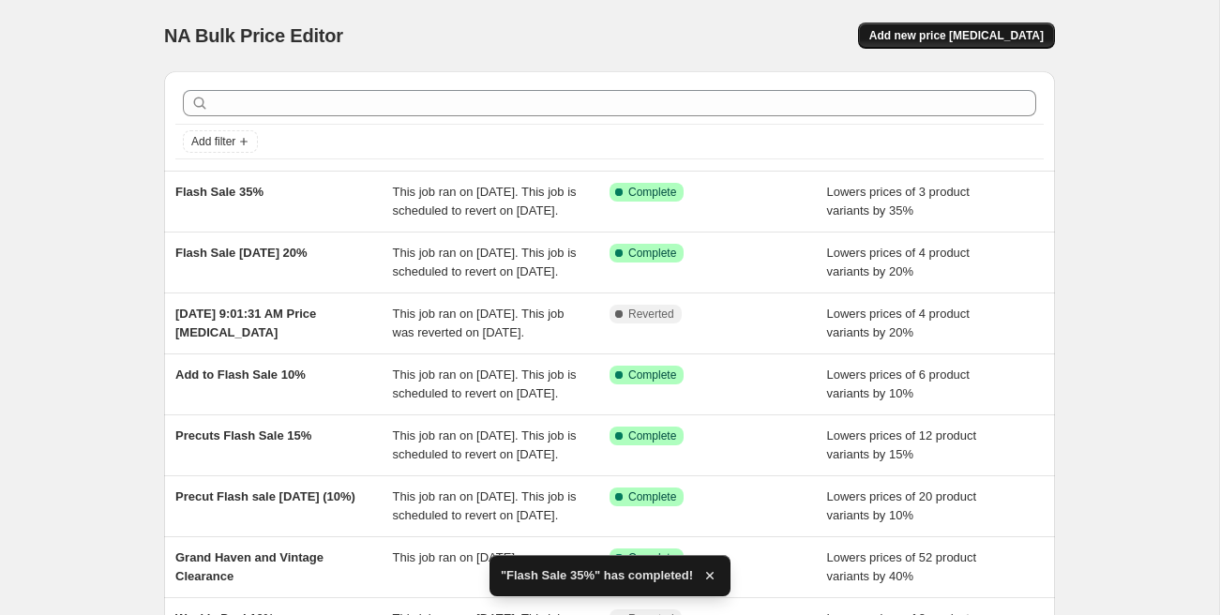
click at [931, 41] on span "Add new price [MEDICAL_DATA]" at bounding box center [956, 35] width 174 height 15
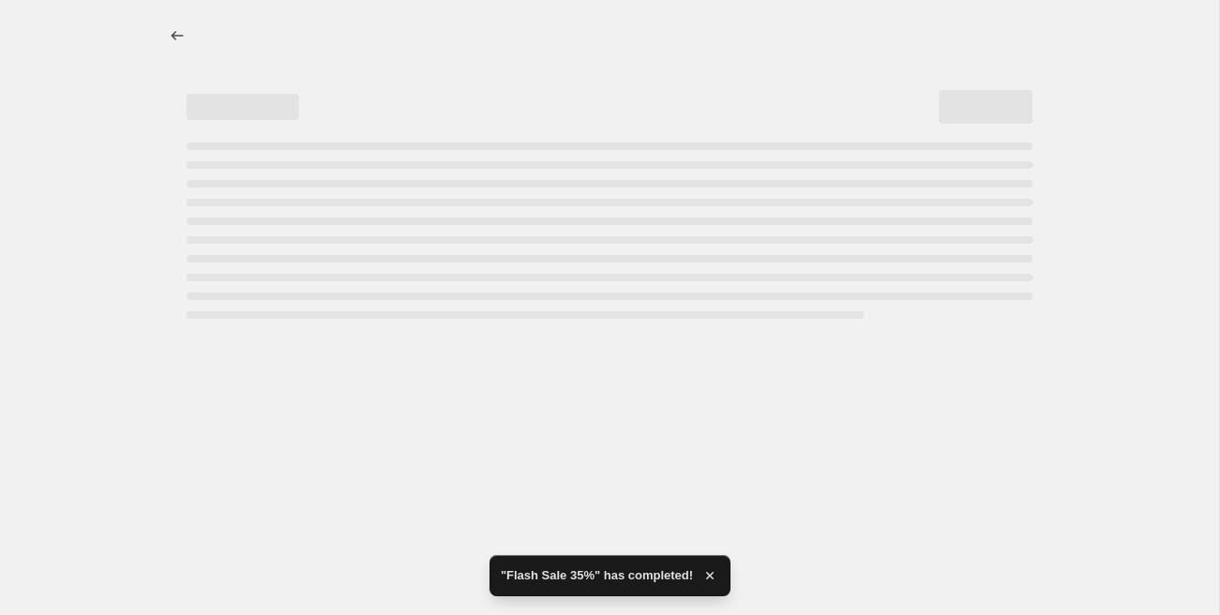
select select "percentage"
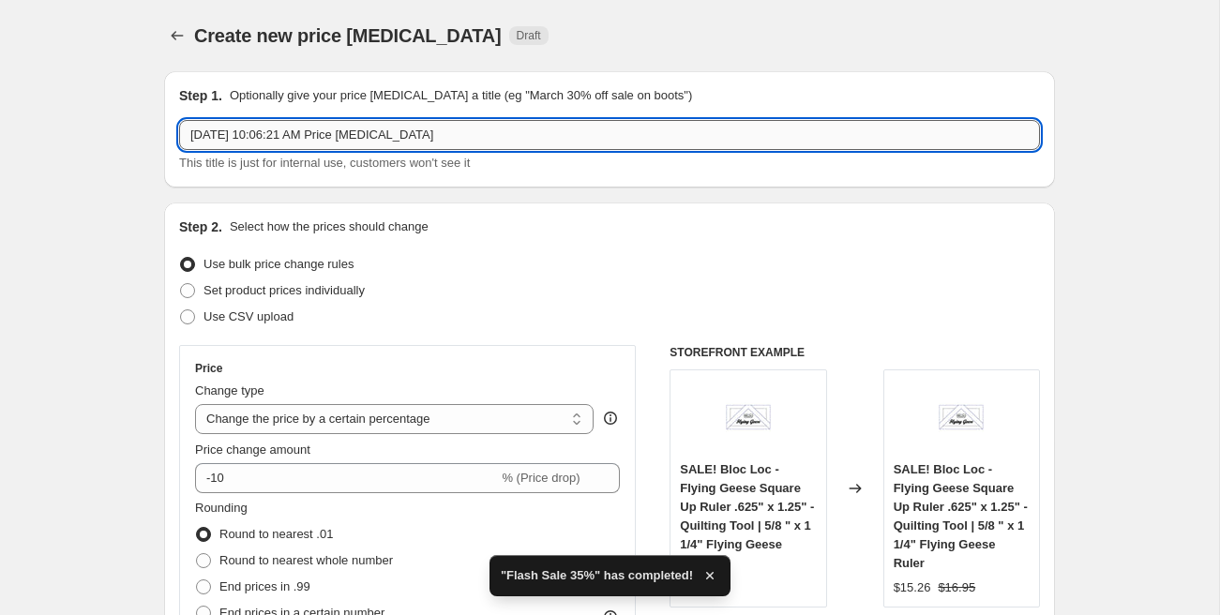
click at [307, 138] on input "Sep 19, 2025, 10:06:21 AM Price change job" at bounding box center [609, 135] width 861 height 30
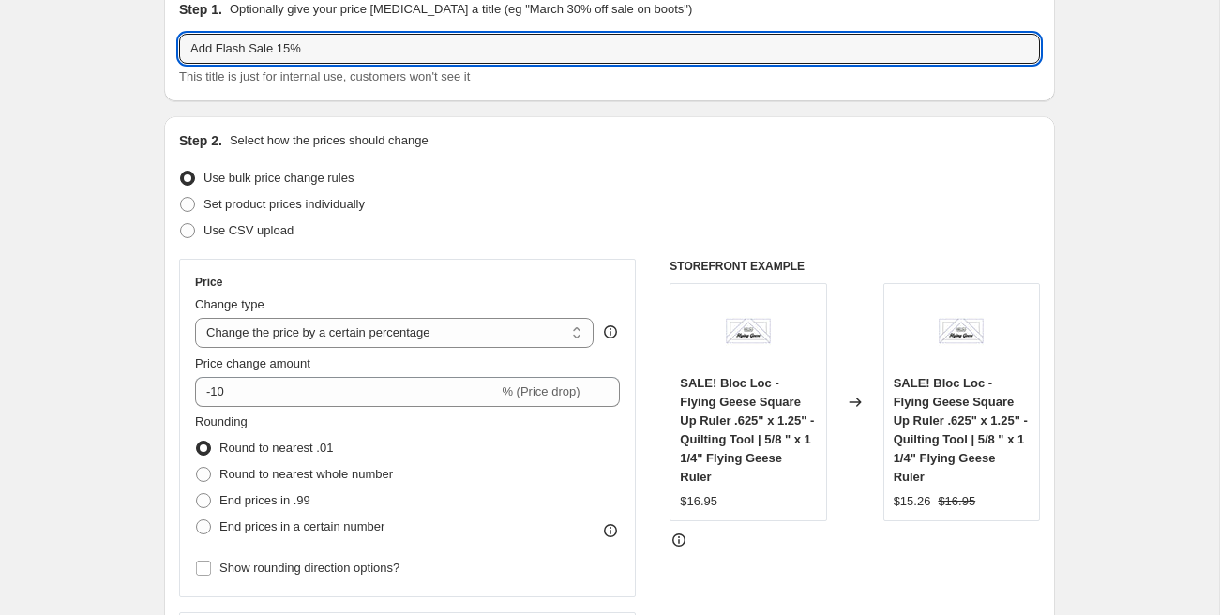
scroll to position [128, 0]
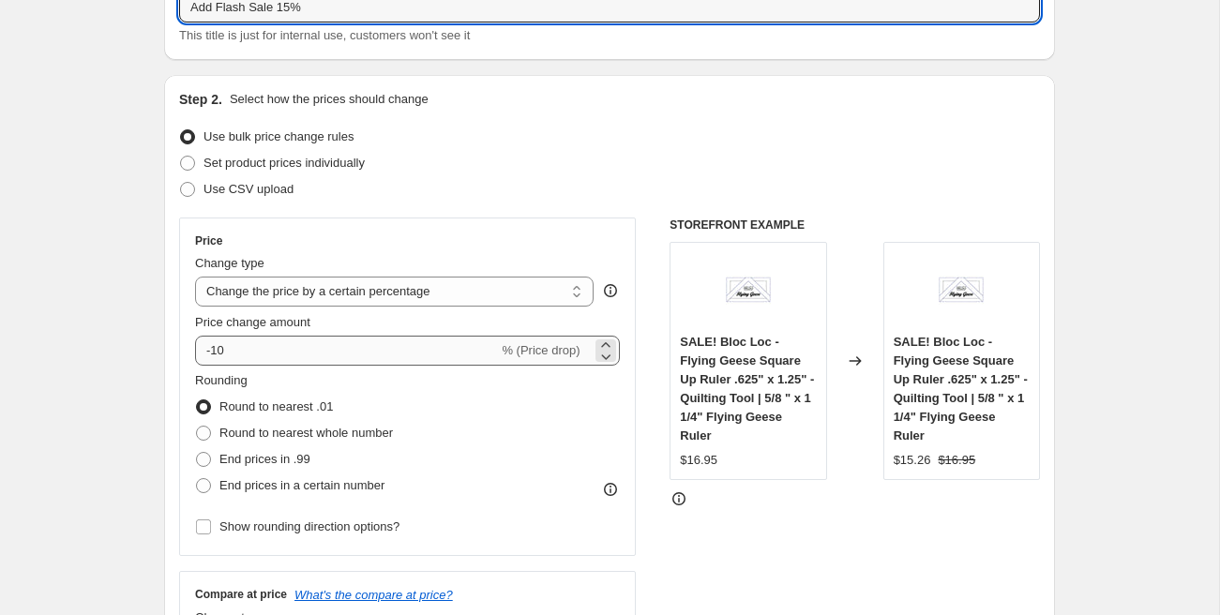
type input "Add Flash Sale 15%"
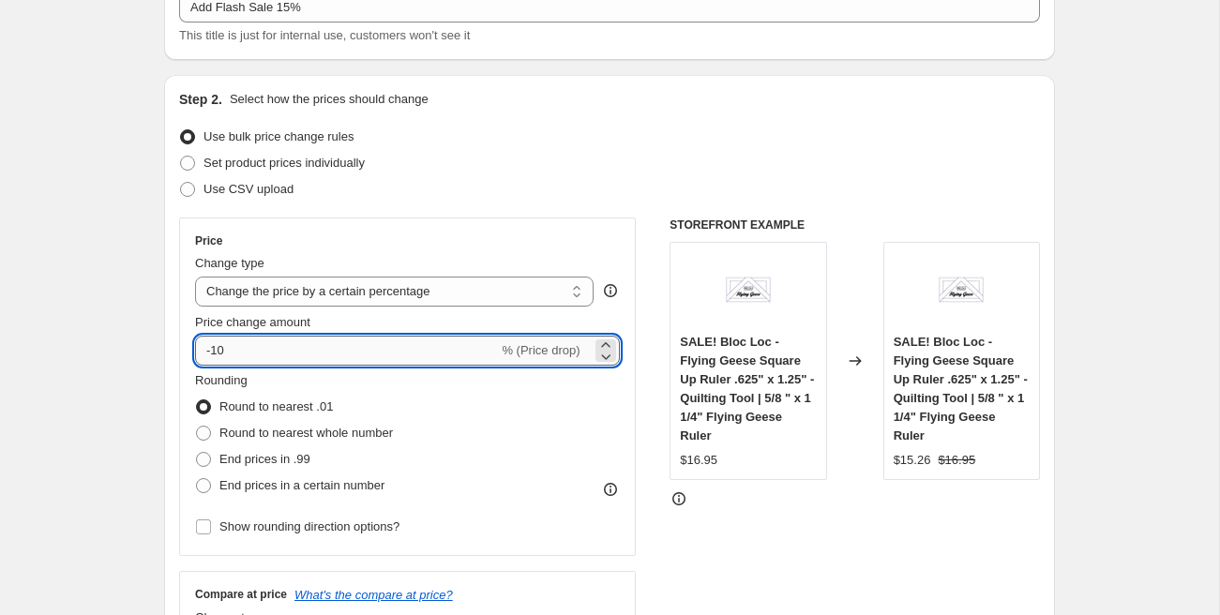
click at [219, 354] on input "-10" at bounding box center [346, 351] width 303 height 30
type input "-15"
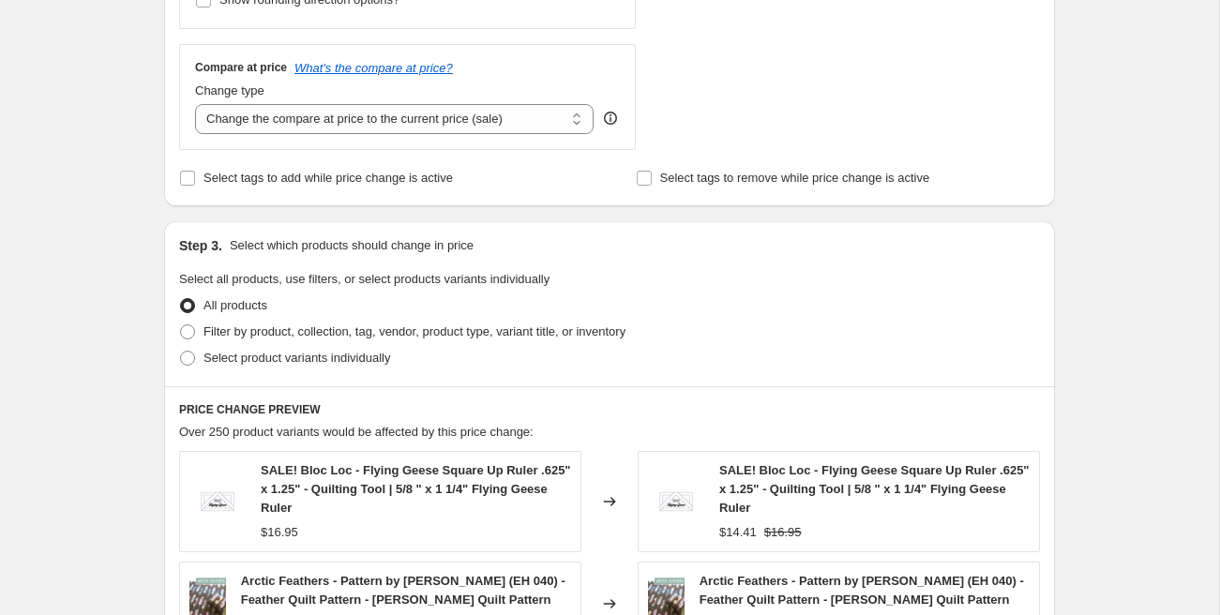
scroll to position [657, 0]
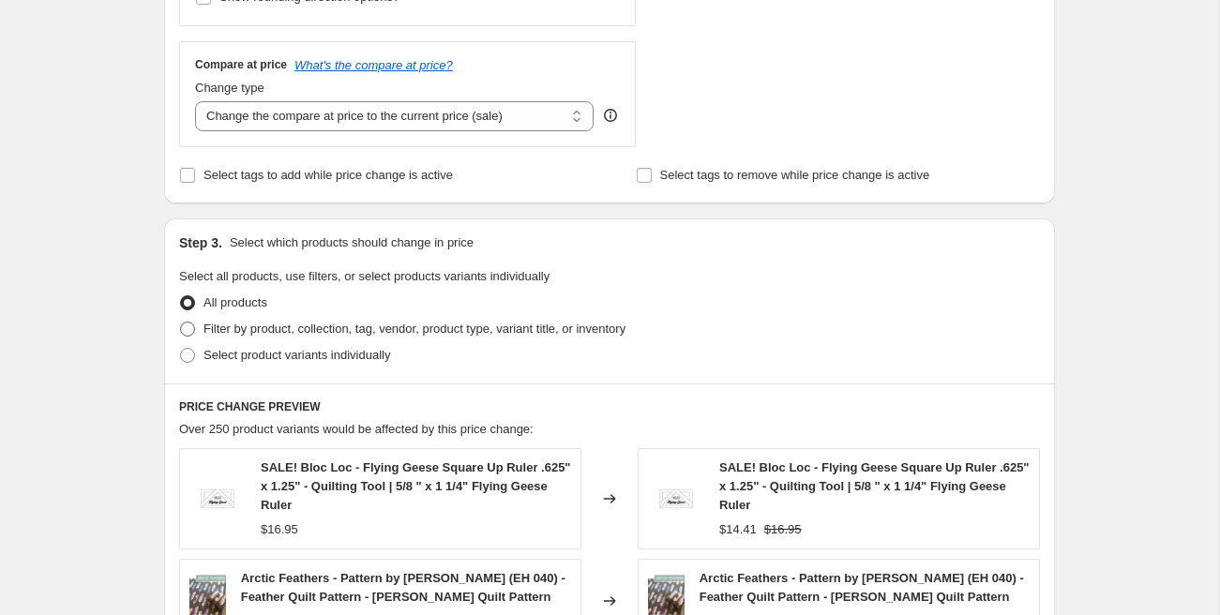
click at [188, 329] on span at bounding box center [187, 329] width 15 height 15
click at [181, 323] on input "Filter by product, collection, tag, vendor, product type, variant title, or inv…" at bounding box center [180, 322] width 1 height 1
radio input "true"
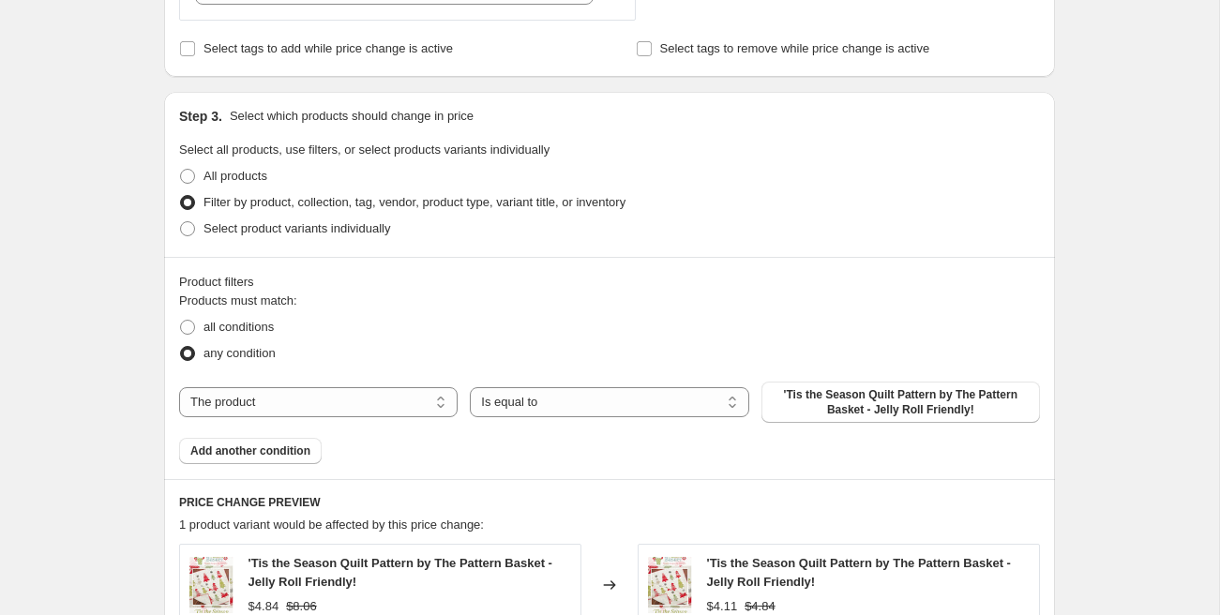
scroll to position [815, 0]
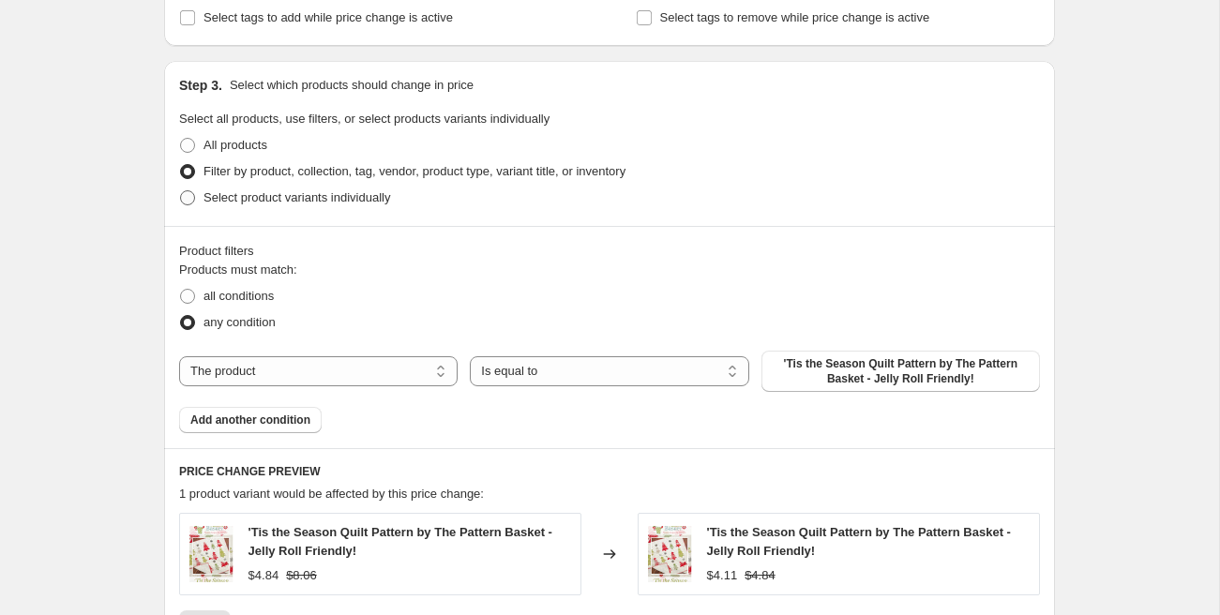
click at [250, 202] on span "Select product variants individually" at bounding box center [296, 197] width 187 height 14
click at [181, 191] on input "Select product variants individually" at bounding box center [180, 190] width 1 height 1
radio input "true"
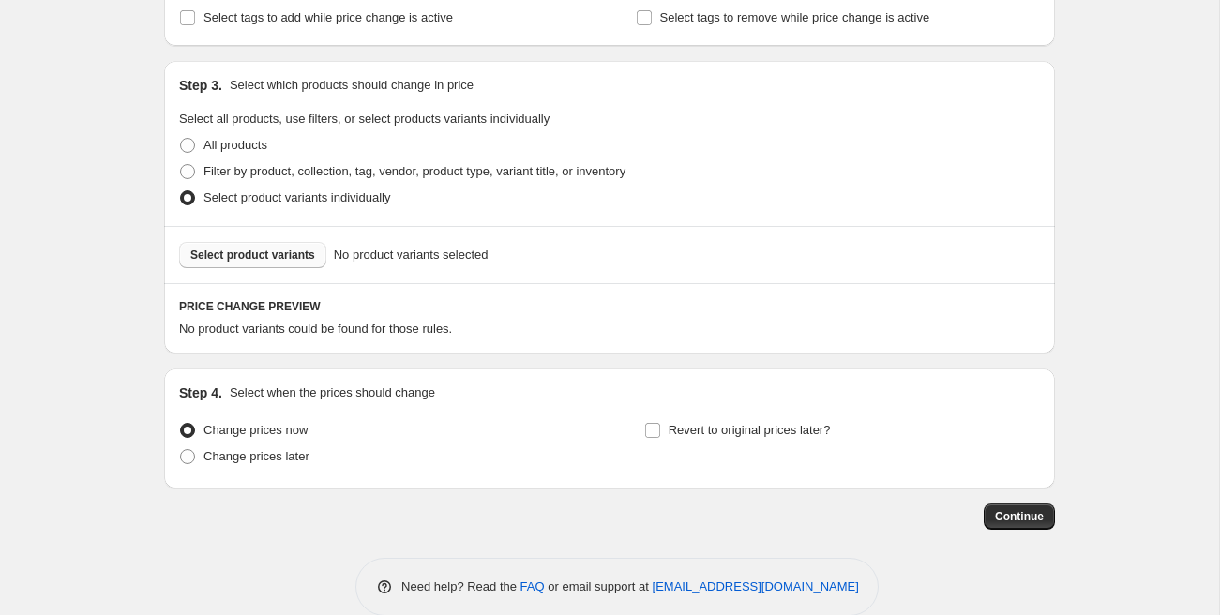
click at [254, 248] on span "Select product variants" at bounding box center [252, 255] width 125 height 15
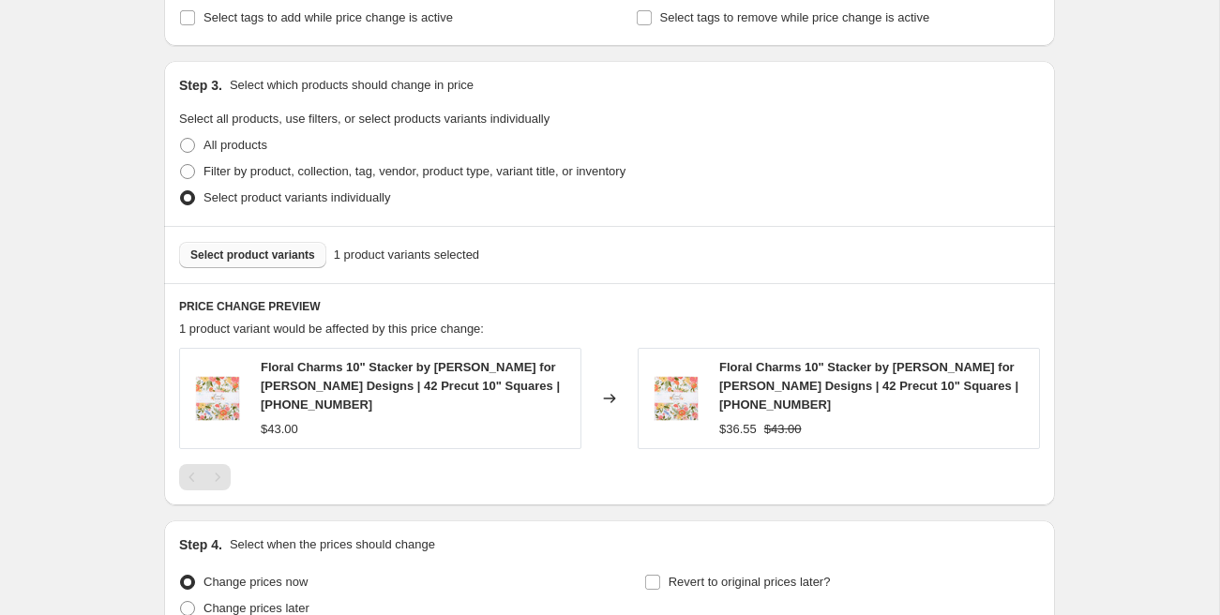
click at [288, 260] on span "Select product variants" at bounding box center [252, 255] width 125 height 15
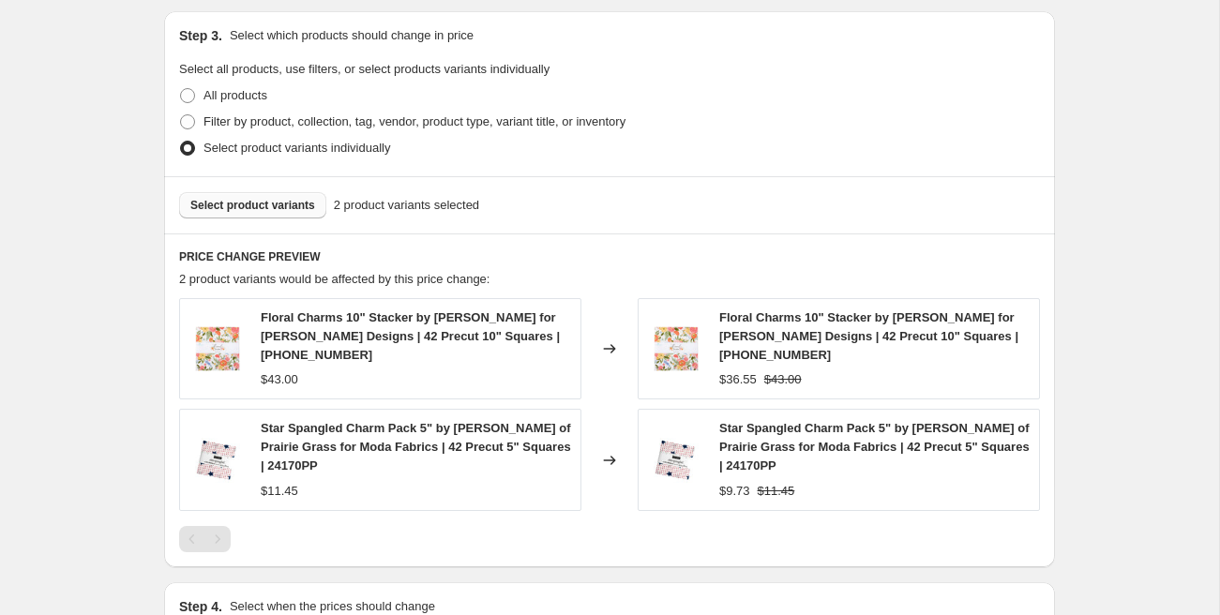
scroll to position [870, 0]
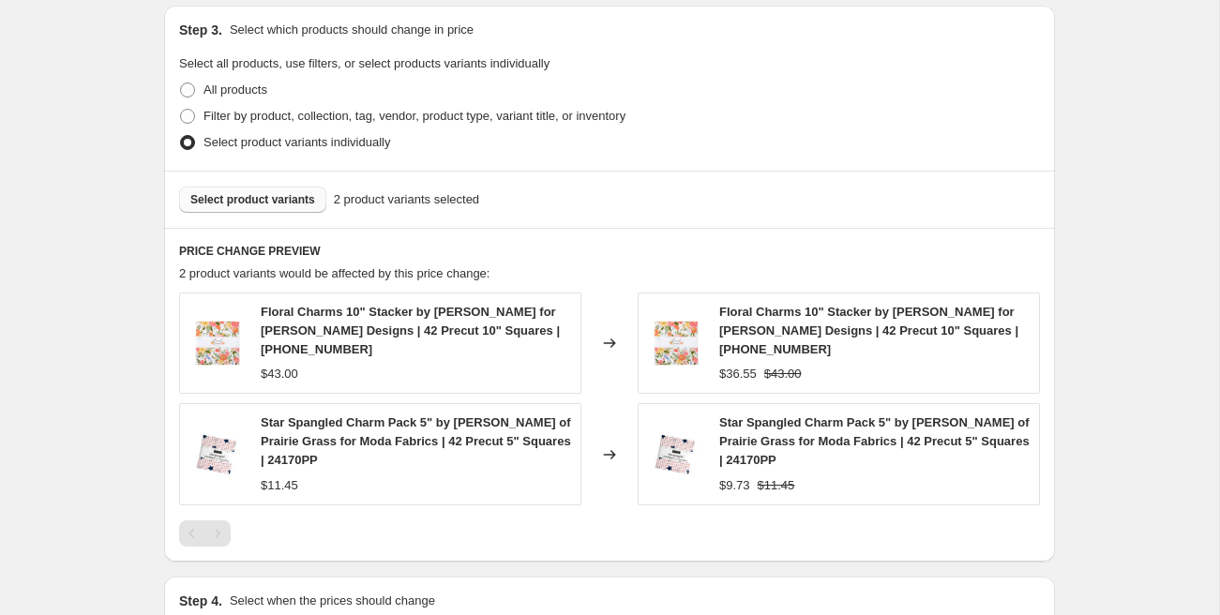
click at [242, 203] on span "Select product variants" at bounding box center [252, 199] width 125 height 15
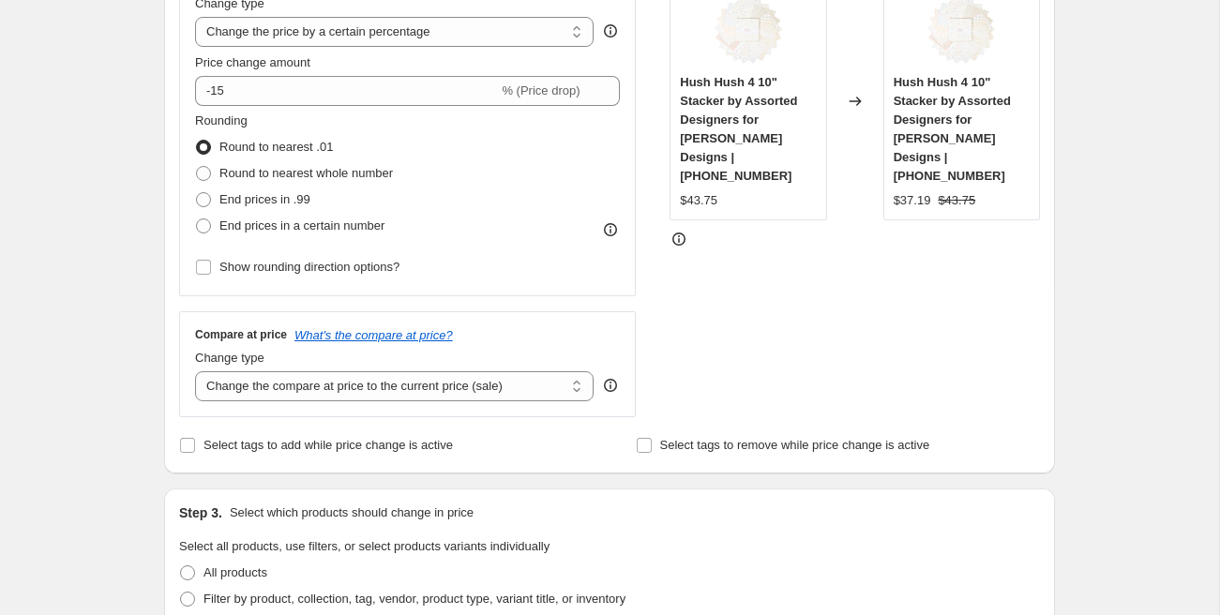
scroll to position [1199, 0]
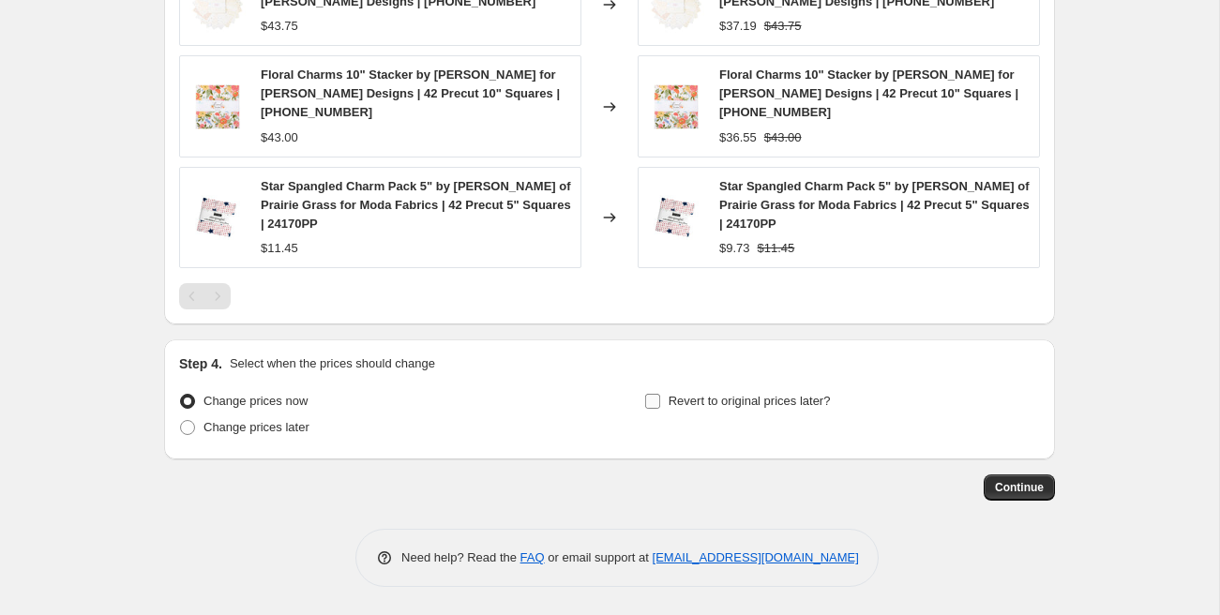
click at [659, 401] on span at bounding box center [652, 401] width 17 height 17
click at [659, 401] on input "Revert to original prices later?" at bounding box center [652, 401] width 15 height 15
checkbox input "true"
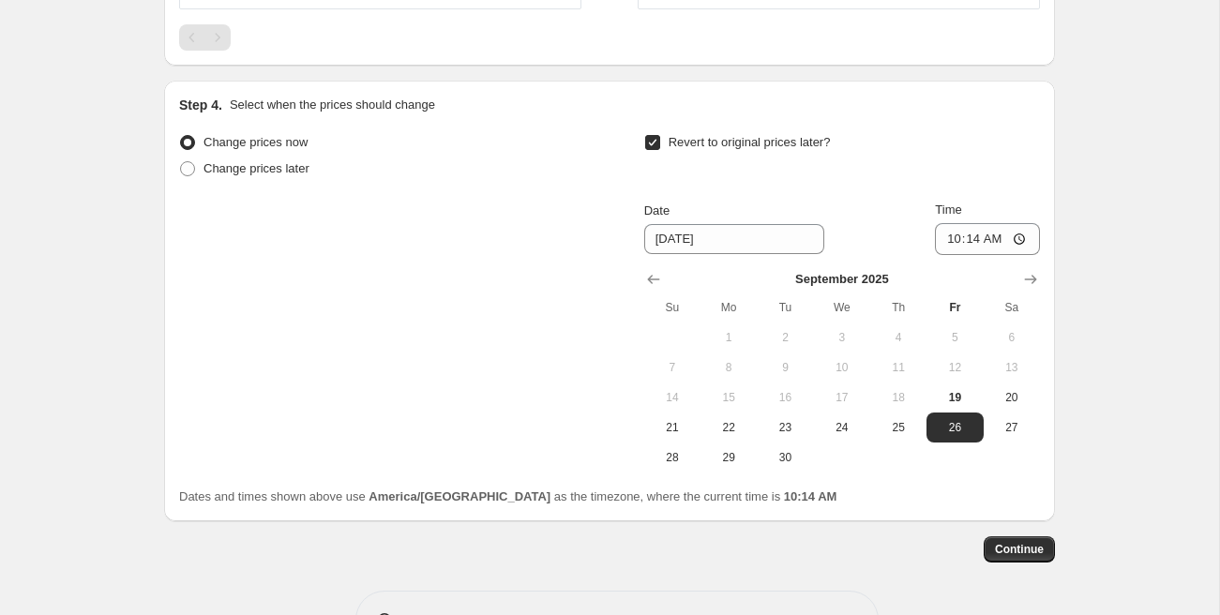
scroll to position [1465, 0]
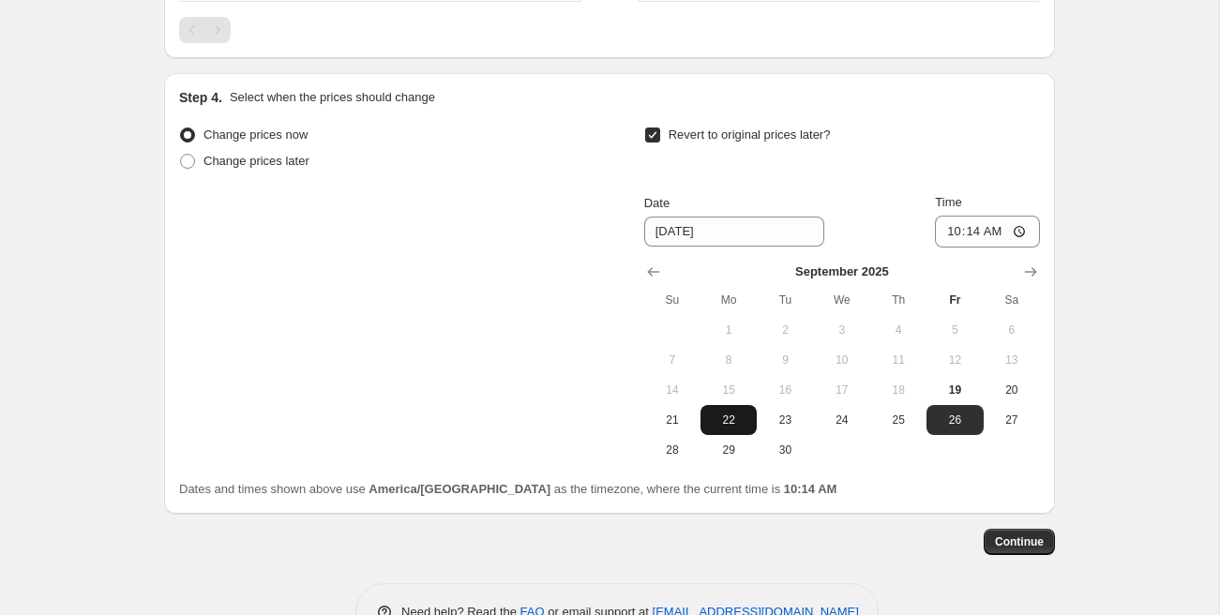
click at [728, 423] on span "22" at bounding box center [728, 420] width 41 height 15
type input "[DATE]"
click at [1012, 537] on span "Continue" at bounding box center [1019, 541] width 49 height 15
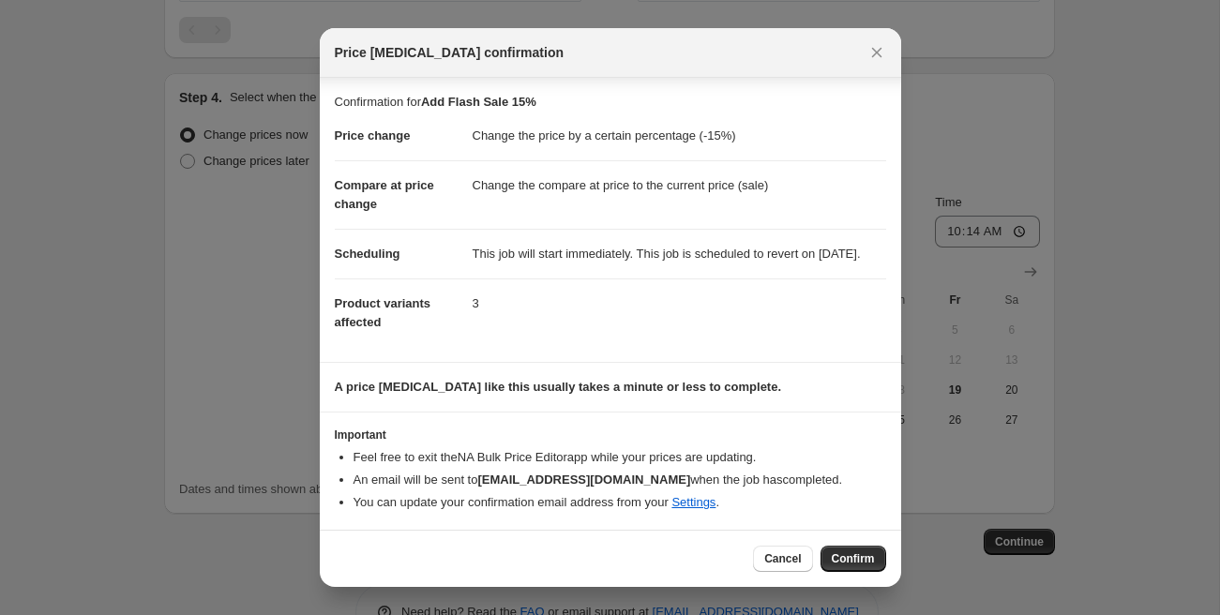
scroll to position [20, 0]
click at [787, 560] on span "Cancel" at bounding box center [782, 558] width 37 height 15
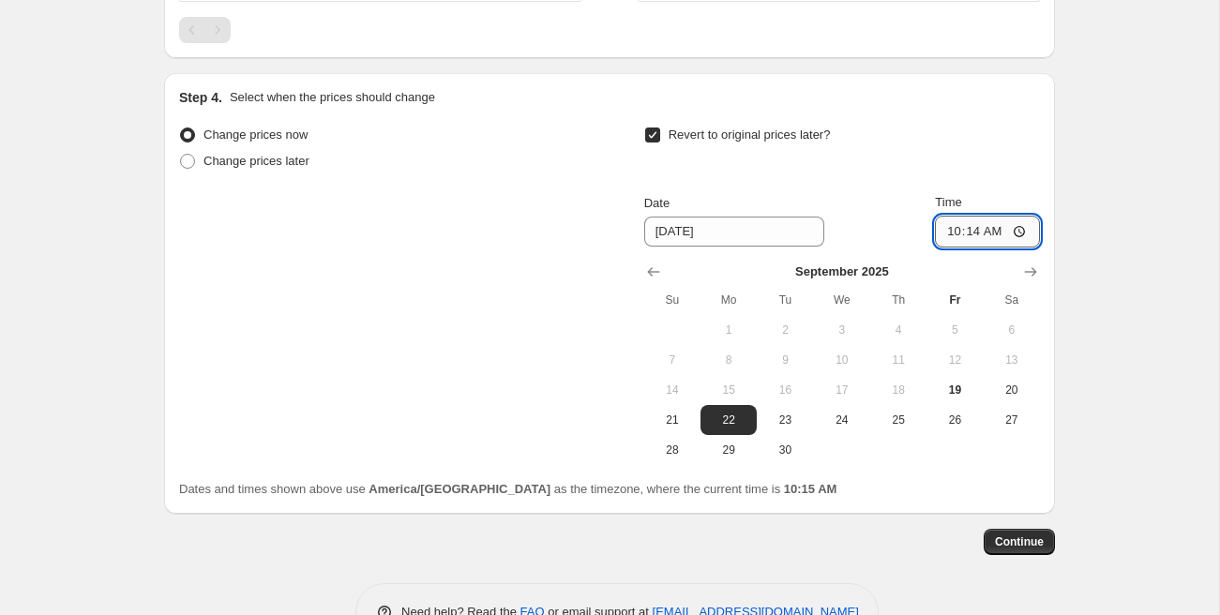
click at [948, 232] on input "10:14" at bounding box center [987, 232] width 105 height 32
type input "00:00"
click at [1003, 542] on span "Continue" at bounding box center [1019, 541] width 49 height 15
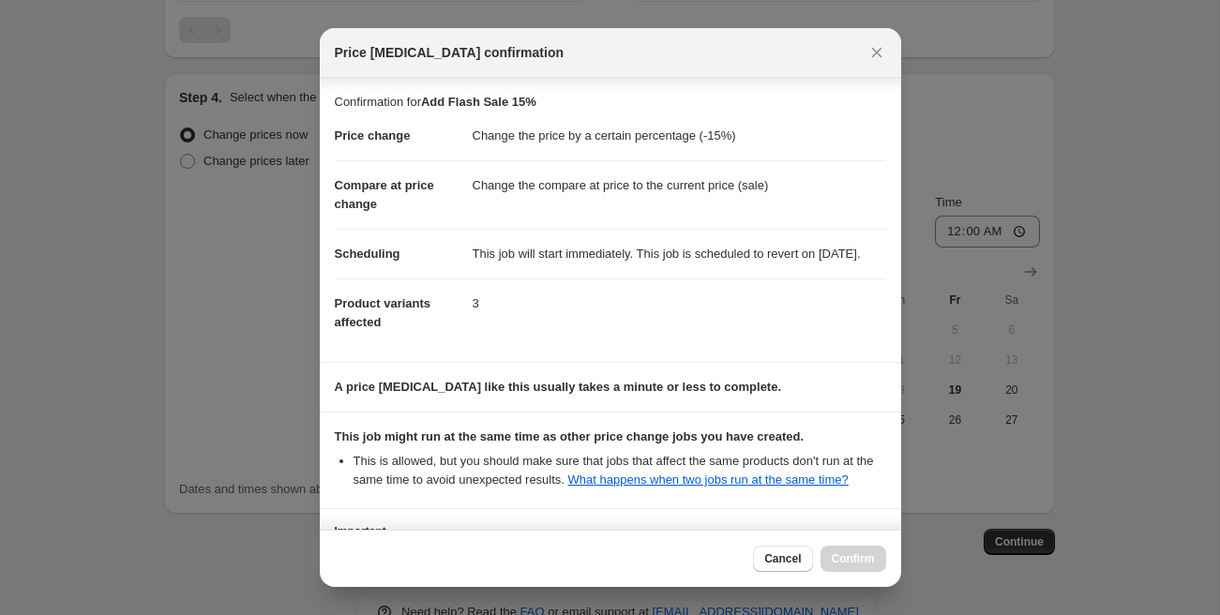
scroll to position [212, 0]
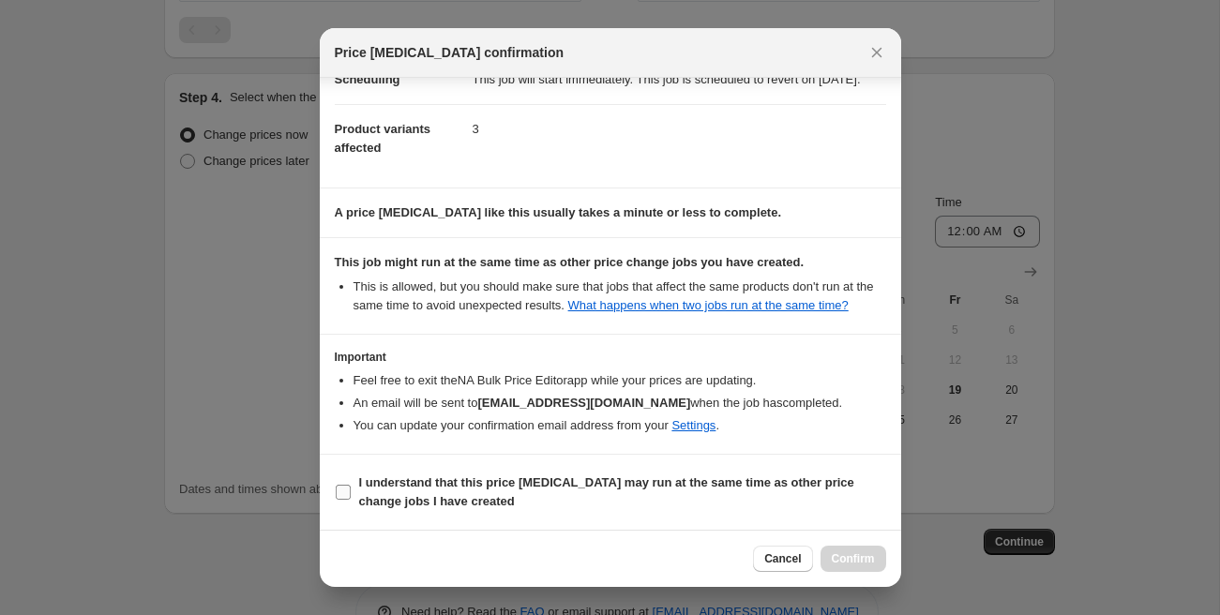
drag, startPoint x: 479, startPoint y: 490, endPoint x: 503, endPoint y: 496, distance: 25.0
click at [479, 490] on span "I understand that this price [MEDICAL_DATA] may run at the same time as other p…" at bounding box center [622, 492] width 527 height 38
click at [351, 490] on input "I understand that this price [MEDICAL_DATA] may run at the same time as other p…" at bounding box center [343, 492] width 15 height 15
checkbox input "true"
click at [840, 563] on span "Confirm" at bounding box center [853, 558] width 43 height 15
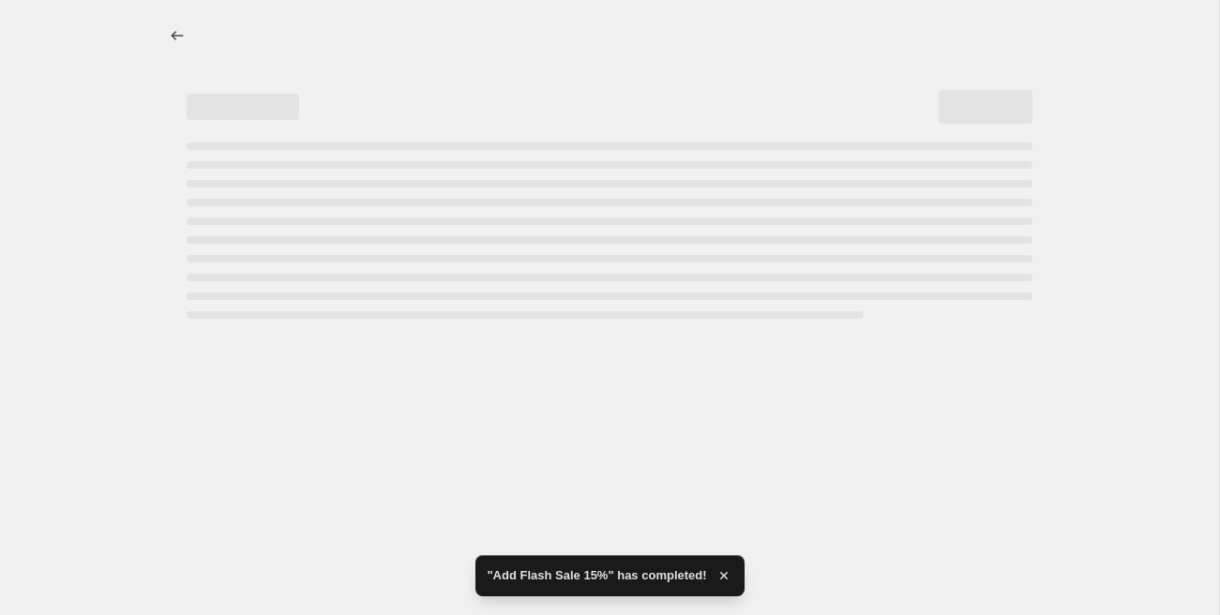
select select "percentage"
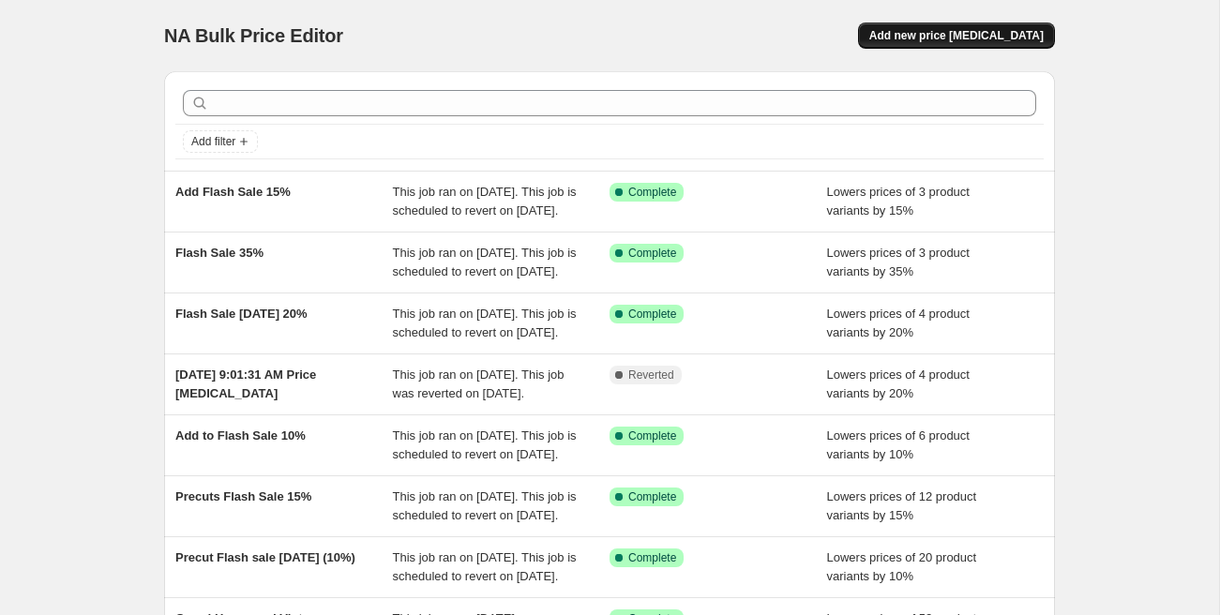
click at [971, 32] on span "Add new price [MEDICAL_DATA]" at bounding box center [956, 35] width 174 height 15
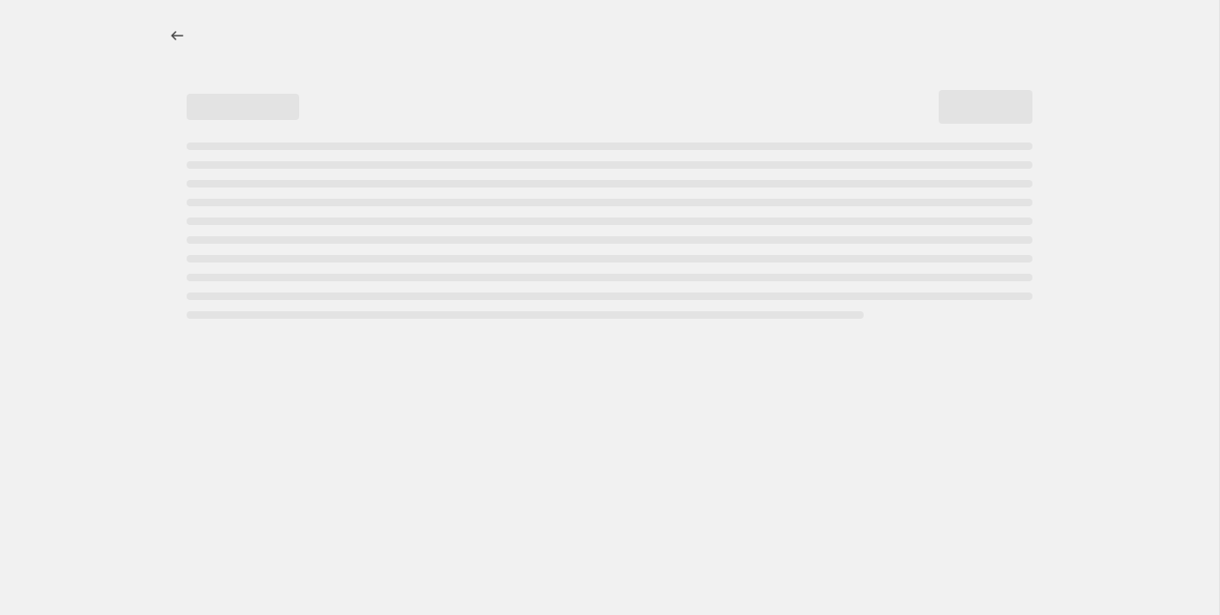
select select "percentage"
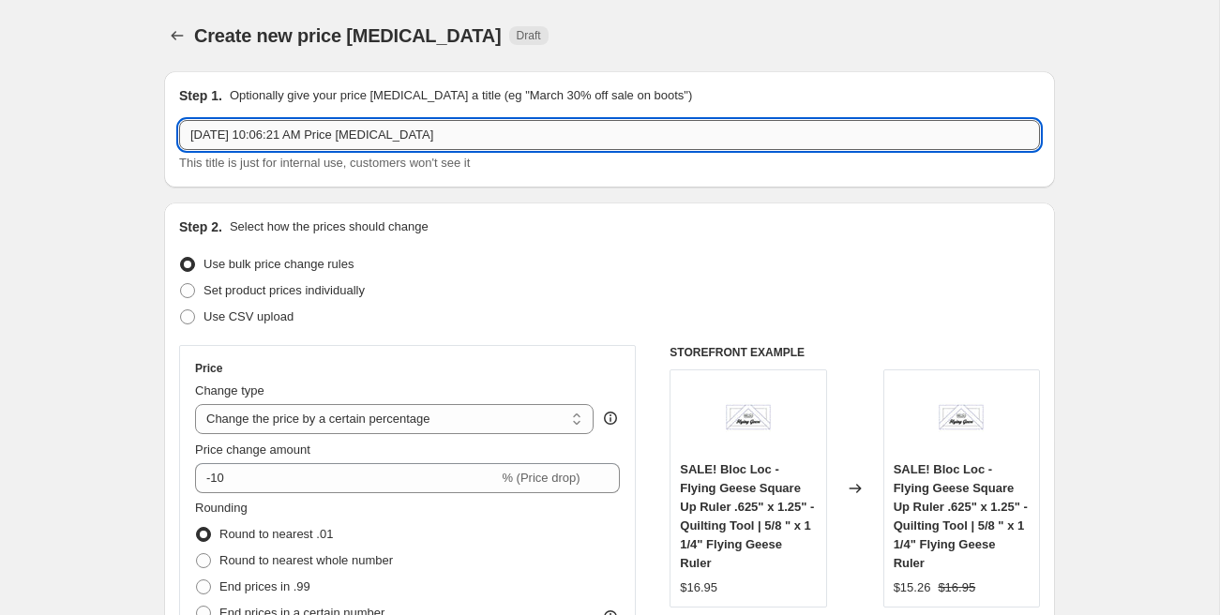
click at [289, 141] on input "Sep 19, 2025, 10:06:21 AM Price change job" at bounding box center [609, 135] width 861 height 30
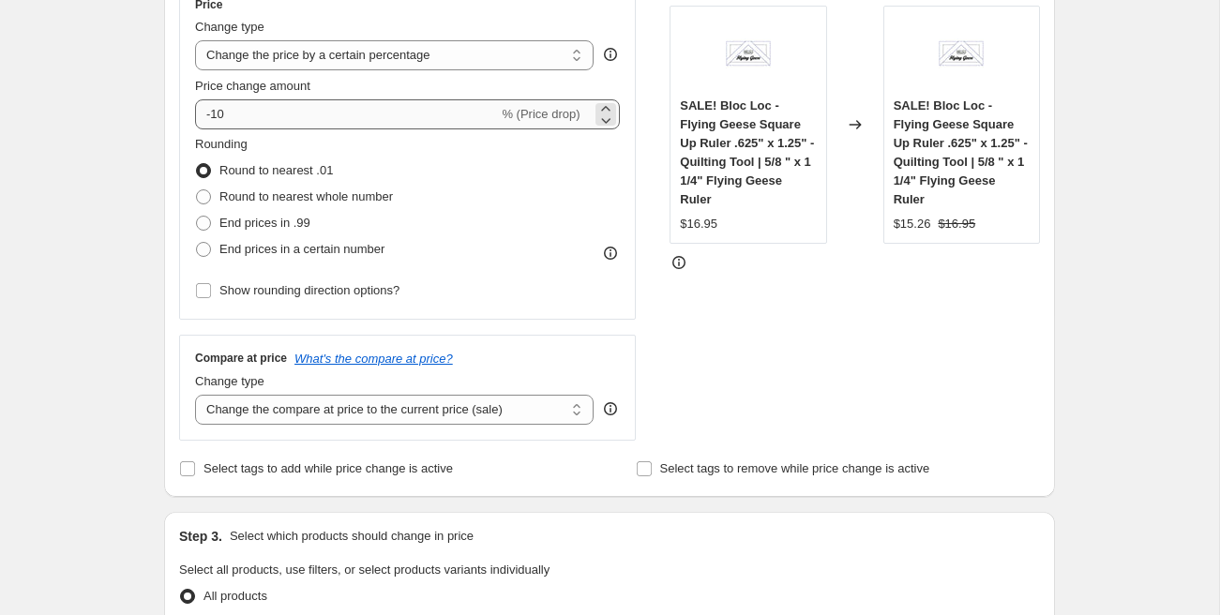
scroll to position [365, 0]
type input "Add Flash 35%"
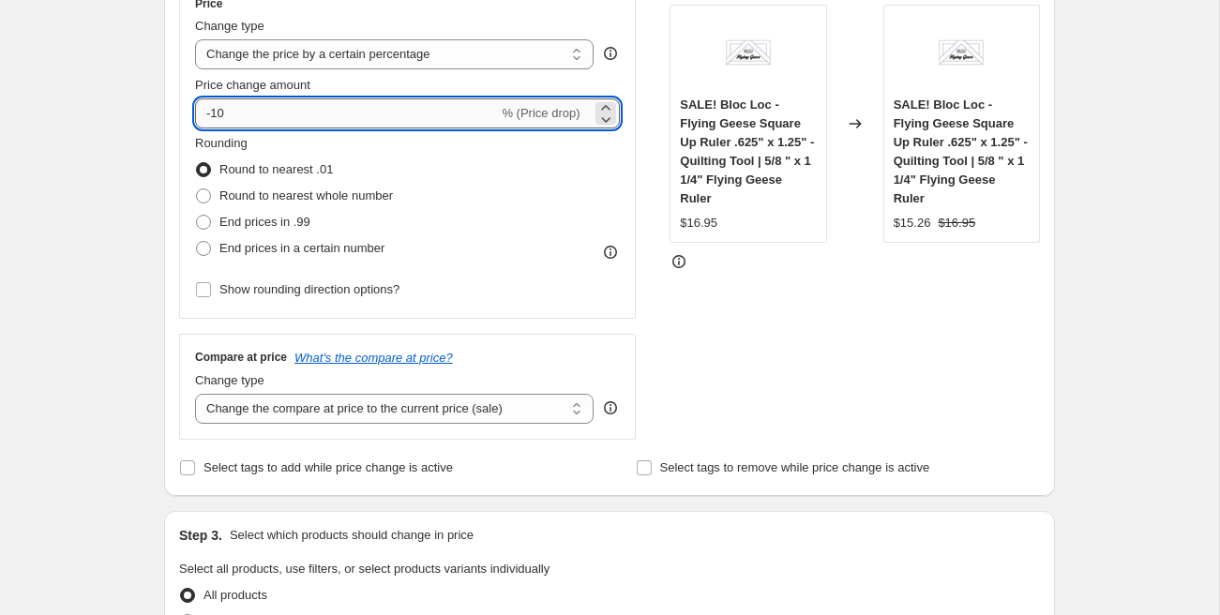
drag, startPoint x: 227, startPoint y: 117, endPoint x: 214, endPoint y: 117, distance: 13.1
click at [214, 117] on input "-10" at bounding box center [346, 113] width 303 height 30
type input "-35"
click at [159, 249] on div "Step 1. Optionally give your price change job a title (eg "March 30% off sale o…" at bounding box center [602, 565] width 906 height 1747
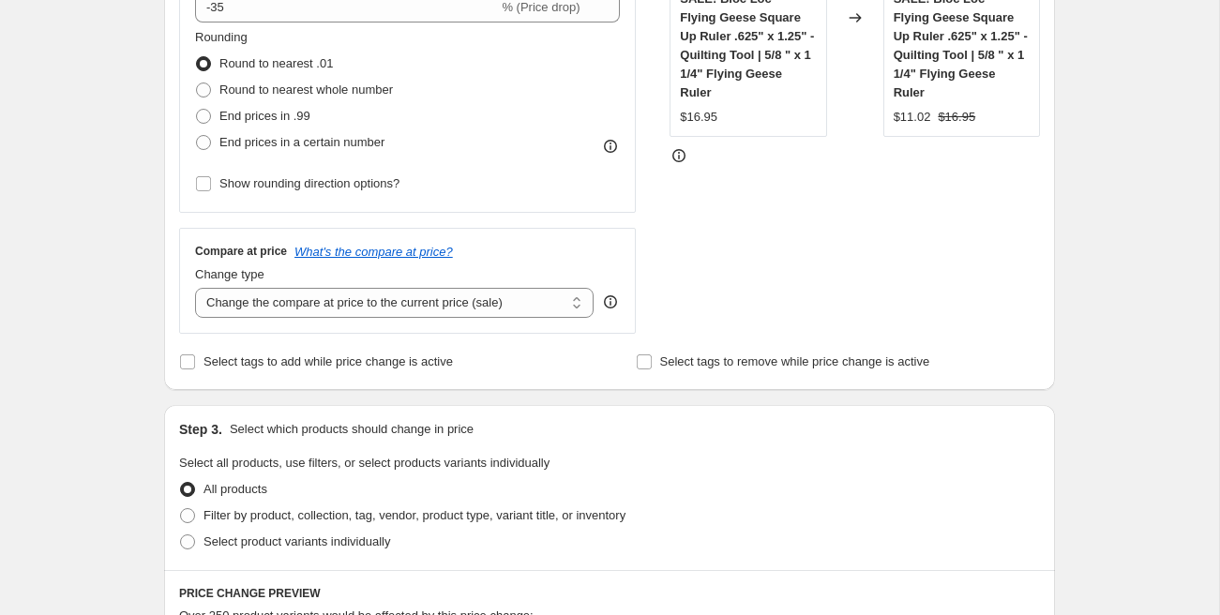
scroll to position [558, 0]
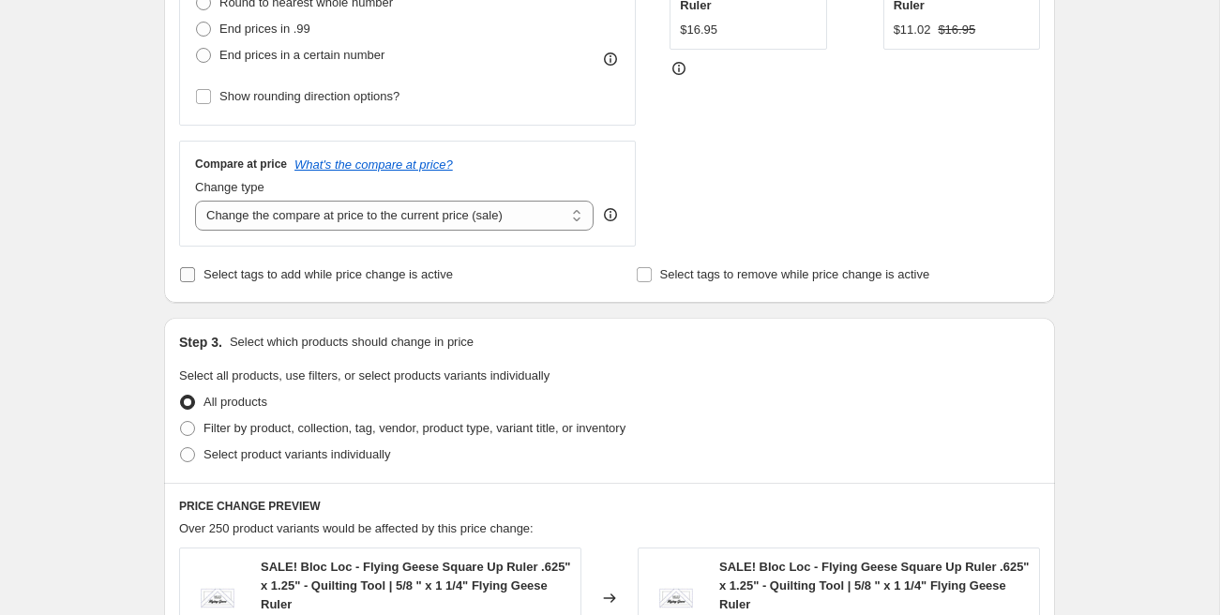
click at [187, 273] on input "Select tags to add while price change is active" at bounding box center [187, 274] width 15 height 15
checkbox input "true"
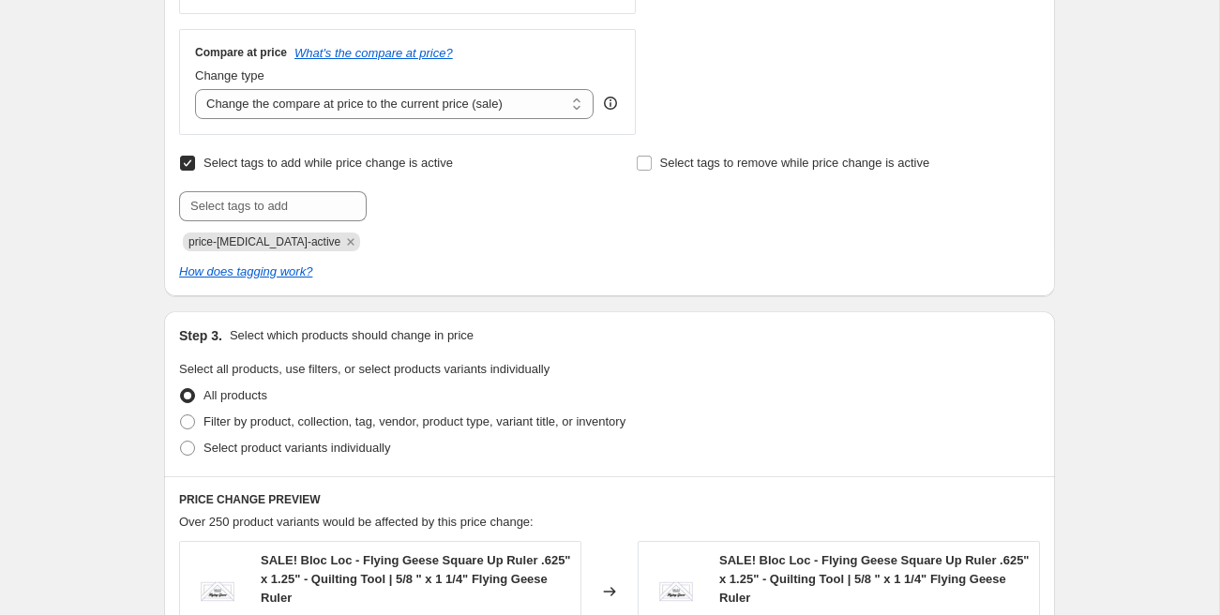
scroll to position [683, 0]
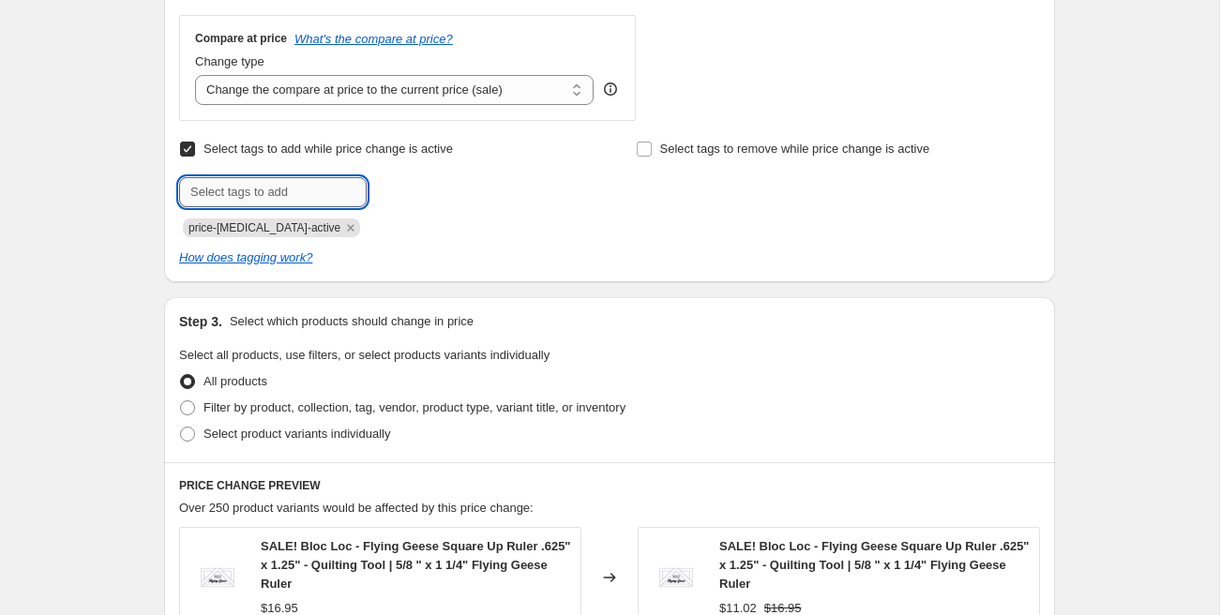
click at [235, 196] on input "text" at bounding box center [273, 192] width 188 height 30
type input "clearance"
click at [398, 196] on b "Add" at bounding box center [394, 190] width 22 height 13
click at [298, 197] on input "text" at bounding box center [273, 192] width 188 height 30
type input "sale"
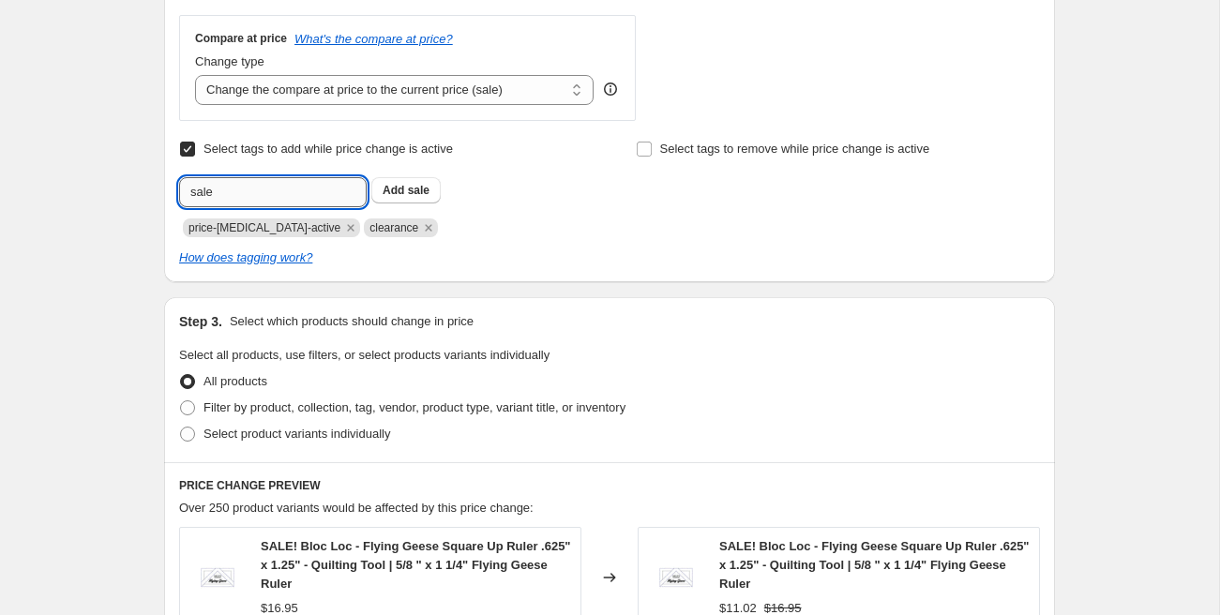
type input "flash sale Sept 19"
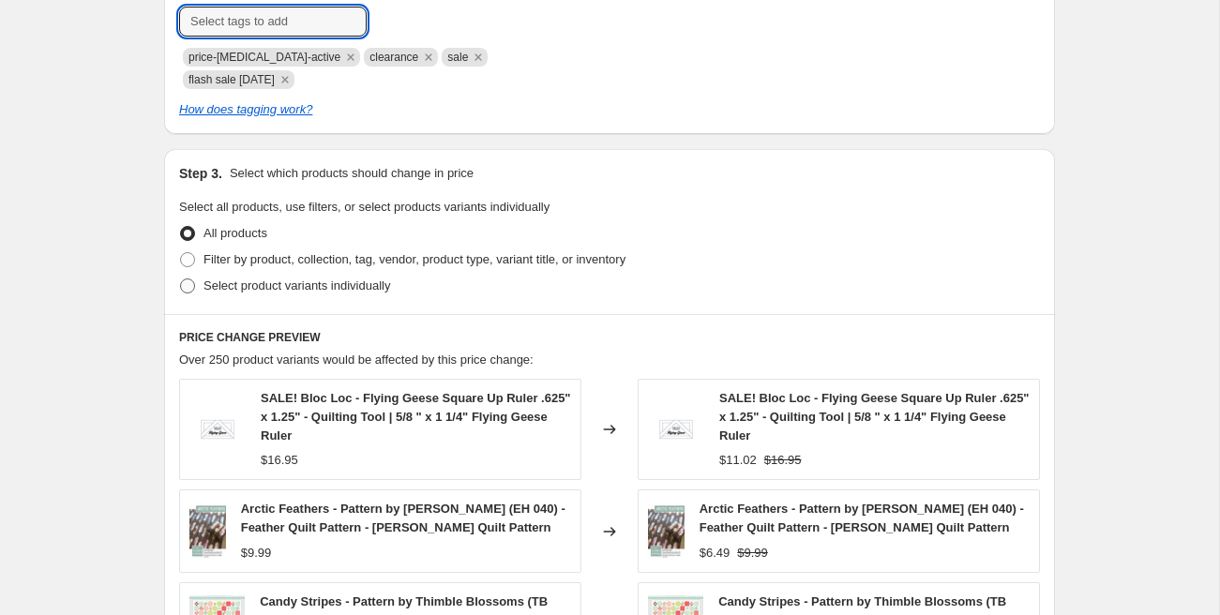
scroll to position [884, 0]
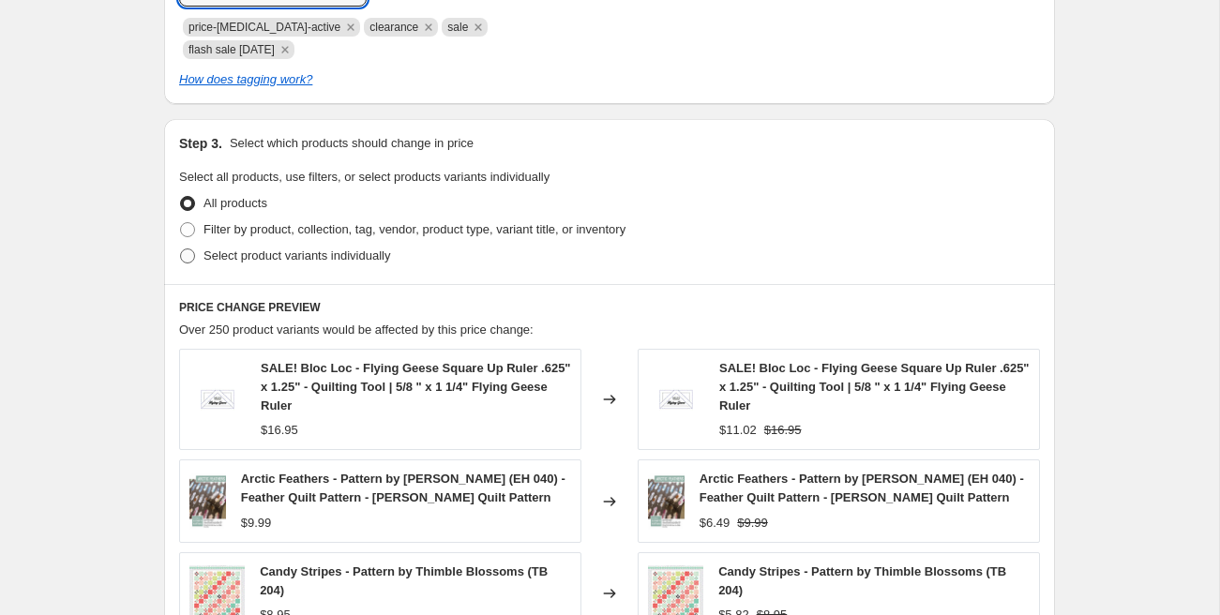
click at [317, 247] on span "Select product variants individually" at bounding box center [296, 256] width 187 height 19
click at [181, 248] on input "Select product variants individually" at bounding box center [180, 248] width 1 height 1
radio input "true"
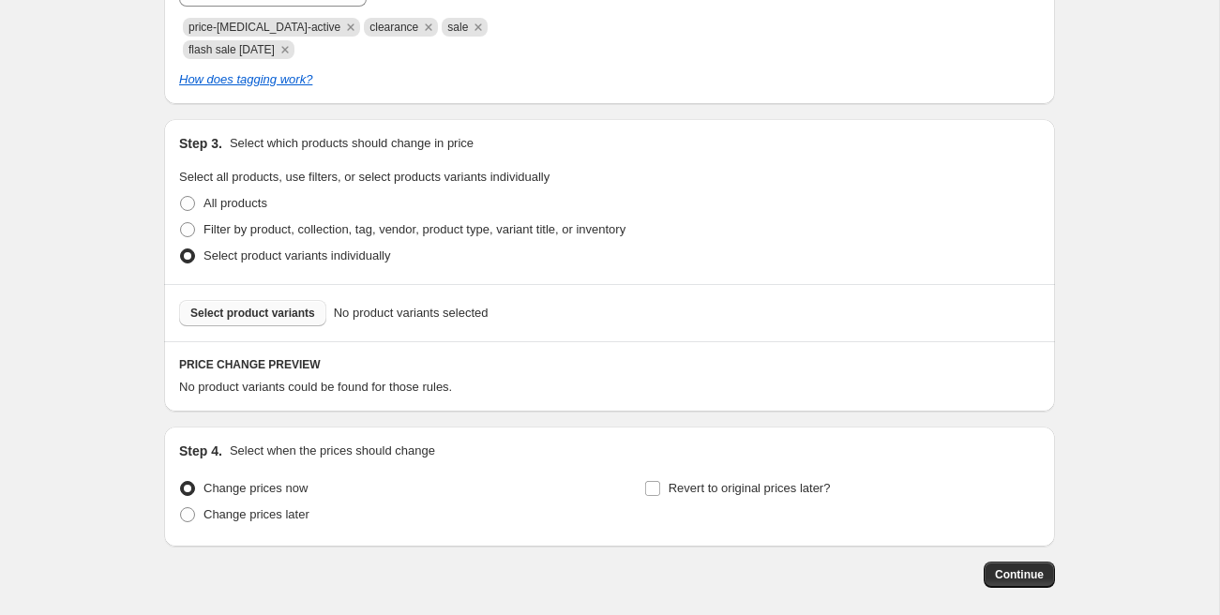
click at [279, 314] on span "Select product variants" at bounding box center [252, 313] width 125 height 15
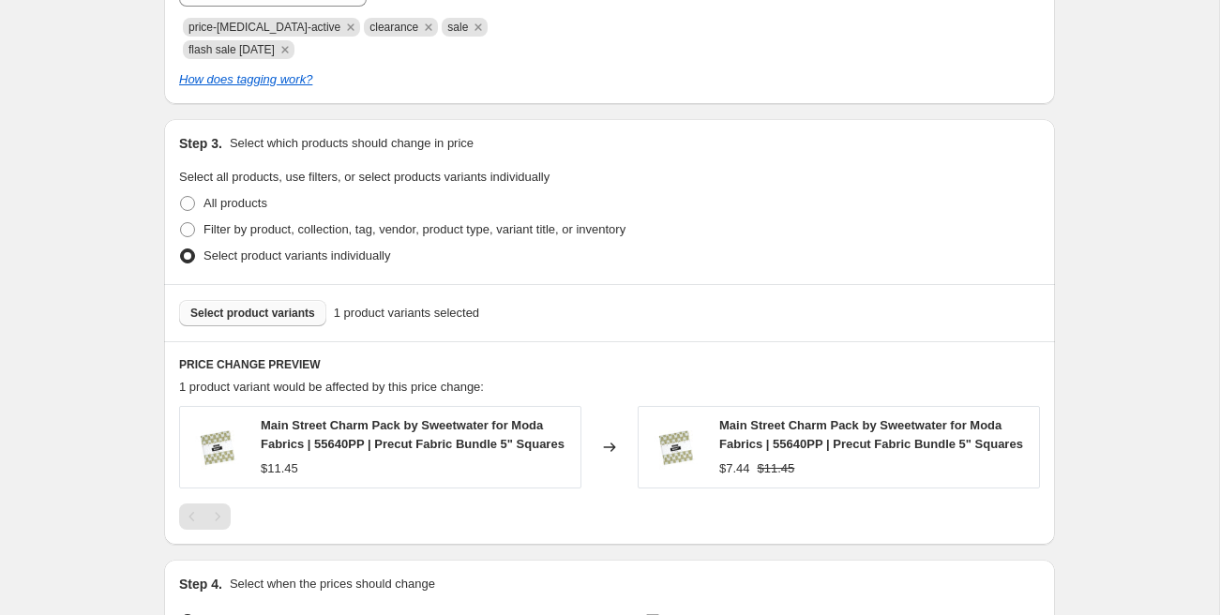
scroll to position [1123, 0]
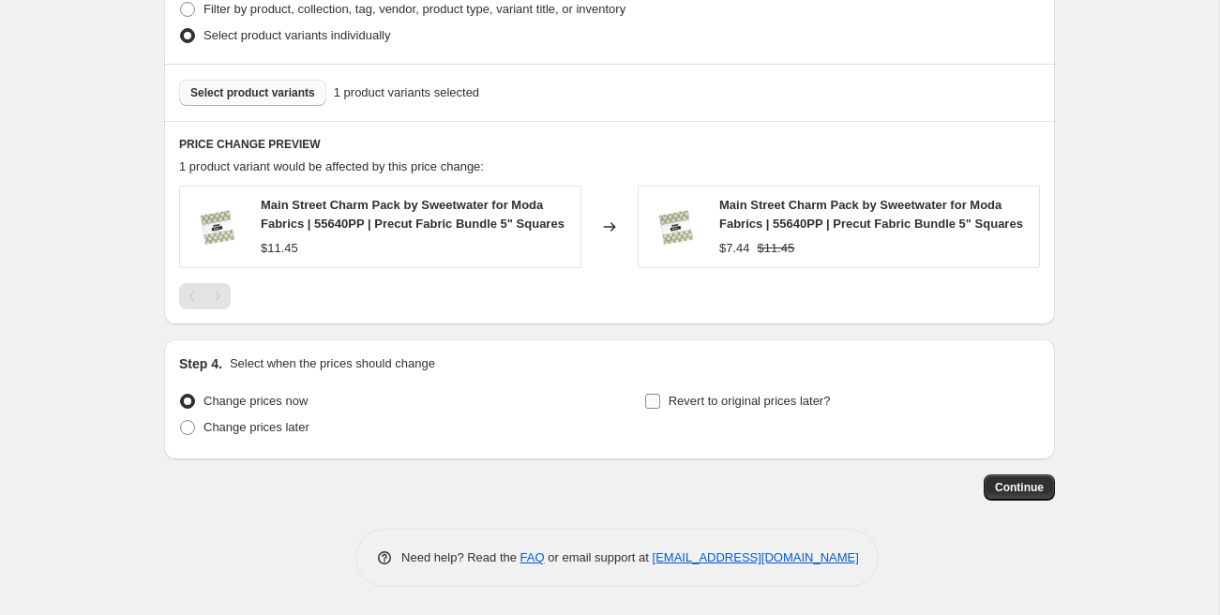
click at [676, 408] on span "Revert to original prices later?" at bounding box center [749, 401] width 162 height 14
click at [660, 408] on input "Revert to original prices later?" at bounding box center [652, 401] width 15 height 15
checkbox input "true"
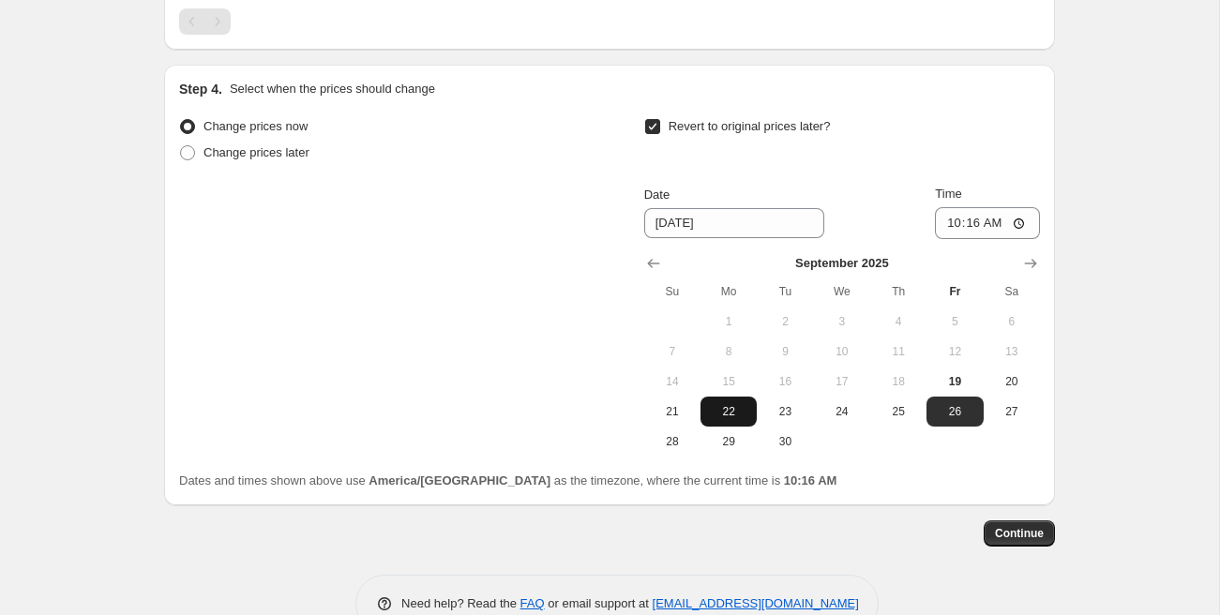
scroll to position [1403, 0]
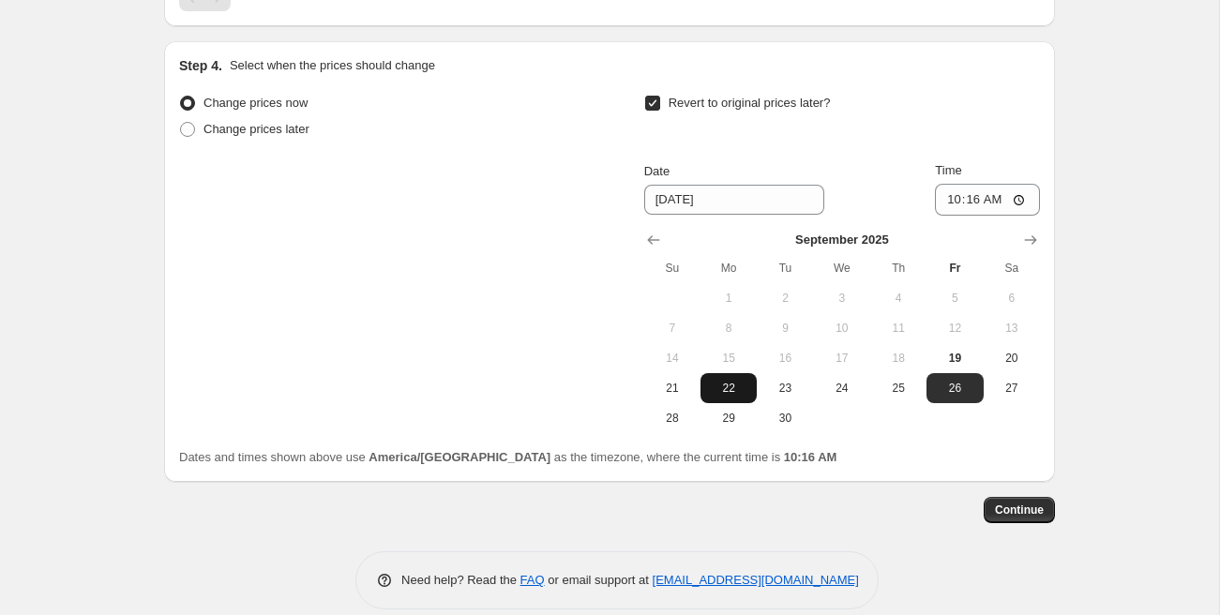
click at [730, 396] on span "22" at bounding box center [728, 388] width 41 height 15
type input "[DATE]"
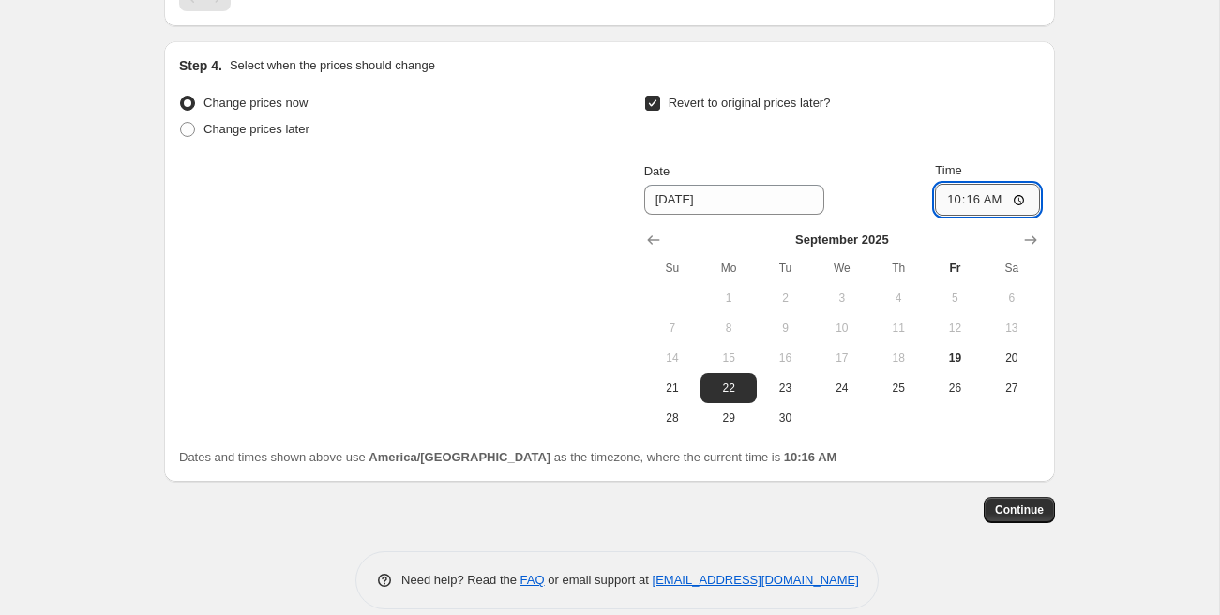
click at [951, 213] on input "10:16" at bounding box center [987, 200] width 105 height 32
type input "00:00"
click at [1008, 518] on span "Continue" at bounding box center [1019, 510] width 49 height 15
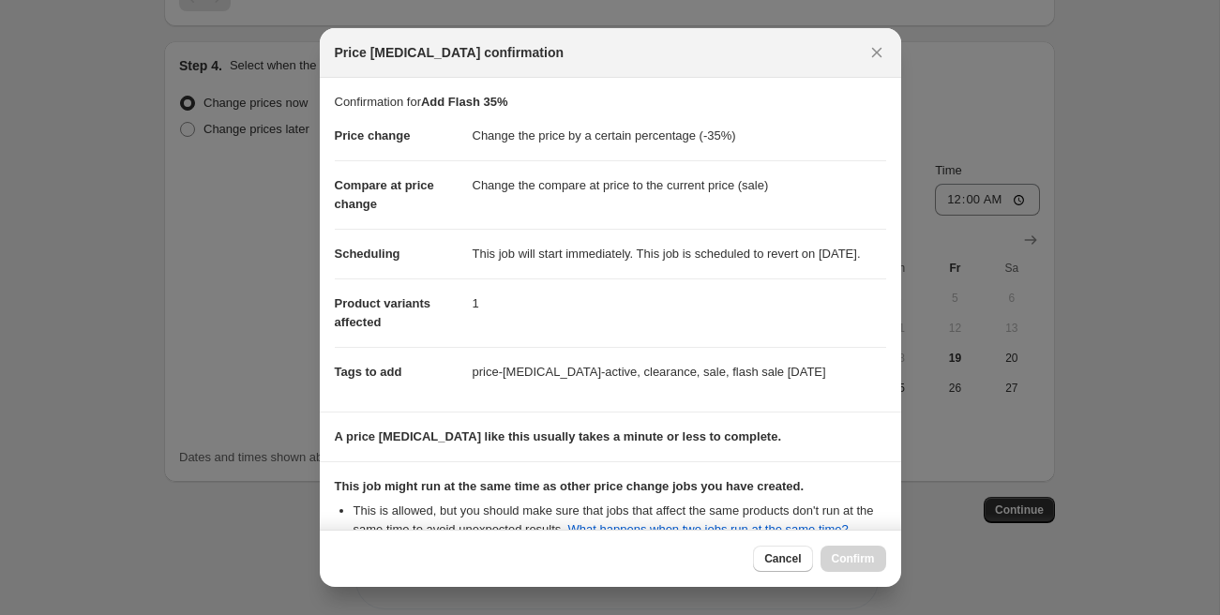
scroll to position [262, 0]
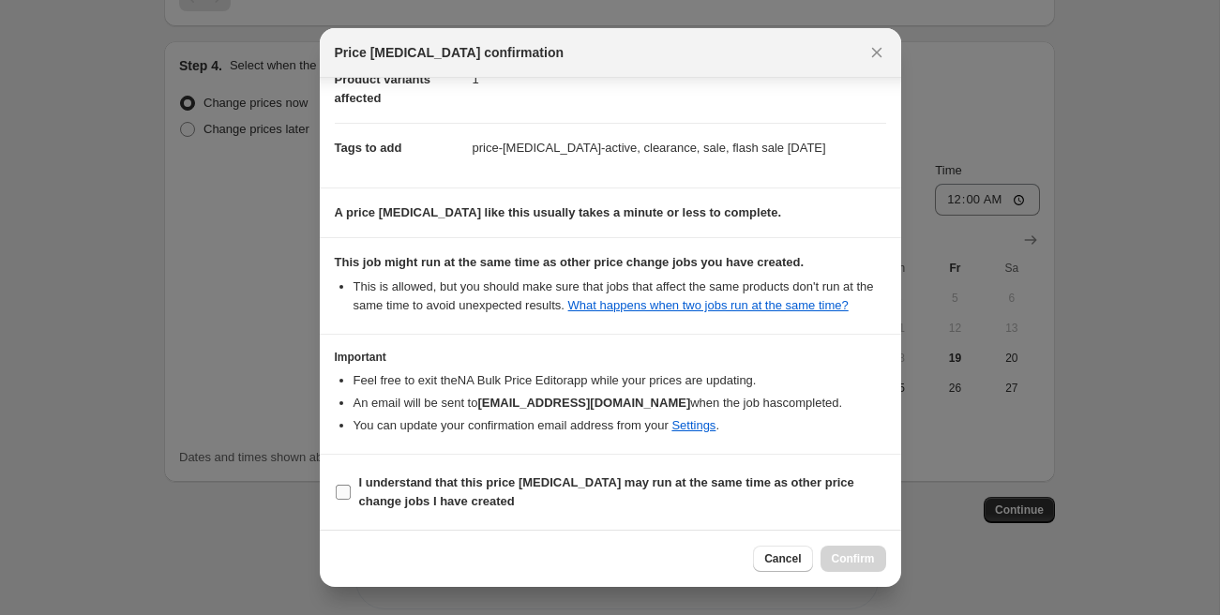
drag, startPoint x: 420, startPoint y: 480, endPoint x: 460, endPoint y: 488, distance: 41.2
click at [420, 480] on b "I understand that this price [MEDICAL_DATA] may run at the same time as other p…" at bounding box center [606, 491] width 495 height 33
click at [351, 485] on input "I understand that this price [MEDICAL_DATA] may run at the same time as other p…" at bounding box center [343, 492] width 15 height 15
checkbox input "true"
click at [845, 558] on span "Confirm" at bounding box center [853, 558] width 43 height 15
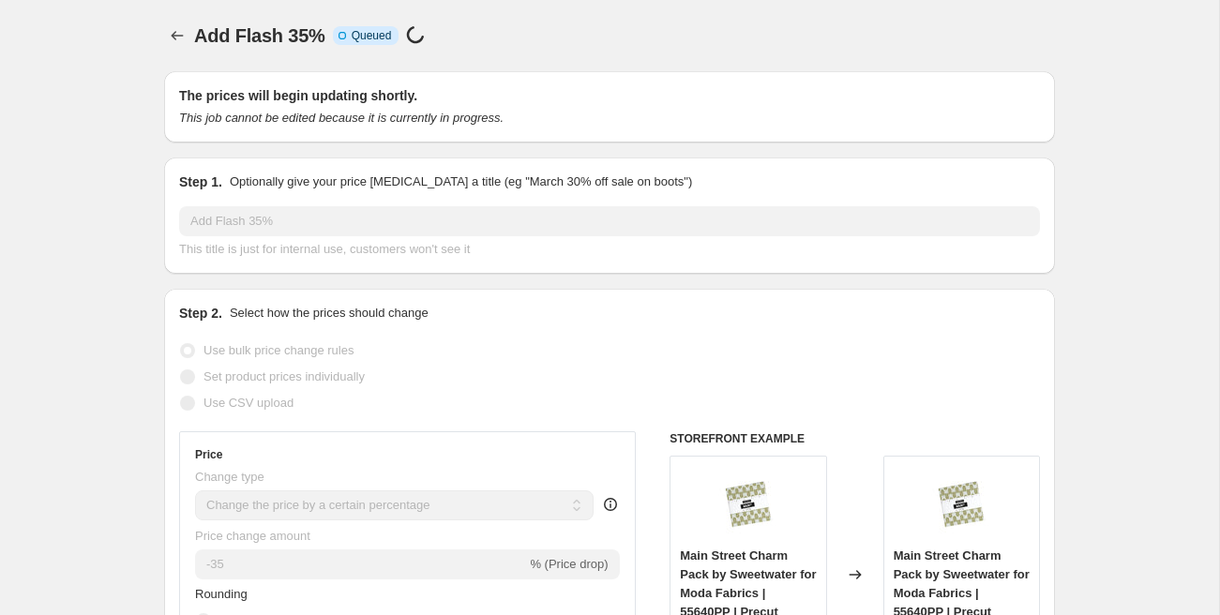
scroll to position [1403, 0]
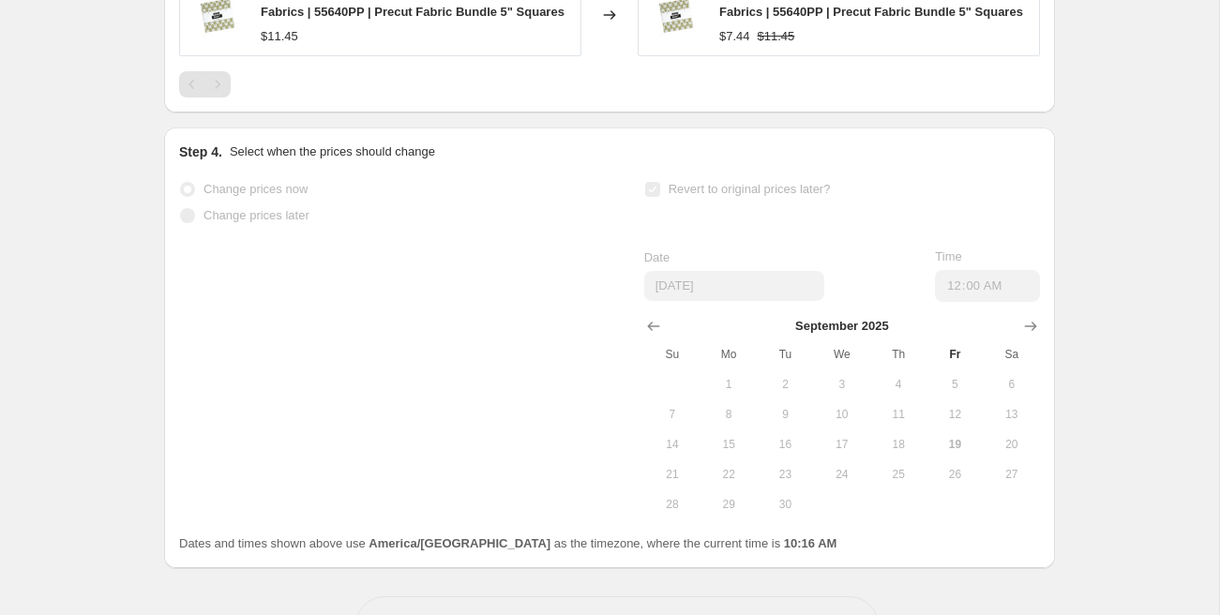
select select "percentage"
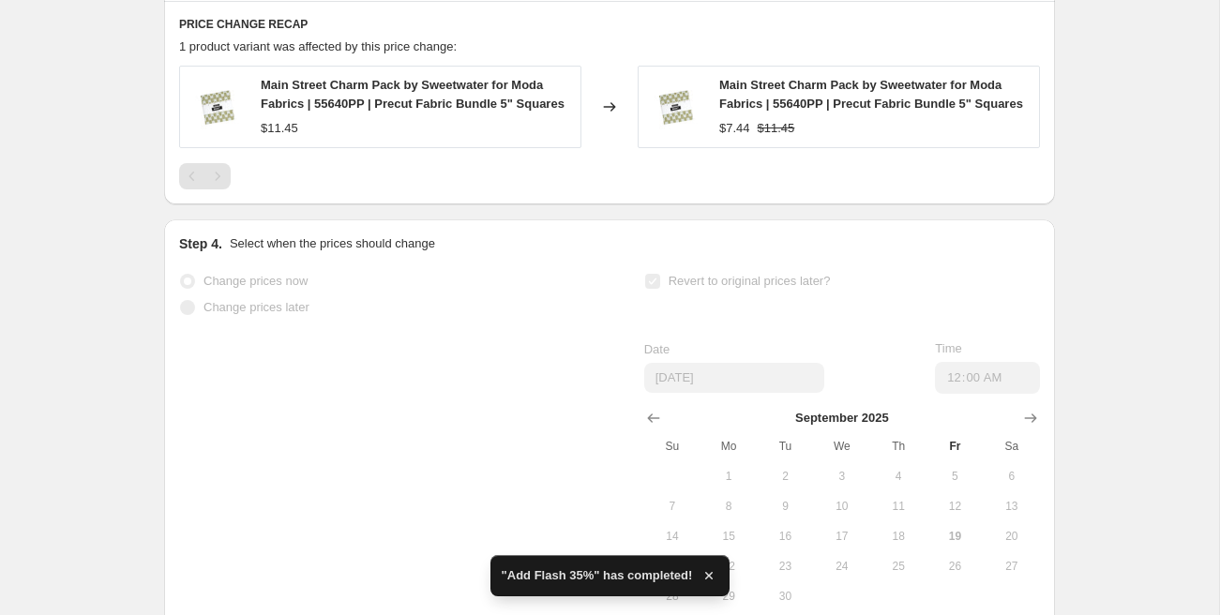
scroll to position [0, 0]
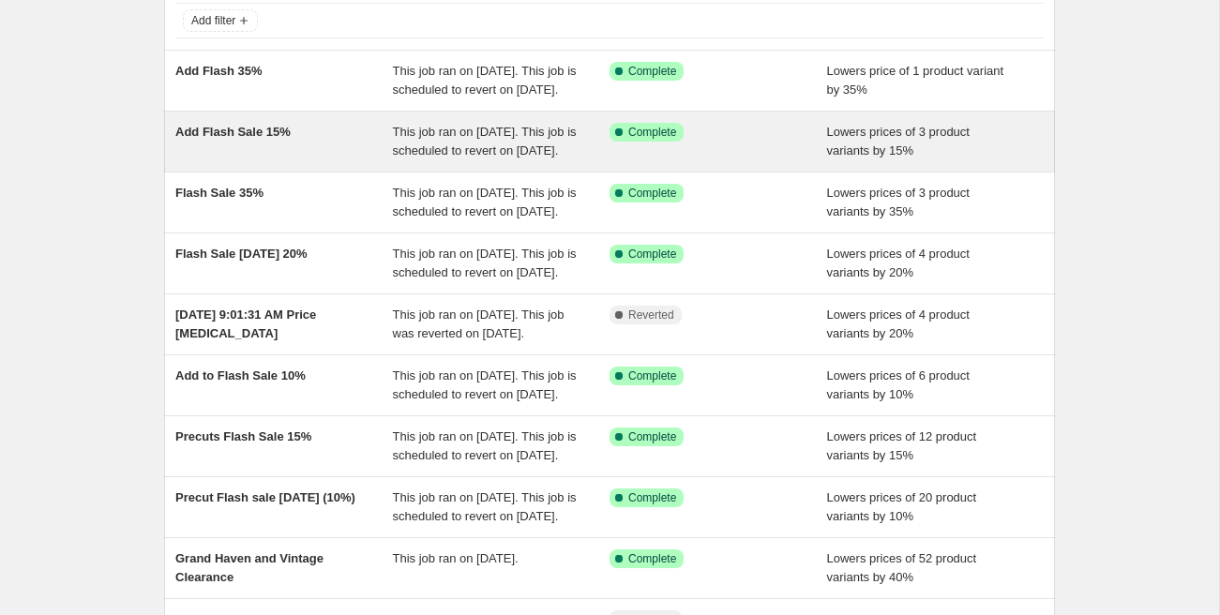
scroll to position [127, 0]
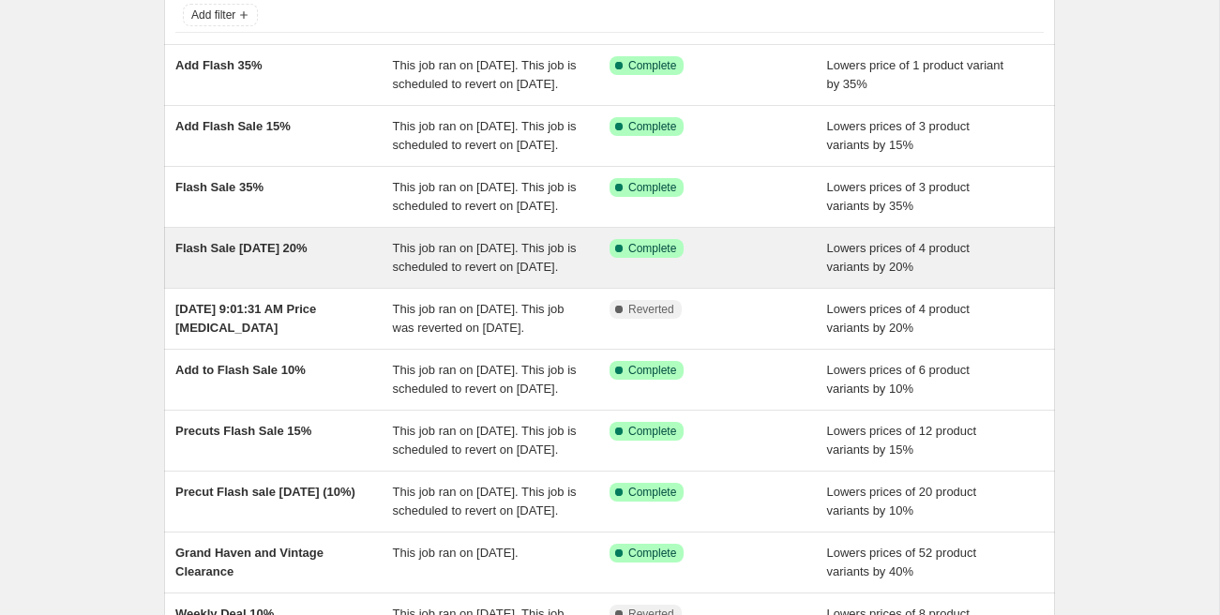
click at [306, 277] on div "Flash Sale [DATE] 20%" at bounding box center [284, 258] width 218 height 38
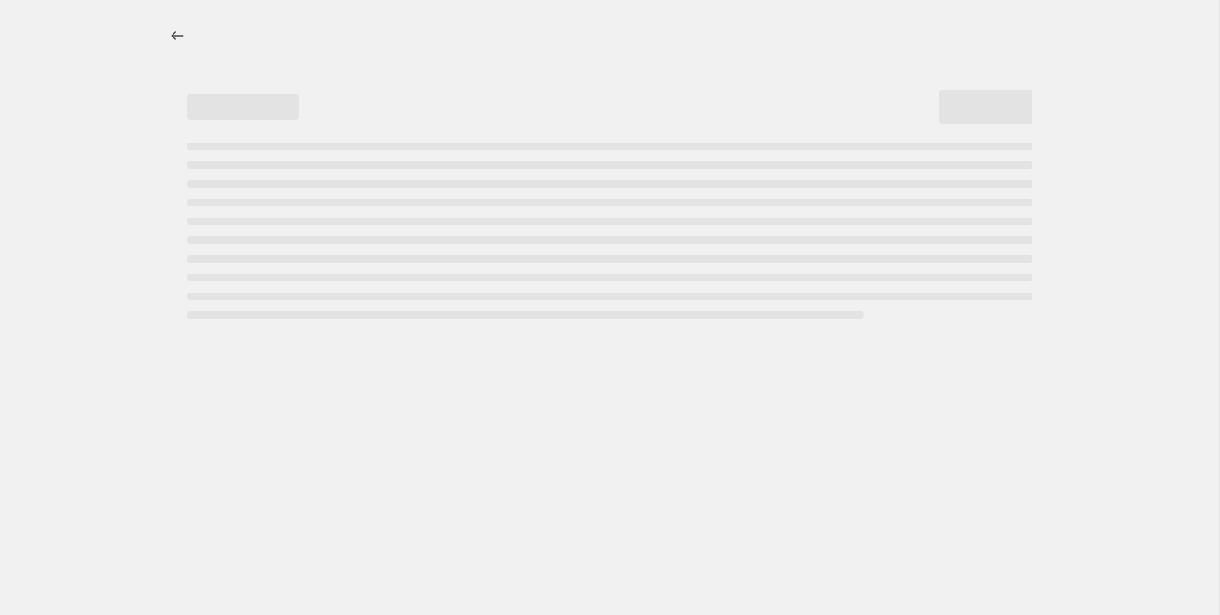
select select "percentage"
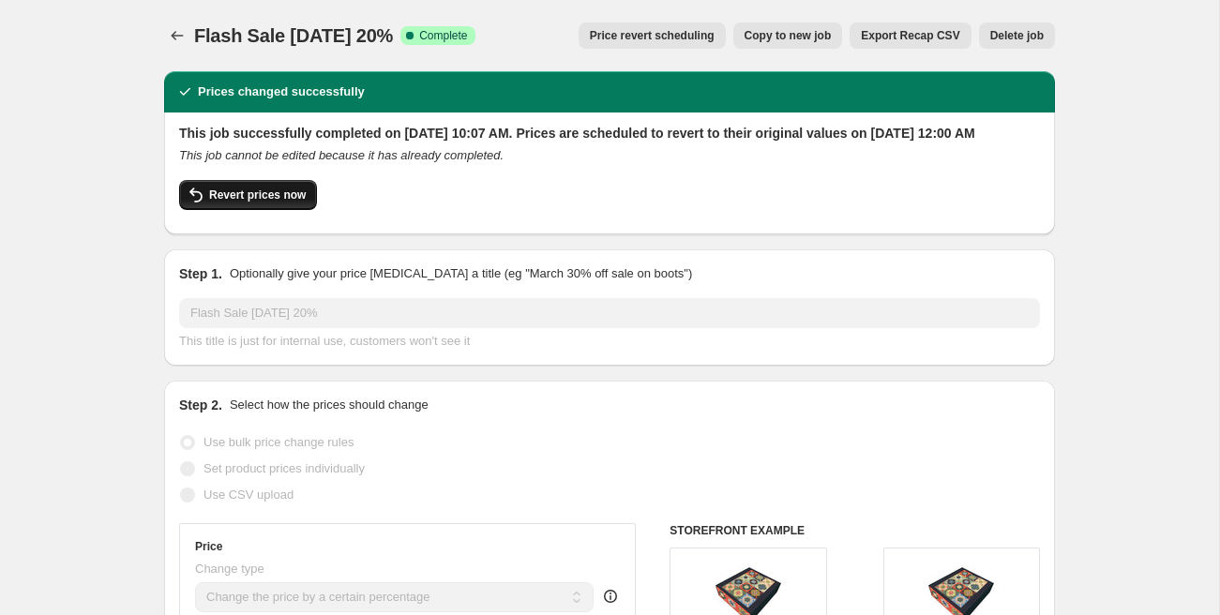
click at [280, 203] on span "Revert prices now" at bounding box center [257, 195] width 97 height 15
checkbox input "false"
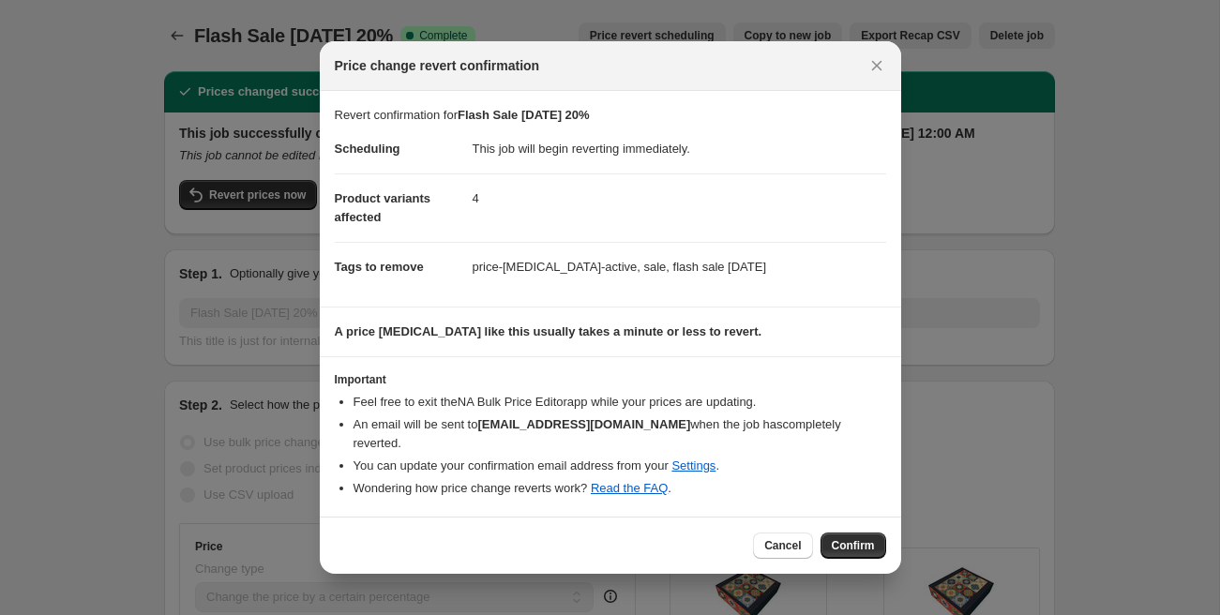
click at [858, 538] on span "Confirm" at bounding box center [853, 545] width 43 height 15
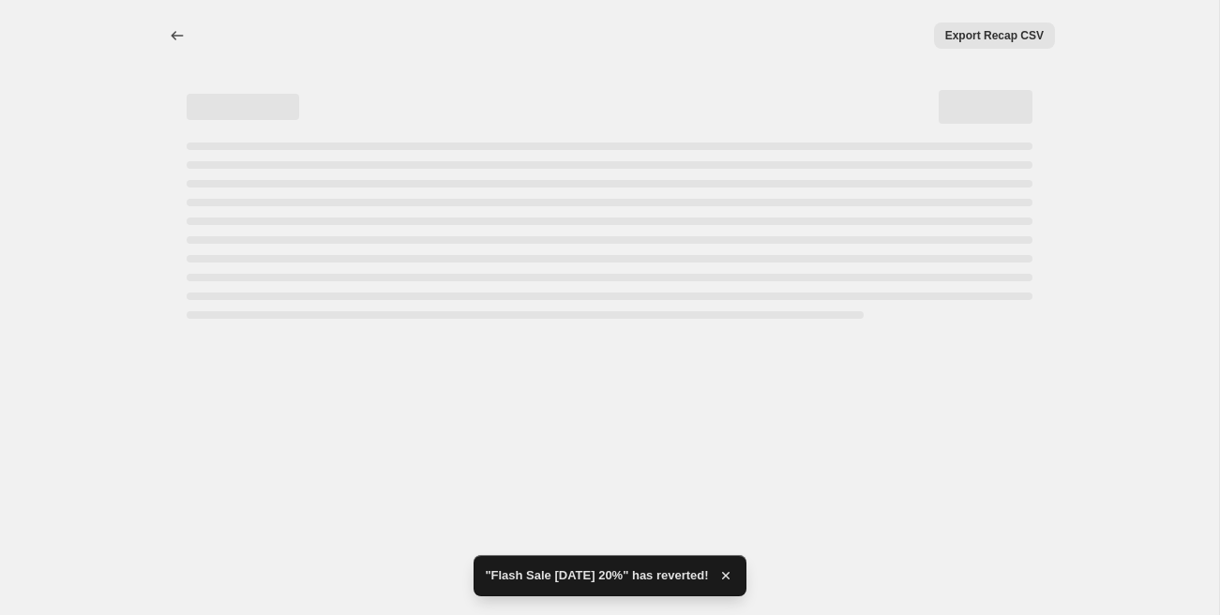
select select "percentage"
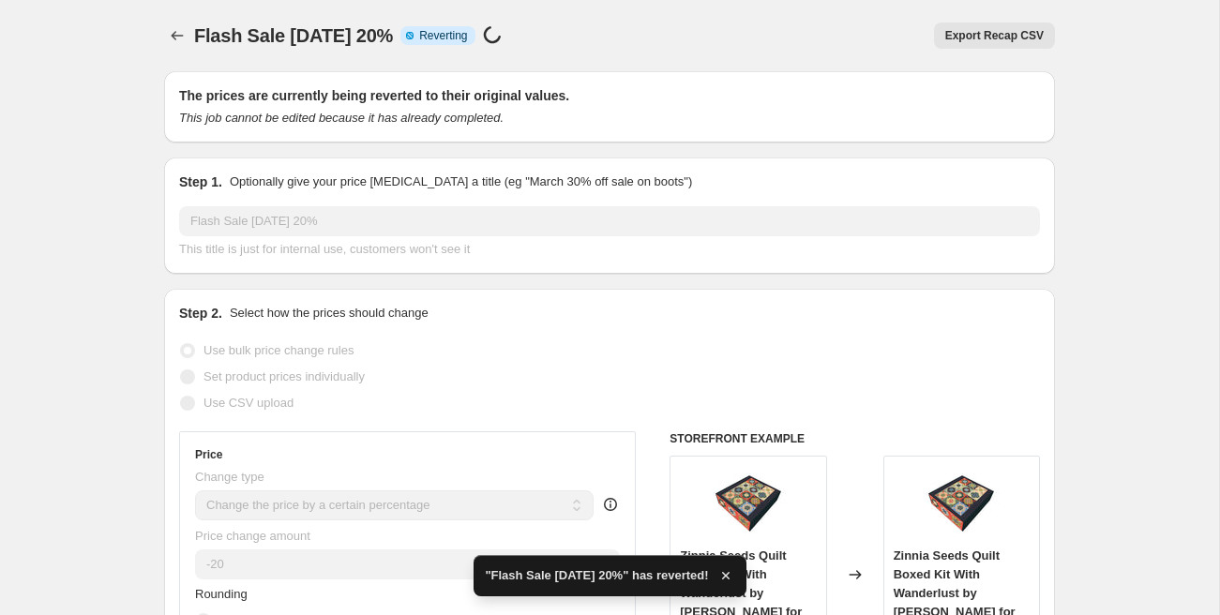
checkbox input "true"
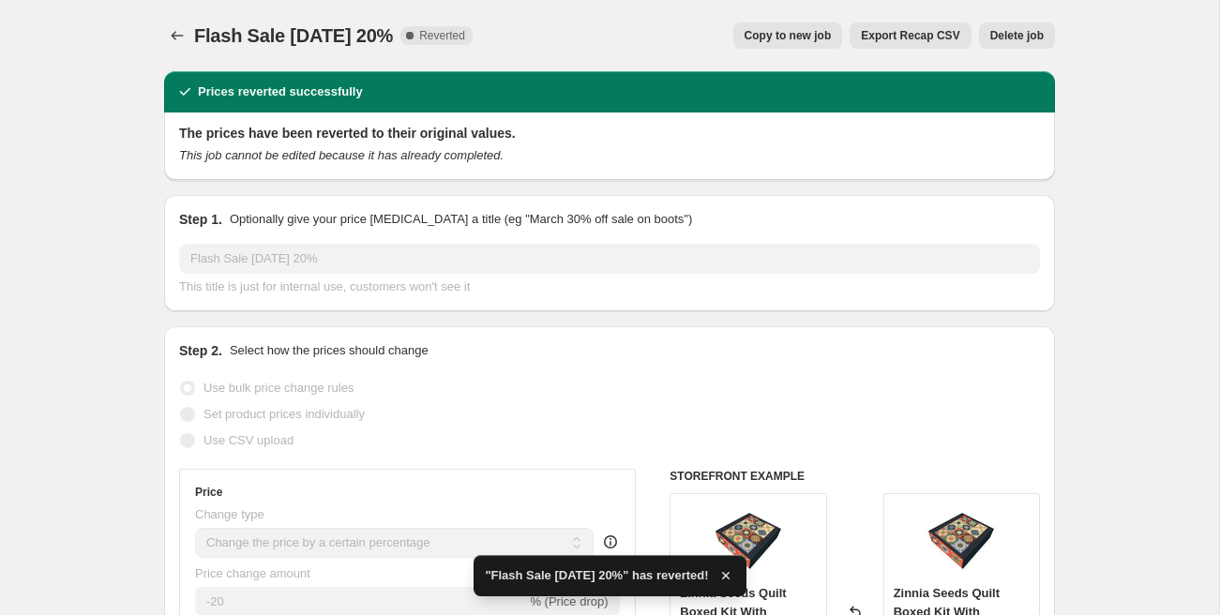
click at [785, 32] on span "Copy to new job" at bounding box center [787, 35] width 87 height 15
select select "percentage"
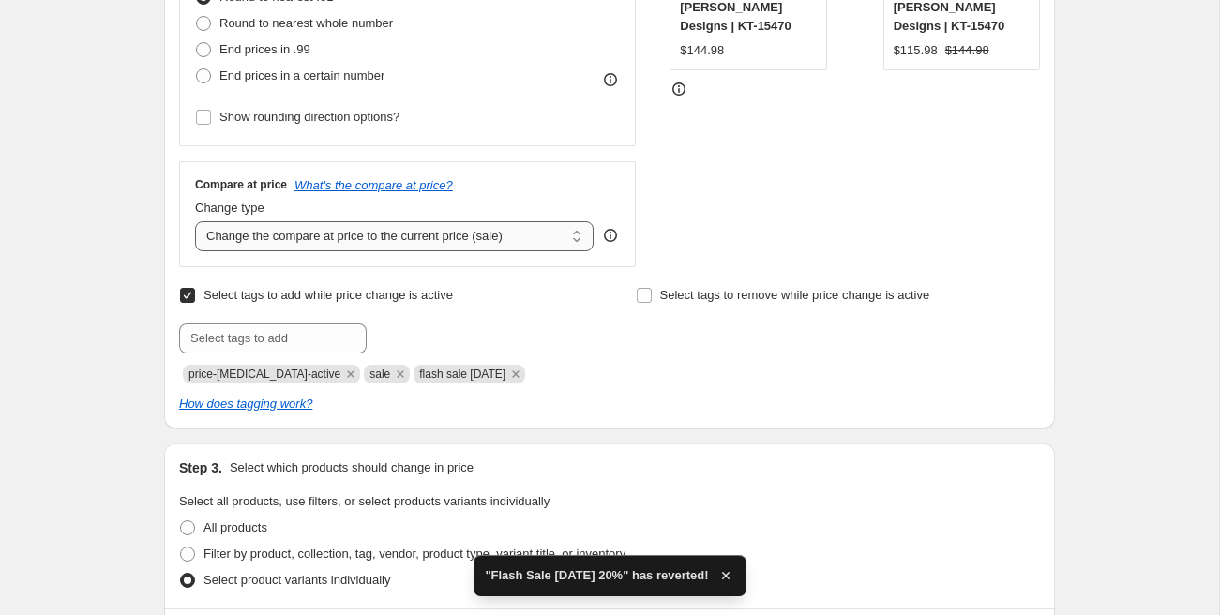
scroll to position [574, 0]
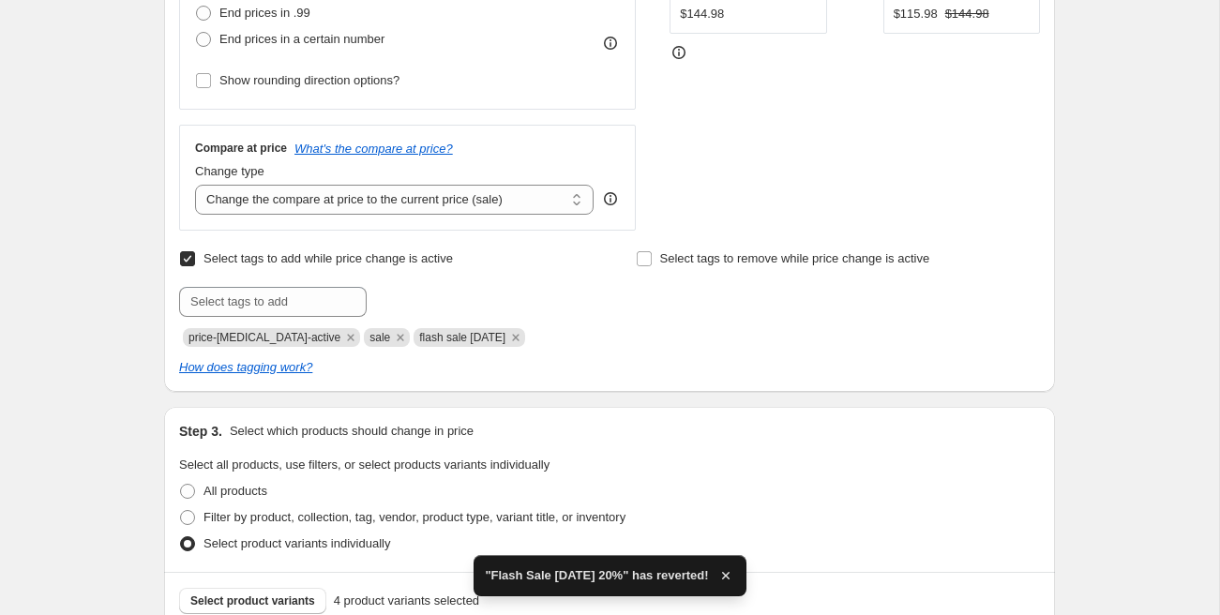
drag, startPoint x: 507, startPoint y: 341, endPoint x: 488, endPoint y: 338, distance: 19.0
click at [507, 341] on icon "Remove flash sale Sept 19" at bounding box center [515, 337] width 17 height 17
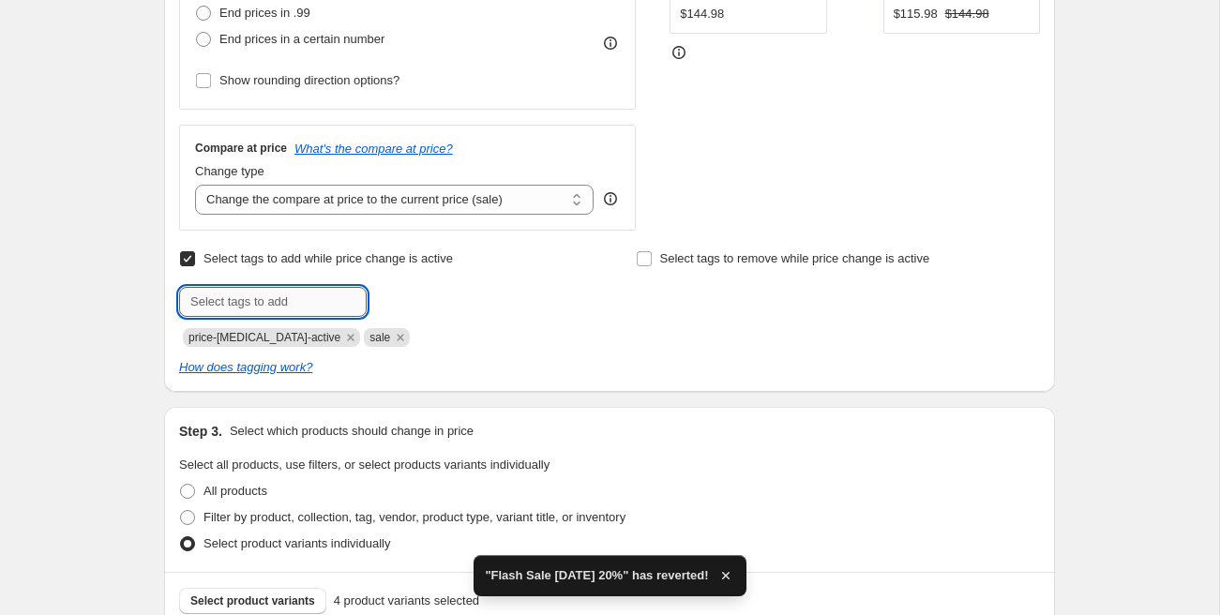
click at [312, 303] on input "text" at bounding box center [273, 302] width 188 height 30
paste input "precut flash [DATE]"
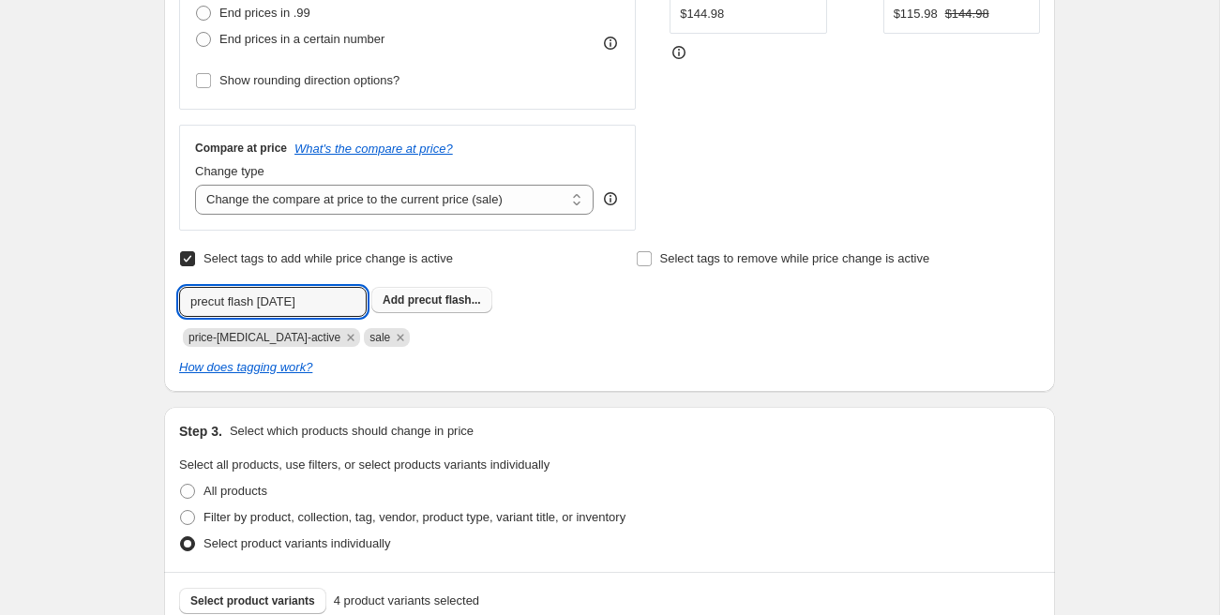
type input "precut flash [DATE]"
click at [436, 300] on span "precut flash..." at bounding box center [444, 299] width 73 height 13
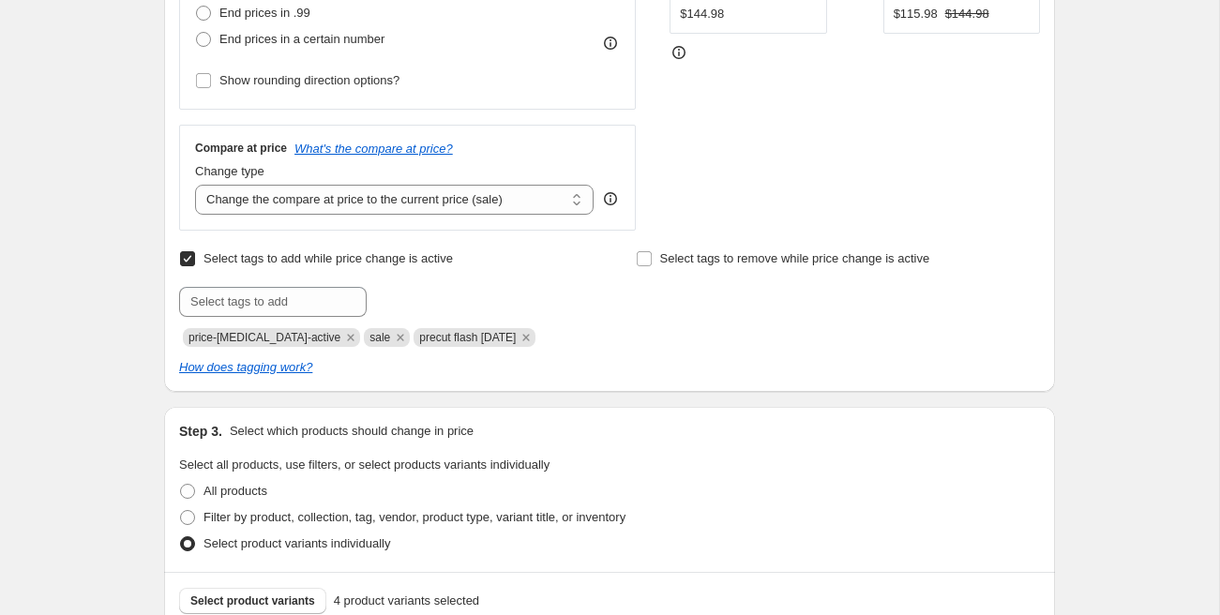
scroll to position [1416, 0]
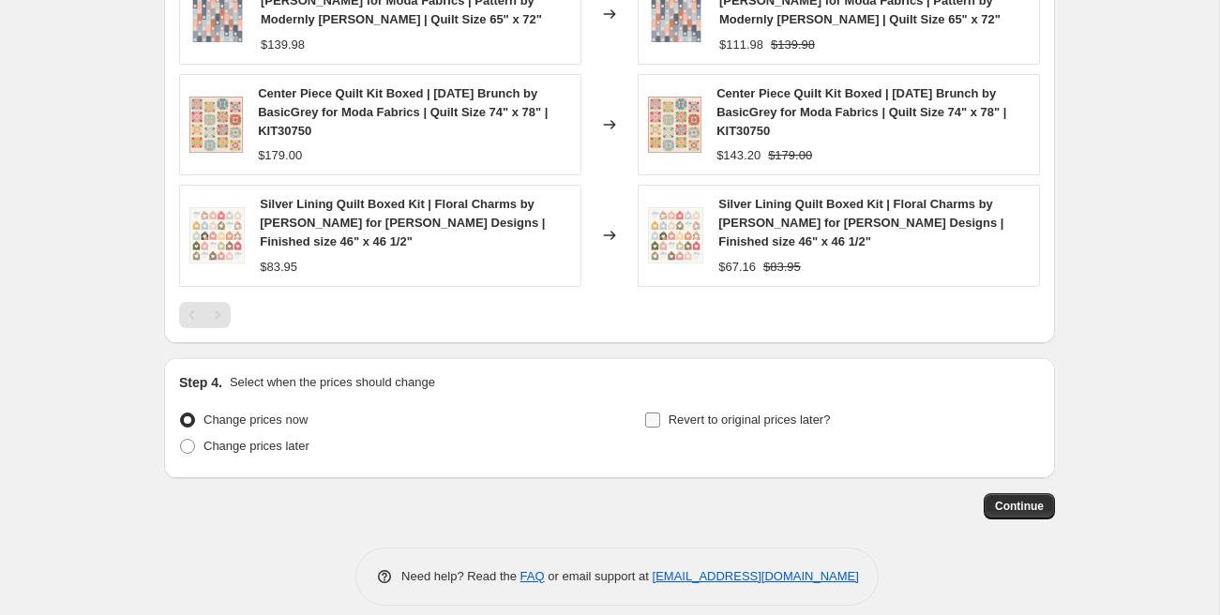
click at [668, 413] on span "Revert to original prices later?" at bounding box center [749, 420] width 162 height 14
click at [660, 413] on input "Revert to original prices later?" at bounding box center [652, 420] width 15 height 15
checkbox input "true"
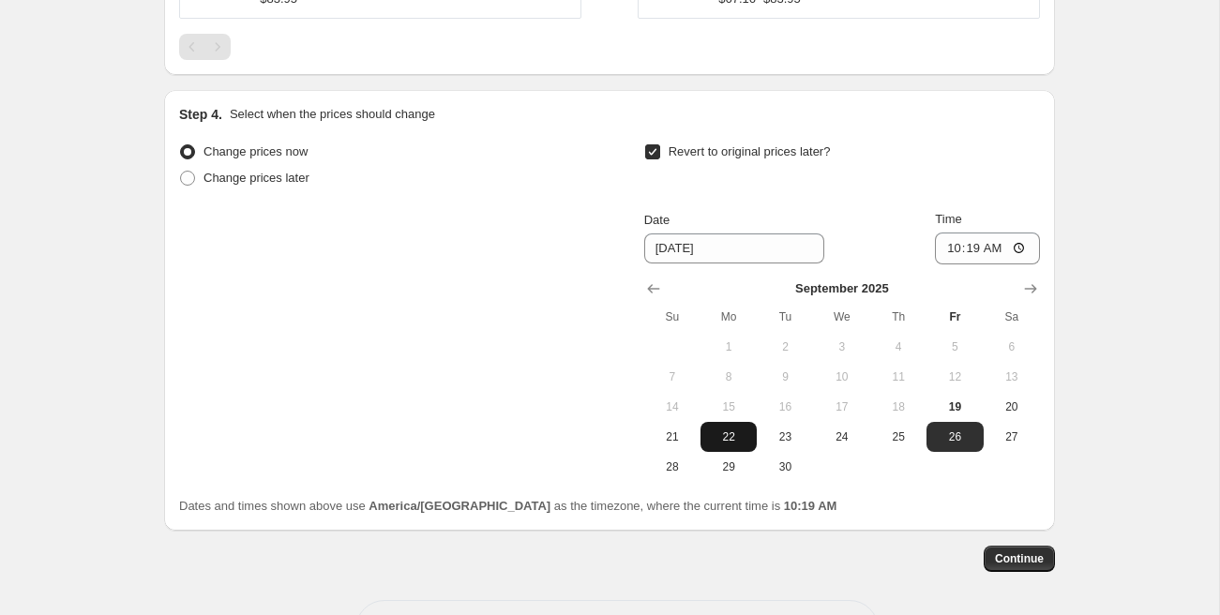
scroll to position [1693, 0]
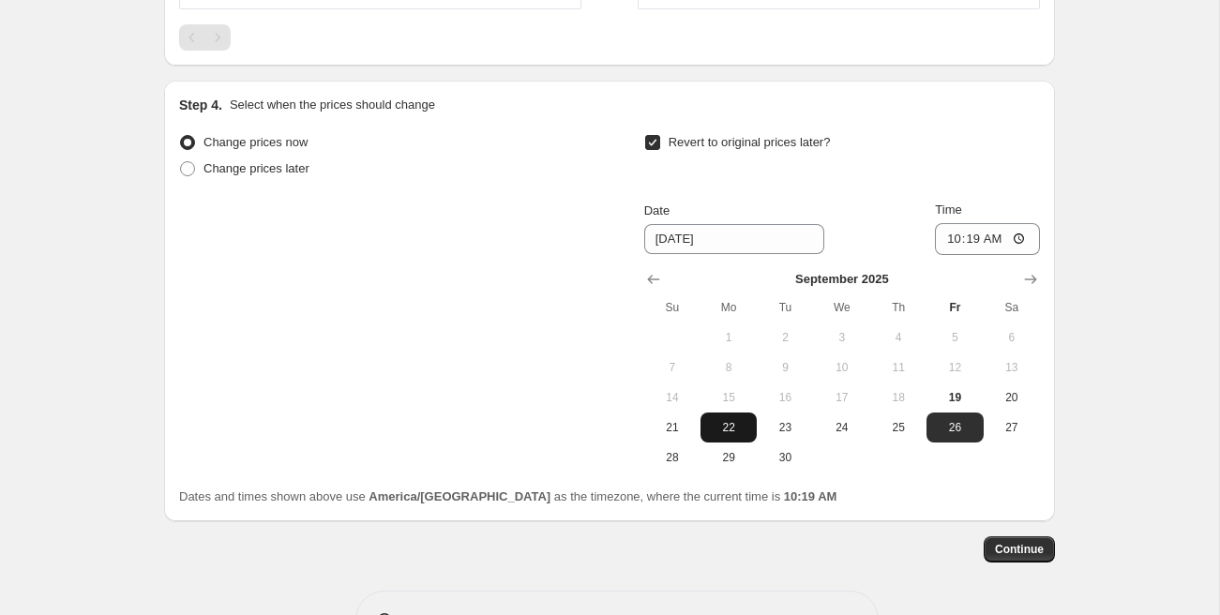
click at [723, 420] on span "22" at bounding box center [728, 427] width 41 height 15
type input "9/22/2025"
click at [945, 223] on input "10:19" at bounding box center [987, 239] width 105 height 32
type input "00:00"
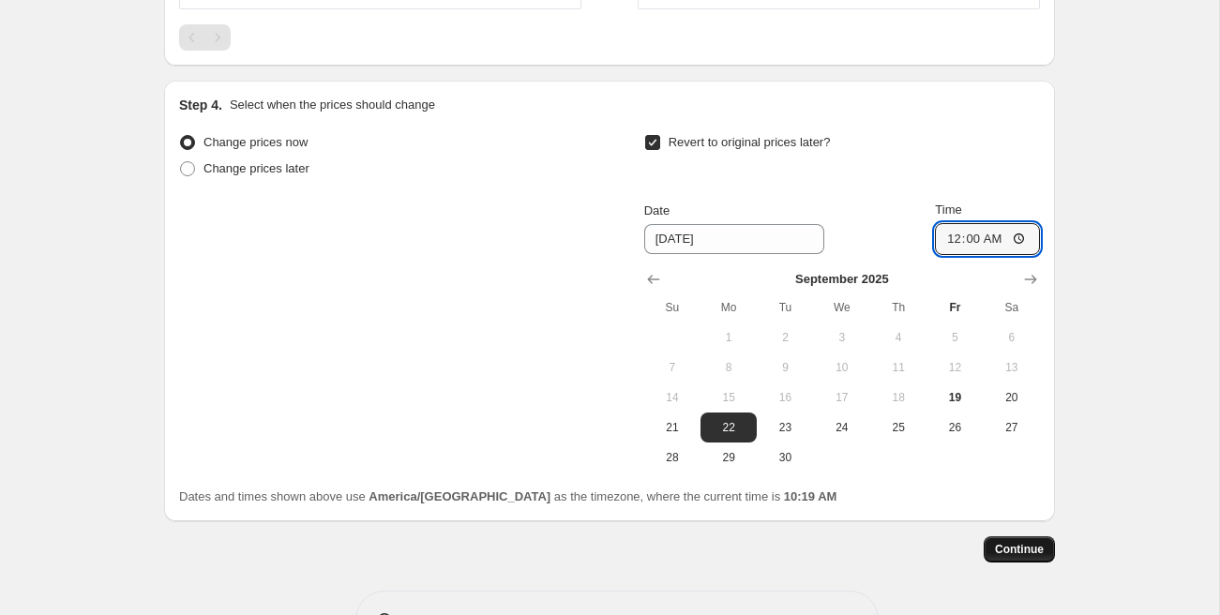
click at [1015, 542] on span "Continue" at bounding box center [1019, 549] width 49 height 15
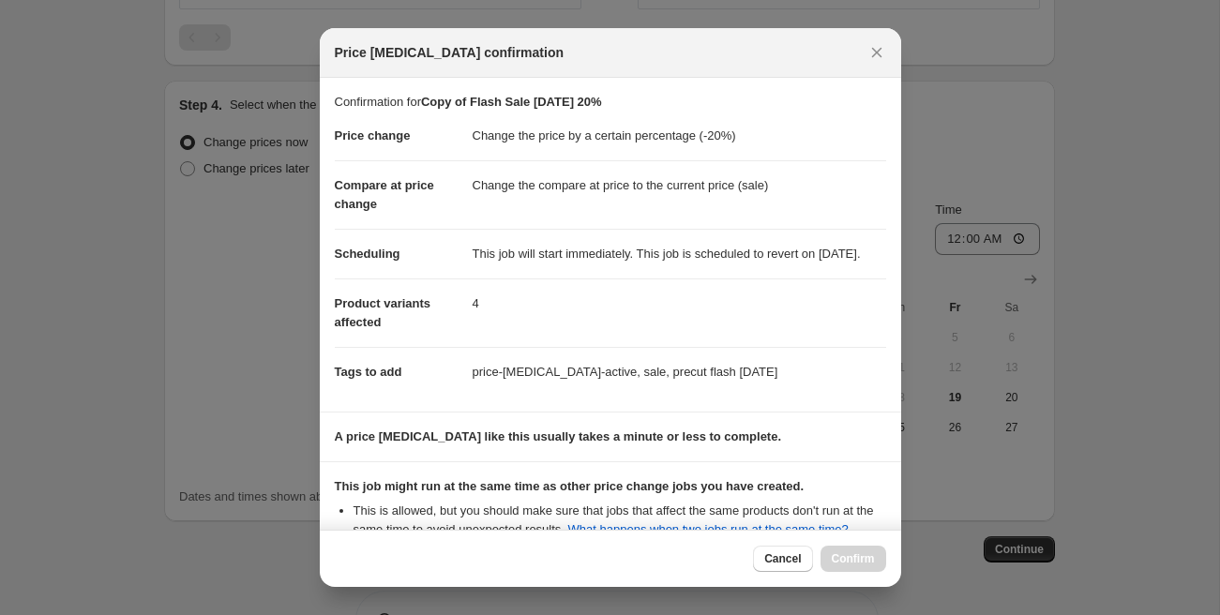
scroll to position [262, 0]
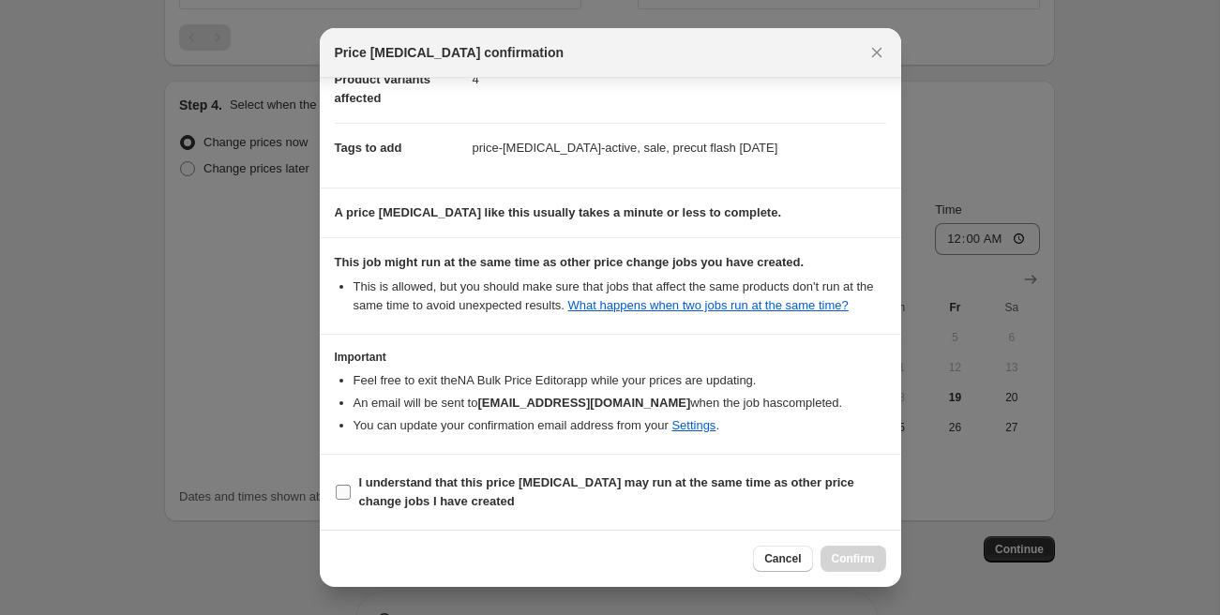
click at [427, 503] on b "I understand that this price change job may run at the same time as other price…" at bounding box center [606, 491] width 495 height 33
click at [351, 500] on input "I understand that this price change job may run at the same time as other price…" at bounding box center [343, 492] width 15 height 15
checkbox input "true"
click at [864, 557] on span "Confirm" at bounding box center [853, 558] width 43 height 15
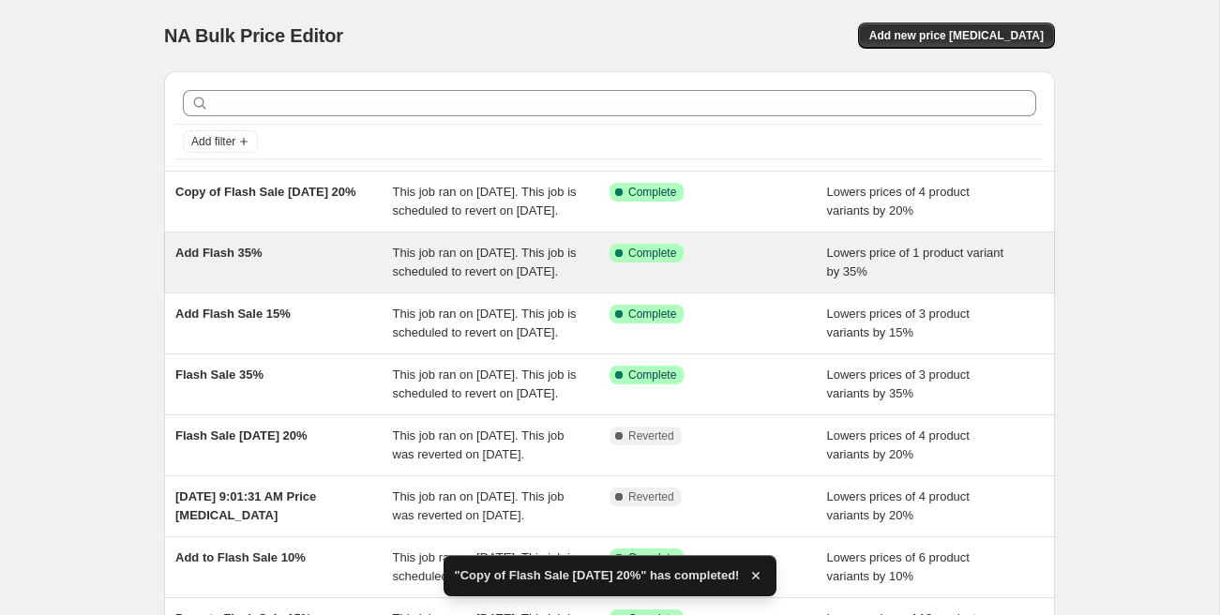
click at [294, 281] on div "Add Flash 35%" at bounding box center [284, 263] width 218 height 38
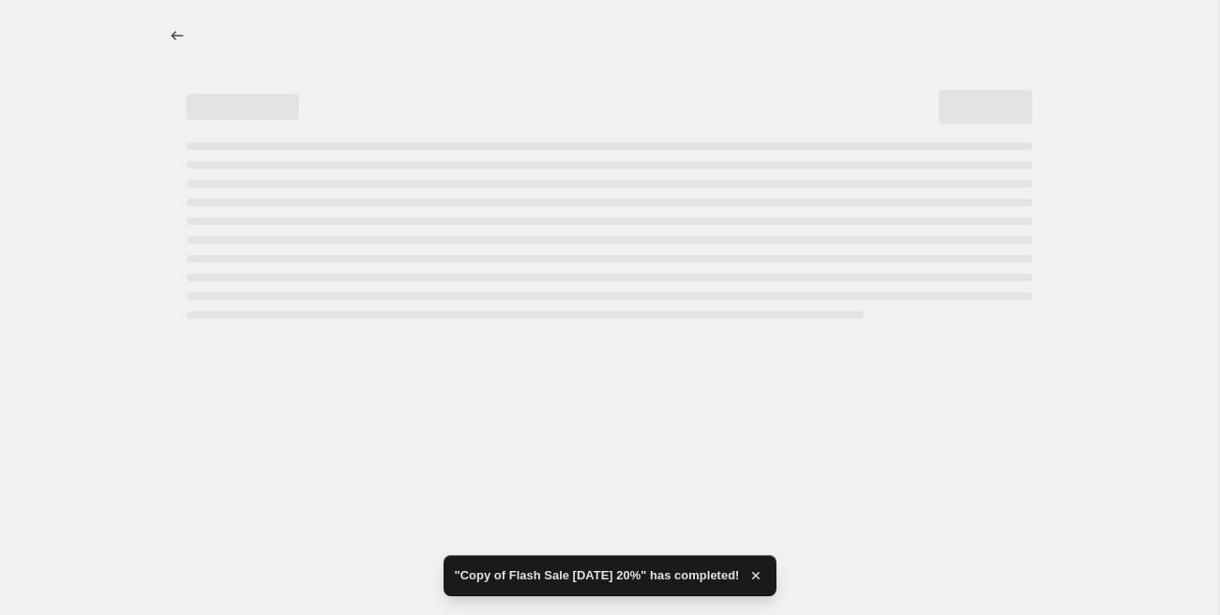
select select "percentage"
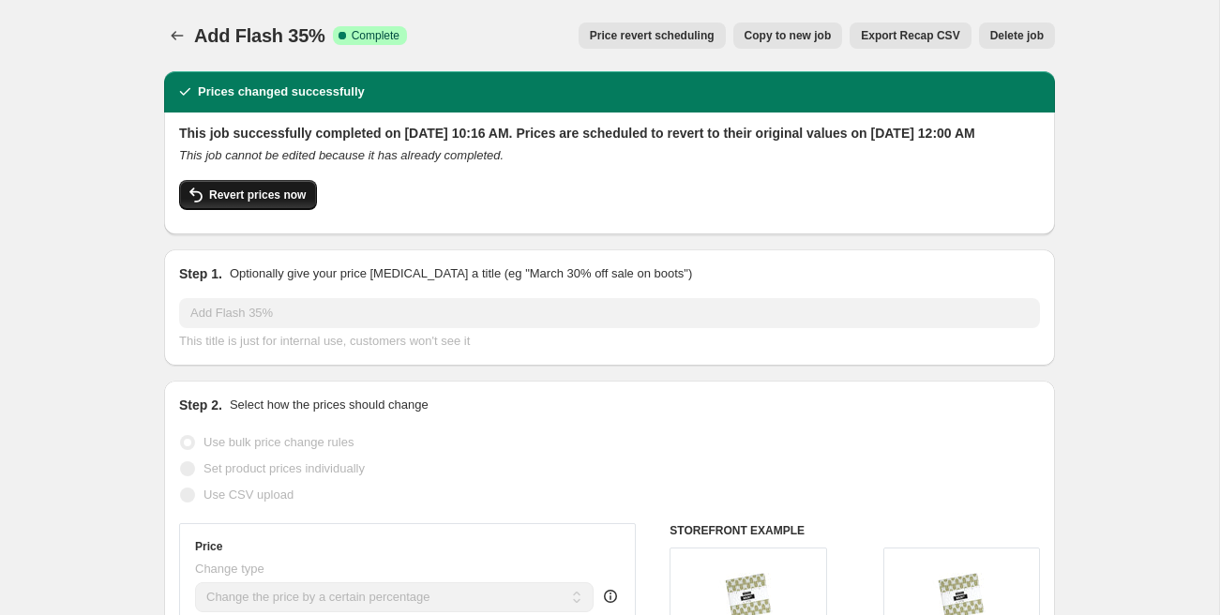
click at [249, 203] on span "Revert prices now" at bounding box center [257, 195] width 97 height 15
checkbox input "false"
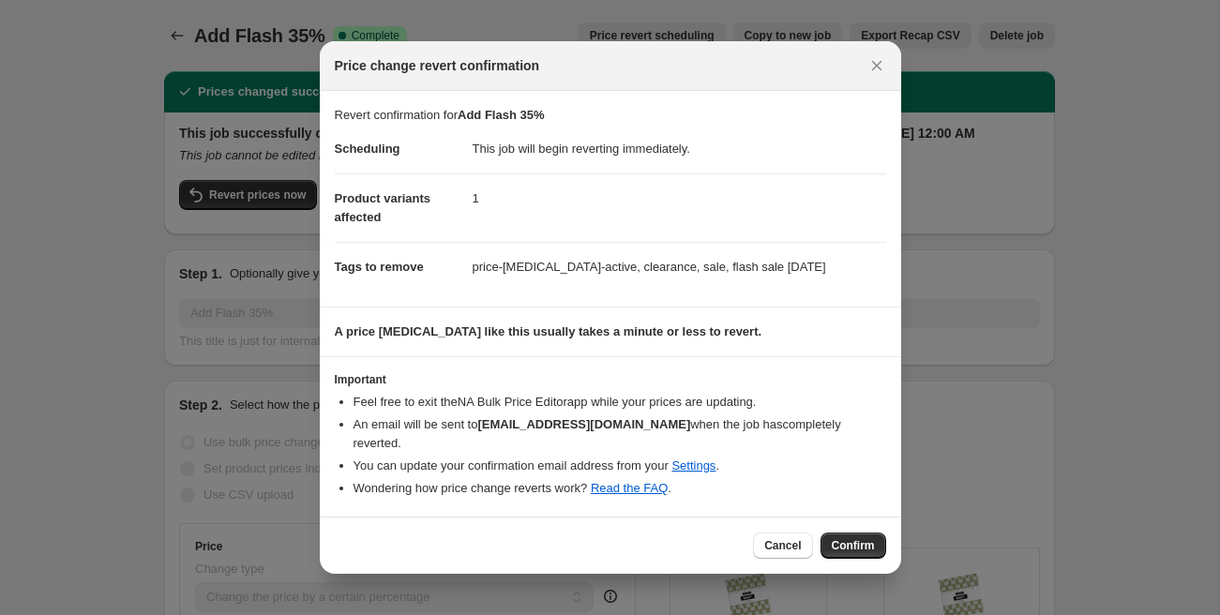
click at [849, 538] on span "Confirm" at bounding box center [853, 545] width 43 height 15
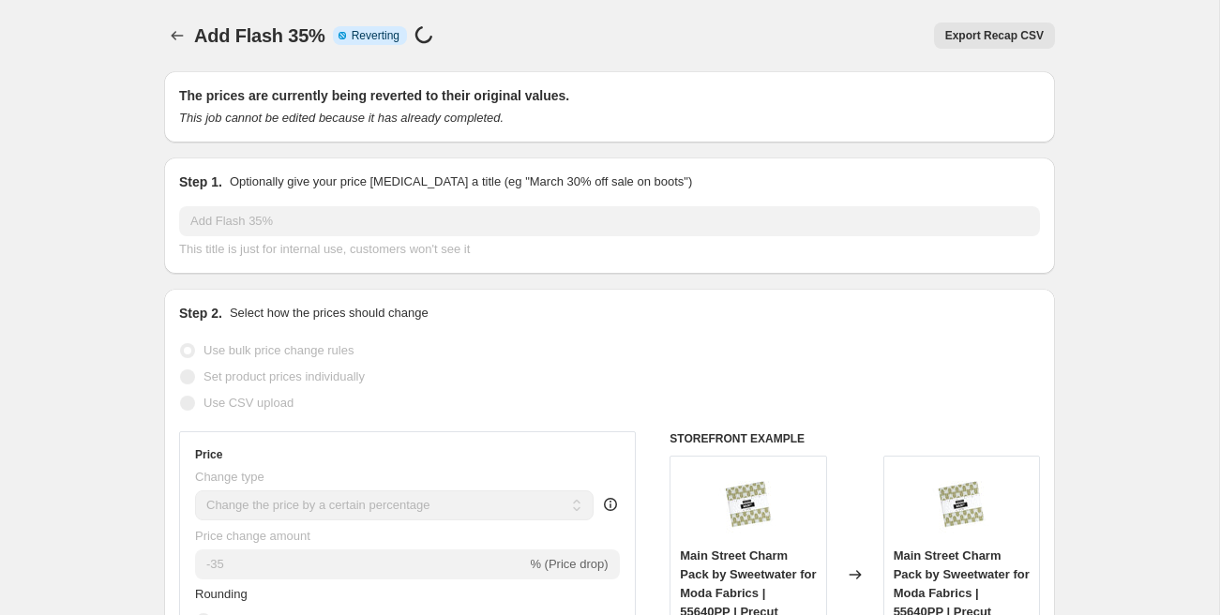
select select "percentage"
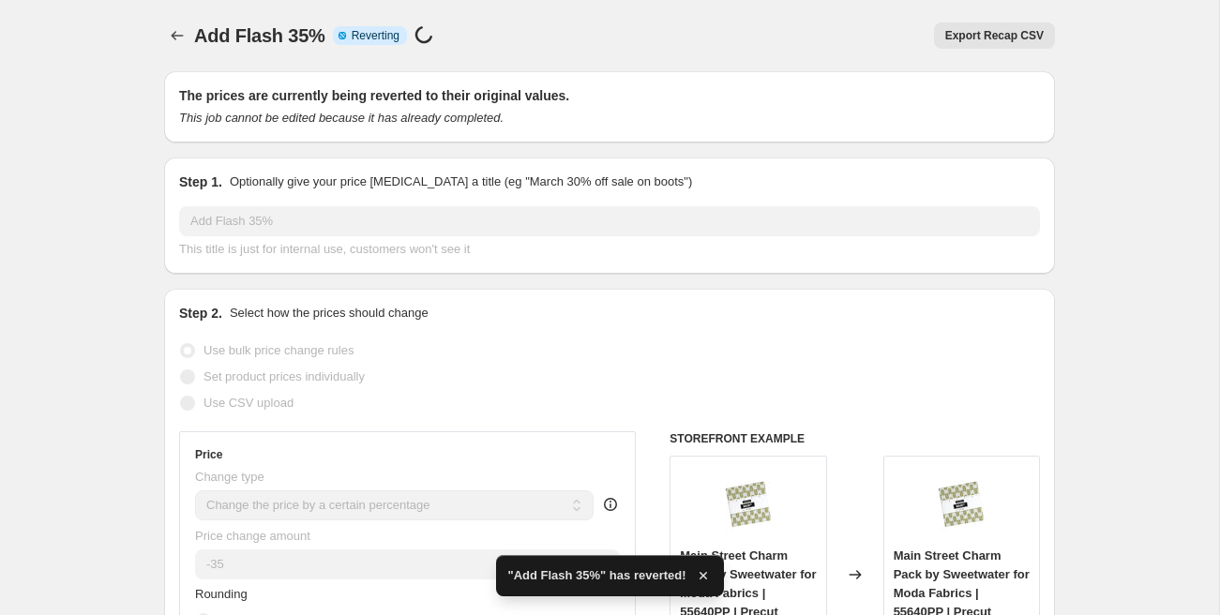
checkbox input "true"
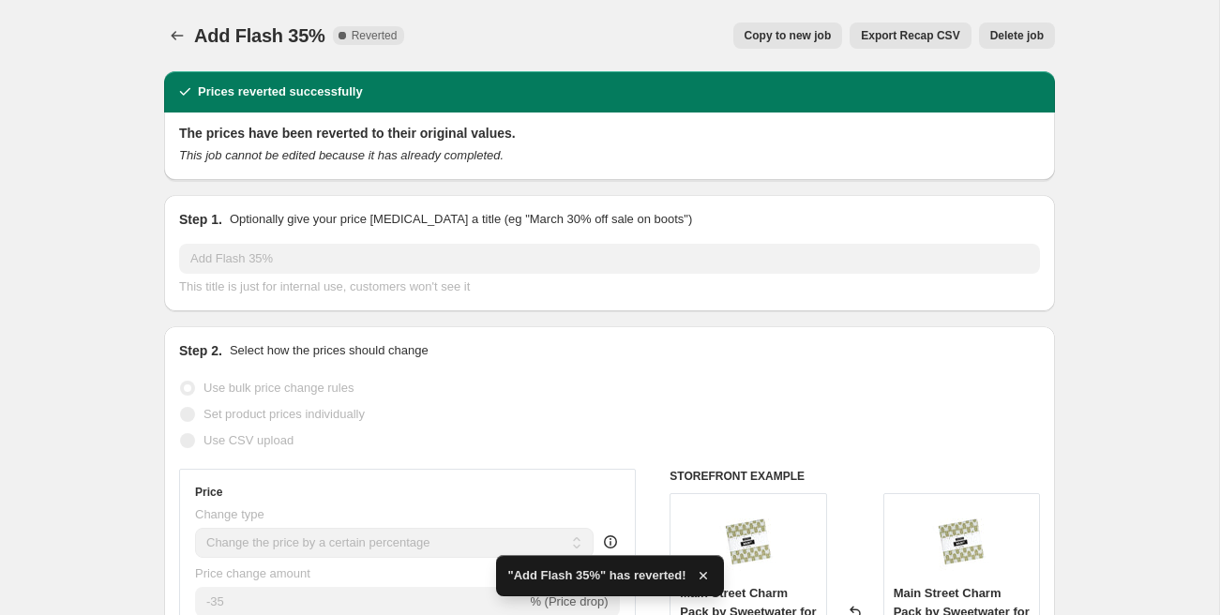
click at [798, 38] on span "Copy to new job" at bounding box center [787, 35] width 87 height 15
select select "percentage"
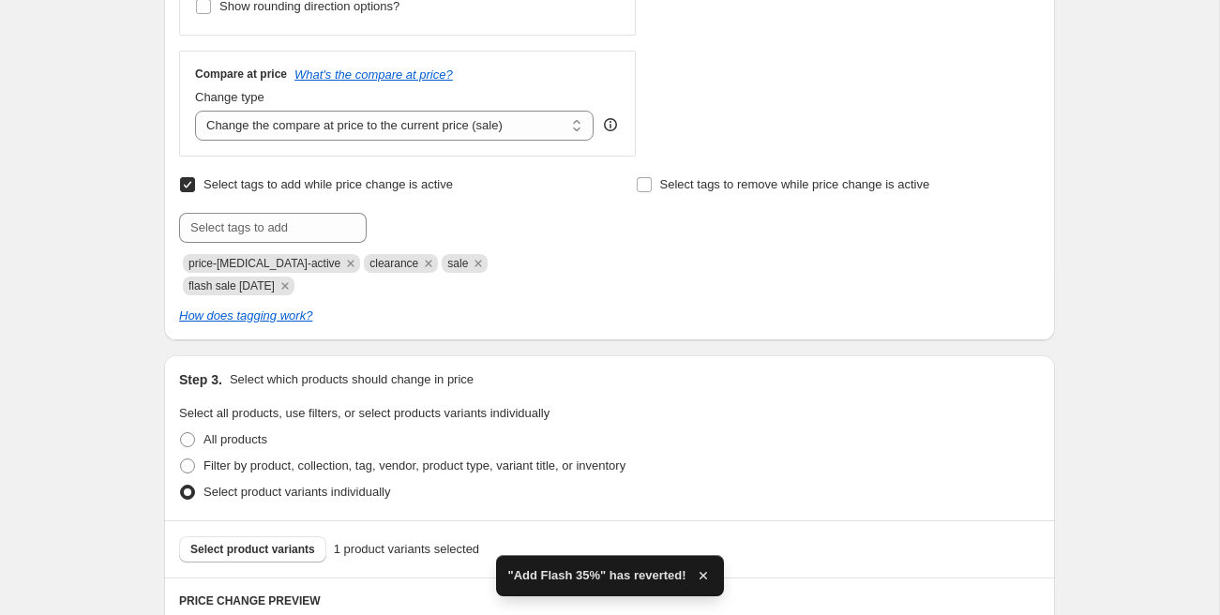
scroll to position [685, 0]
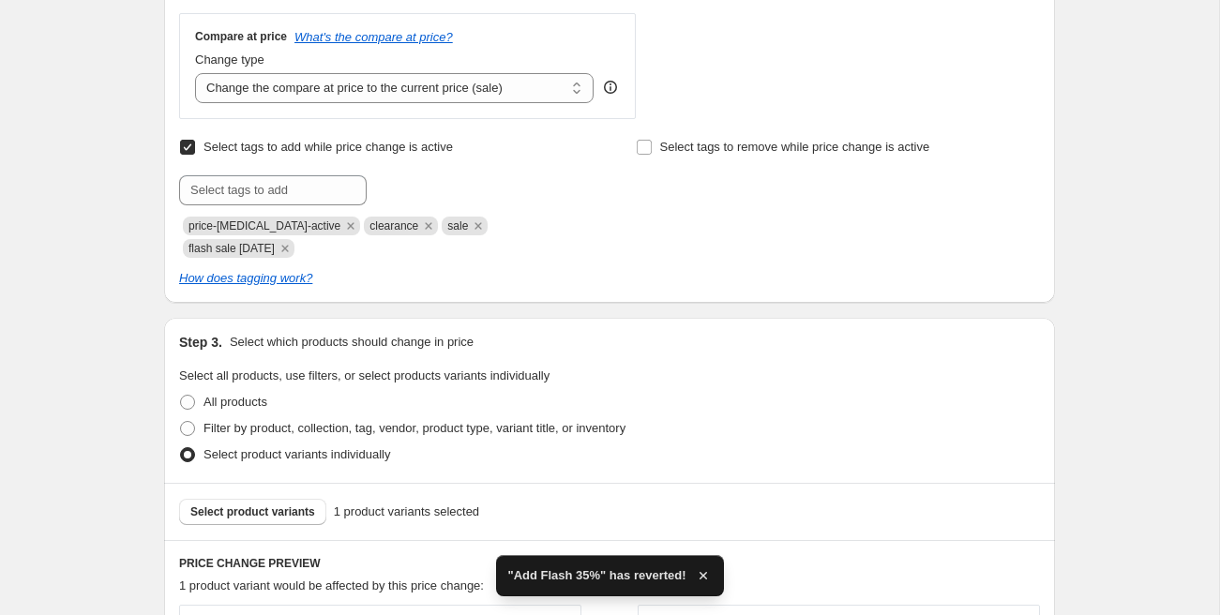
drag, startPoint x: 294, startPoint y: 246, endPoint x: 286, endPoint y: 224, distance: 23.2
click at [288, 246] on icon "Remove flash sale Sept 19" at bounding box center [284, 248] width 7 height 7
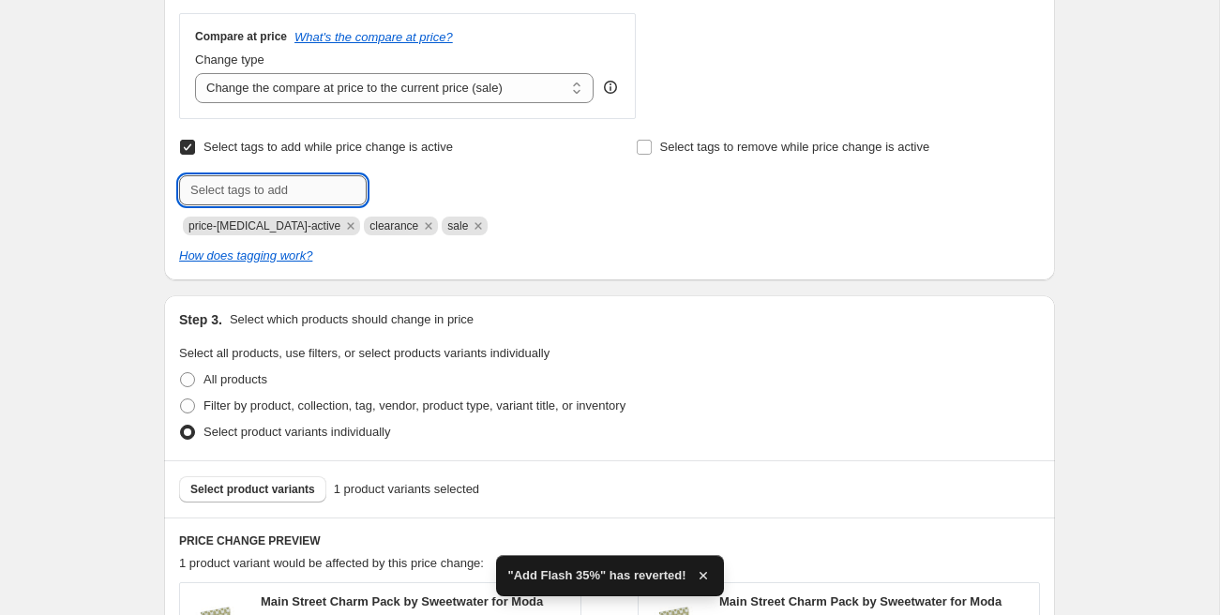
click at [283, 198] on input "text" at bounding box center [273, 190] width 188 height 30
paste input "precut flash Sept 19"
type input "precut flash Sept 19"
click at [409, 192] on span "precut flash..." at bounding box center [444, 188] width 73 height 13
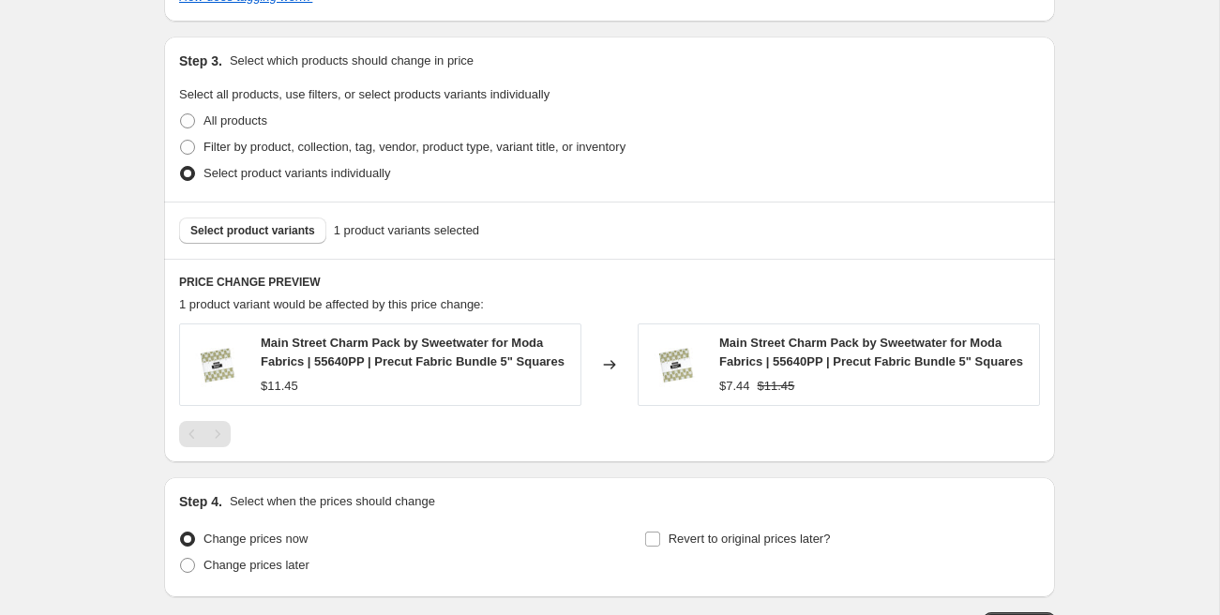
scroll to position [1123, 0]
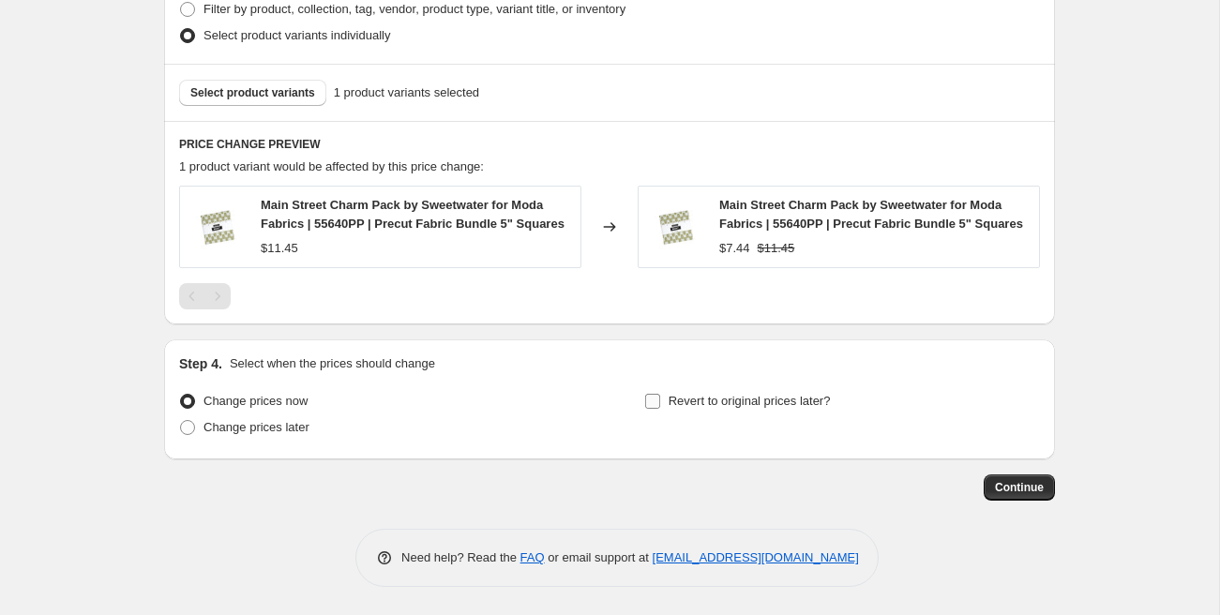
click at [666, 399] on label "Revert to original prices later?" at bounding box center [737, 401] width 187 height 26
click at [660, 399] on input "Revert to original prices later?" at bounding box center [652, 401] width 15 height 15
checkbox input "true"
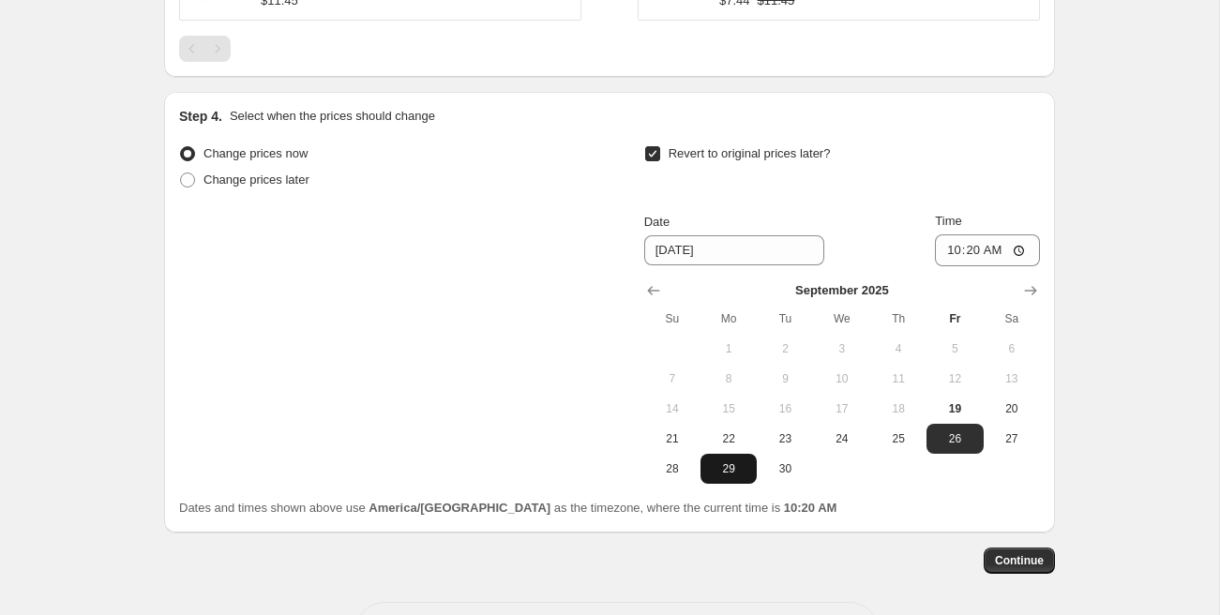
scroll to position [1444, 0]
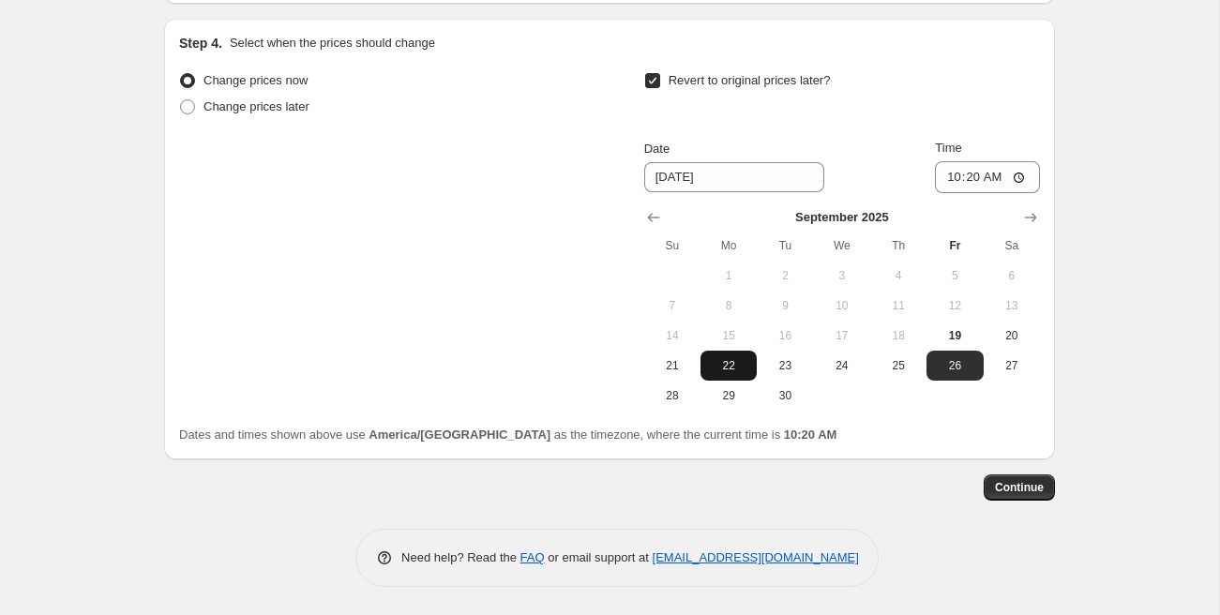
click at [731, 360] on span "22" at bounding box center [728, 365] width 41 height 15
type input "[DATE]"
click at [659, 78] on input "Revert to original prices later?" at bounding box center [652, 80] width 15 height 15
checkbox input "false"
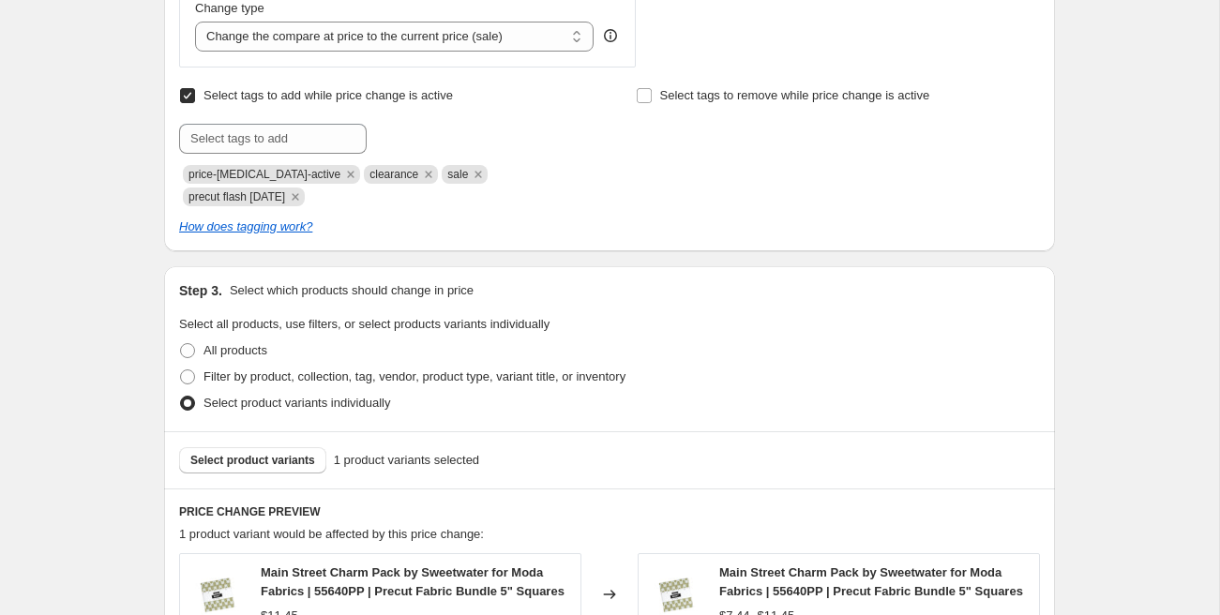
scroll to position [1123, 0]
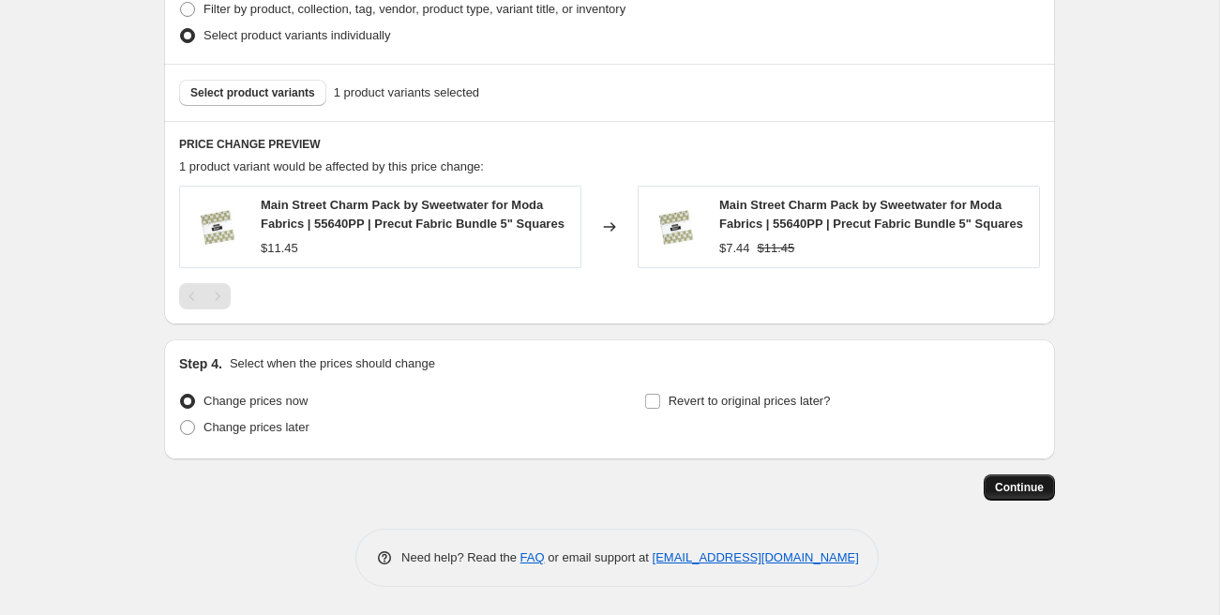
click at [1023, 489] on span "Continue" at bounding box center [1019, 487] width 49 height 15
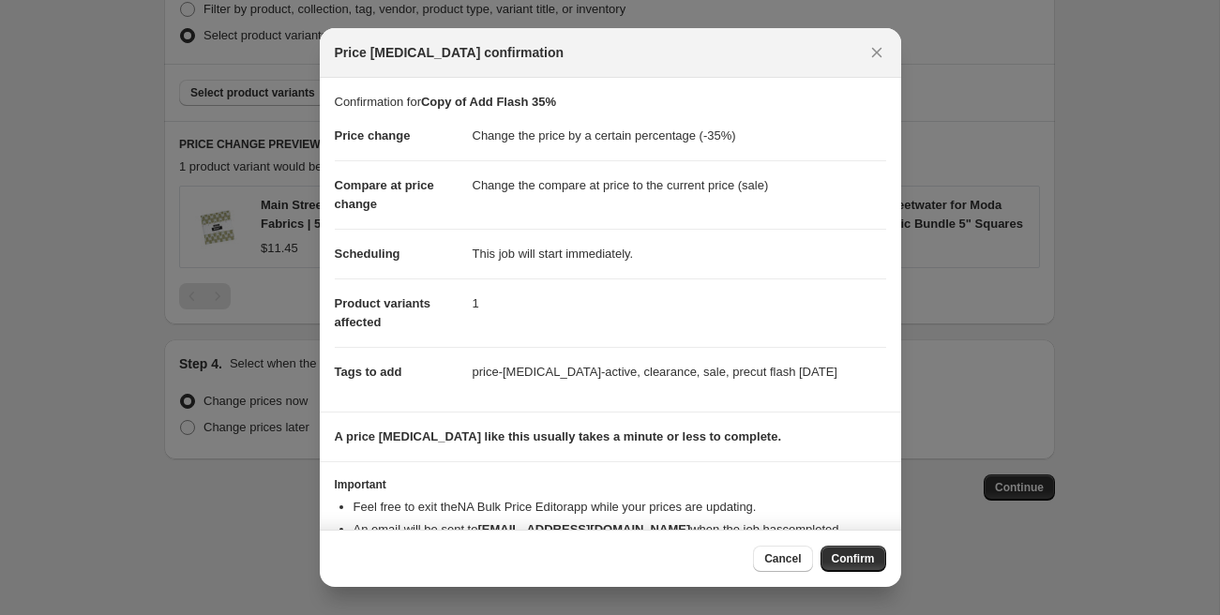
scroll to position [51, 0]
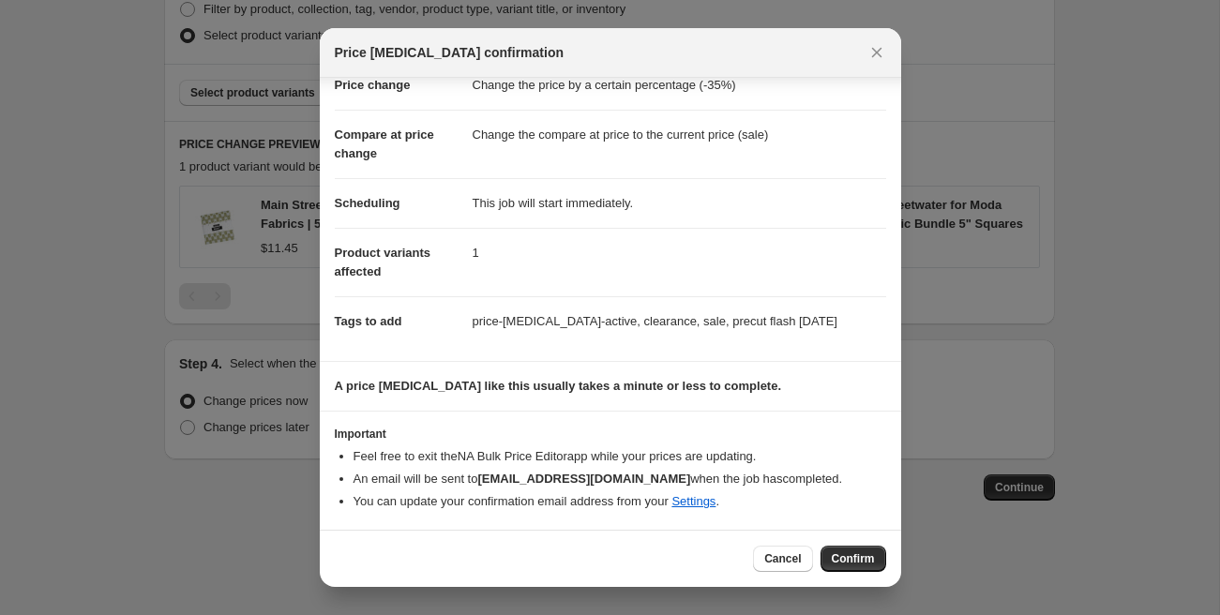
drag, startPoint x: 875, startPoint y: 562, endPoint x: 828, endPoint y: 524, distance: 60.0
click at [875, 561] on button "Confirm" at bounding box center [853, 559] width 66 height 26
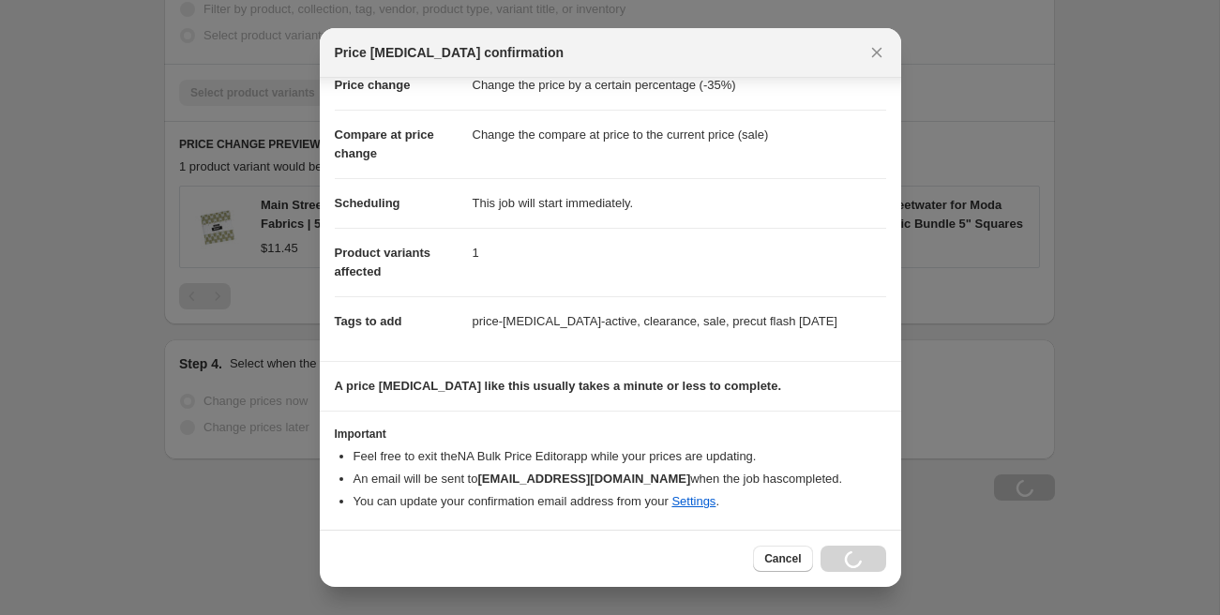
scroll to position [1123, 0]
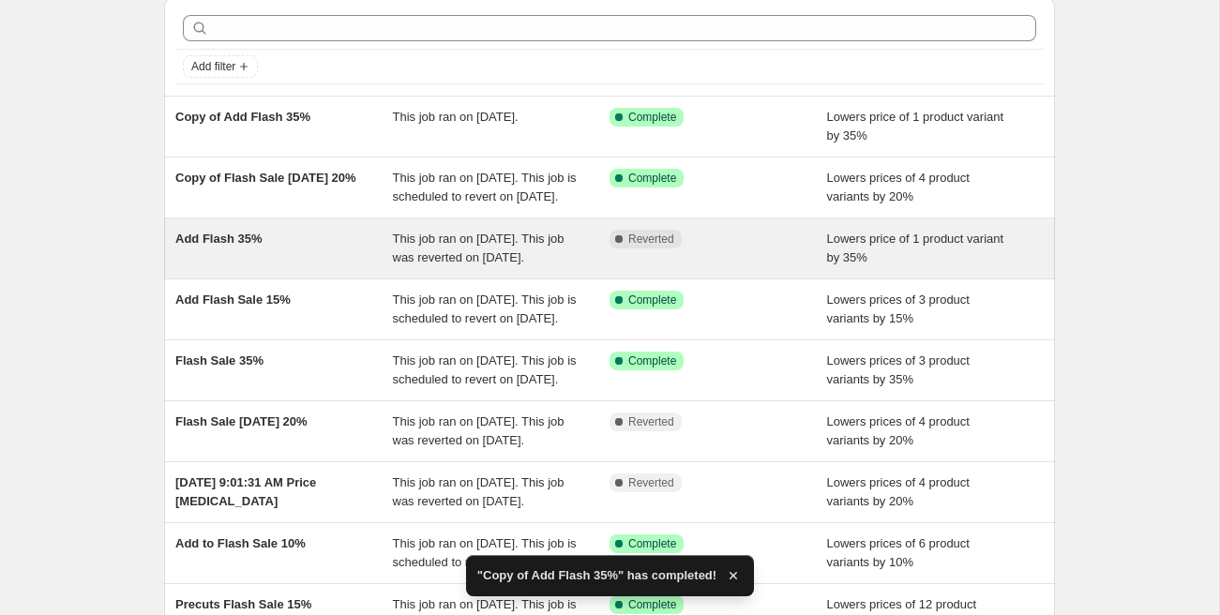
scroll to position [123, 0]
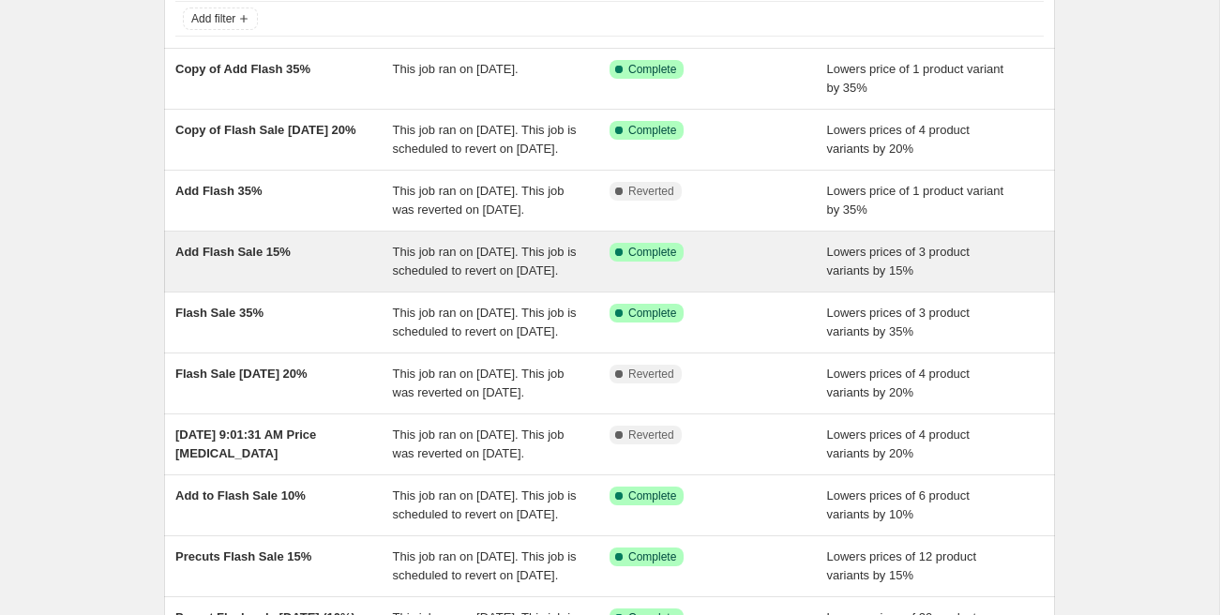
click at [287, 280] on div "Add Flash Sale 15%" at bounding box center [284, 262] width 218 height 38
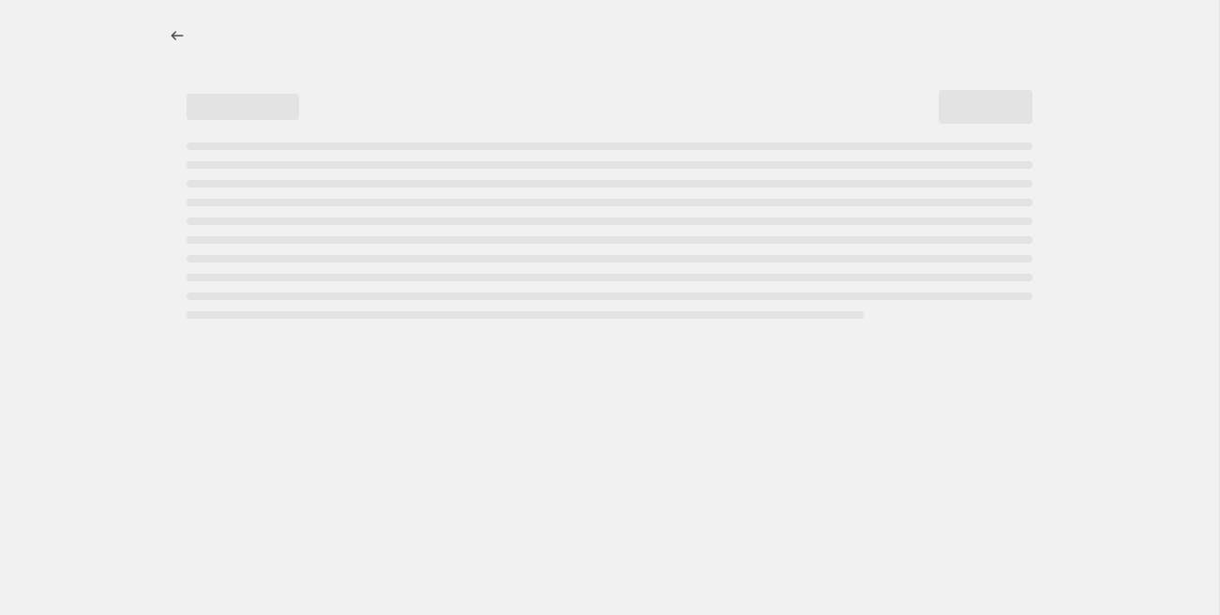
select select "percentage"
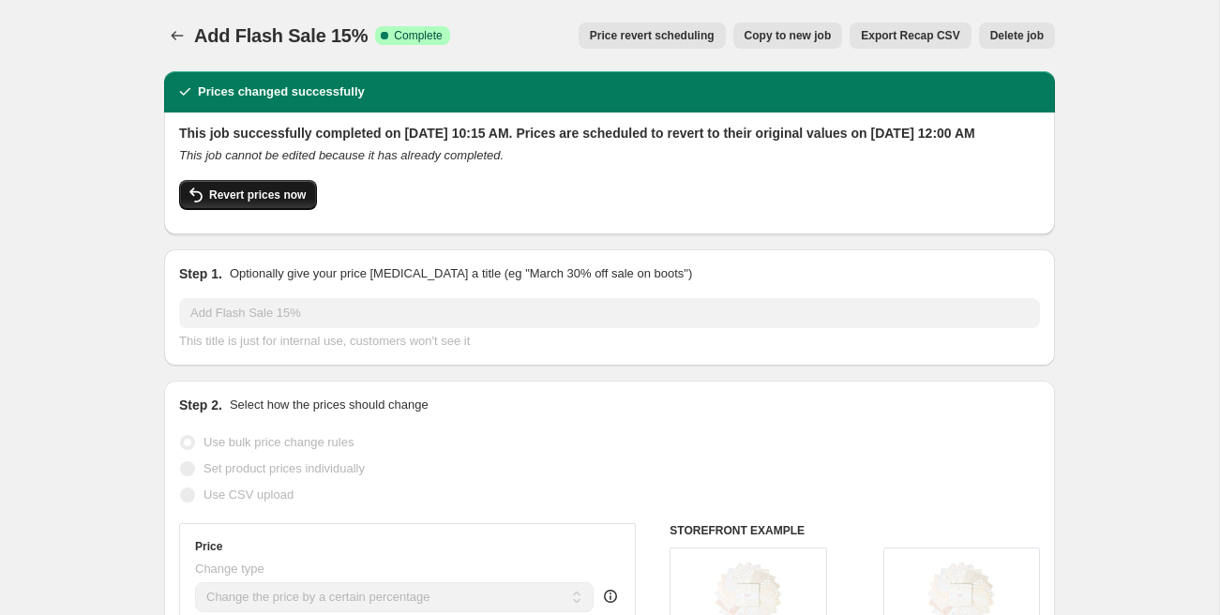
click at [297, 203] on span "Revert prices now" at bounding box center [257, 195] width 97 height 15
checkbox input "false"
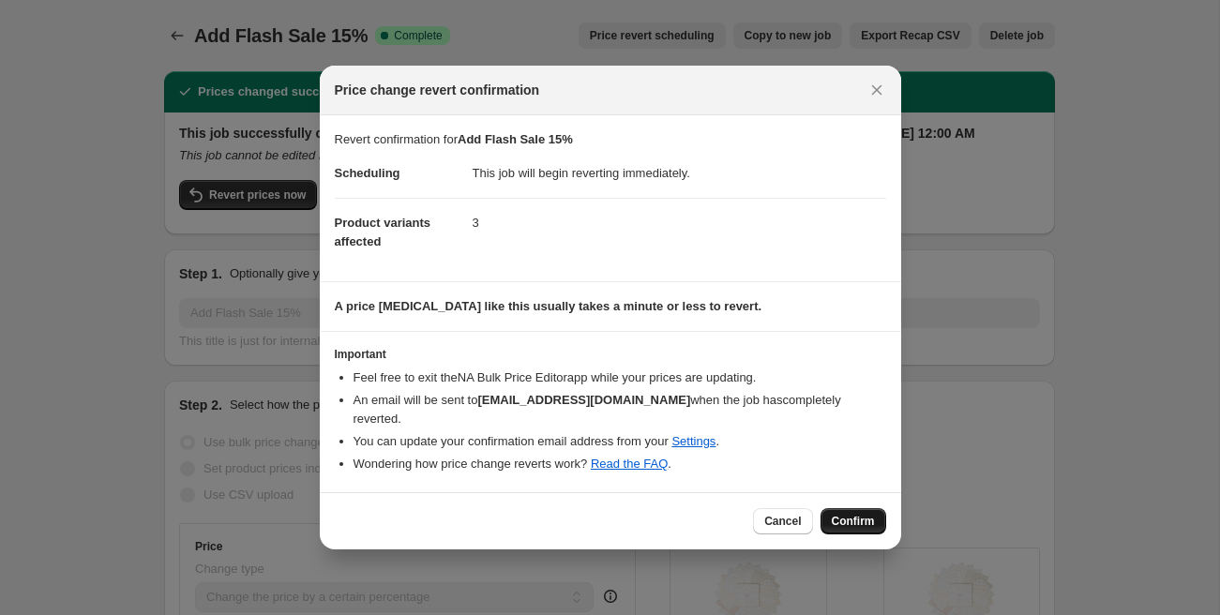
click at [858, 514] on span "Confirm" at bounding box center [853, 521] width 43 height 15
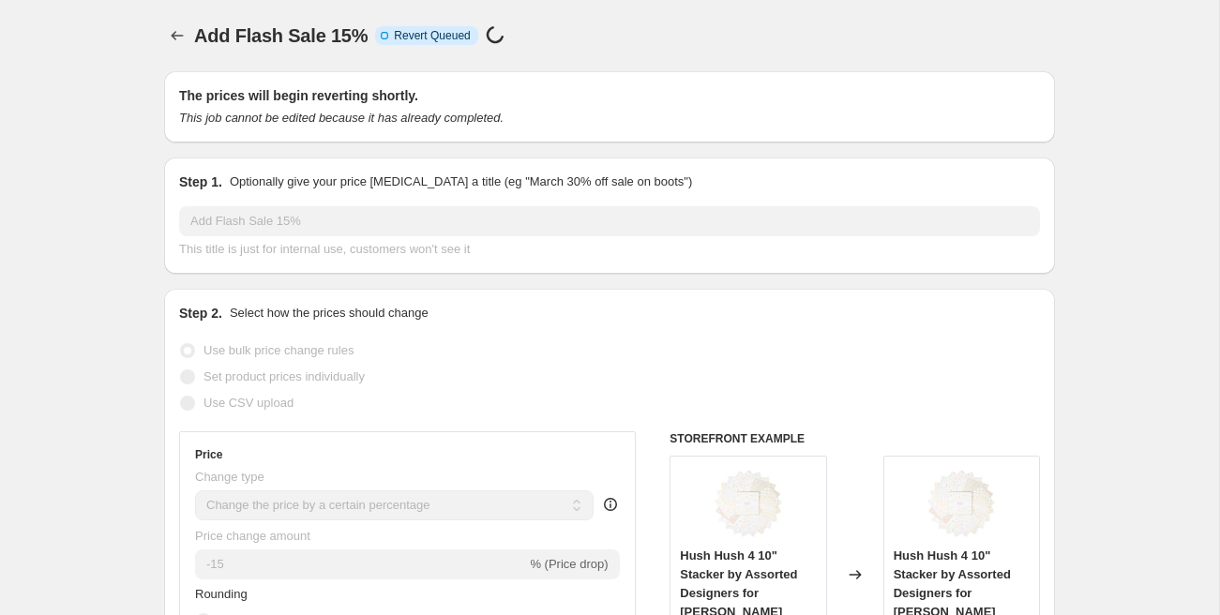
select select "percentage"
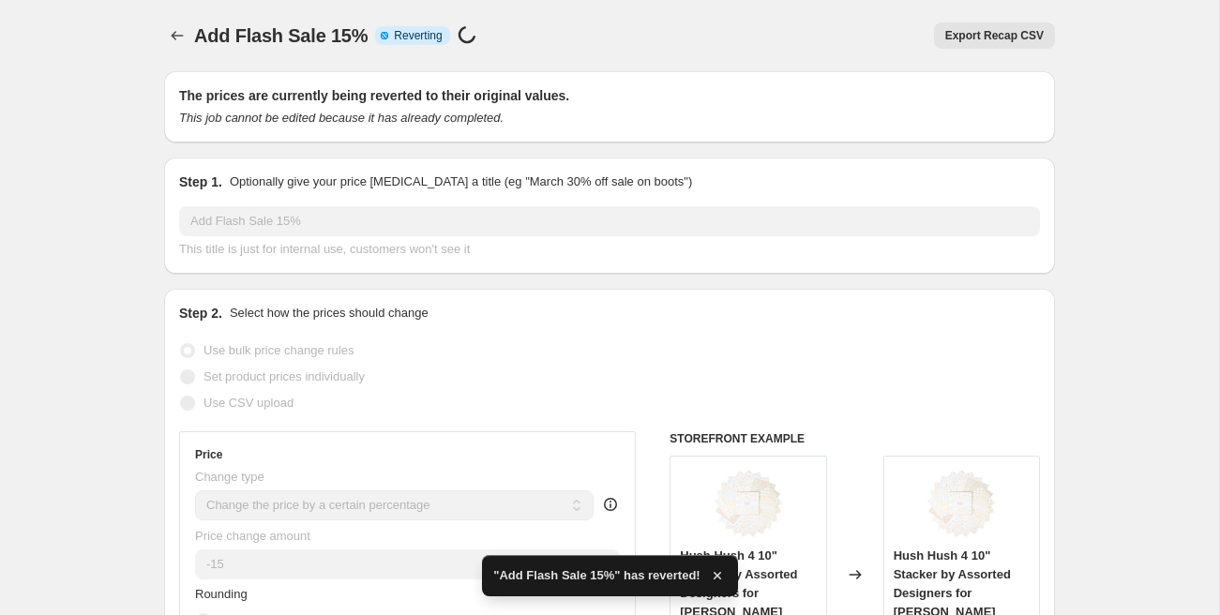
checkbox input "true"
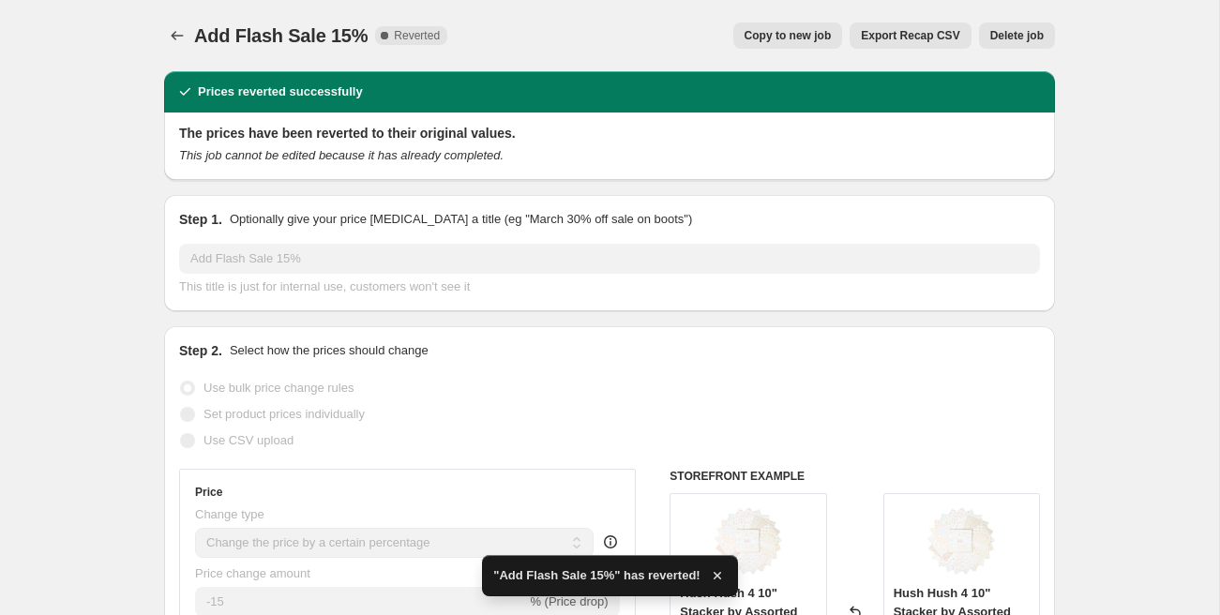
click at [798, 31] on span "Copy to new job" at bounding box center [787, 35] width 87 height 15
select select "percentage"
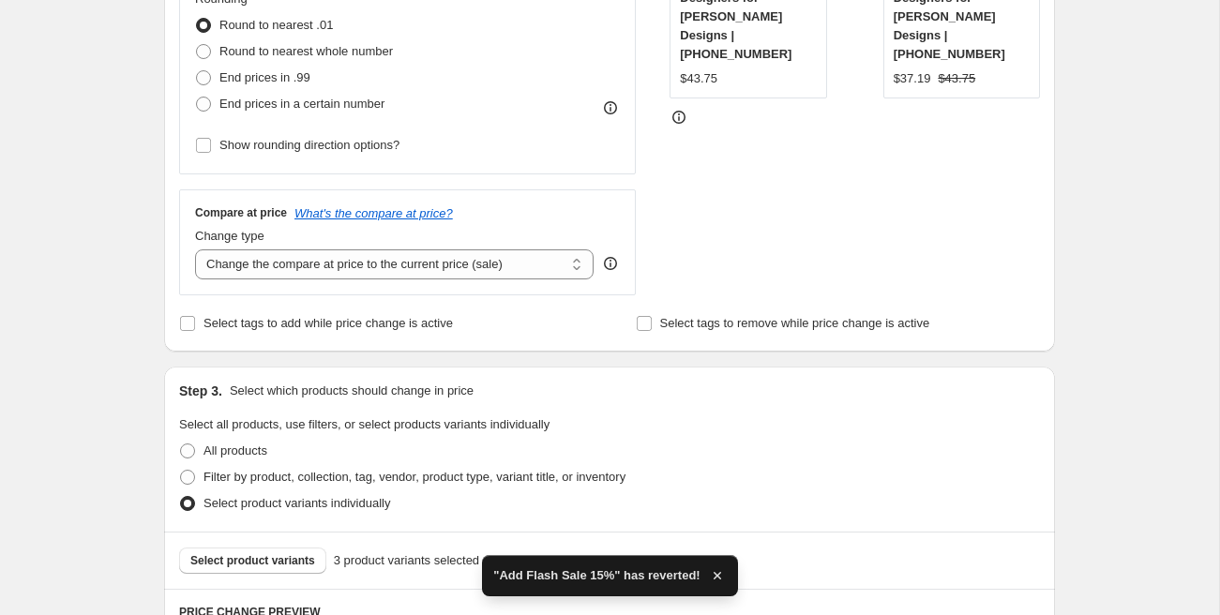
scroll to position [510, 0]
click at [200, 321] on label "Select tags to add while price change is active" at bounding box center [316, 322] width 274 height 26
click at [195, 321] on input "Select tags to add while price change is active" at bounding box center [187, 322] width 15 height 15
checkbox input "true"
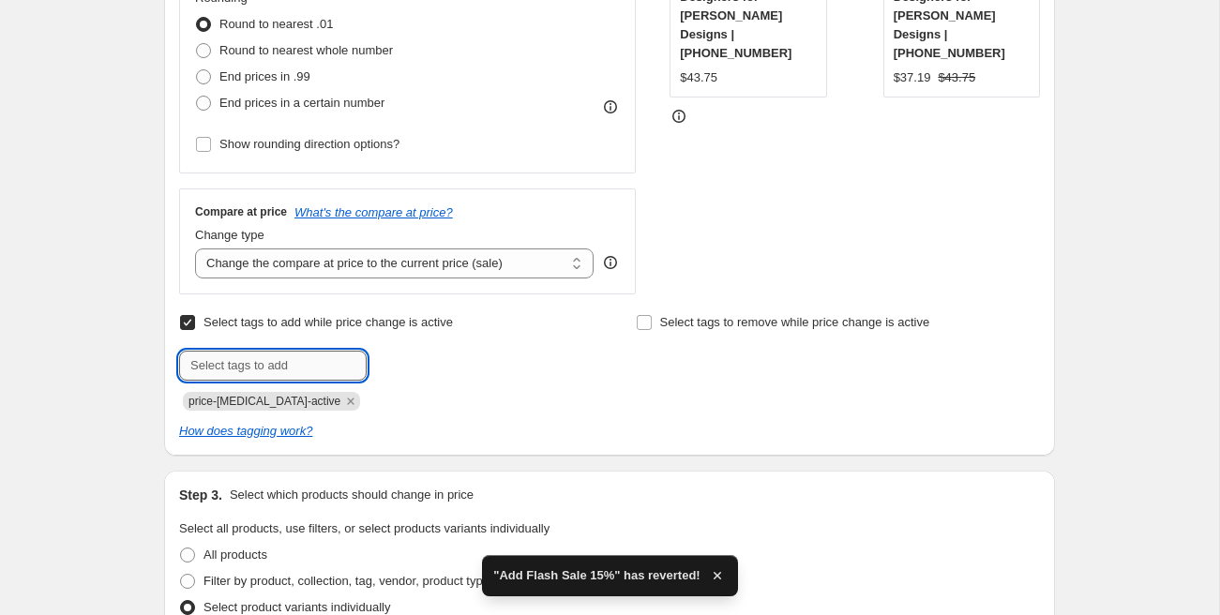
click at [277, 355] on input "text" at bounding box center [273, 366] width 188 height 30
paste input "precut flash Sept 19"
type input "precut flash Sept 19"
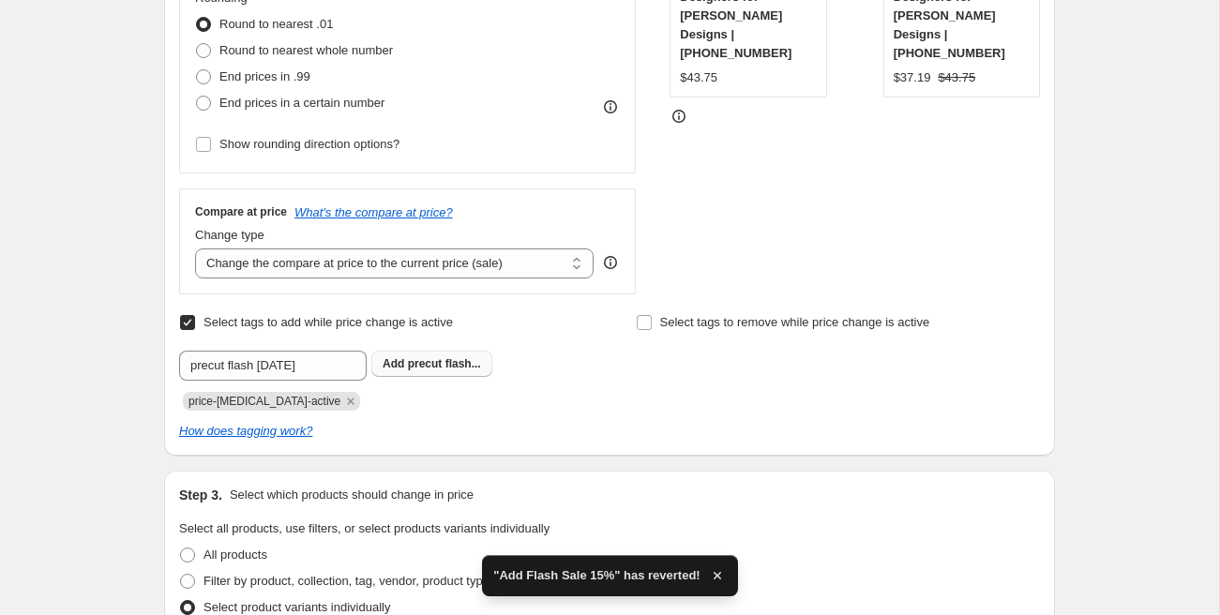
click at [412, 367] on span "precut flash..." at bounding box center [444, 363] width 73 height 13
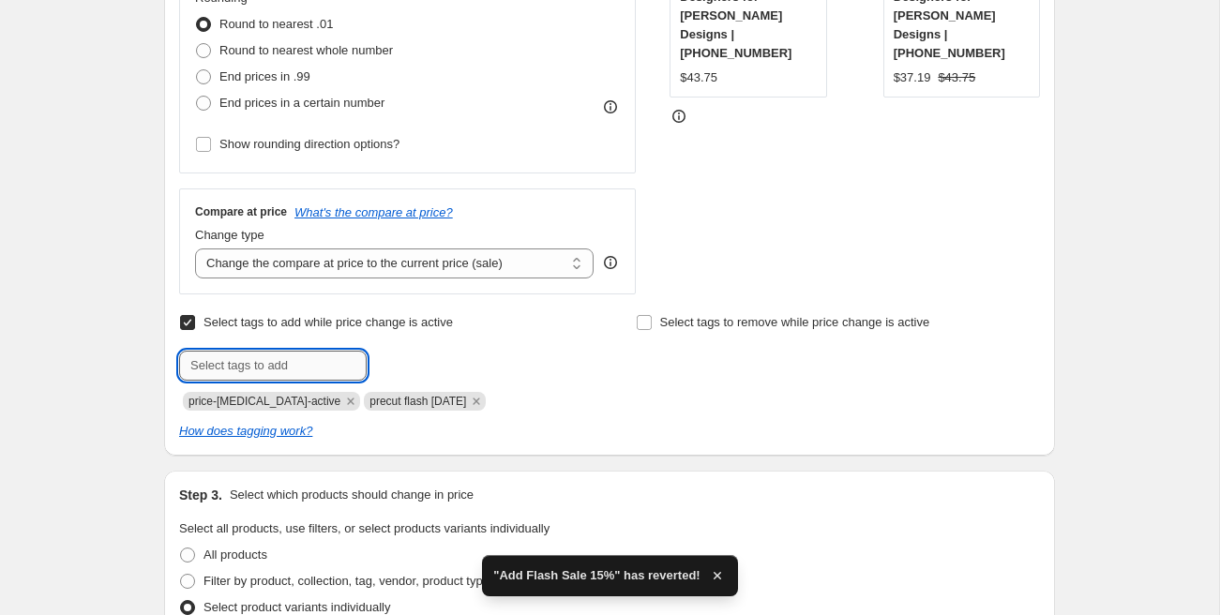
click at [299, 367] on input "text" at bounding box center [273, 366] width 188 height 30
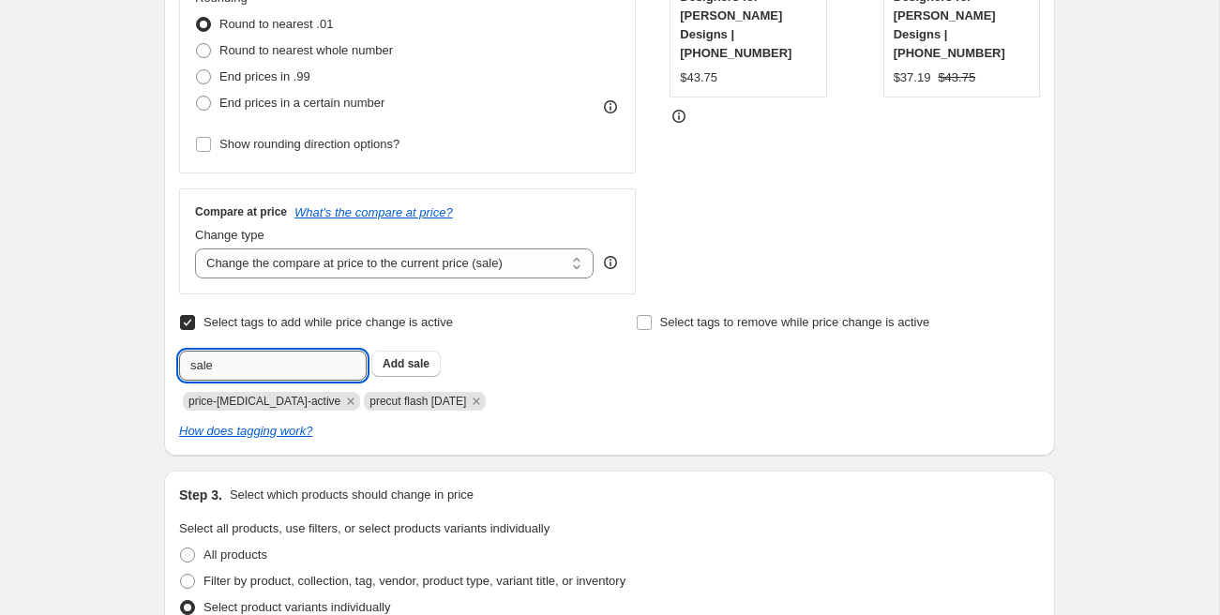
type input "sale"
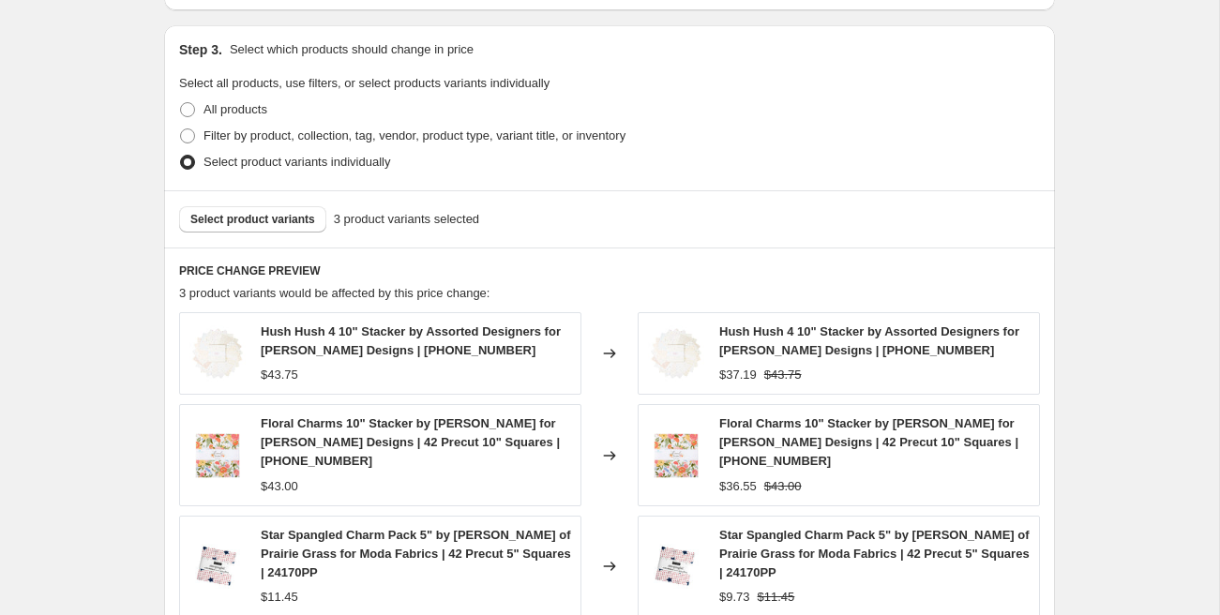
scroll to position [1304, 0]
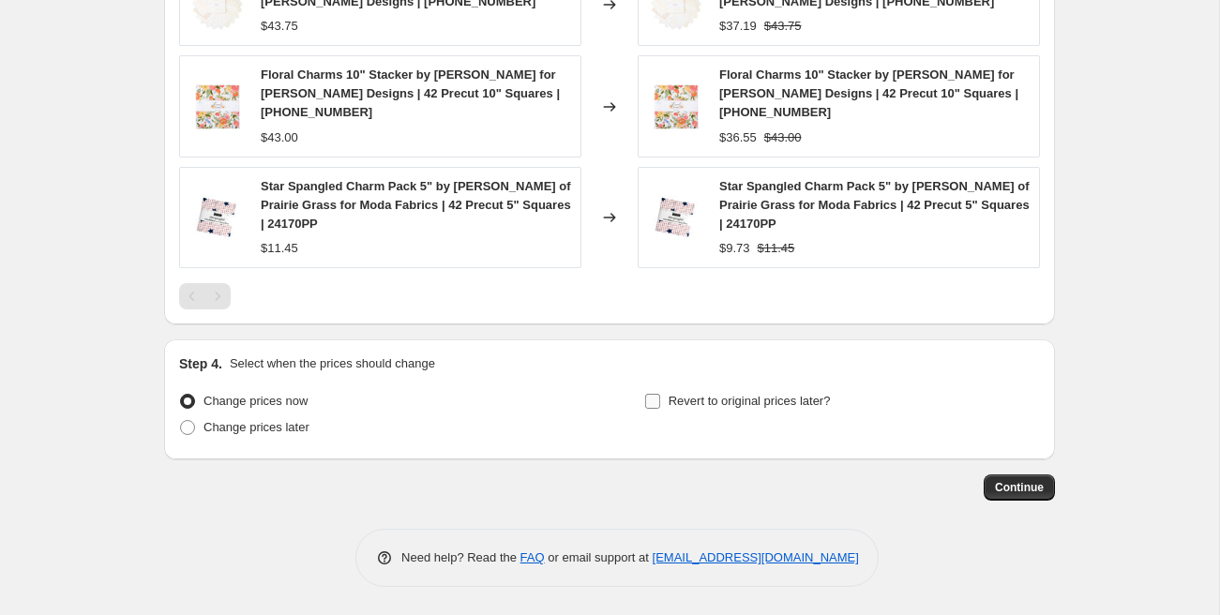
click at [738, 405] on span "Revert to original prices later?" at bounding box center [749, 401] width 162 height 14
click at [660, 405] on input "Revert to original prices later?" at bounding box center [652, 401] width 15 height 15
checkbox input "true"
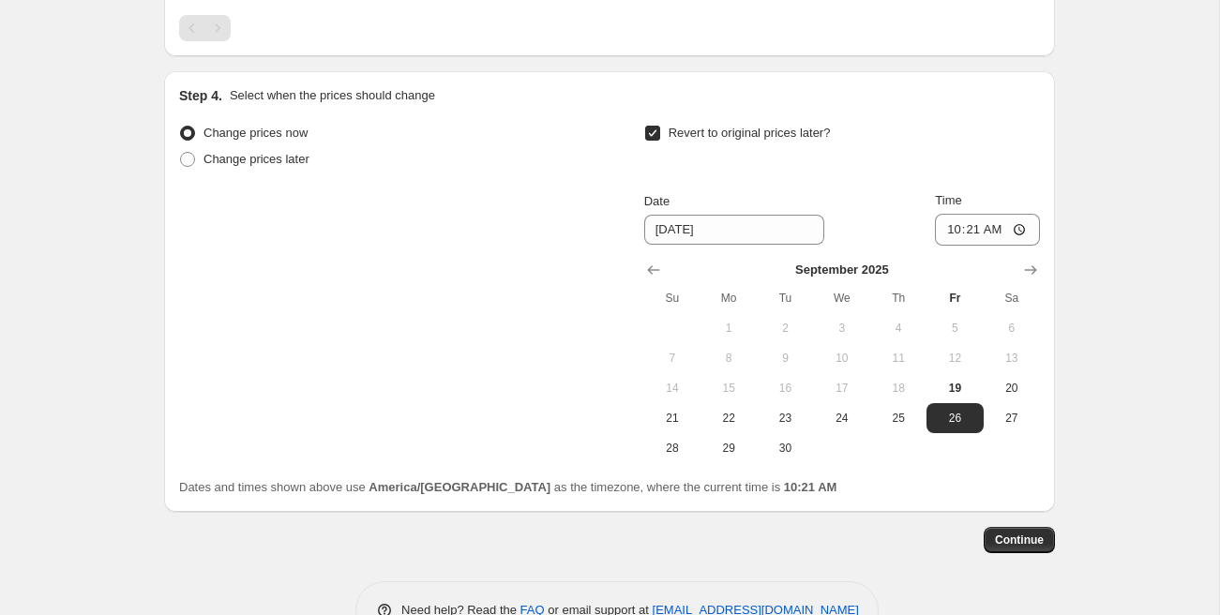
scroll to position [1625, 0]
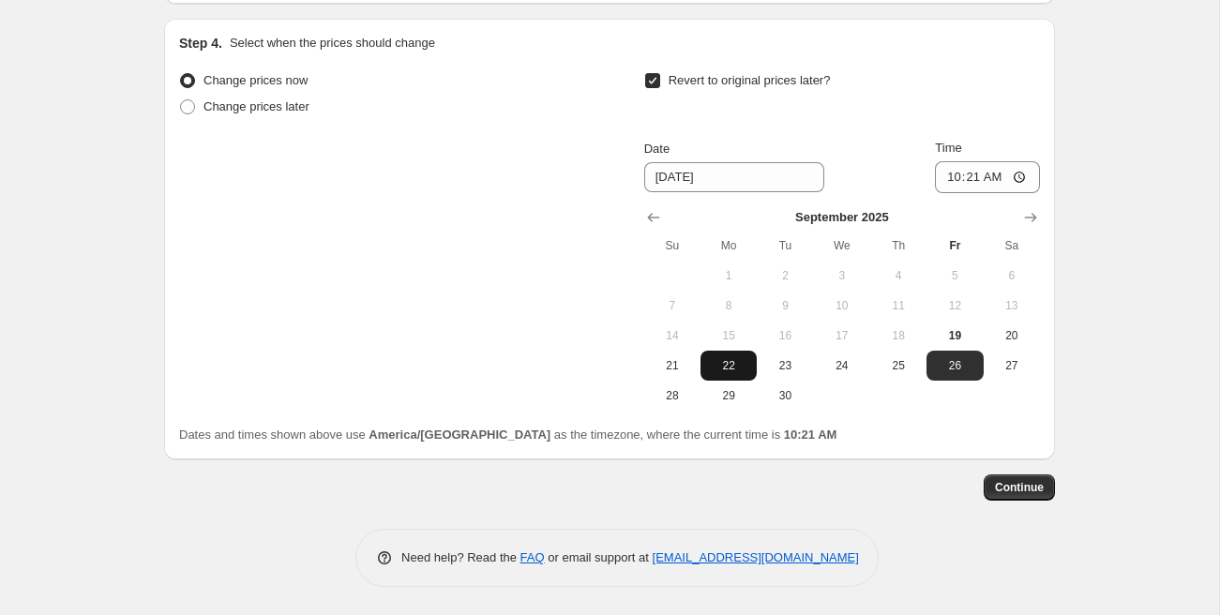
click at [735, 362] on span "22" at bounding box center [728, 365] width 41 height 15
type input "[DATE]"
click at [944, 180] on input "10:21" at bounding box center [987, 177] width 105 height 32
type input "00:00"
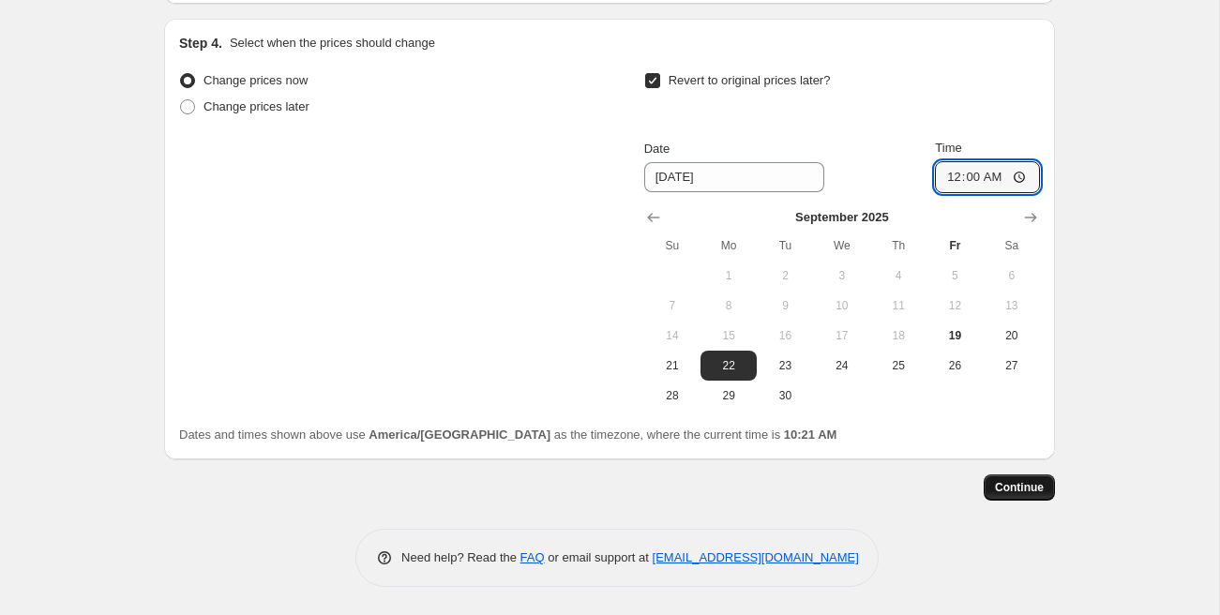
click at [1032, 491] on span "Continue" at bounding box center [1019, 487] width 49 height 15
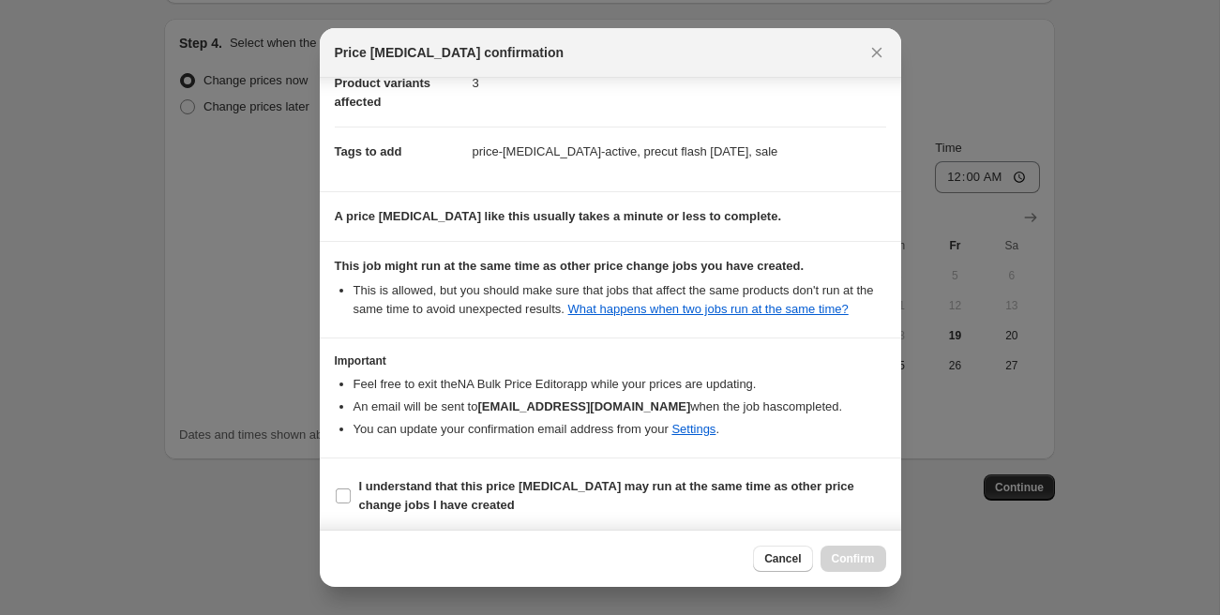
scroll to position [262, 0]
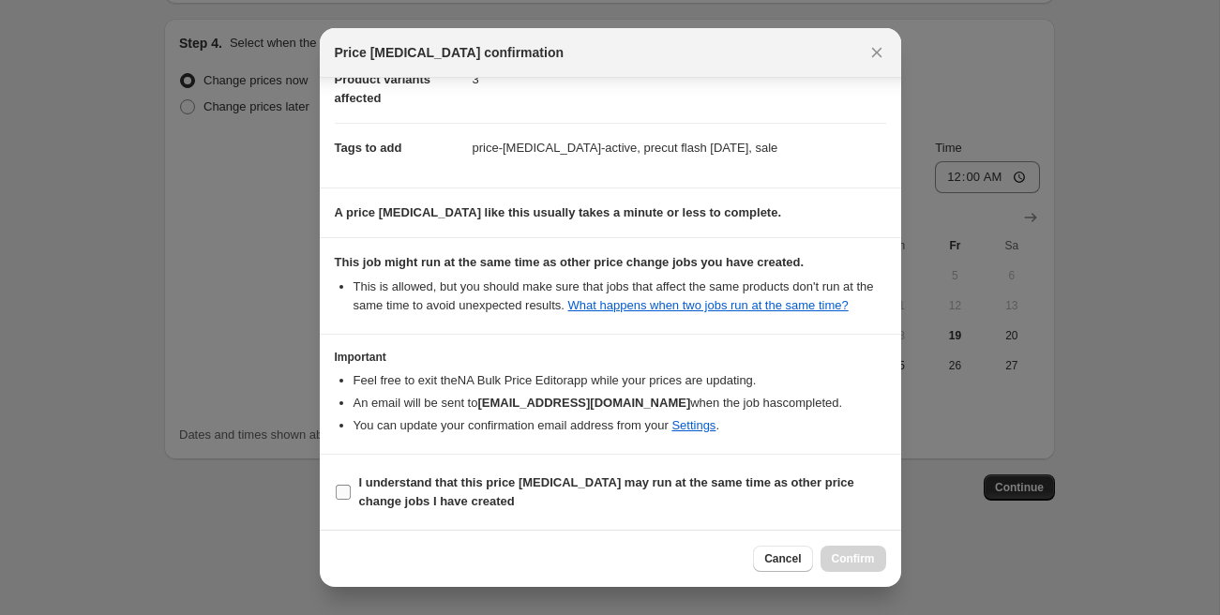
click at [488, 487] on b "I understand that this price [MEDICAL_DATA] may run at the same time as other p…" at bounding box center [606, 491] width 495 height 33
click at [351, 487] on input "I understand that this price [MEDICAL_DATA] may run at the same time as other p…" at bounding box center [343, 492] width 15 height 15
checkbox input "true"
click at [857, 552] on span "Confirm" at bounding box center [853, 558] width 43 height 15
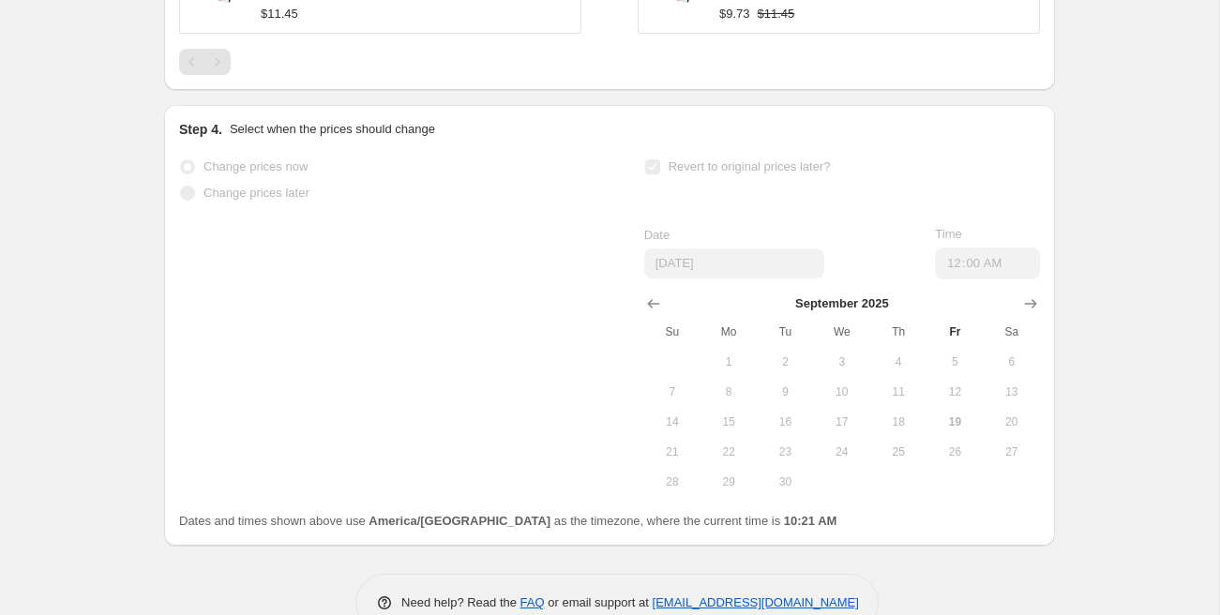
scroll to position [1670, 0]
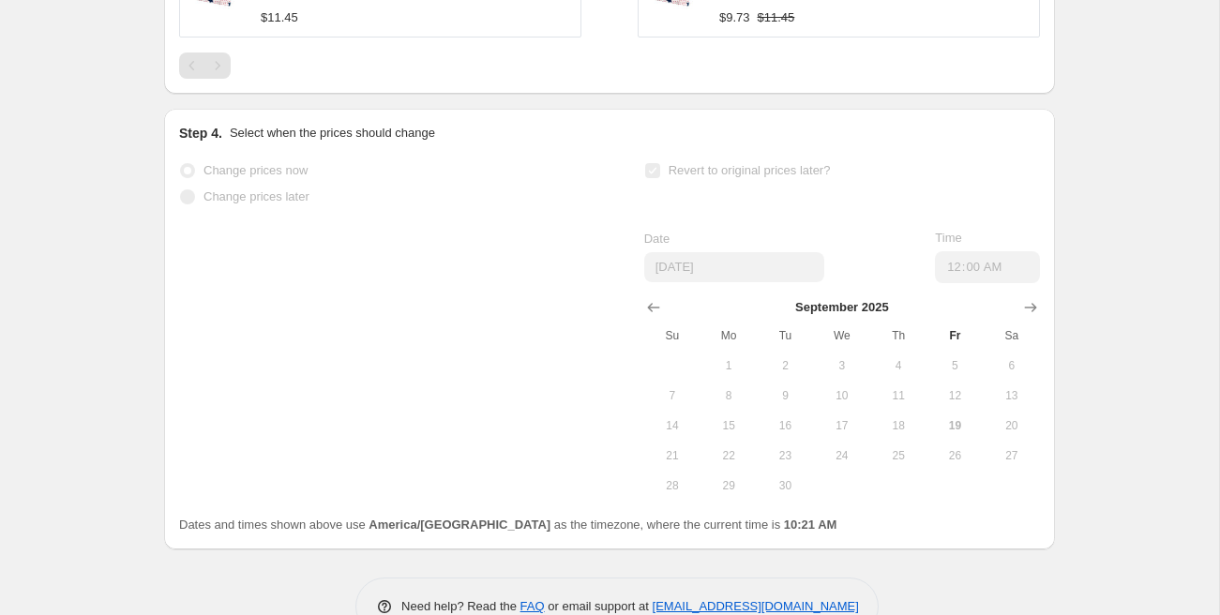
select select "percentage"
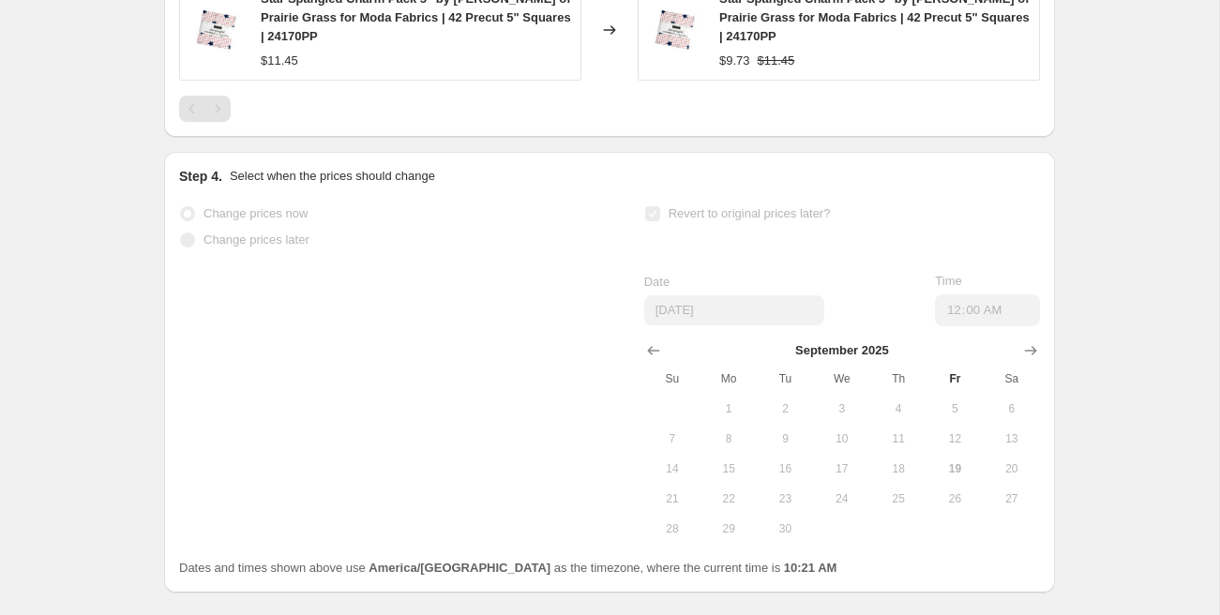
scroll to position [0, 0]
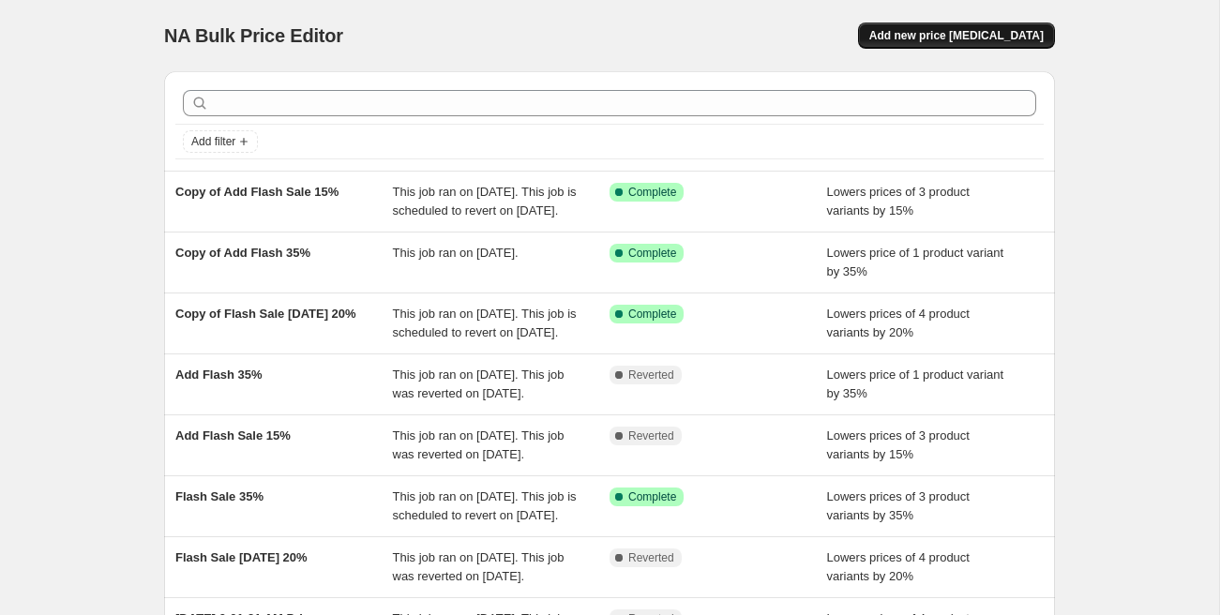
click at [982, 34] on span "Add new price [MEDICAL_DATA]" at bounding box center [956, 35] width 174 height 15
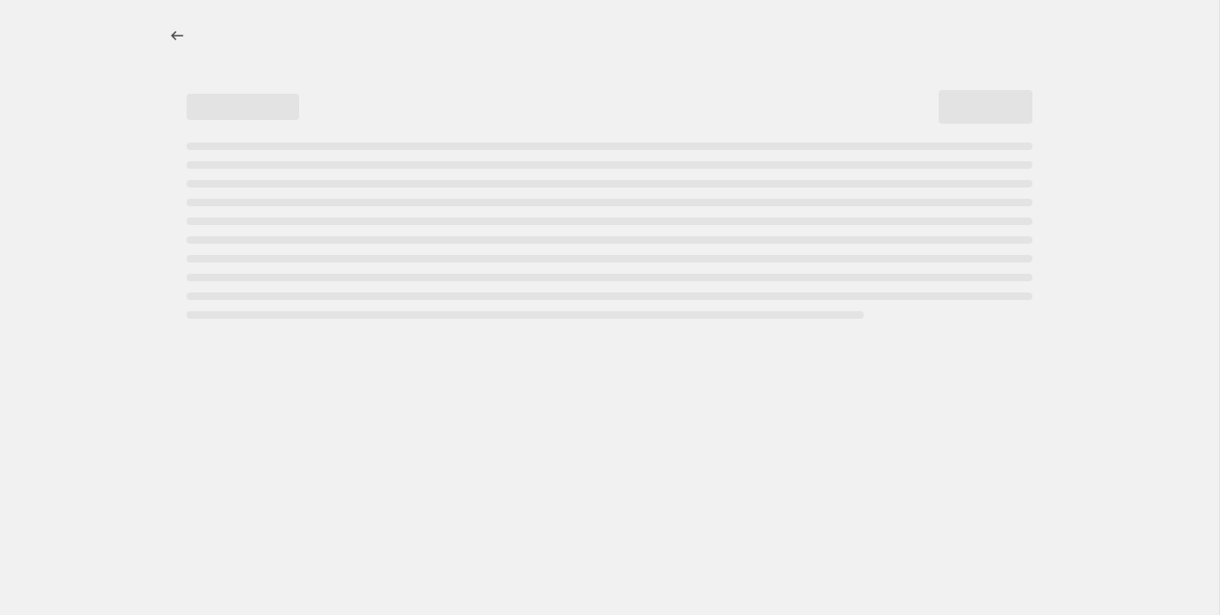
select select "percentage"
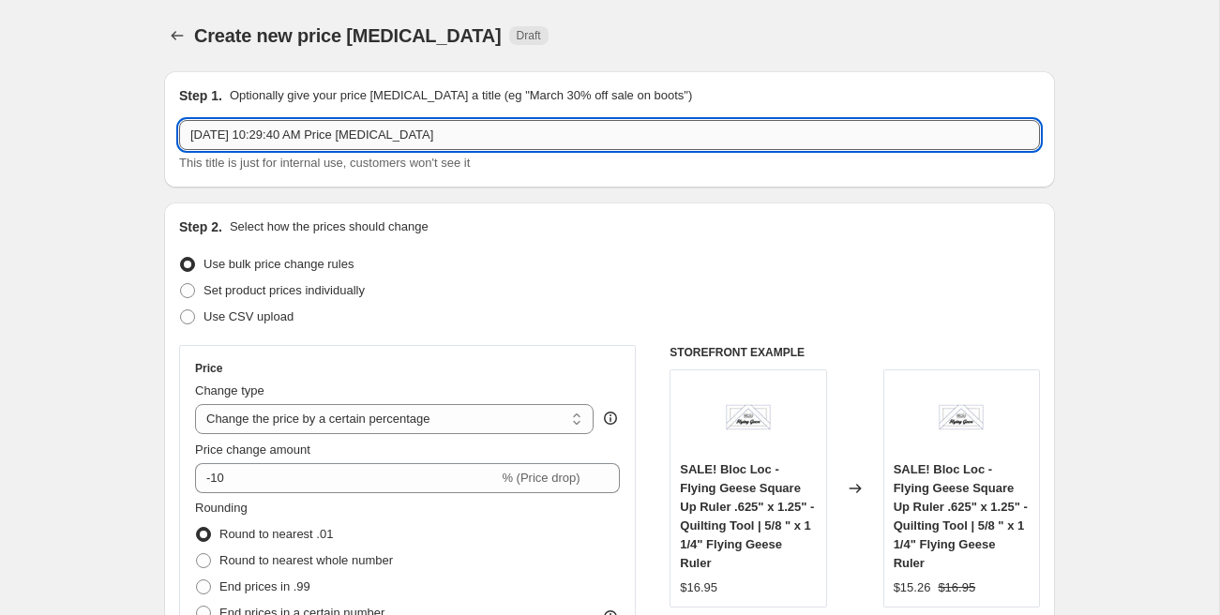
click at [337, 132] on input "[DATE] 10:29:40 AM Price [MEDICAL_DATA]" at bounding box center [609, 135] width 861 height 30
type input "d"
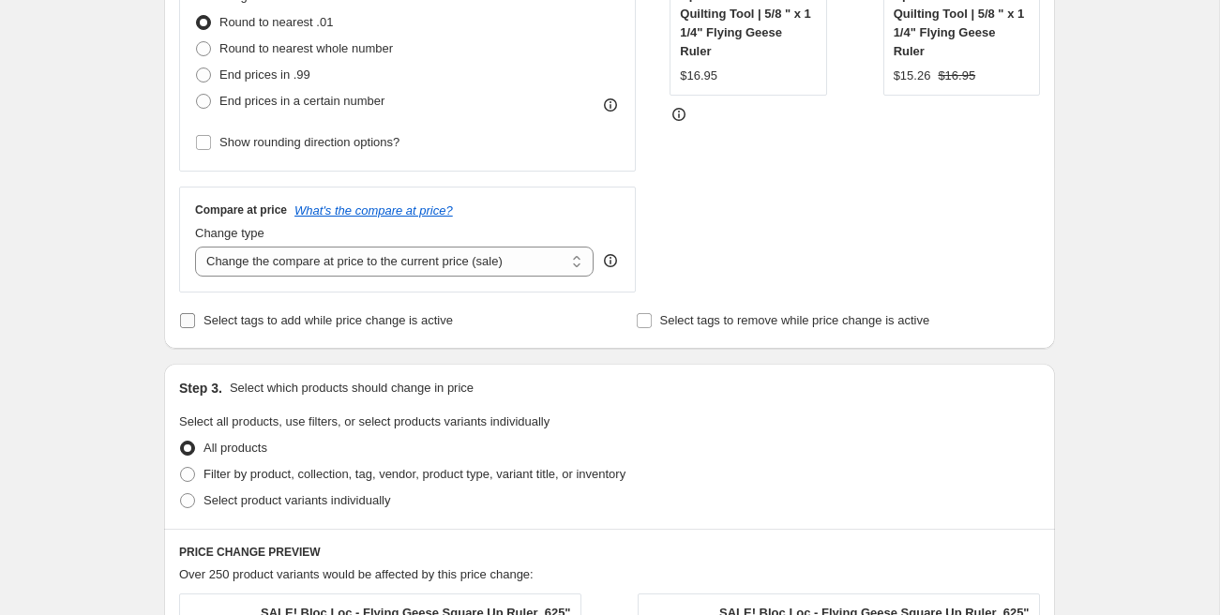
scroll to position [524, 0]
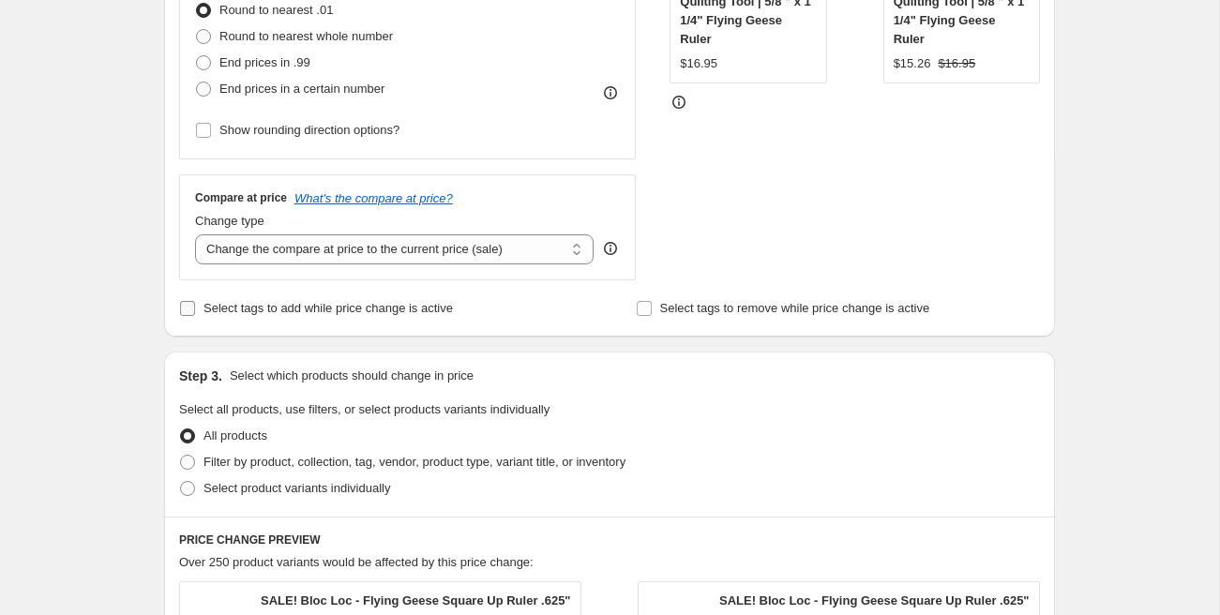
type input "Add Flash Sale"
click at [248, 306] on span "Select tags to add while price change is active" at bounding box center [327, 308] width 249 height 14
click at [195, 306] on input "Select tags to add while price change is active" at bounding box center [187, 308] width 15 height 15
checkbox input "true"
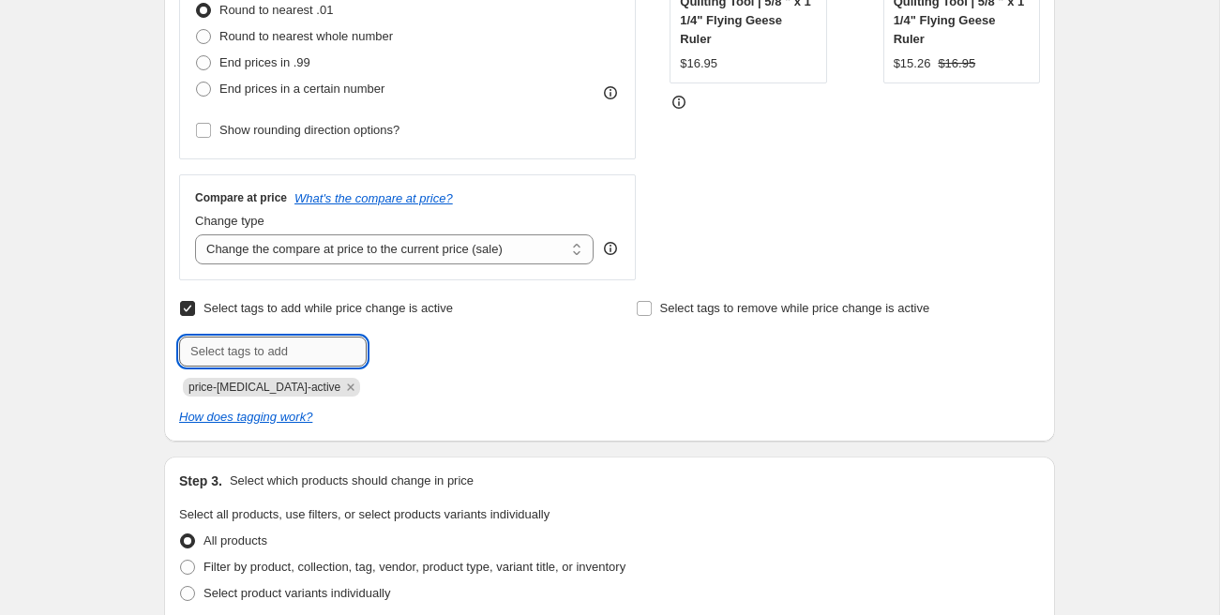
click at [262, 352] on input "text" at bounding box center [273, 352] width 188 height 30
type input "sale"
click at [263, 355] on input "Flash sale Spet 19" at bounding box center [273, 352] width 188 height 30
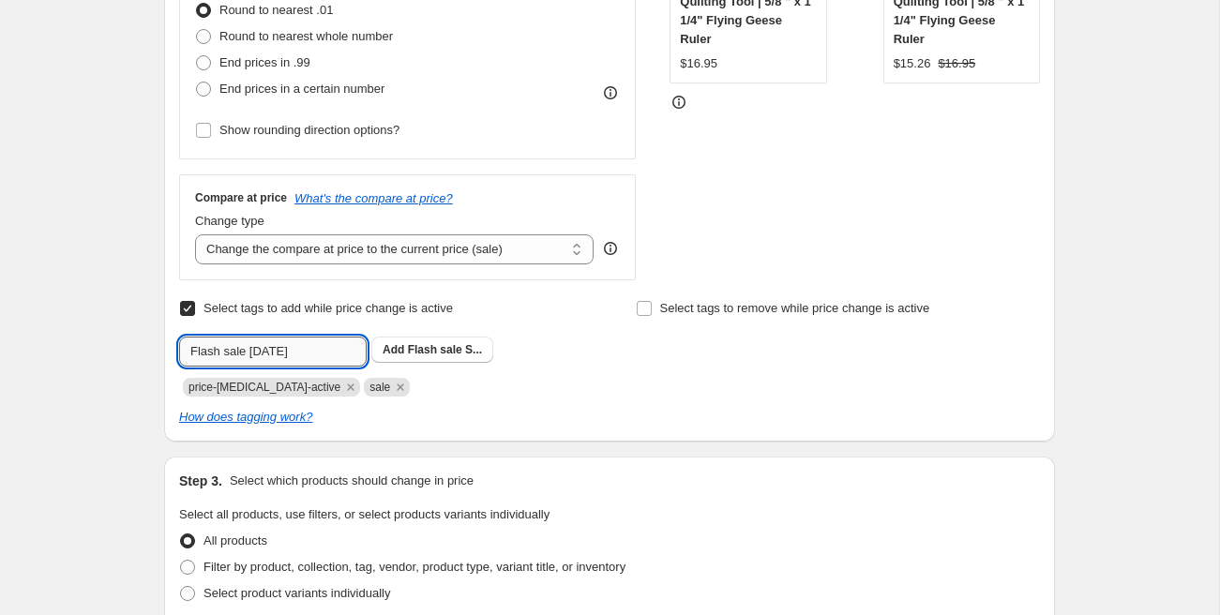
click at [297, 356] on input "Flash sale [DATE]" at bounding box center [273, 352] width 188 height 30
paste input "flash sale s"
type input "flash sale [DATE]"
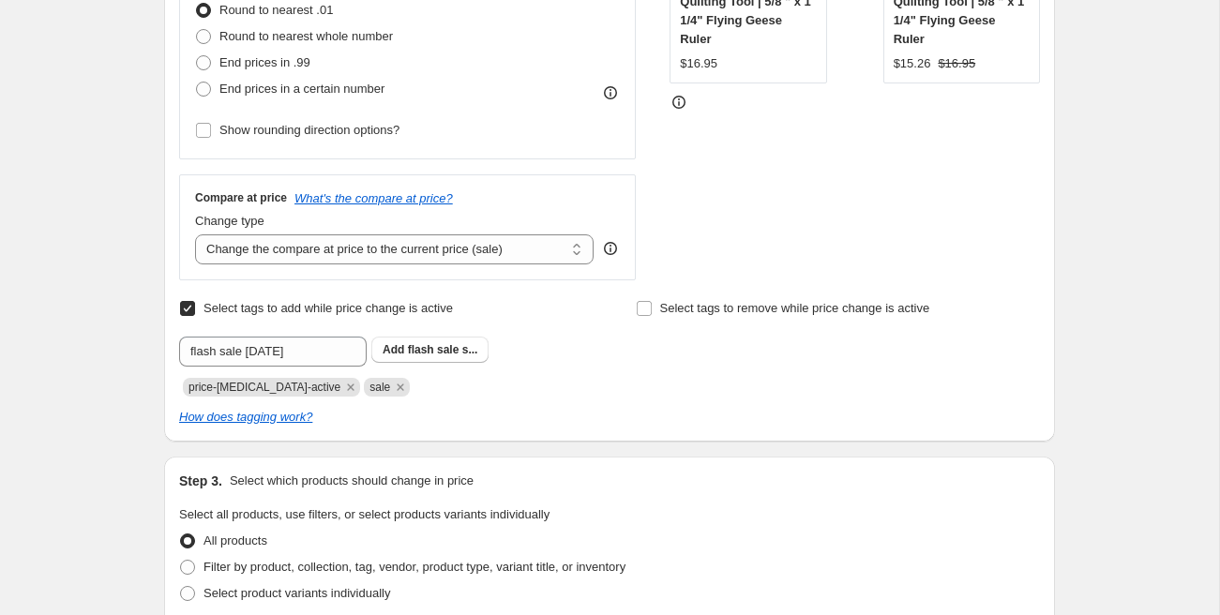
click at [437, 354] on span "flash sale s..." at bounding box center [443, 349] width 70 height 13
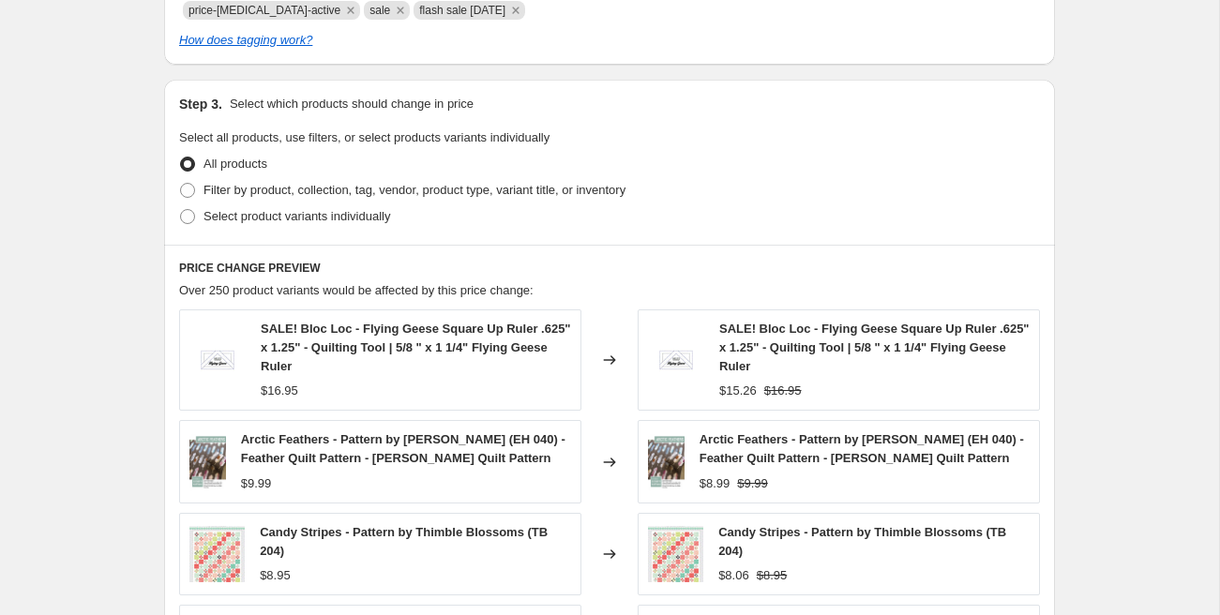
scroll to position [902, 0]
click at [254, 212] on span "Select product variants individually" at bounding box center [296, 215] width 187 height 14
click at [181, 209] on input "Select product variants individually" at bounding box center [180, 208] width 1 height 1
radio input "true"
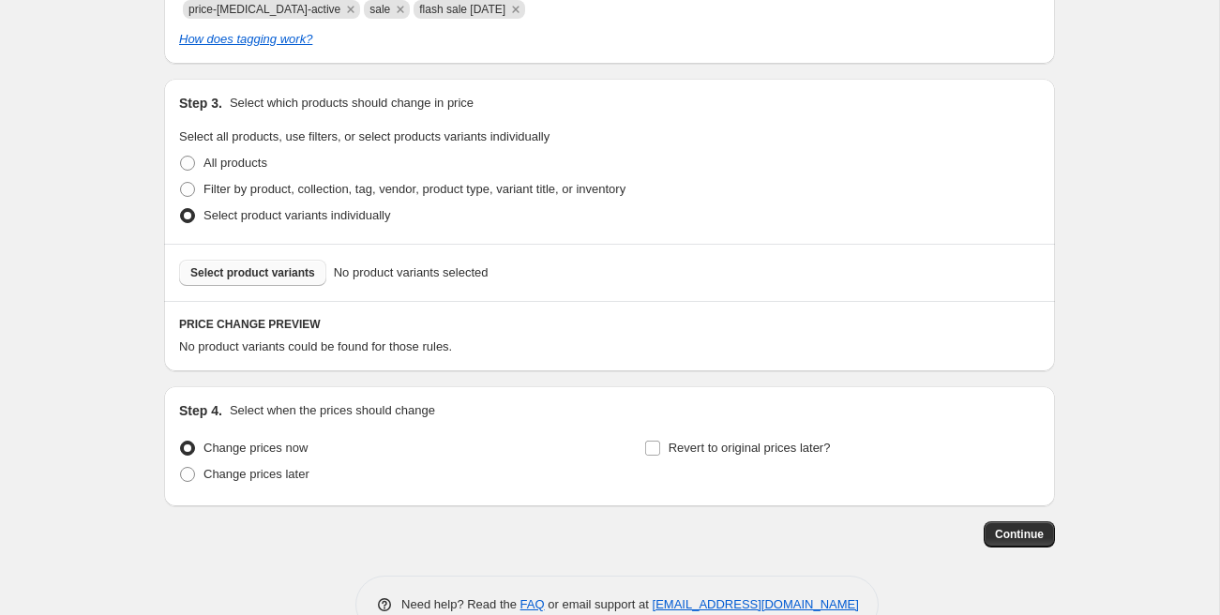
click at [275, 278] on span "Select product variants" at bounding box center [252, 272] width 125 height 15
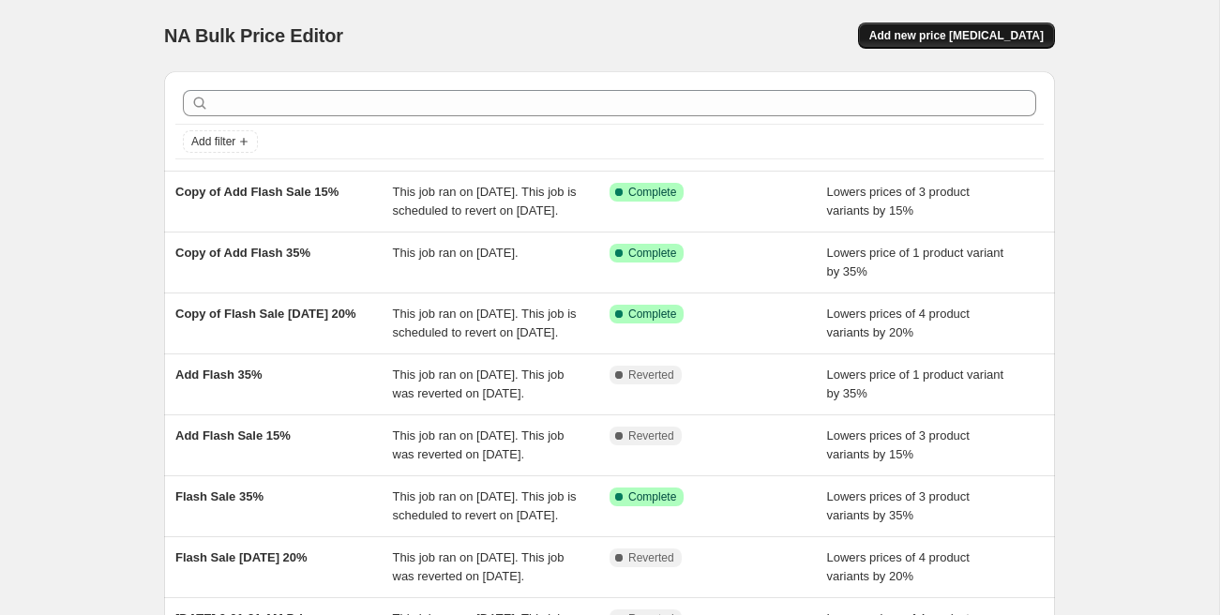
click at [948, 44] on button "Add new price [MEDICAL_DATA]" at bounding box center [956, 36] width 197 height 26
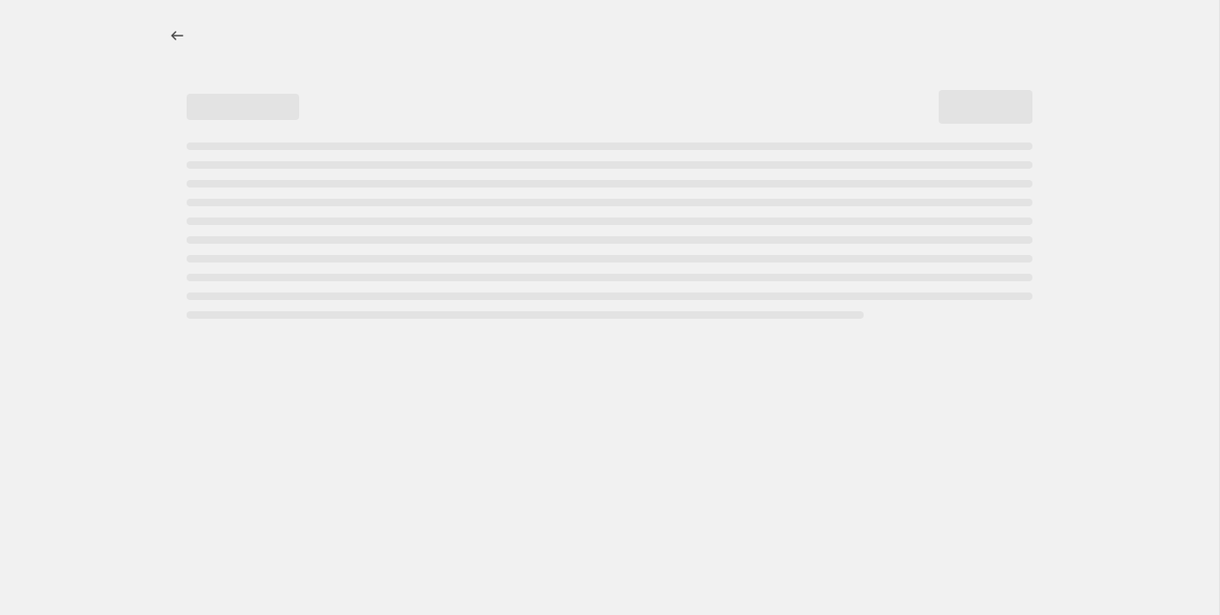
select select "percentage"
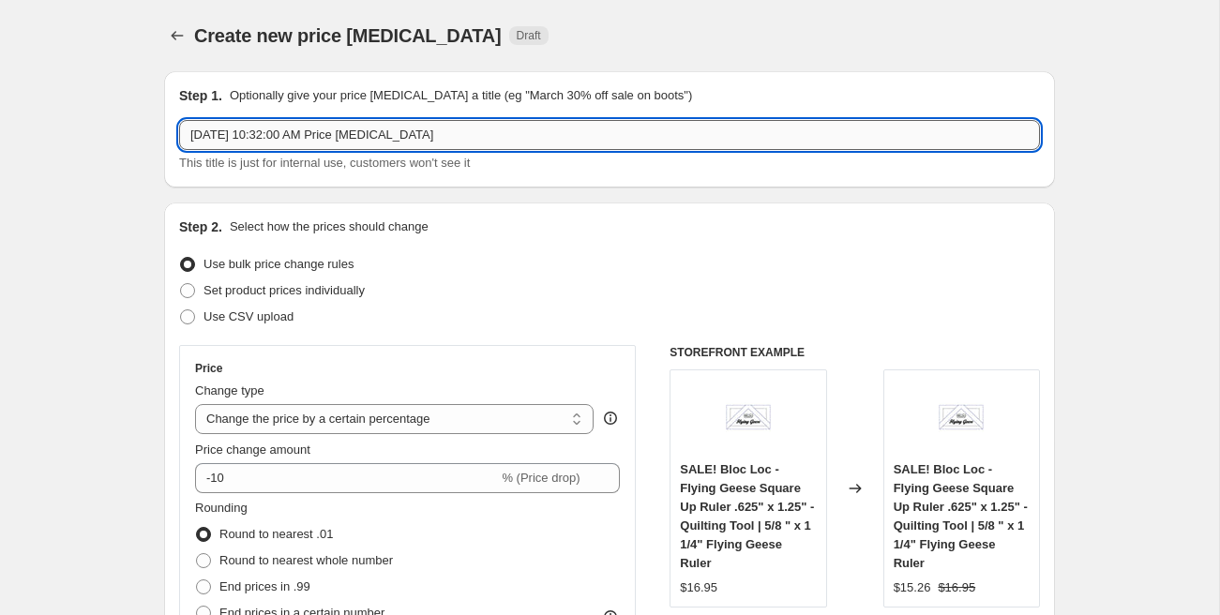
click at [331, 131] on input "[DATE] 10:32:00 AM Price [MEDICAL_DATA]" at bounding box center [609, 135] width 861 height 30
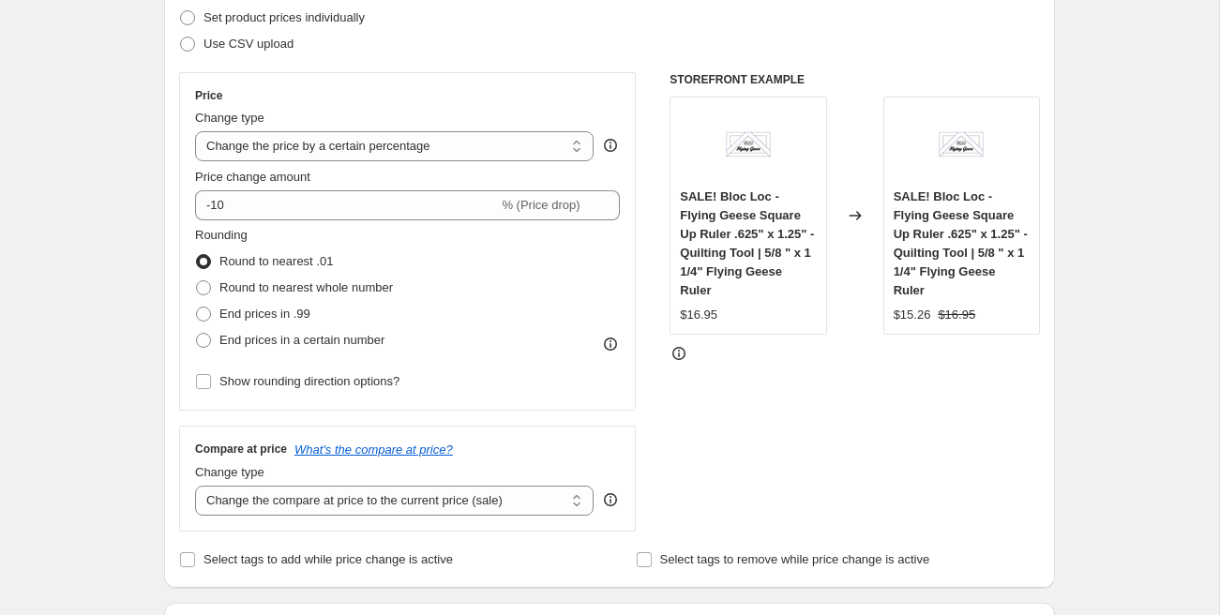
scroll to position [274, 0]
type input "Add Flash Sale"
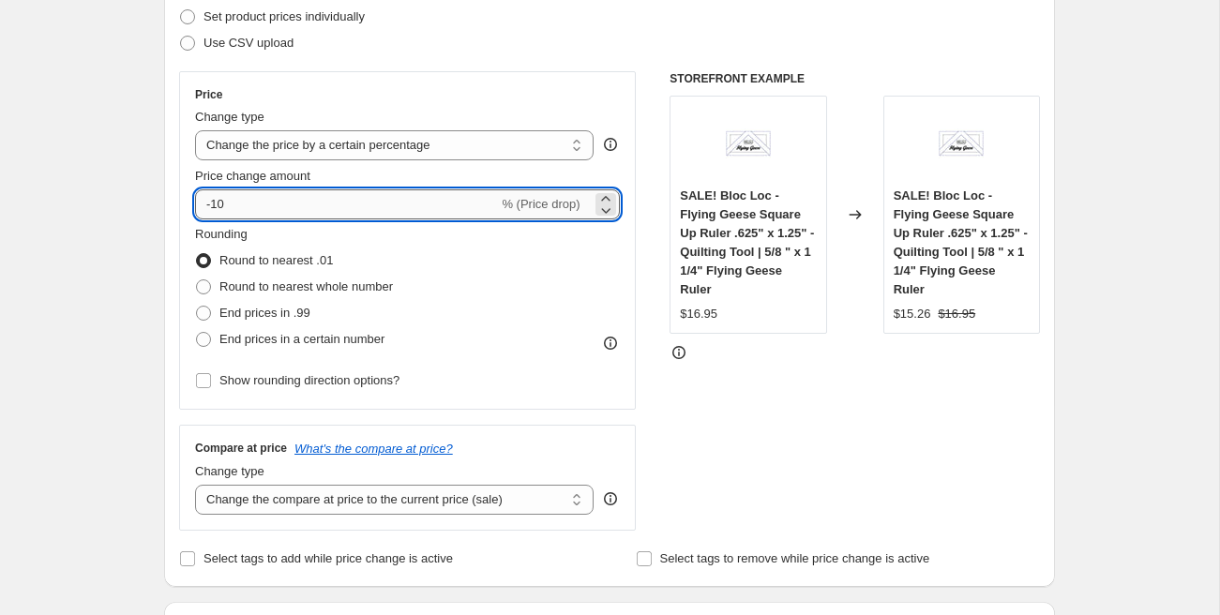
click at [272, 210] on input "-10" at bounding box center [346, 204] width 303 height 30
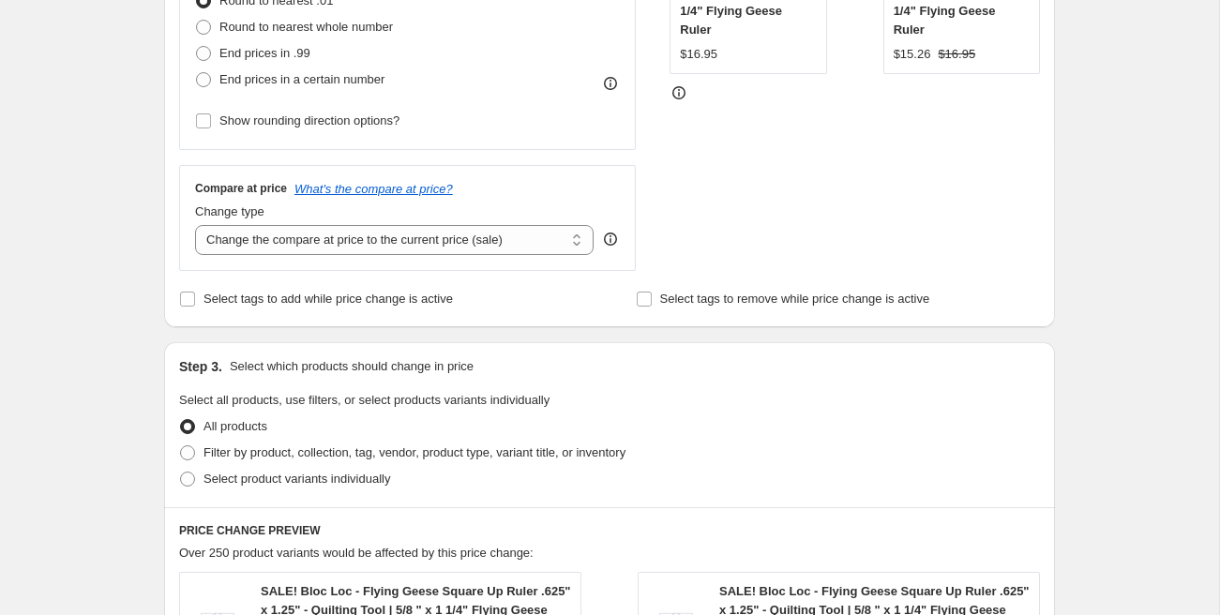
scroll to position [548, 0]
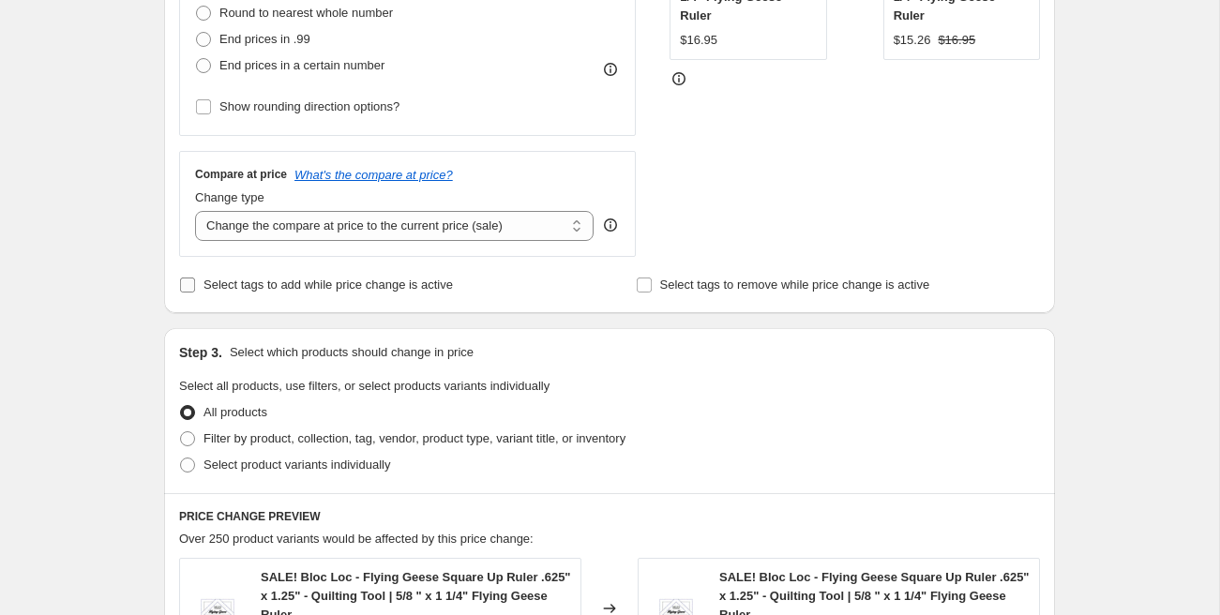
type input "-15"
click at [246, 293] on span "Select tags to add while price change is active" at bounding box center [327, 285] width 249 height 19
click at [195, 293] on input "Select tags to add while price change is active" at bounding box center [187, 285] width 15 height 15
checkbox input "true"
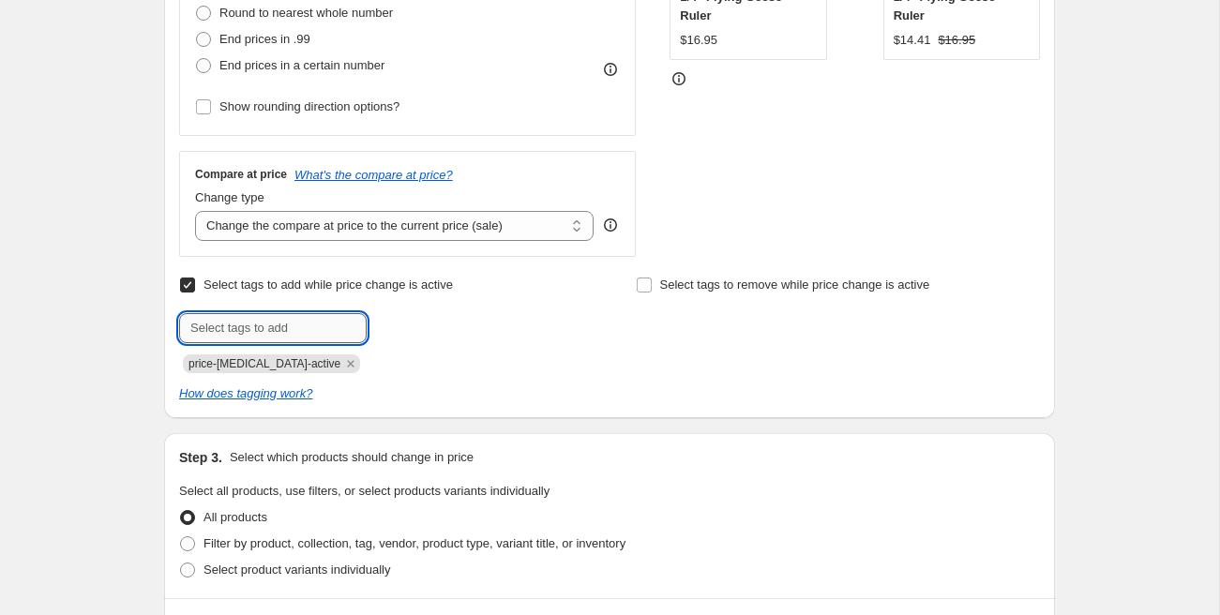
click at [269, 329] on input "text" at bounding box center [273, 328] width 188 height 30
paste input "flash sale [DATE]"
type input "flash sale [DATE]"
drag, startPoint x: 407, startPoint y: 333, endPoint x: 368, endPoint y: 335, distance: 38.5
click at [406, 333] on span "Add flash sale s..." at bounding box center [430, 326] width 95 height 15
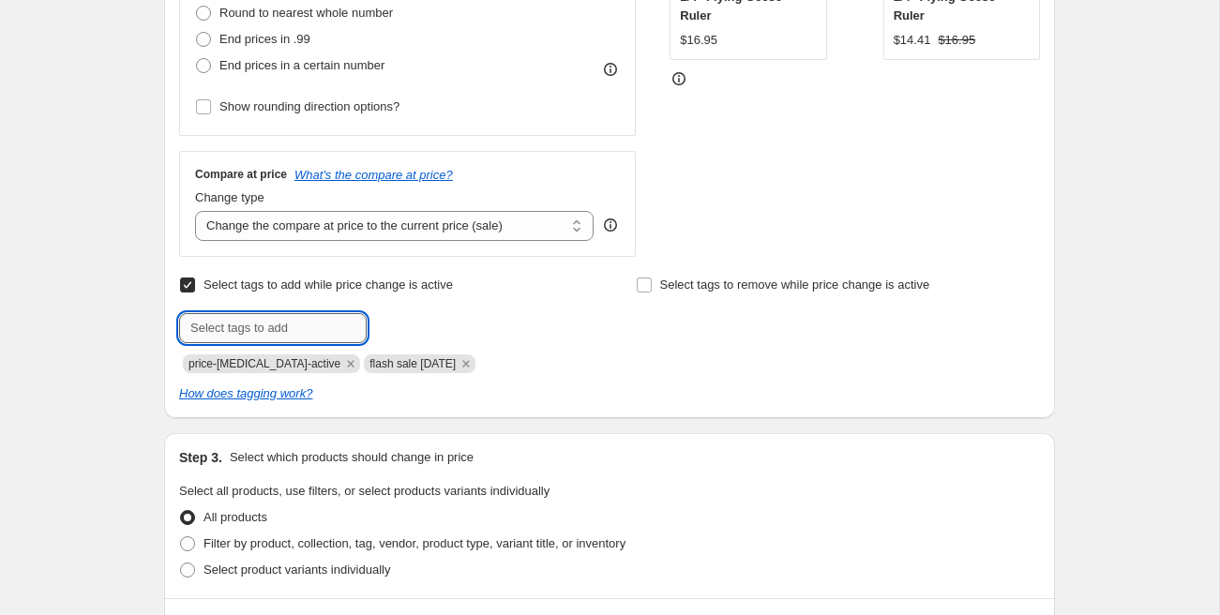
click at [280, 336] on input "text" at bounding box center [273, 328] width 188 height 30
type input "sale"
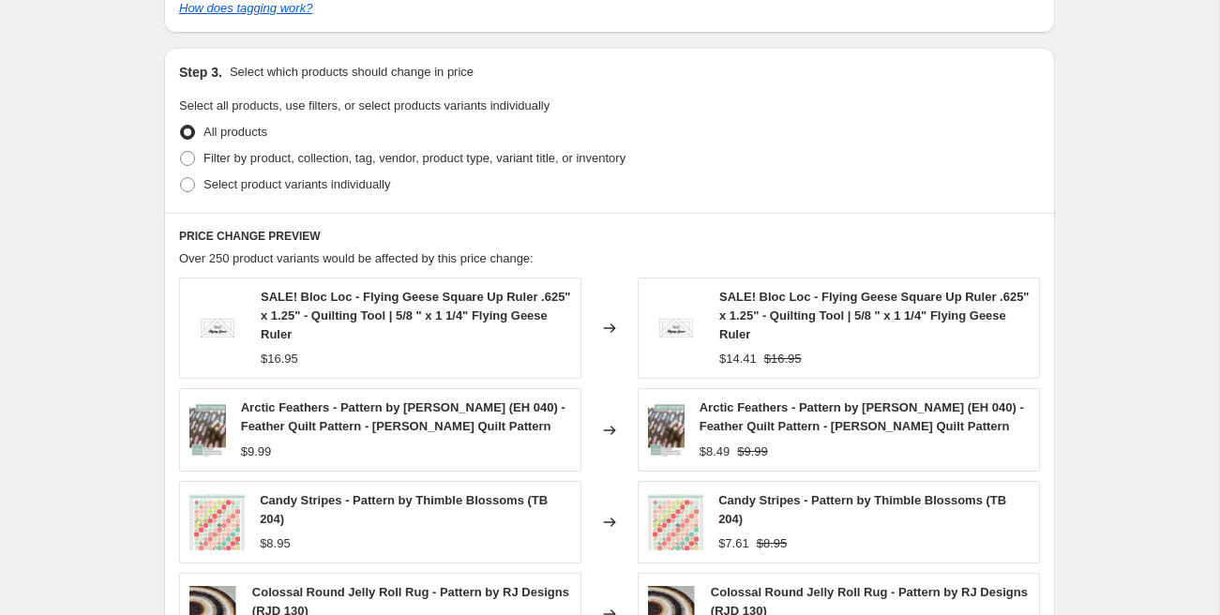
scroll to position [937, 0]
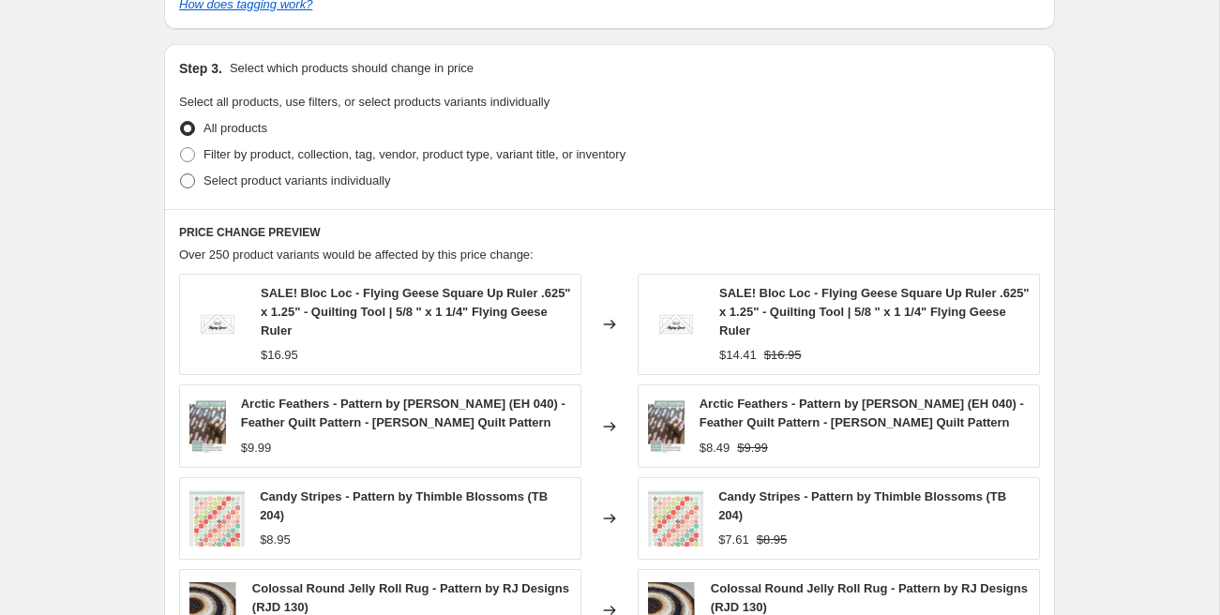
click at [277, 176] on span "Select product variants individually" at bounding box center [296, 180] width 187 height 14
click at [181, 174] on input "Select product variants individually" at bounding box center [180, 173] width 1 height 1
radio input "true"
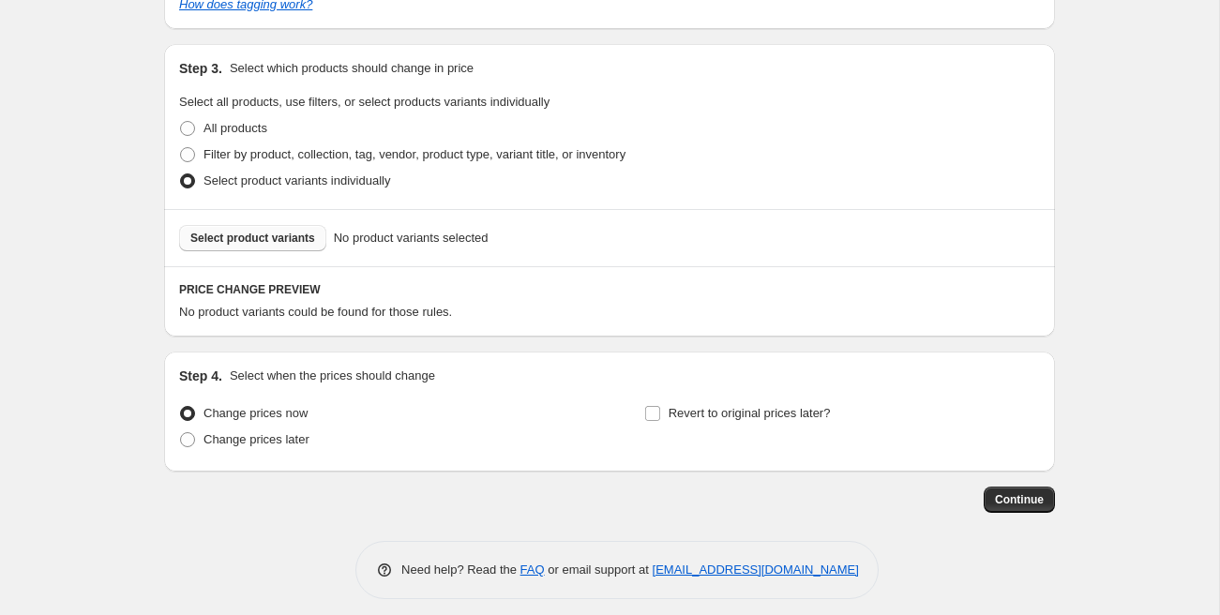
click at [300, 244] on span "Select product variants" at bounding box center [252, 238] width 125 height 15
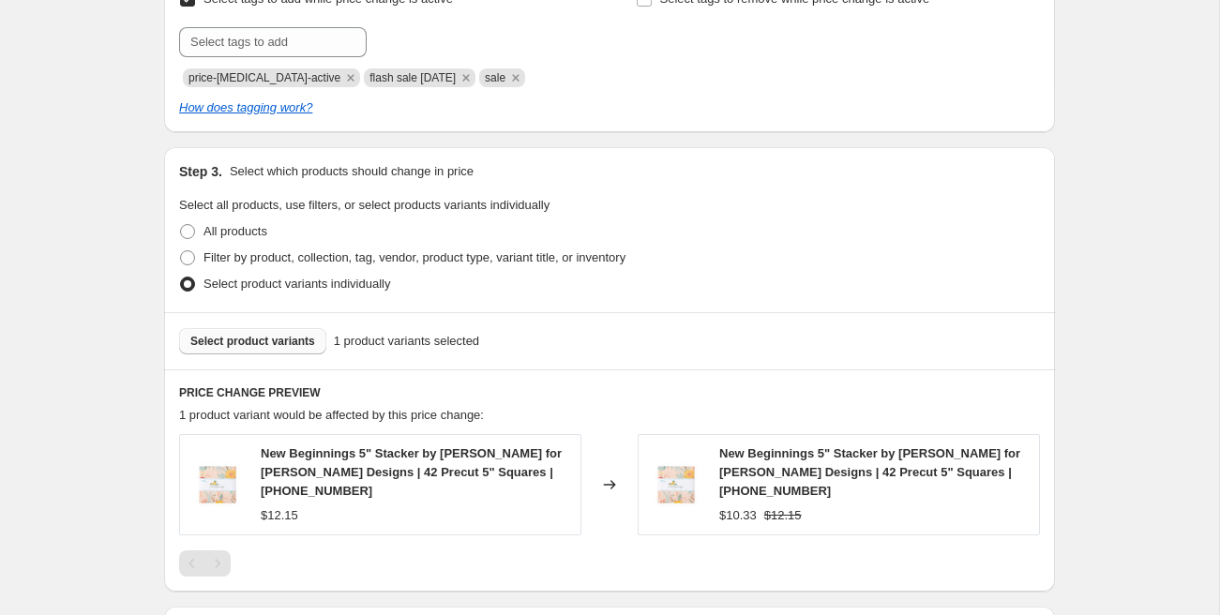
scroll to position [832, 0]
click at [284, 336] on span "Select product variants" at bounding box center [252, 343] width 125 height 15
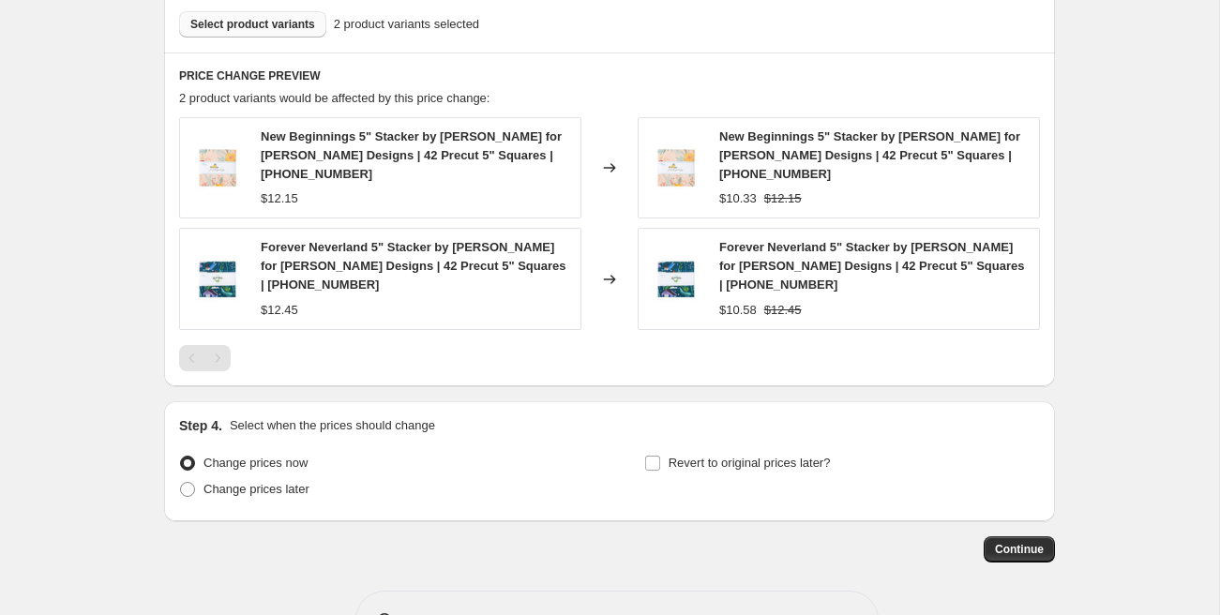
scroll to position [1212, 0]
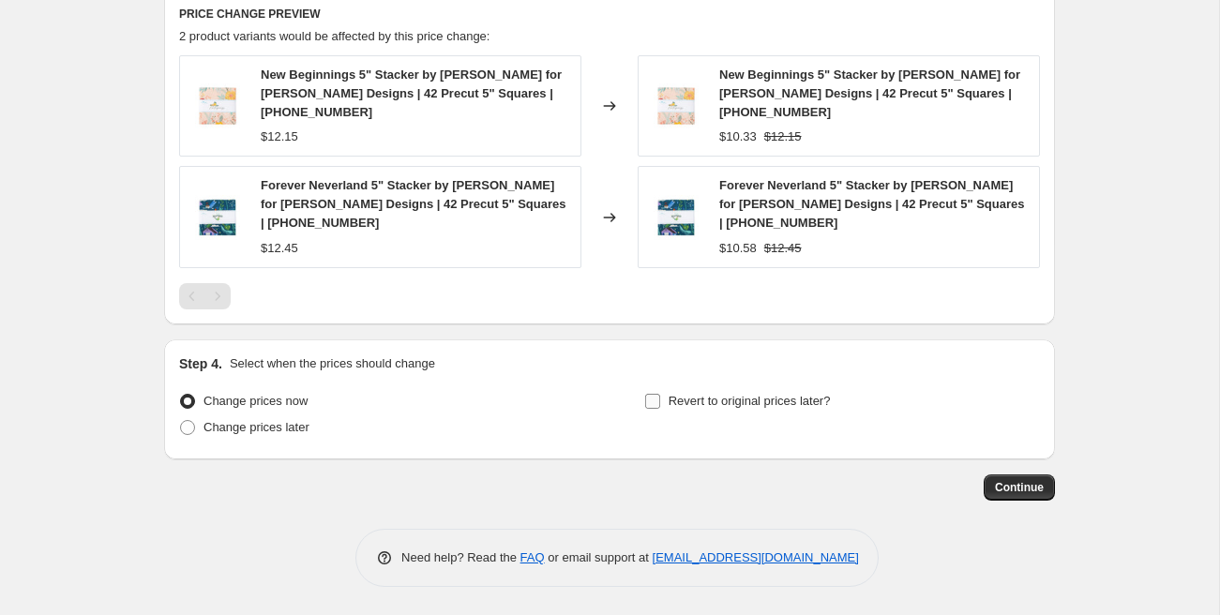
drag, startPoint x: 705, startPoint y: 398, endPoint x: 695, endPoint y: 394, distance: 11.0
click at [705, 398] on span "Revert to original prices later?" at bounding box center [749, 401] width 162 height 14
click at [660, 398] on input "Revert to original prices later?" at bounding box center [652, 401] width 15 height 15
checkbox input "true"
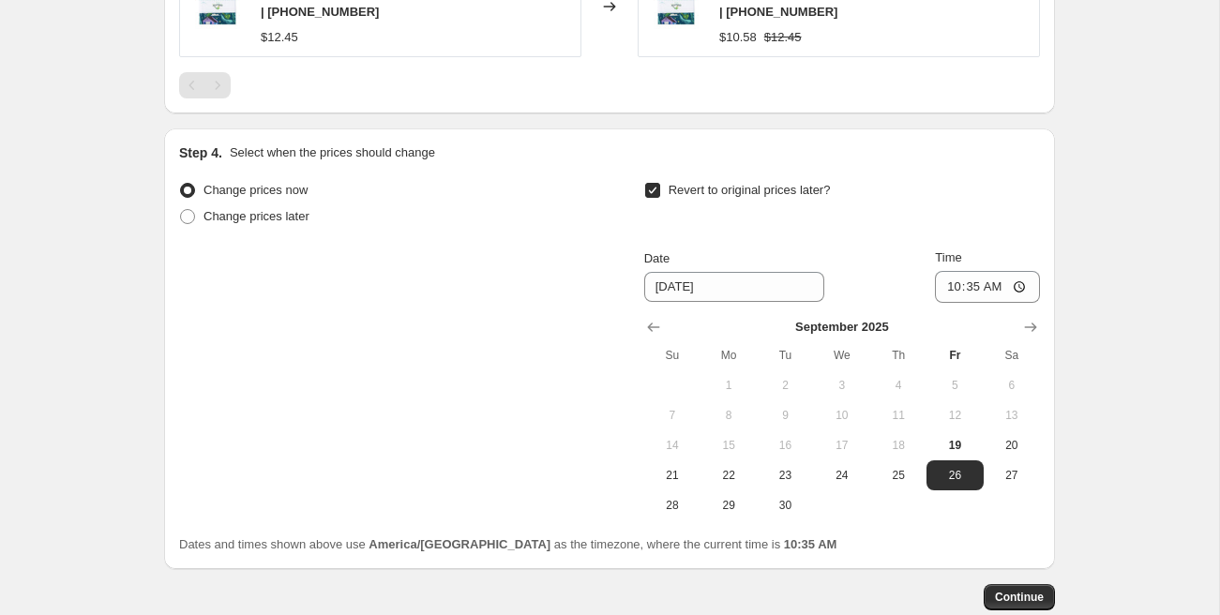
scroll to position [1432, 0]
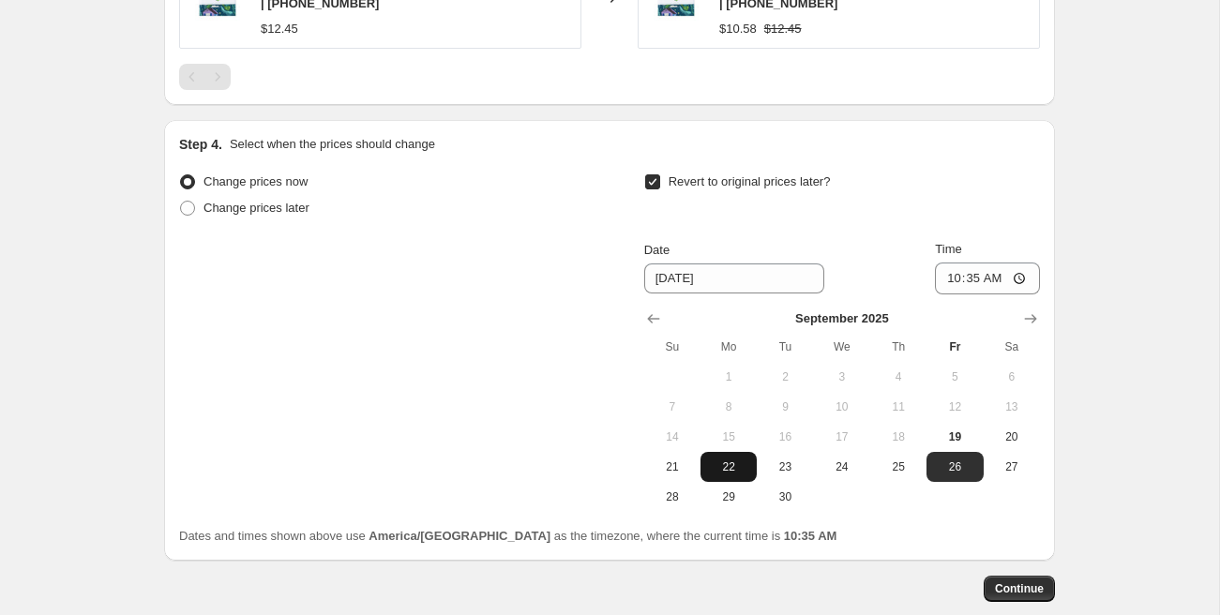
click at [739, 467] on span "22" at bounding box center [728, 466] width 41 height 15
type input "[DATE]"
click at [947, 278] on input "10:35" at bounding box center [987, 279] width 105 height 32
type input "00:00"
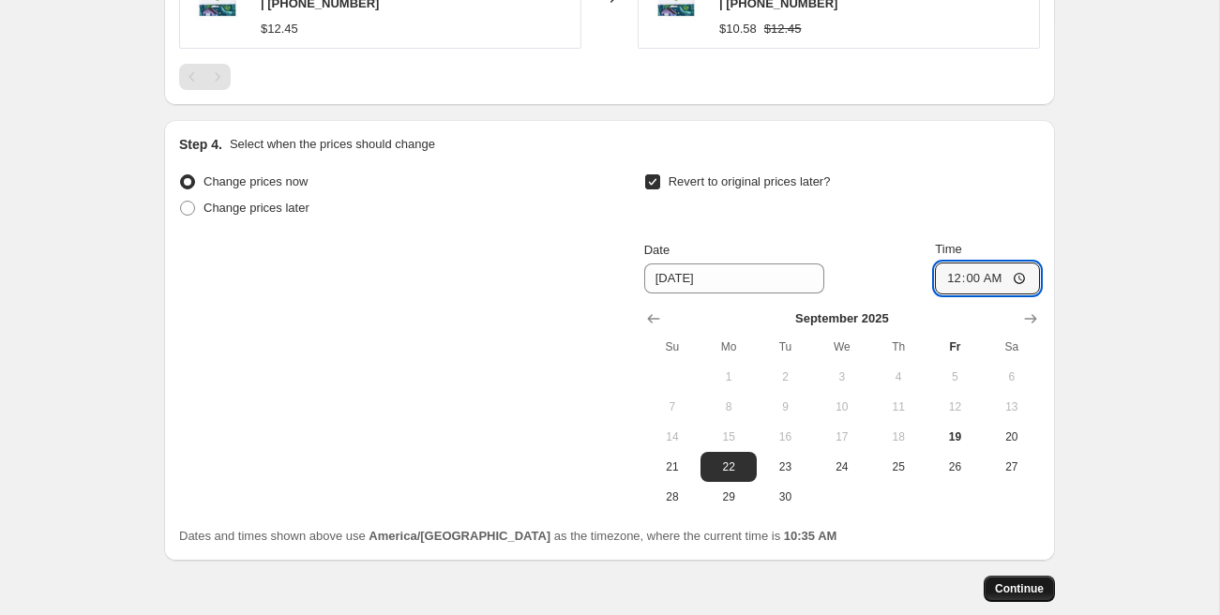
click at [1010, 583] on span "Continue" at bounding box center [1019, 588] width 49 height 15
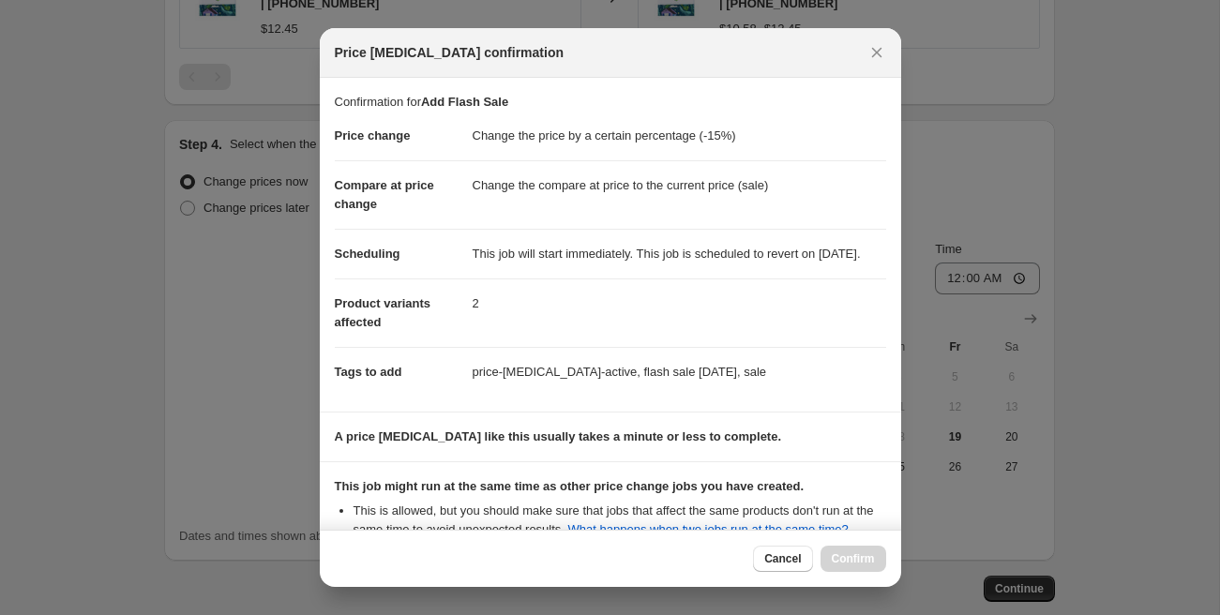
scroll to position [262, 0]
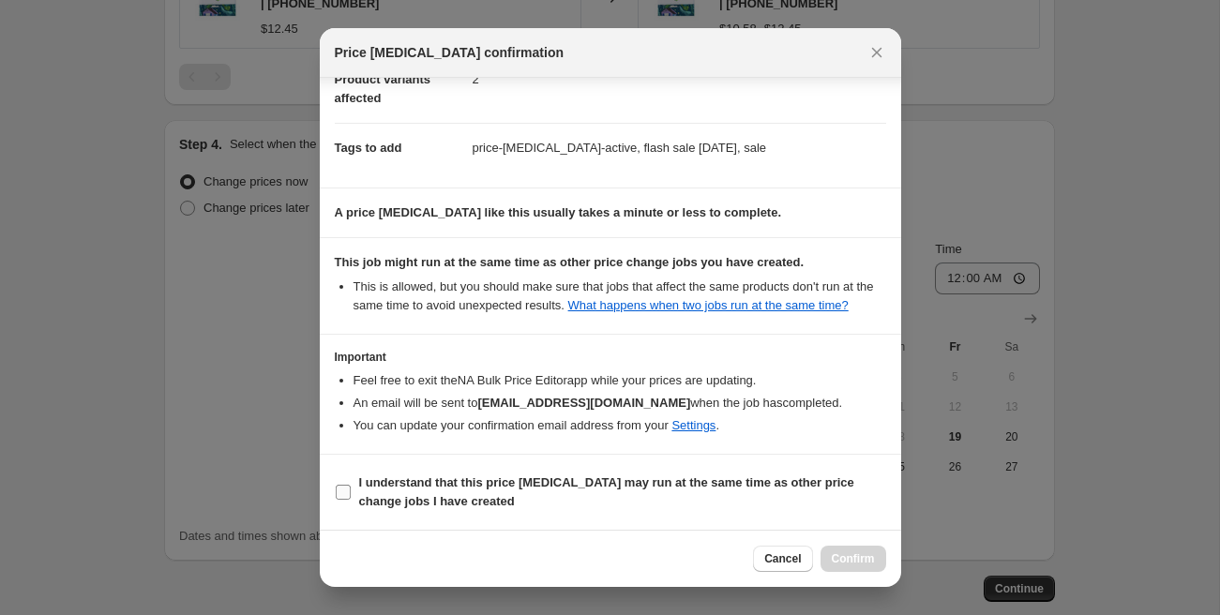
click at [396, 501] on b "I understand that this price [MEDICAL_DATA] may run at the same time as other p…" at bounding box center [606, 491] width 495 height 33
click at [351, 500] on input "I understand that this price [MEDICAL_DATA] may run at the same time as other p…" at bounding box center [343, 492] width 15 height 15
checkbox input "true"
click at [835, 556] on span "Confirm" at bounding box center [853, 558] width 43 height 15
type input "Add Flash Sale"
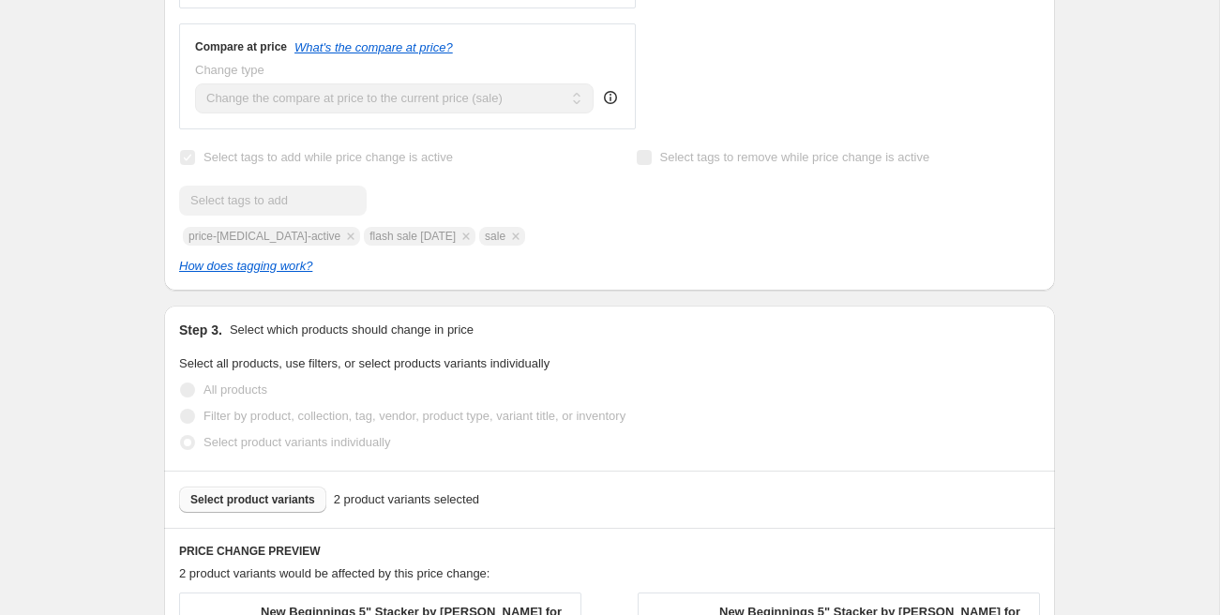
scroll to position [757, 0]
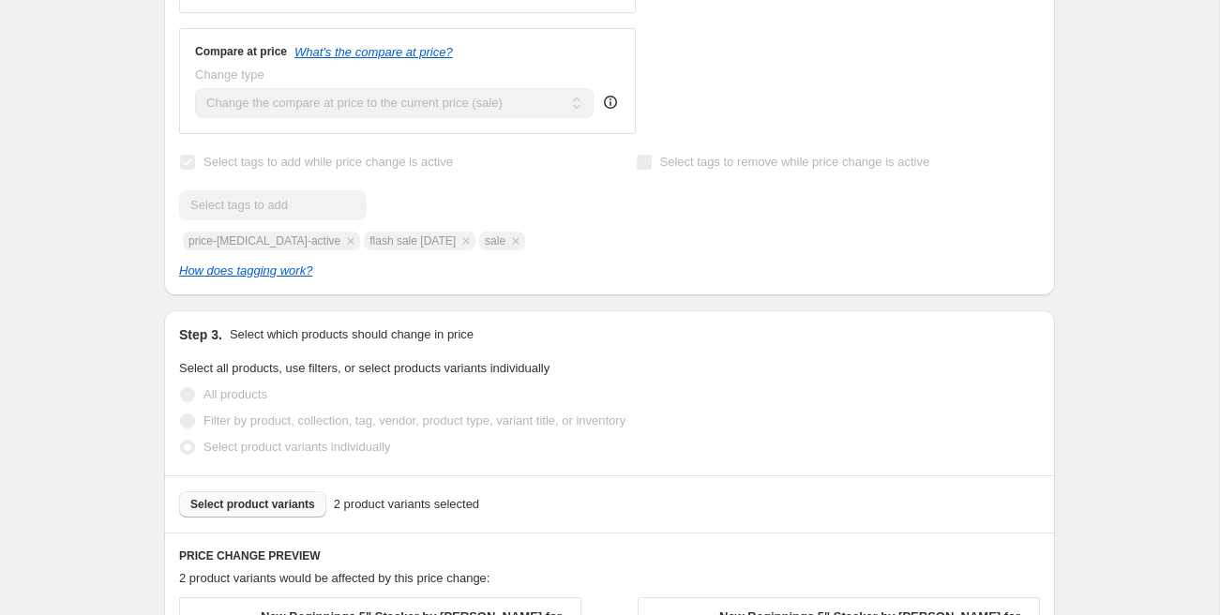
select select "percentage"
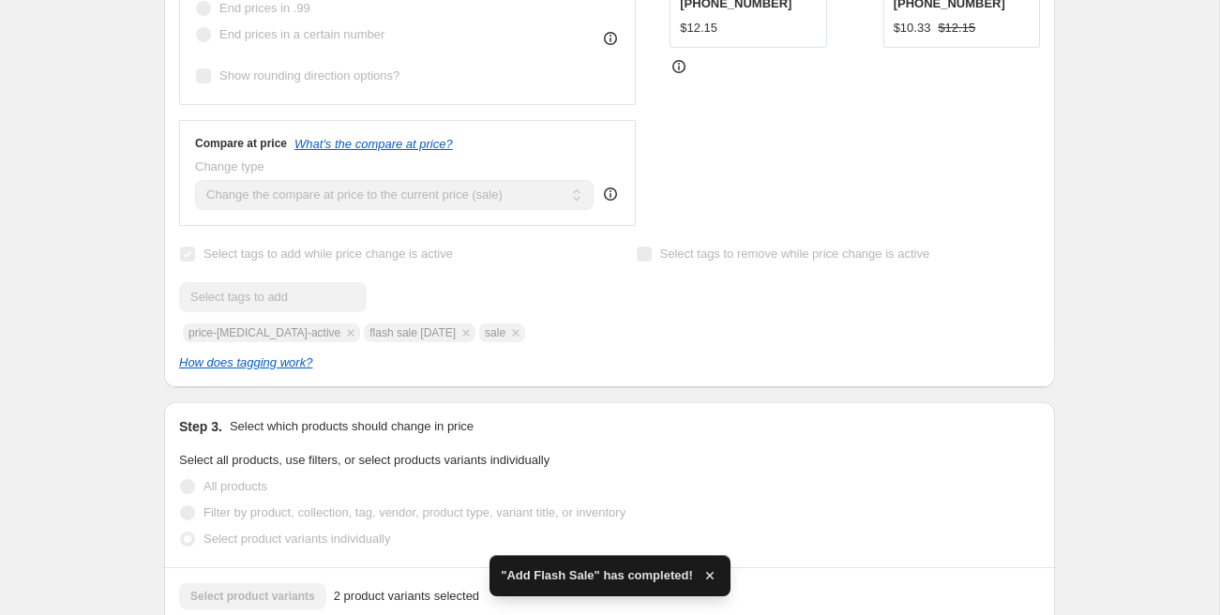
scroll to position [0, 0]
